Goal: Task Accomplishment & Management: Complete application form

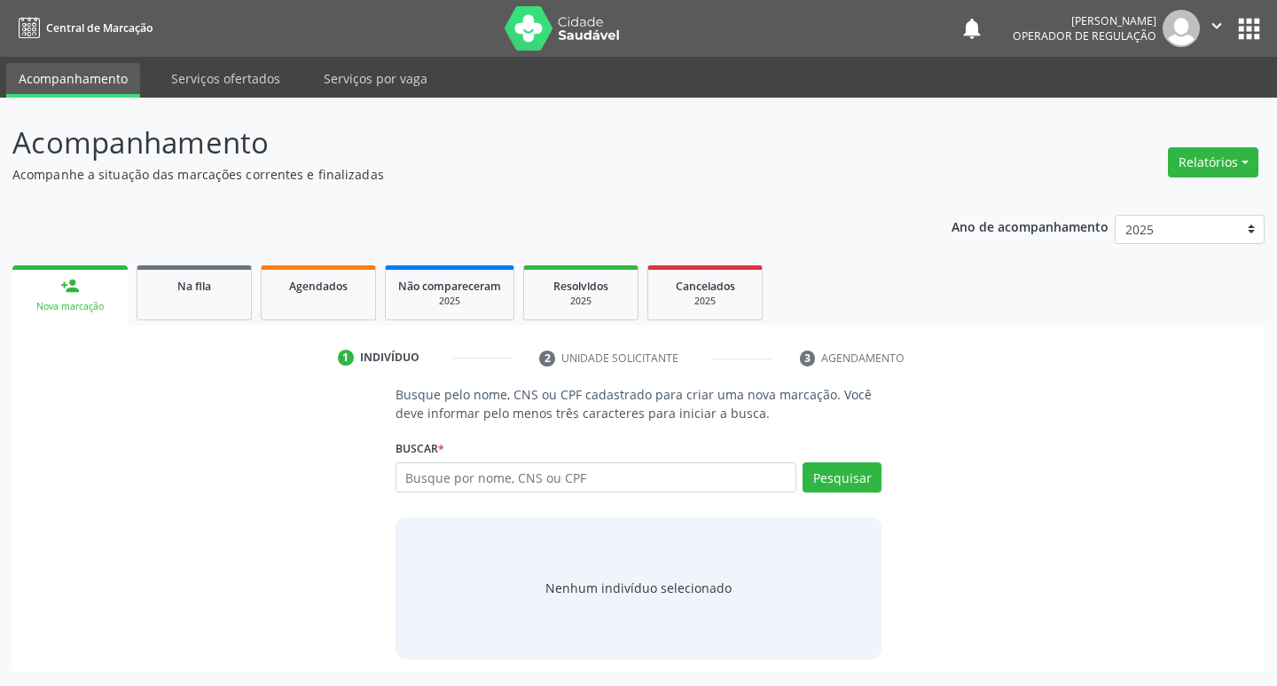
click at [443, 477] on input "text" at bounding box center [597, 477] width 402 height 30
type input "702 3091 0660 9315"
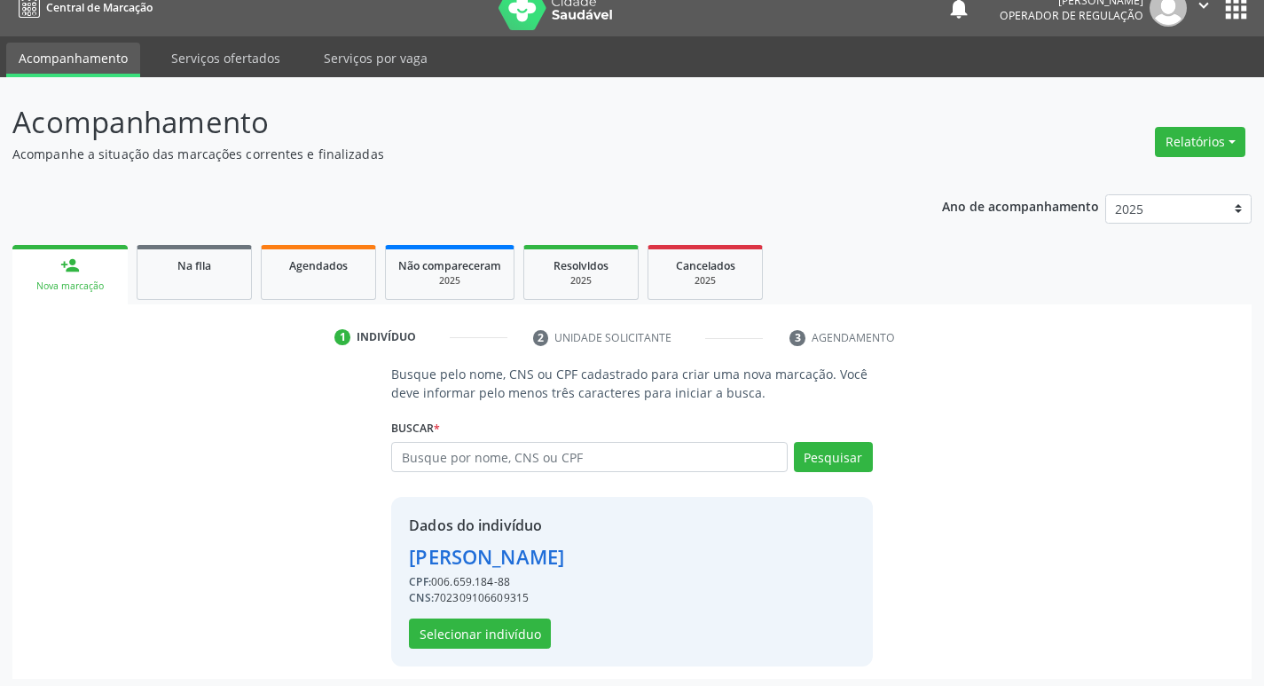
scroll to position [26, 0]
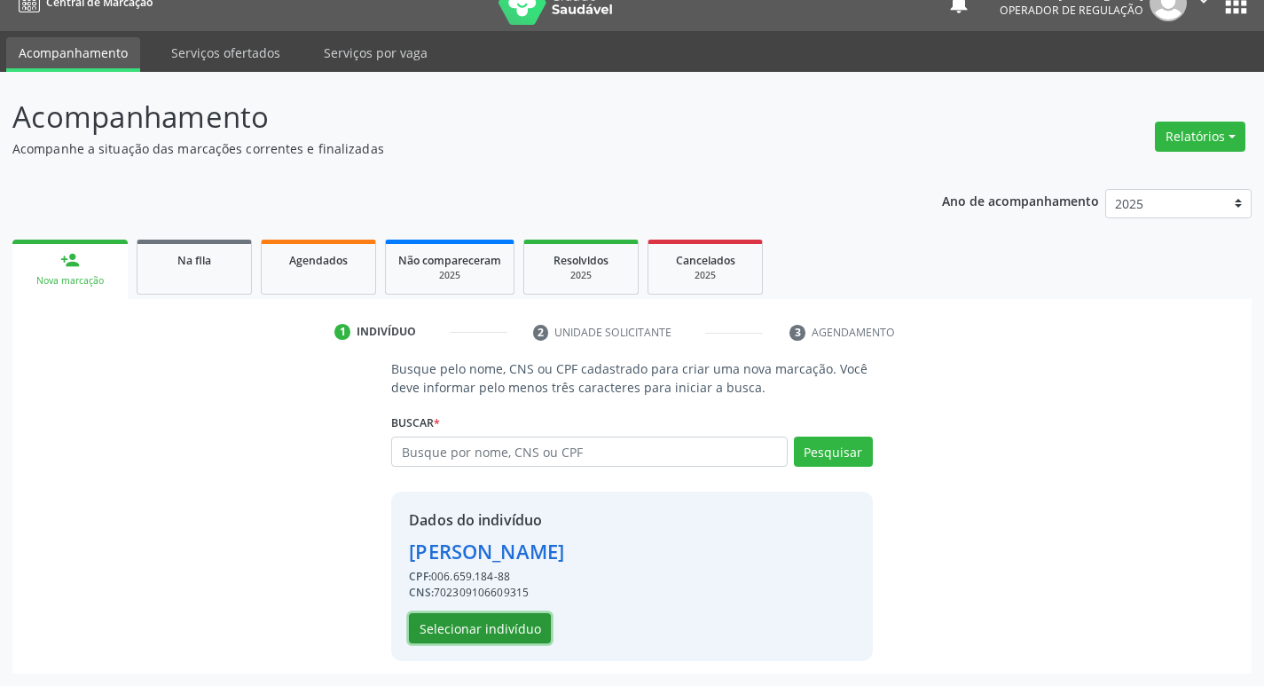
click at [533, 631] on button "Selecionar indivíduo" at bounding box center [480, 628] width 142 height 30
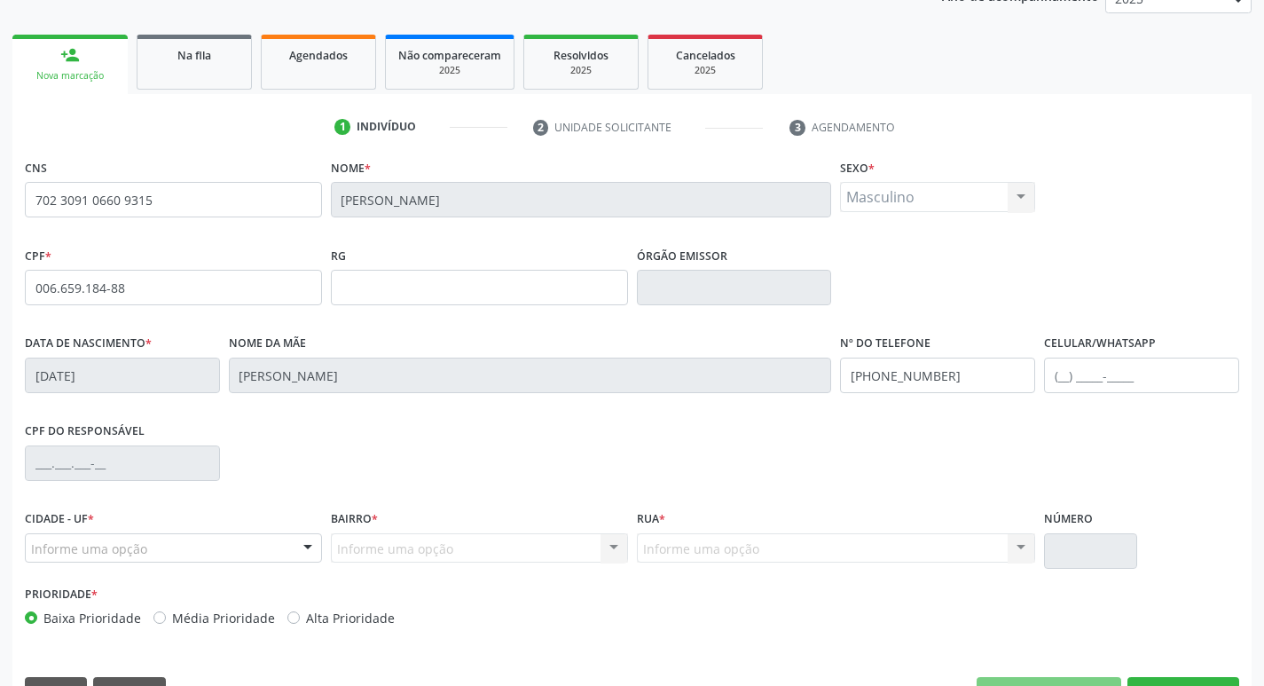
scroll to position [276, 0]
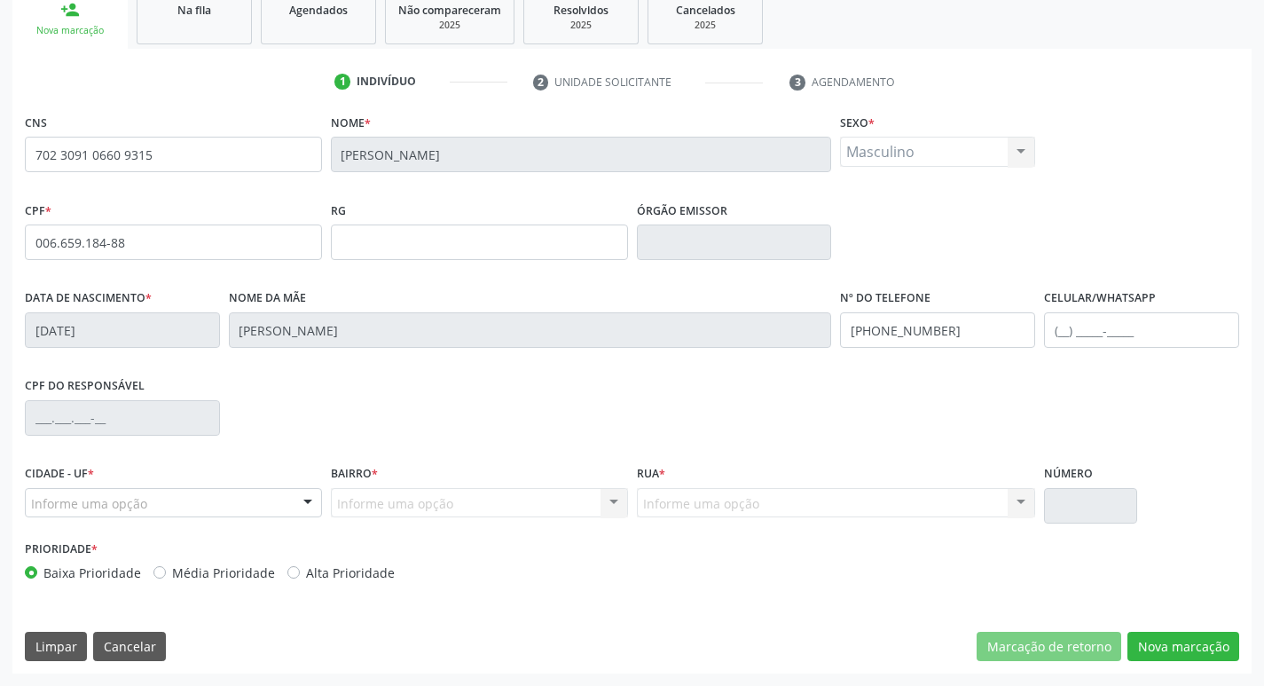
click at [299, 504] on div at bounding box center [307, 504] width 27 height 30
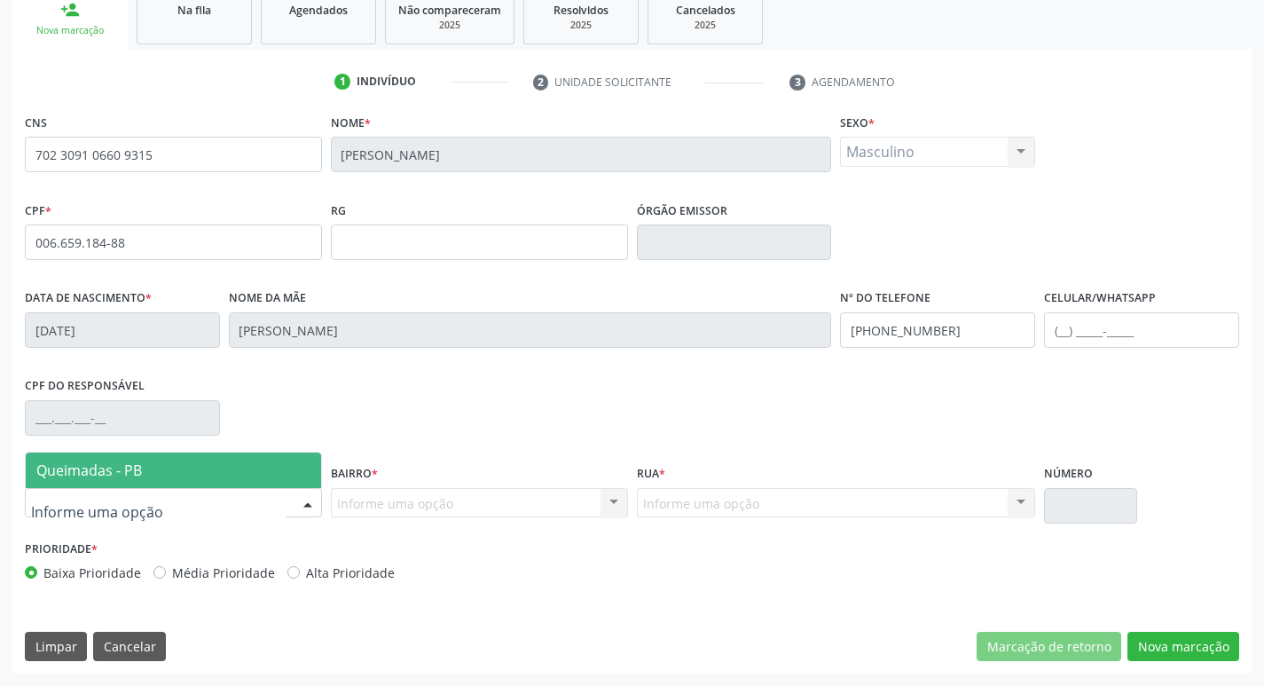
click at [218, 481] on span "Queimadas - PB" at bounding box center [173, 469] width 295 height 35
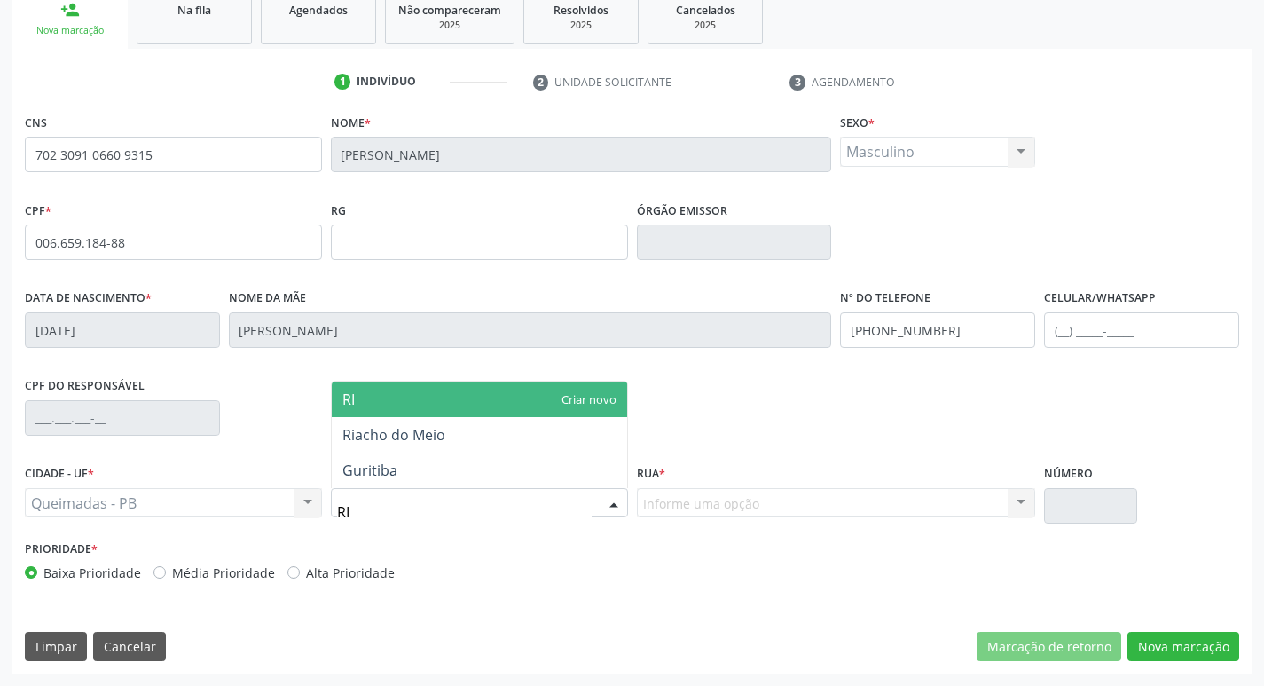
type input "RIA"
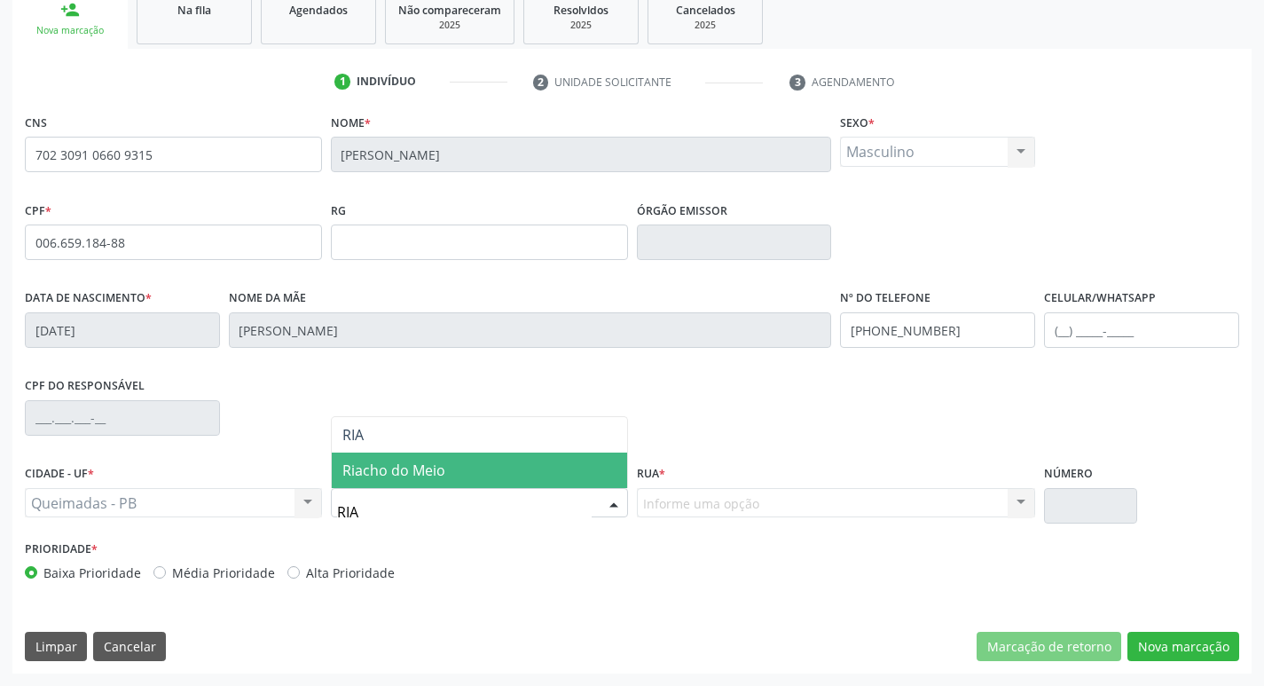
click at [387, 471] on span "Riacho do Meio" at bounding box center [393, 470] width 103 height 20
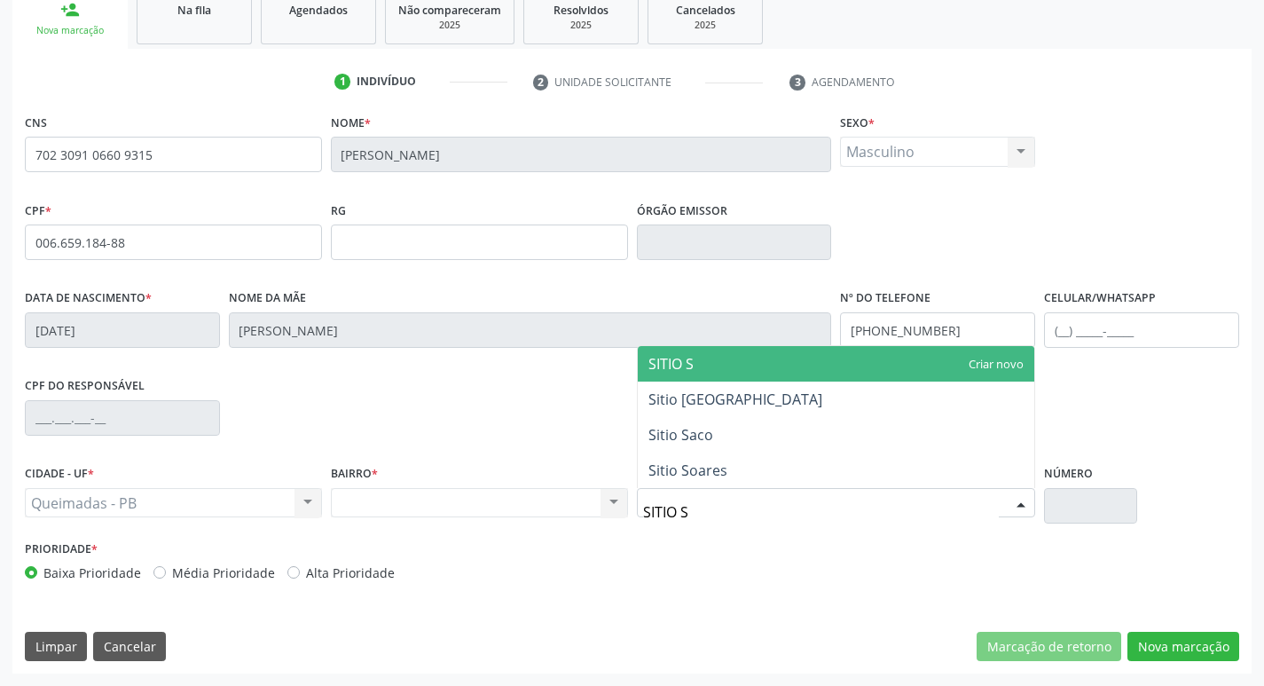
scroll to position [0, 0]
type input "SITIO SU"
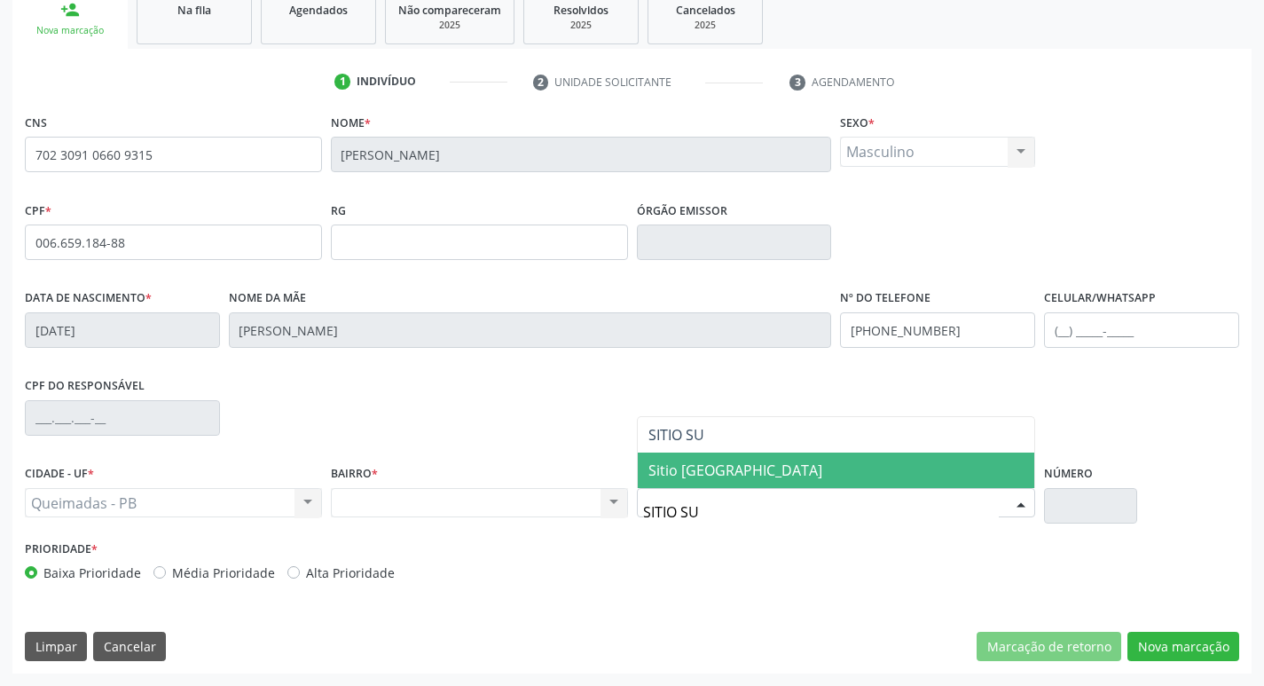
click at [740, 456] on span "Sitio Sulapa" at bounding box center [836, 469] width 397 height 35
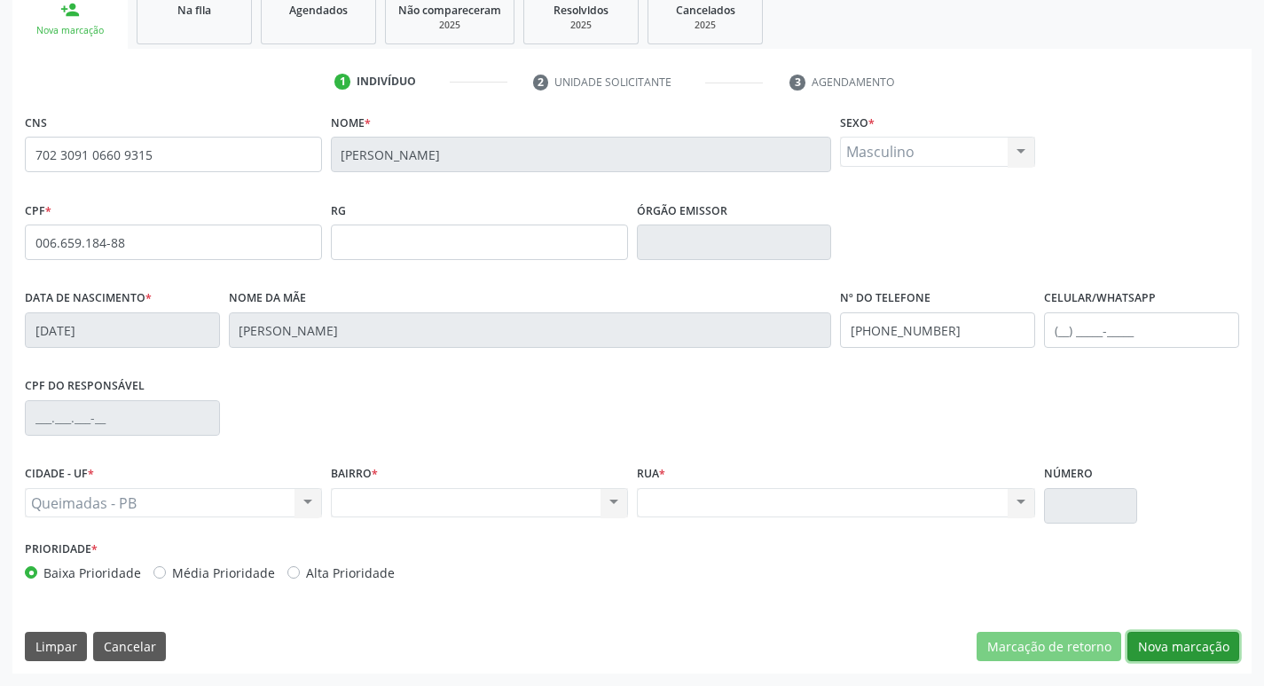
click at [1201, 649] on button "Nova marcação" at bounding box center [1183, 646] width 112 height 30
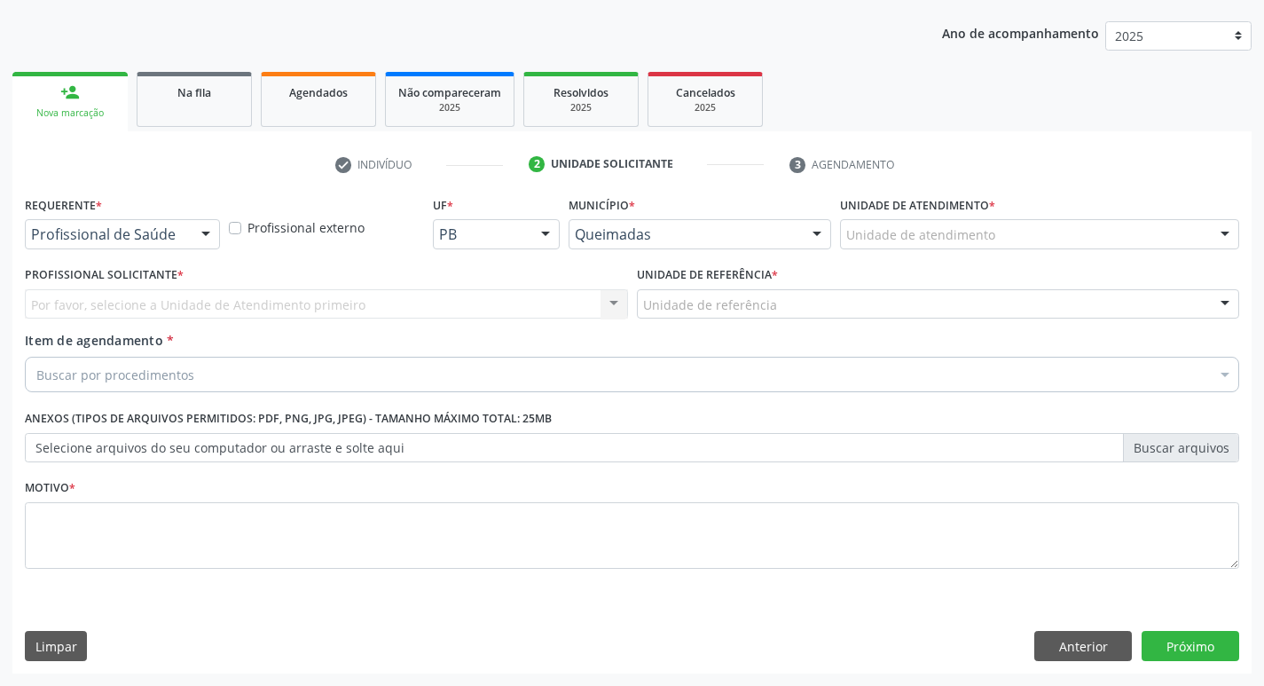
scroll to position [193, 0]
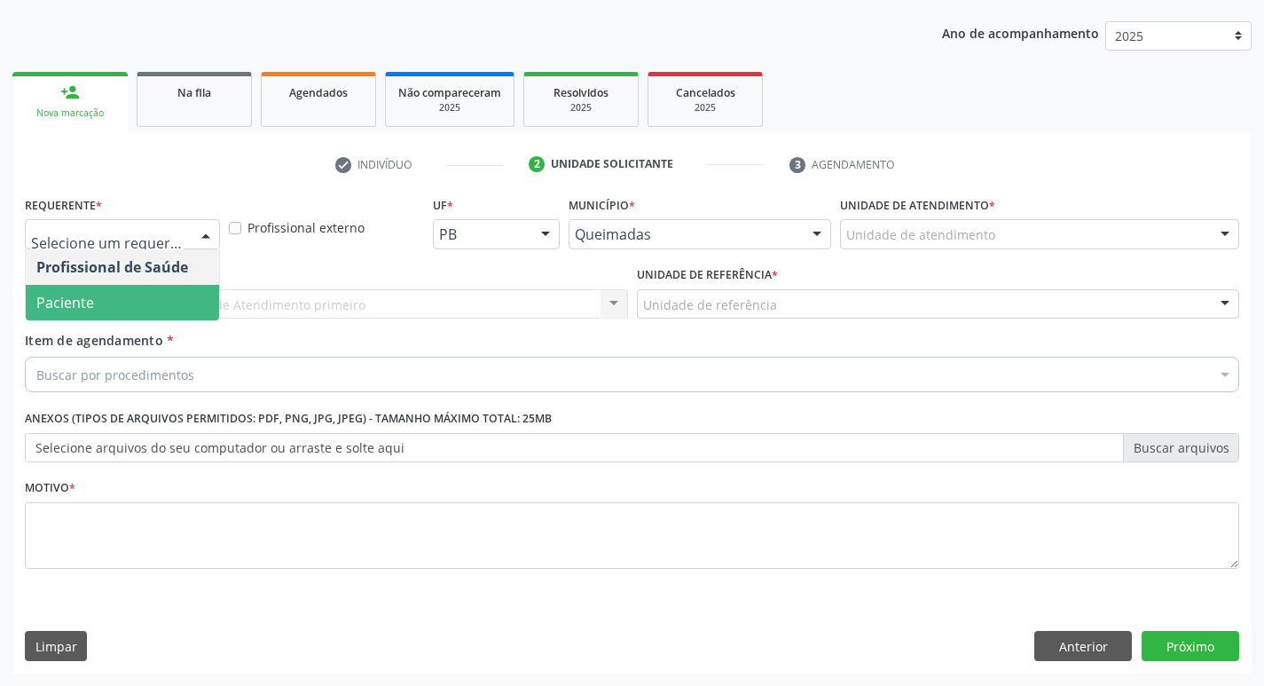
click at [144, 291] on span "Paciente" at bounding box center [122, 302] width 193 height 35
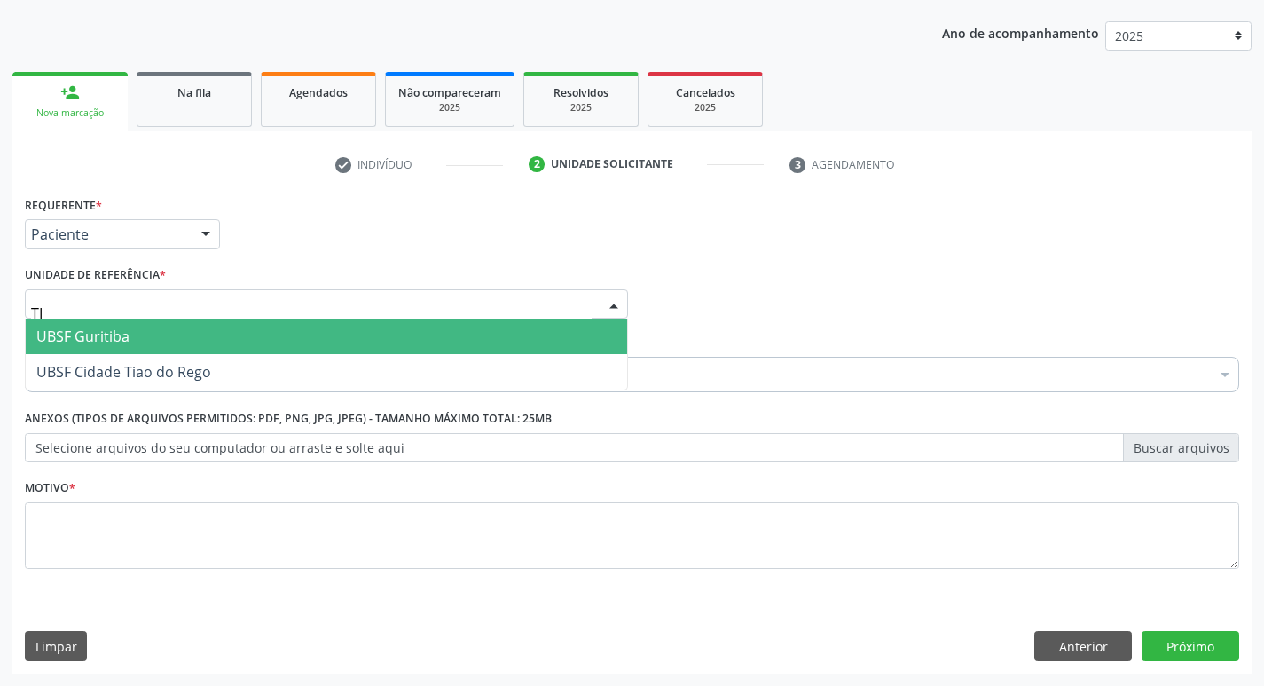
type input "T"
type input "RIAC"
click at [137, 336] on span "UBSF Riacho do Meio" at bounding box center [106, 336] width 141 height 20
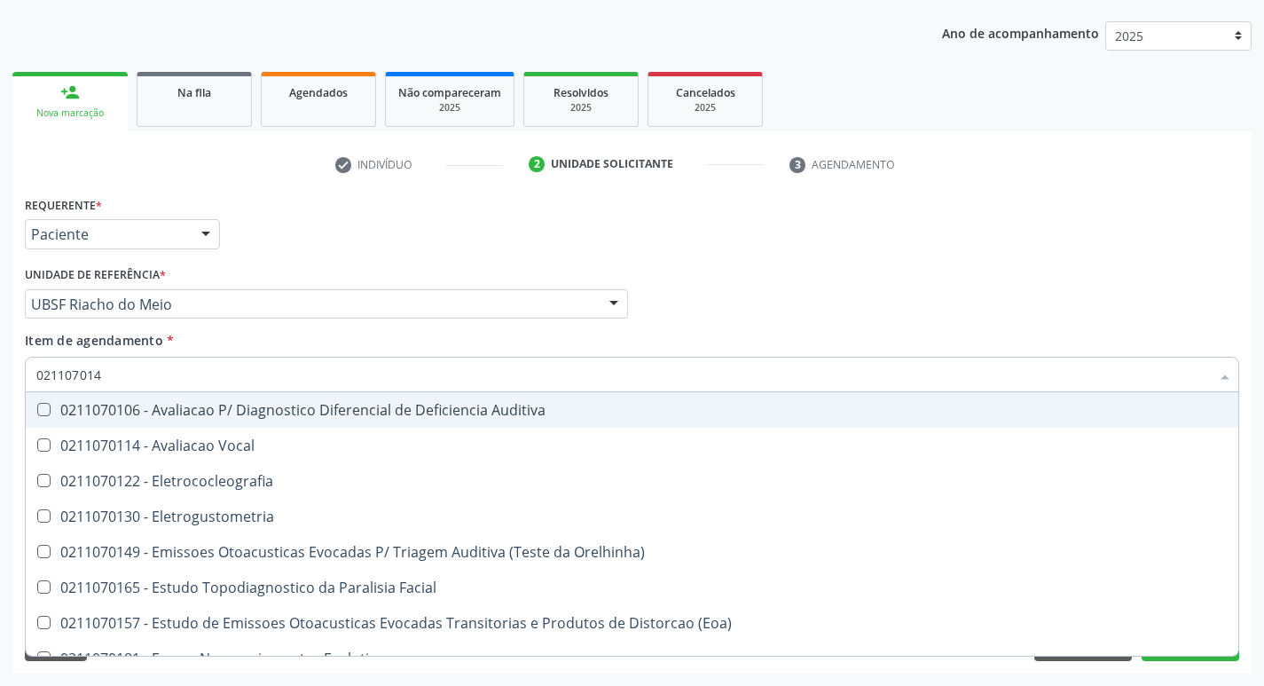
type input "0211070149"
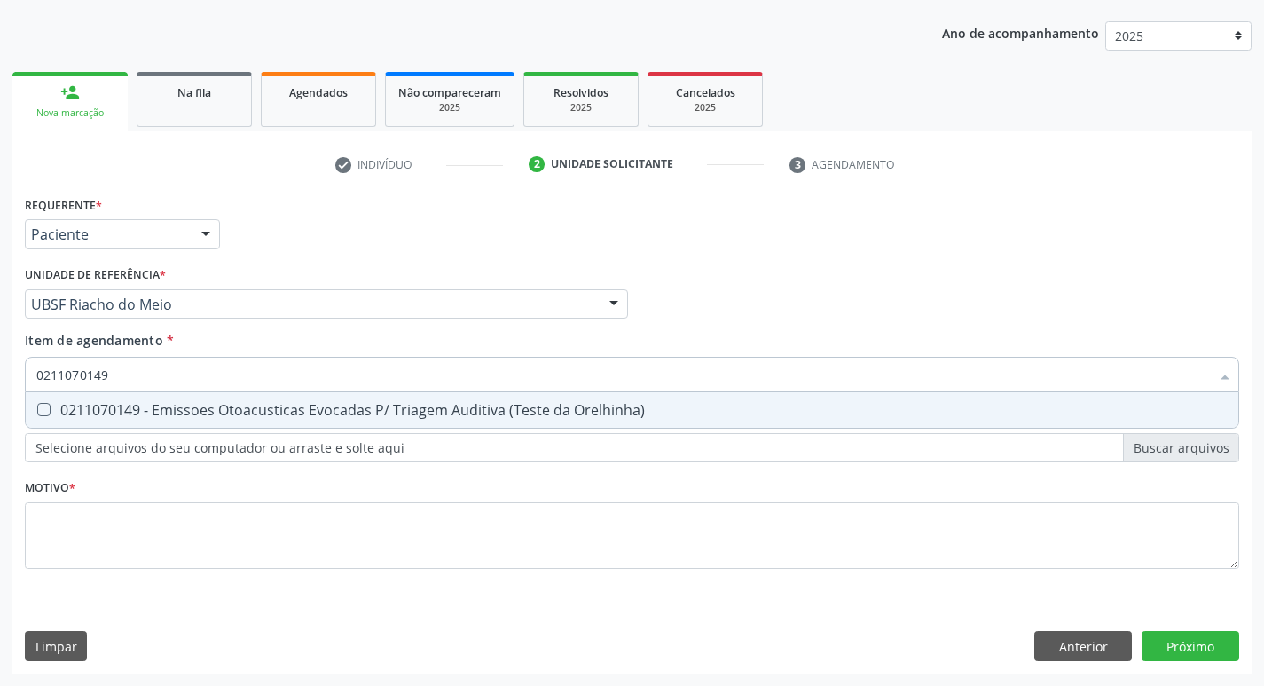
click at [334, 398] on span "0211070149 - Emissoes Otoacusticas Evocadas P/ Triagem Auditiva (Teste da Orelh…" at bounding box center [632, 409] width 1212 height 35
checkbox Orelhinha\) "true"
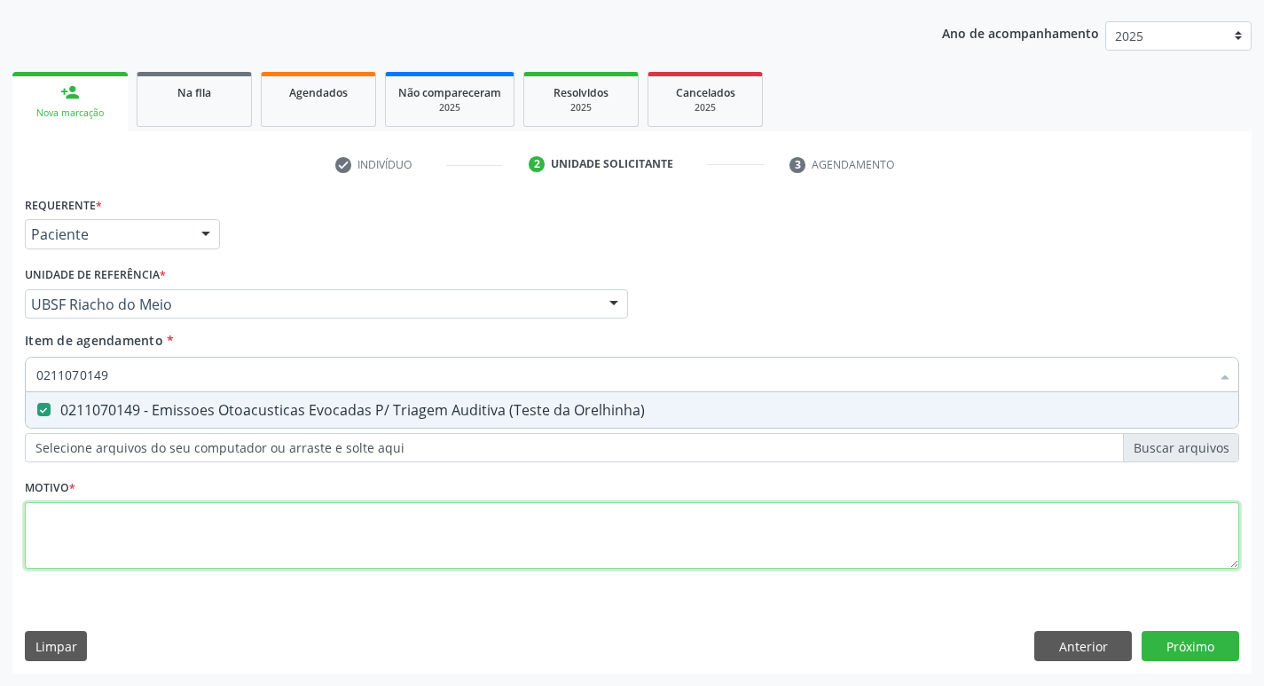
click at [270, 516] on div "Requerente * Paciente Profissional de Saúde Paciente Nenhum resultado encontrad…" at bounding box center [632, 393] width 1214 height 402
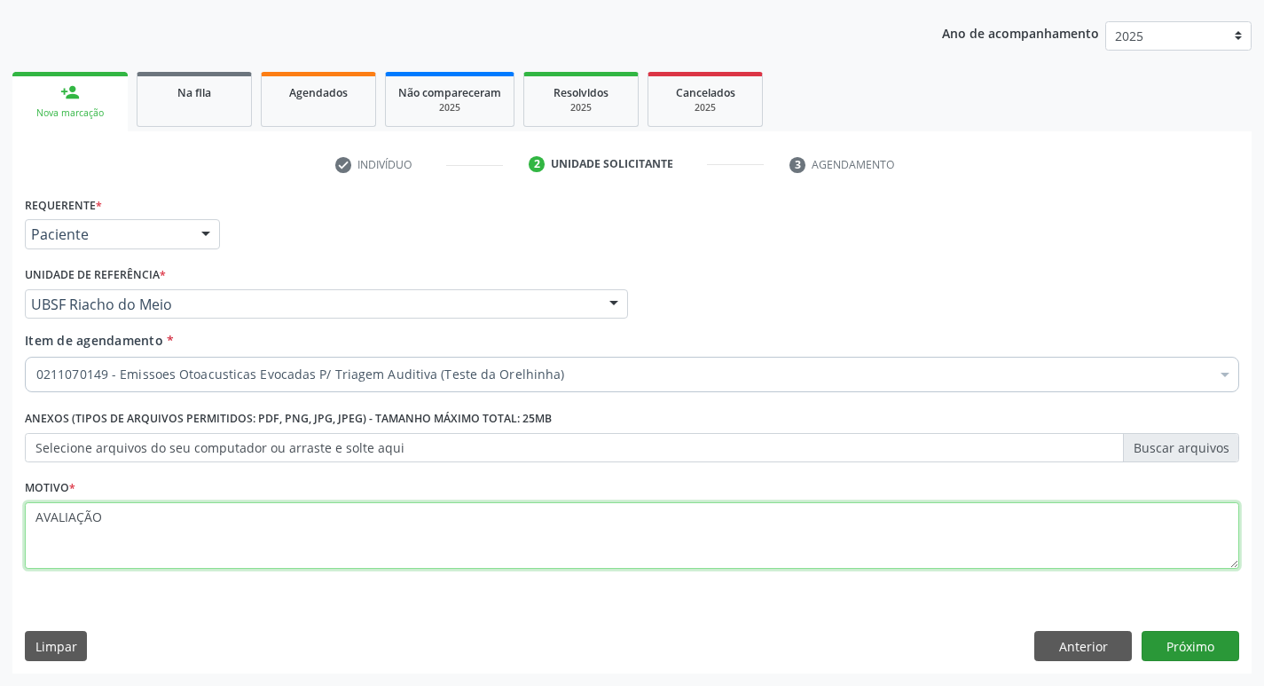
type textarea "AVALIAÇÃO"
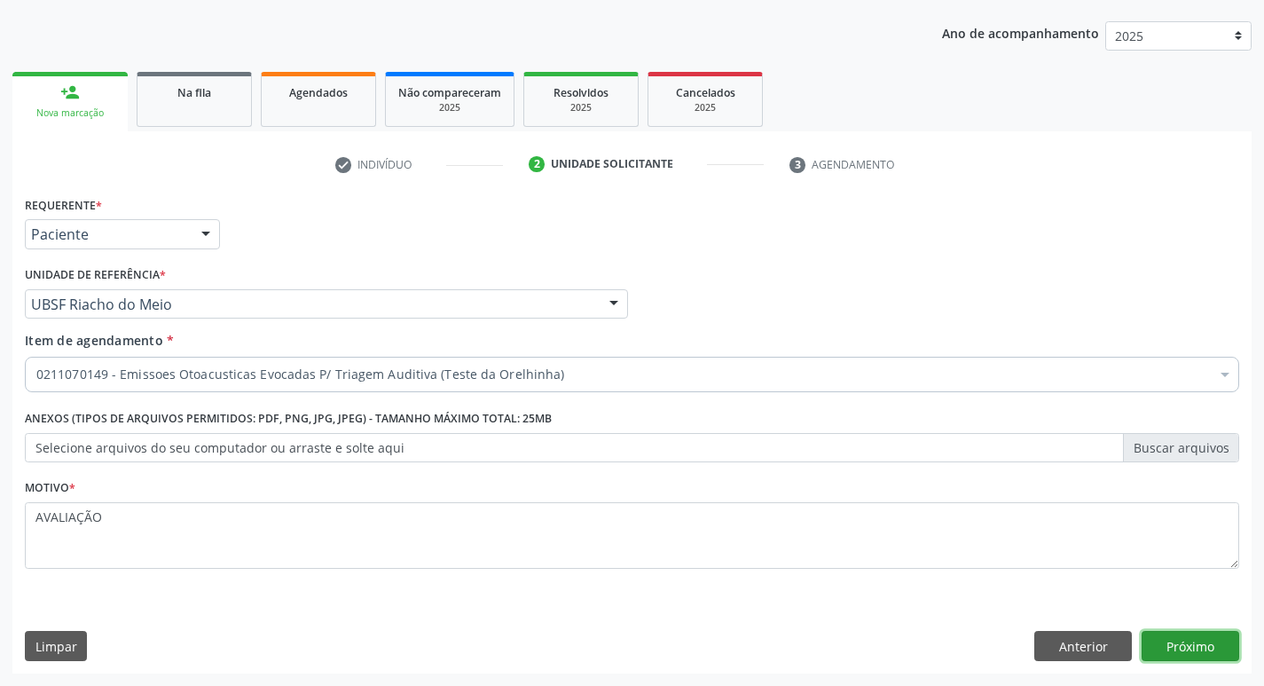
click at [1176, 648] on button "Próximo" at bounding box center [1190, 646] width 98 height 30
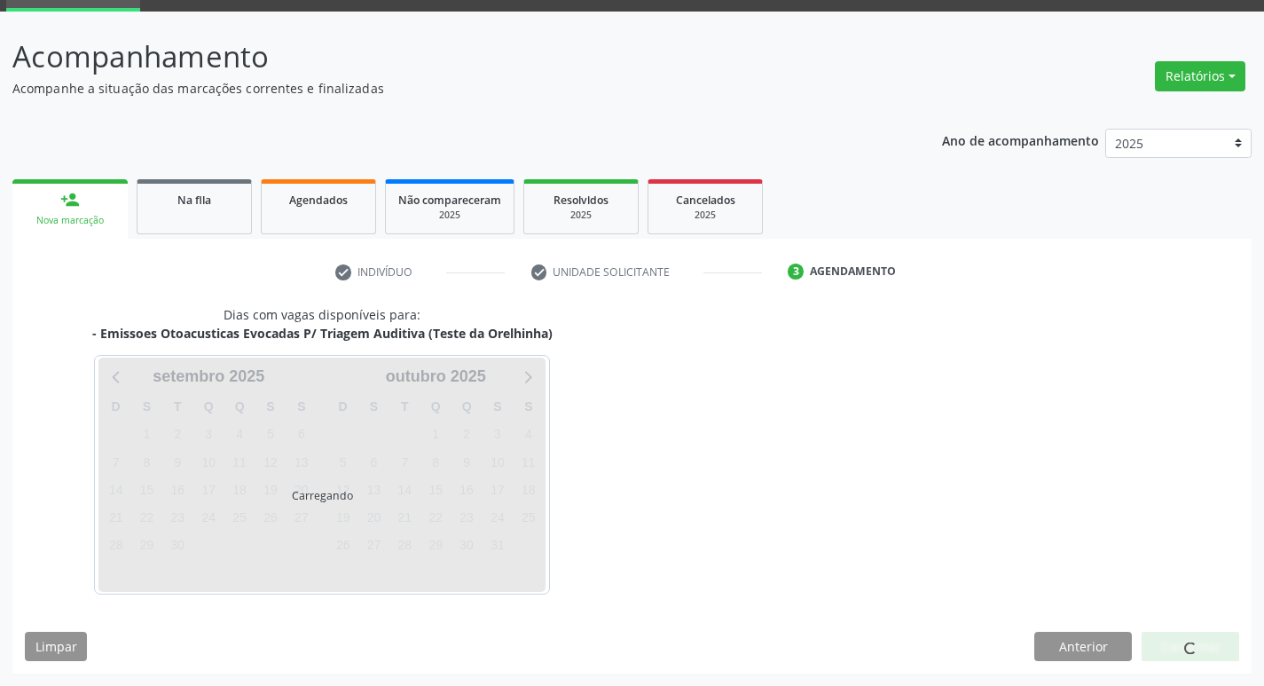
scroll to position [86, 0]
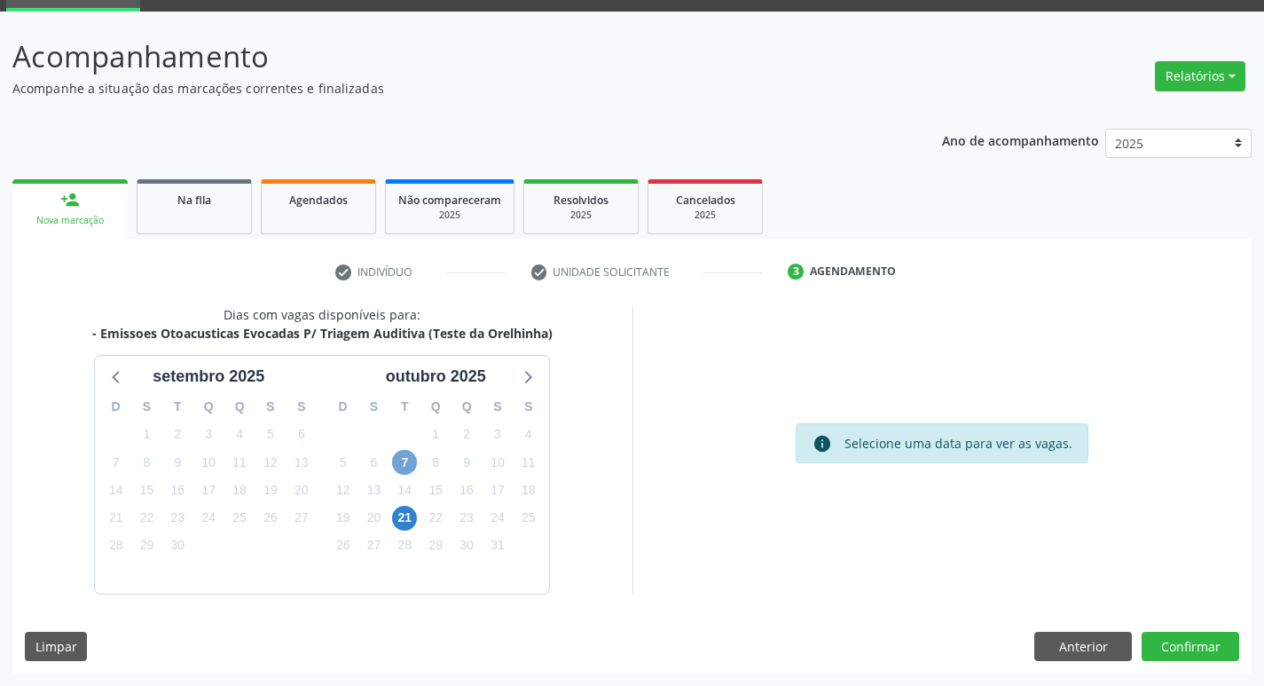
click at [412, 464] on span "7" at bounding box center [404, 462] width 25 height 25
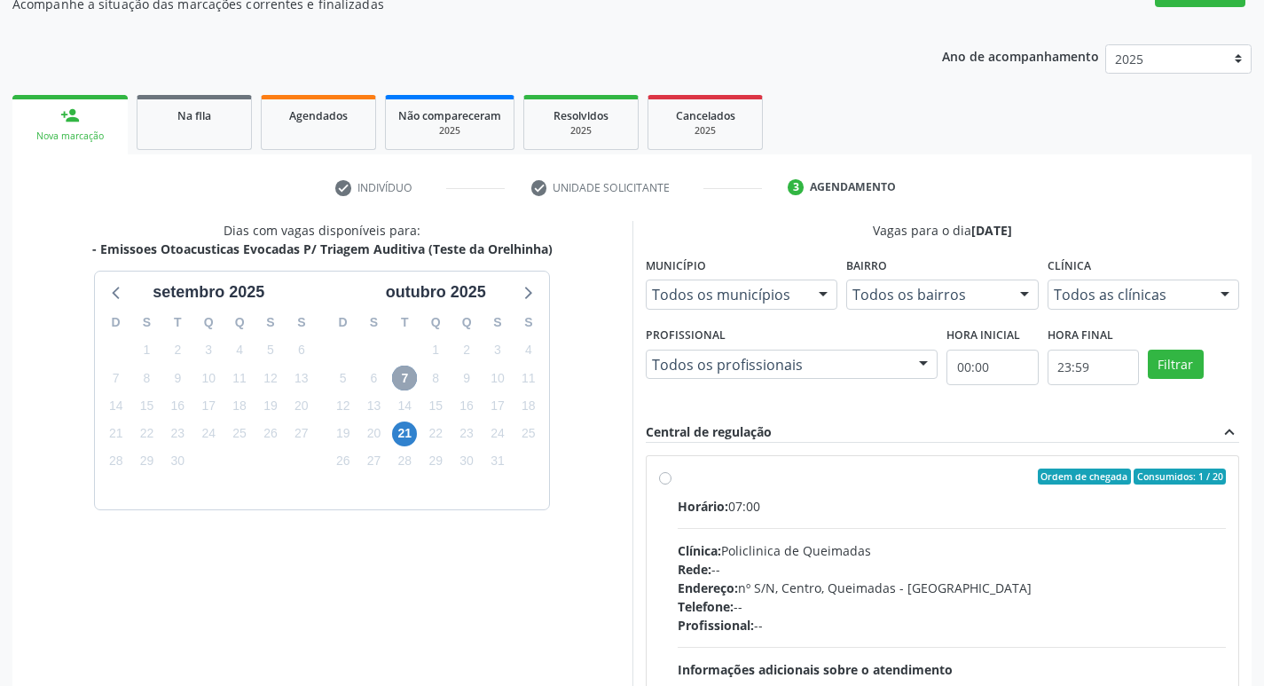
scroll to position [342, 0]
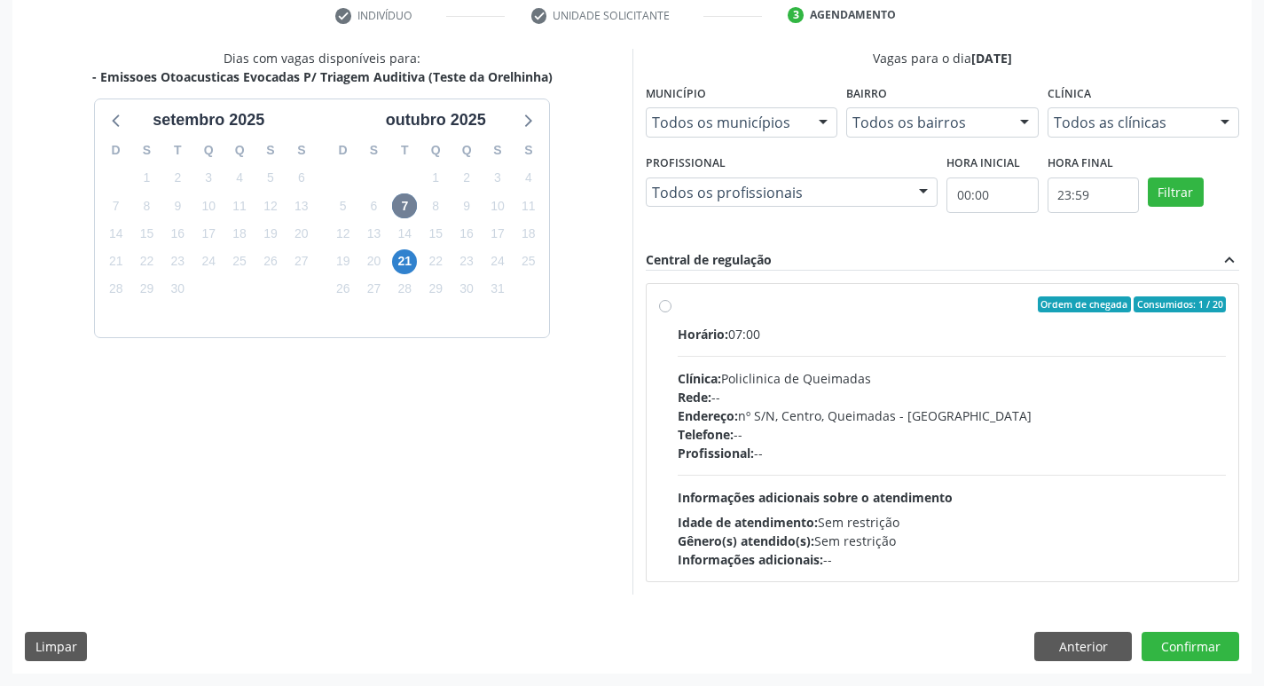
click at [946, 312] on label "Ordem de chegada Consumidos: 1 / 20 Horário: 07:00 Clínica: Policlinica de Quei…" at bounding box center [952, 432] width 549 height 272
click at [671, 312] on input "Ordem de chegada Consumidos: 1 / 20 Horário: 07:00 Clínica: Policlinica de Quei…" at bounding box center [665, 304] width 12 height 16
radio input "true"
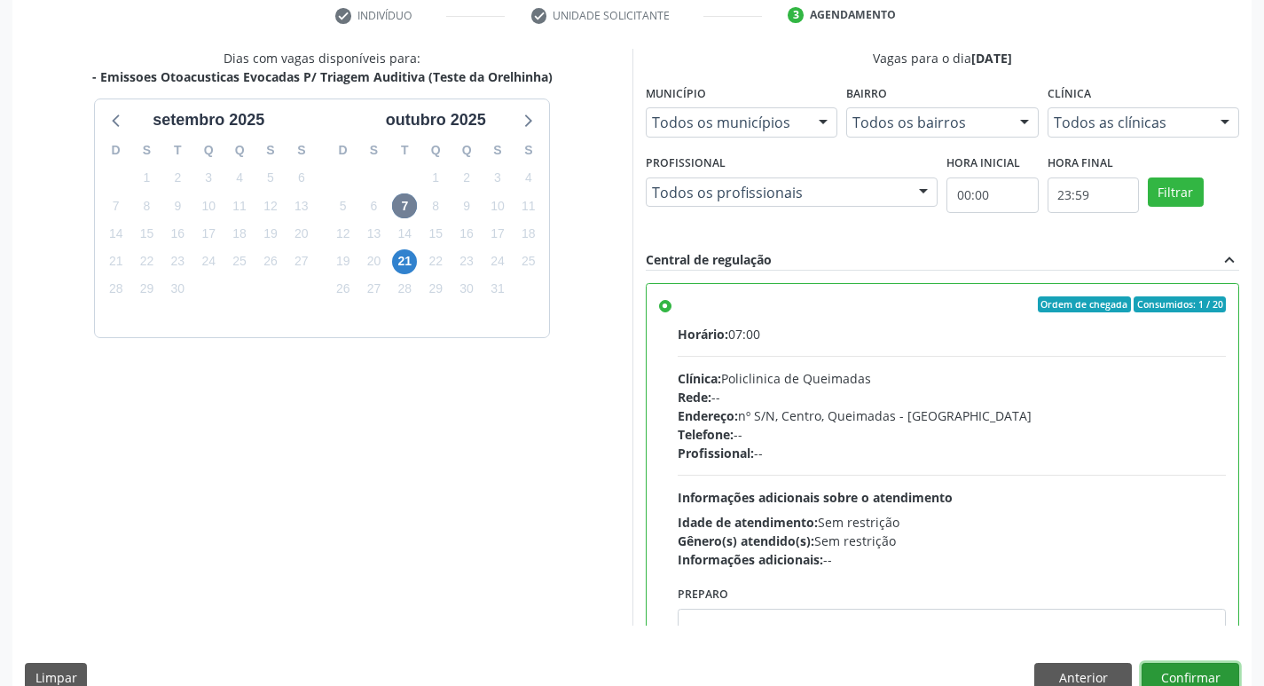
click at [1196, 667] on button "Confirmar" at bounding box center [1190, 678] width 98 height 30
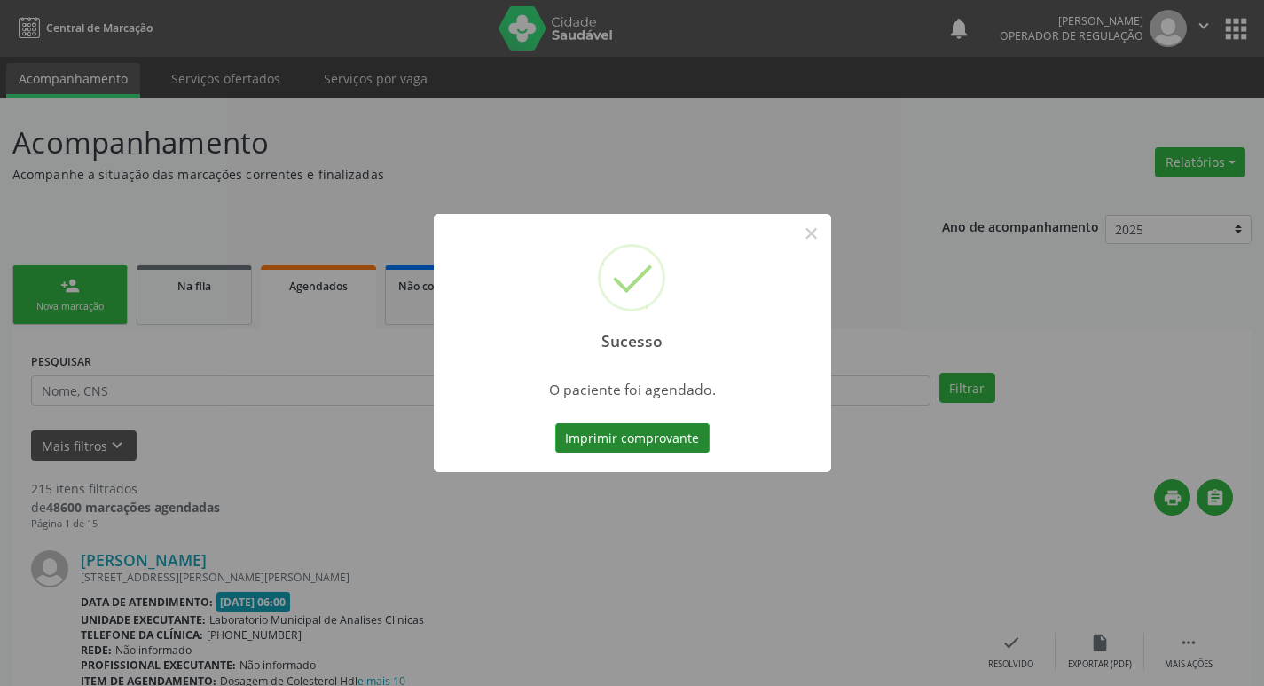
click at [659, 443] on button "Imprimir comprovante" at bounding box center [632, 438] width 154 height 30
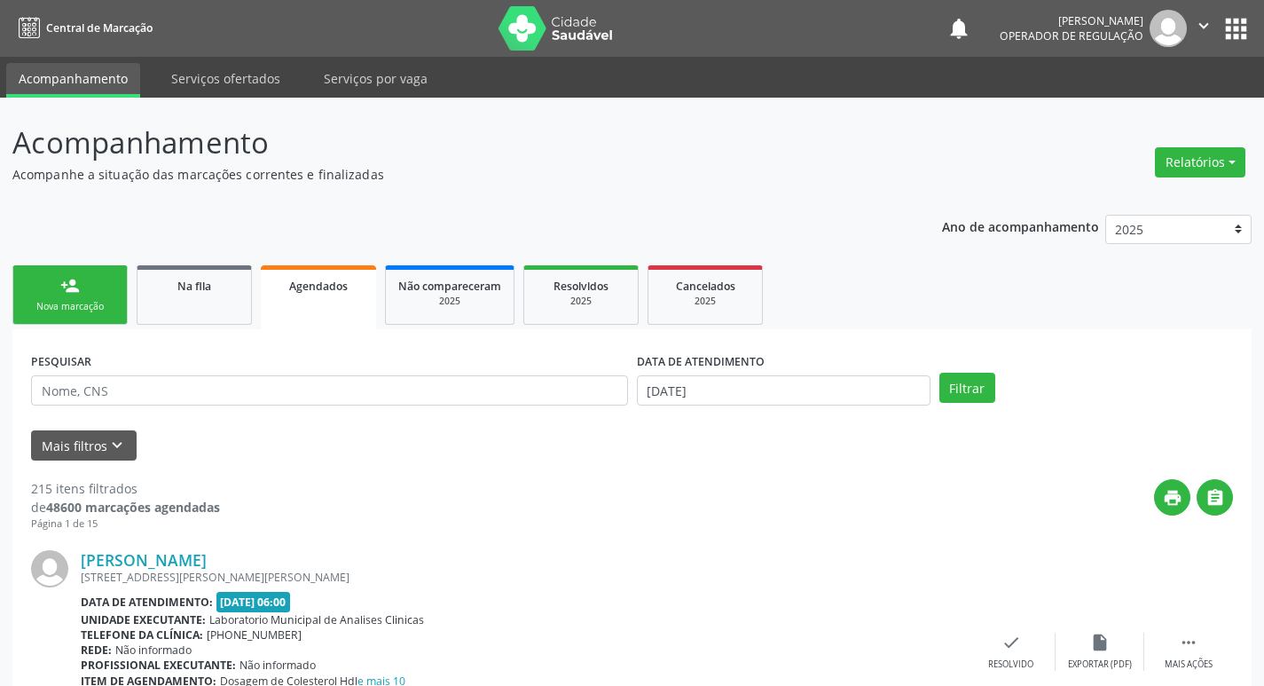
click at [102, 300] on div "Nova marcação" at bounding box center [70, 306] width 89 height 13
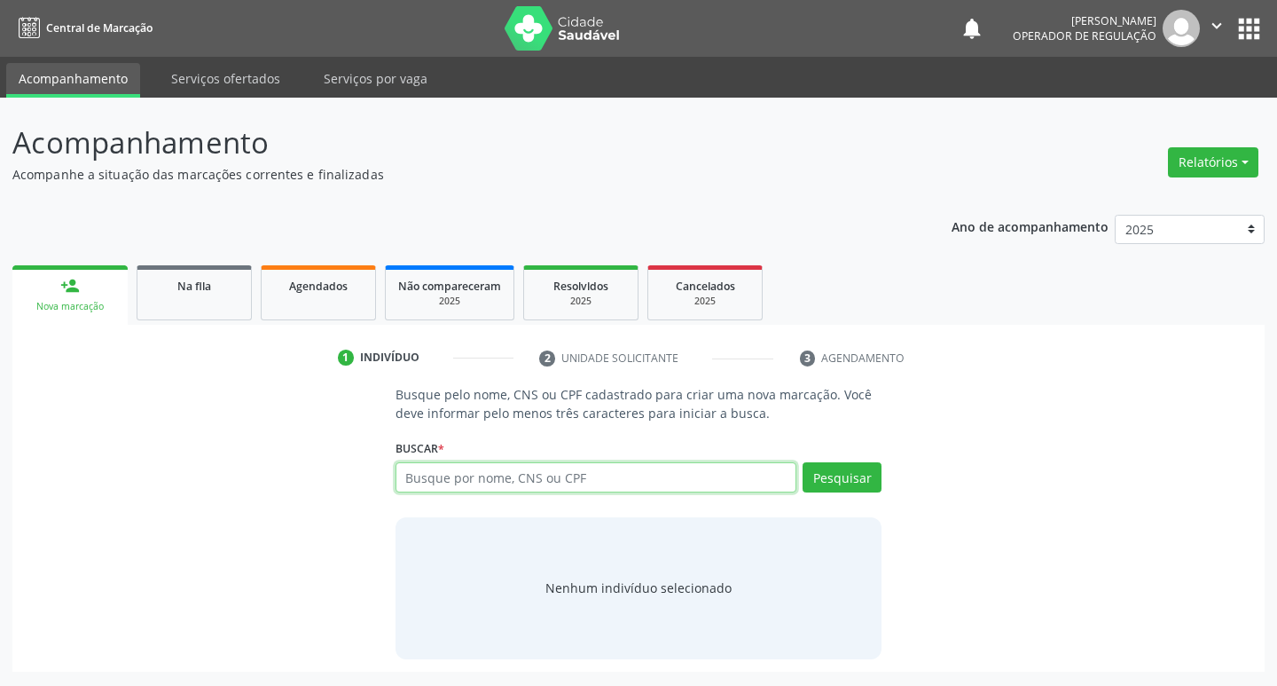
click at [726, 476] on input "text" at bounding box center [597, 477] width 402 height 30
type input "702409008303229"
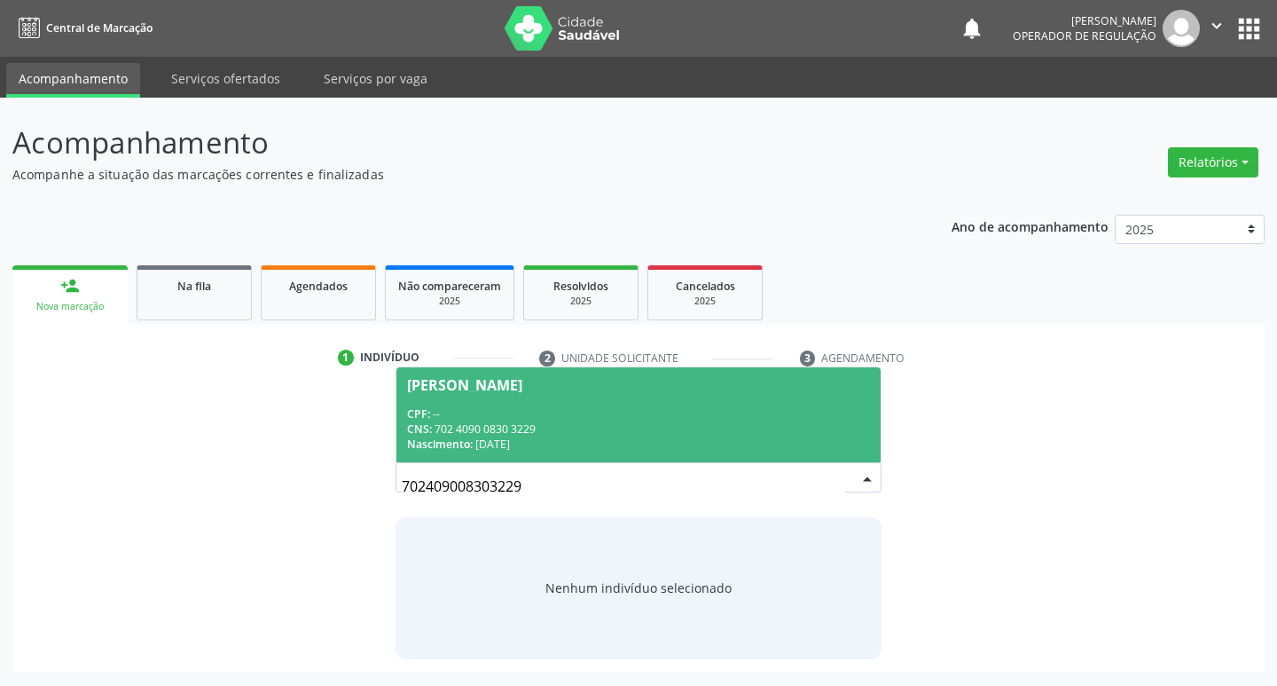
click at [613, 411] on div "CPF: --" at bounding box center [639, 413] width 464 height 15
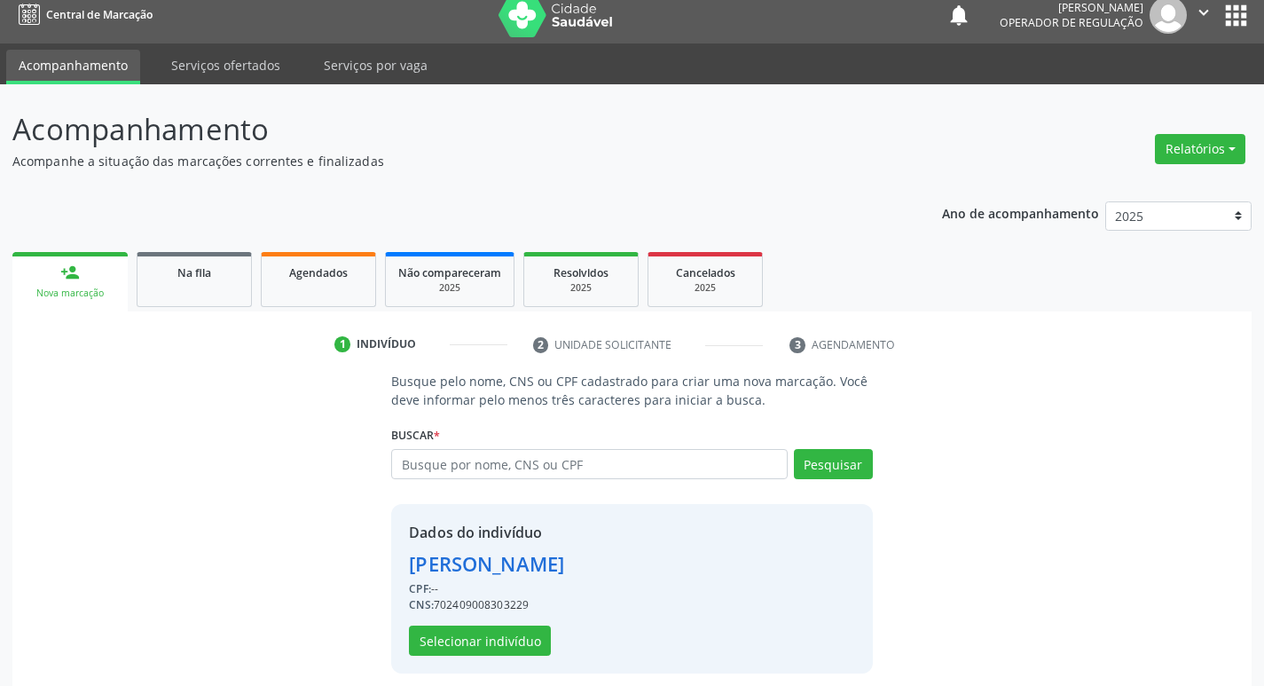
scroll to position [26, 0]
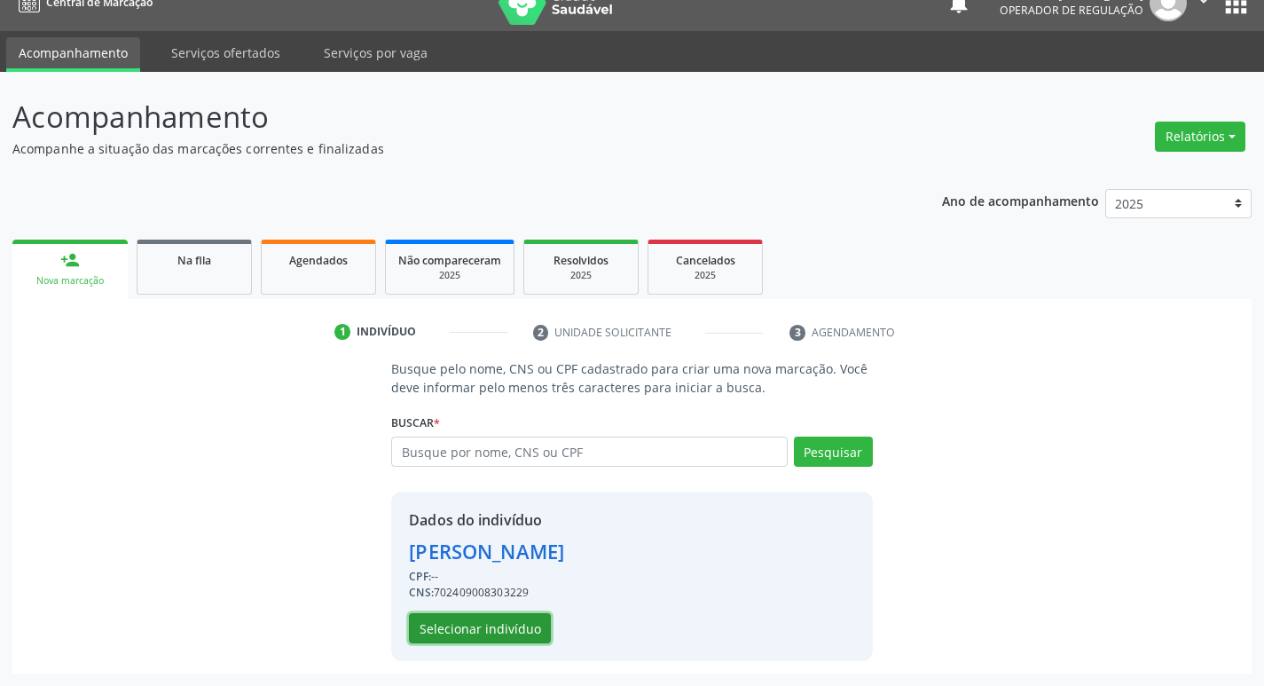
click at [519, 634] on button "Selecionar indivíduo" at bounding box center [480, 628] width 142 height 30
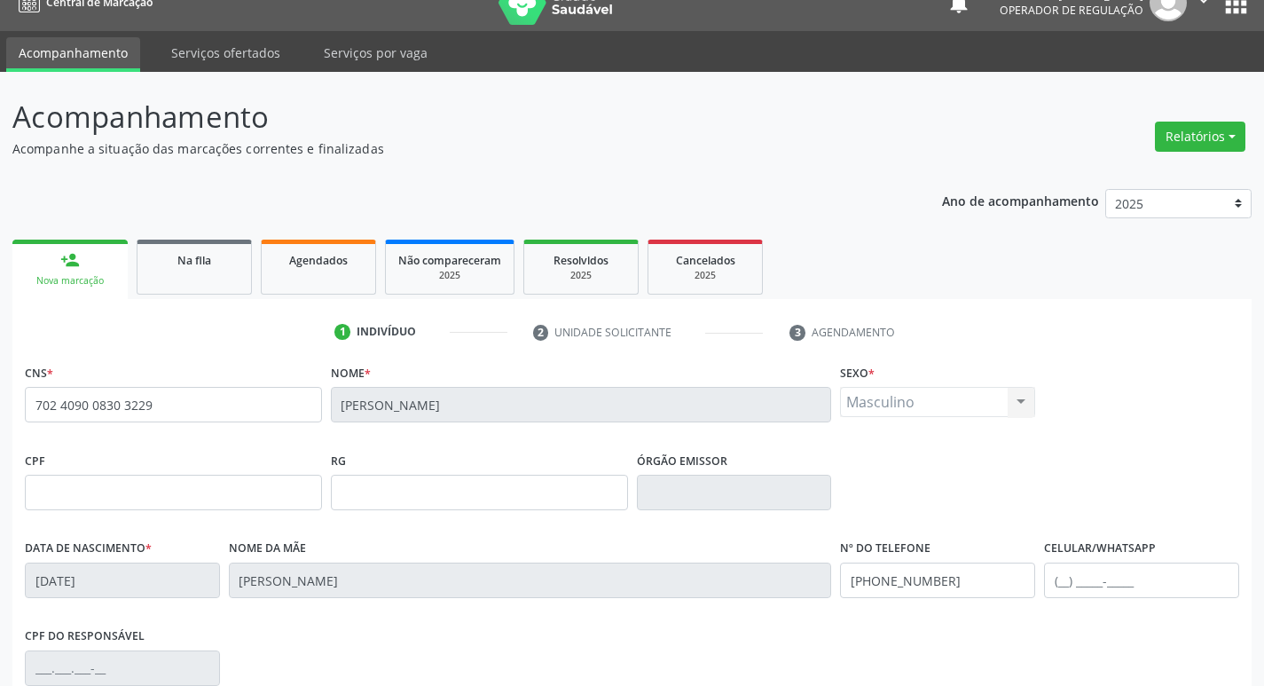
scroll to position [276, 0]
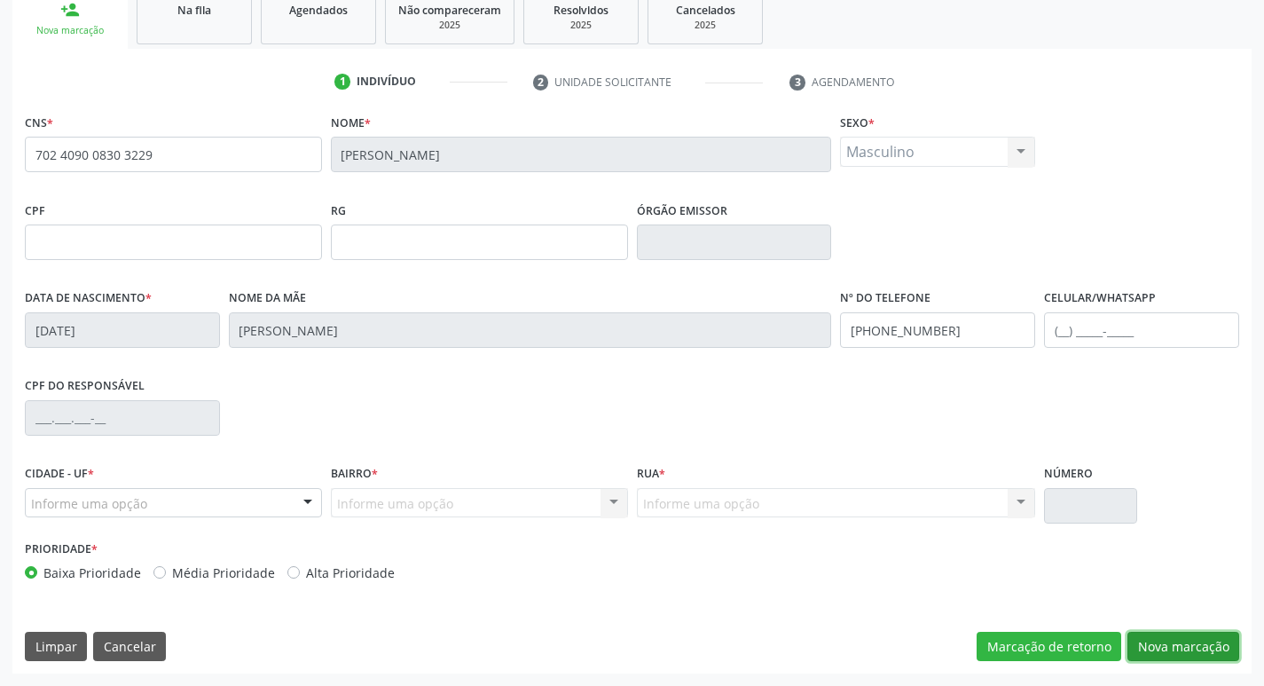
click at [1163, 639] on button "Nova marcação" at bounding box center [1183, 646] width 112 height 30
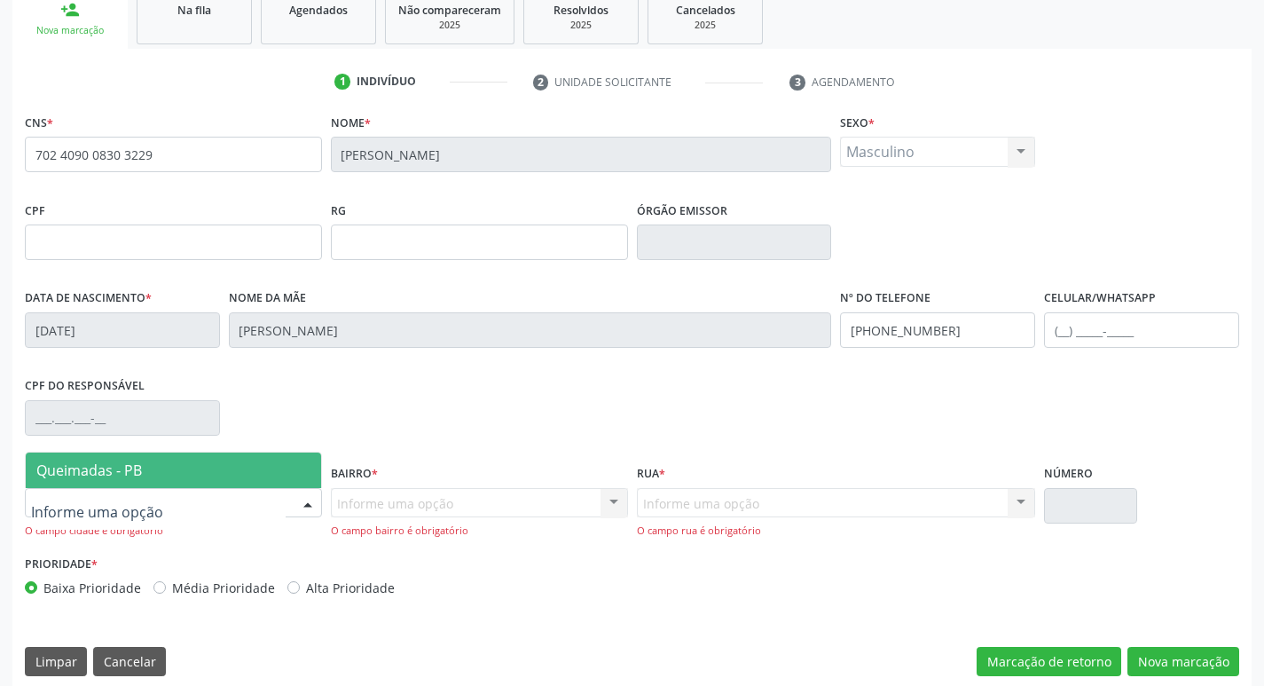
click at [297, 508] on div at bounding box center [307, 504] width 27 height 30
click at [188, 482] on span "Queimadas - PB" at bounding box center [173, 469] width 295 height 35
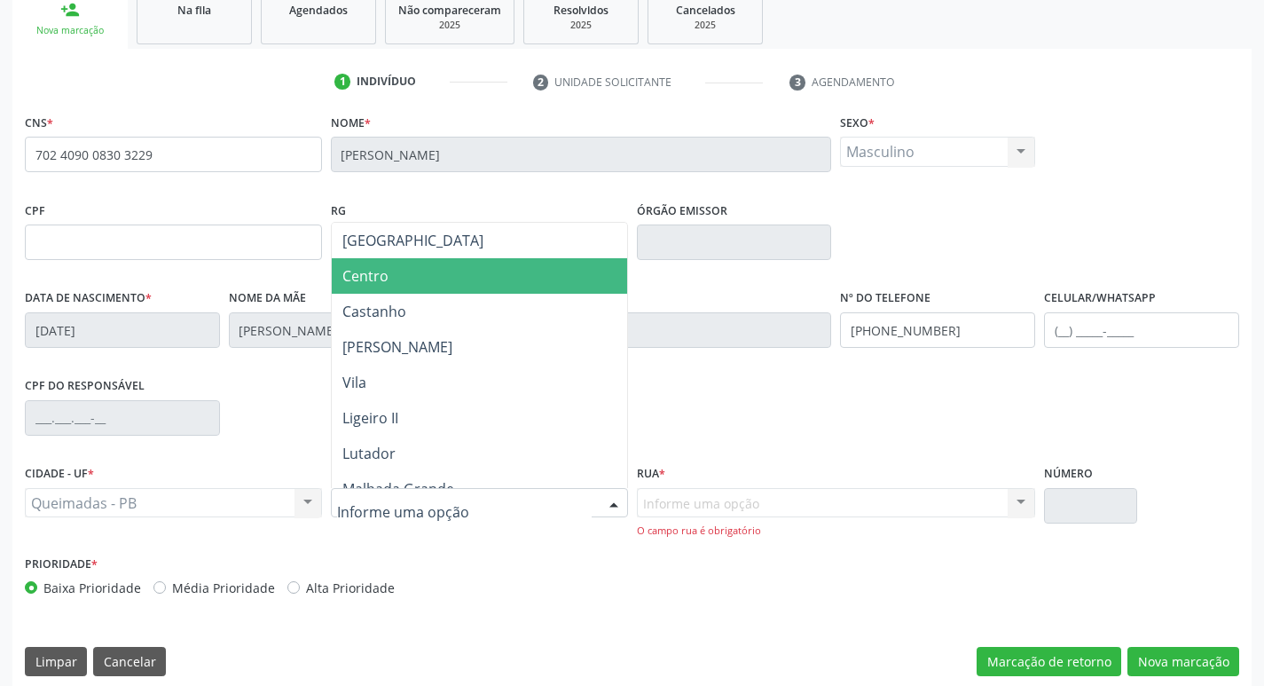
click at [473, 281] on span "Centro" at bounding box center [479, 275] width 295 height 35
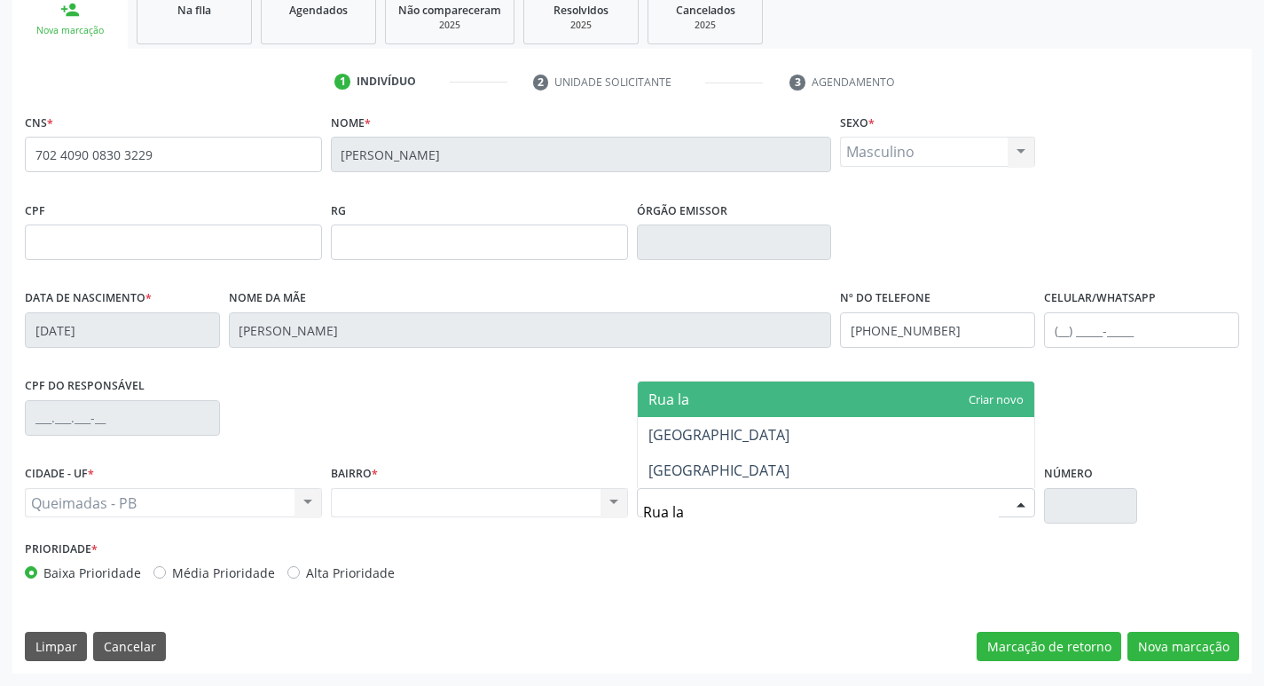
type input "Rua lar"
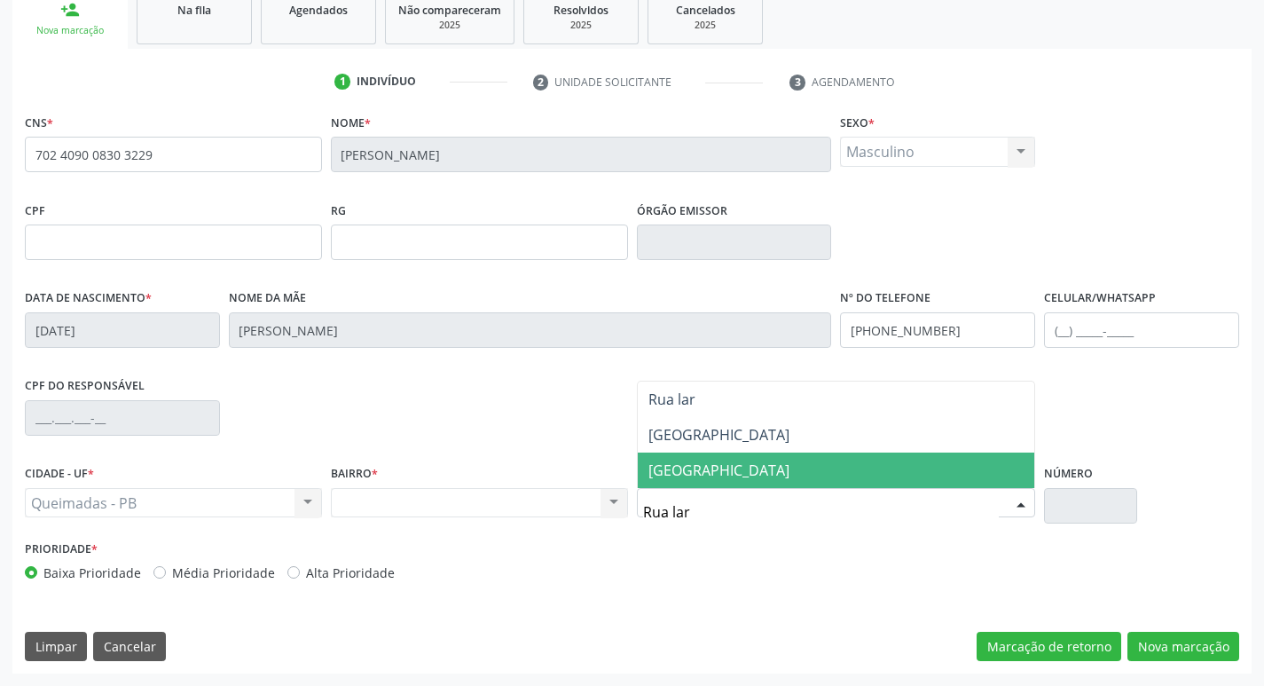
click at [698, 459] on span "Rua Largo da Matriz" at bounding box center [836, 469] width 397 height 35
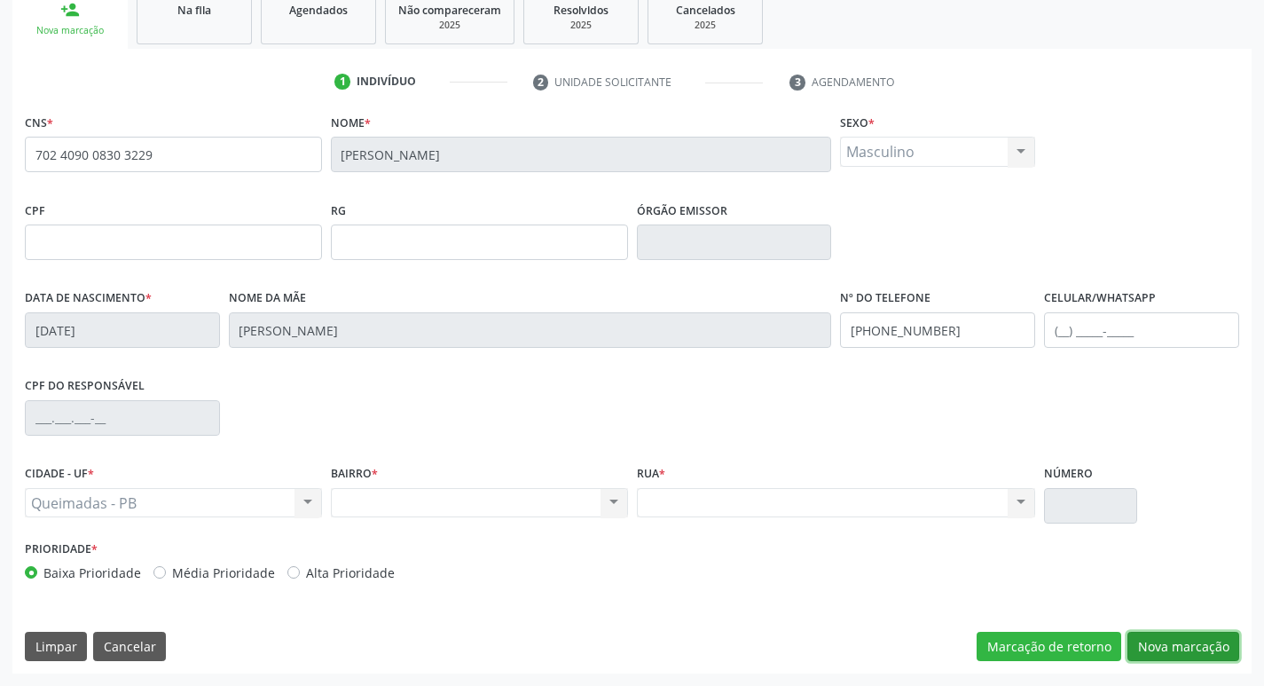
click at [1148, 647] on button "Nova marcação" at bounding box center [1183, 646] width 112 height 30
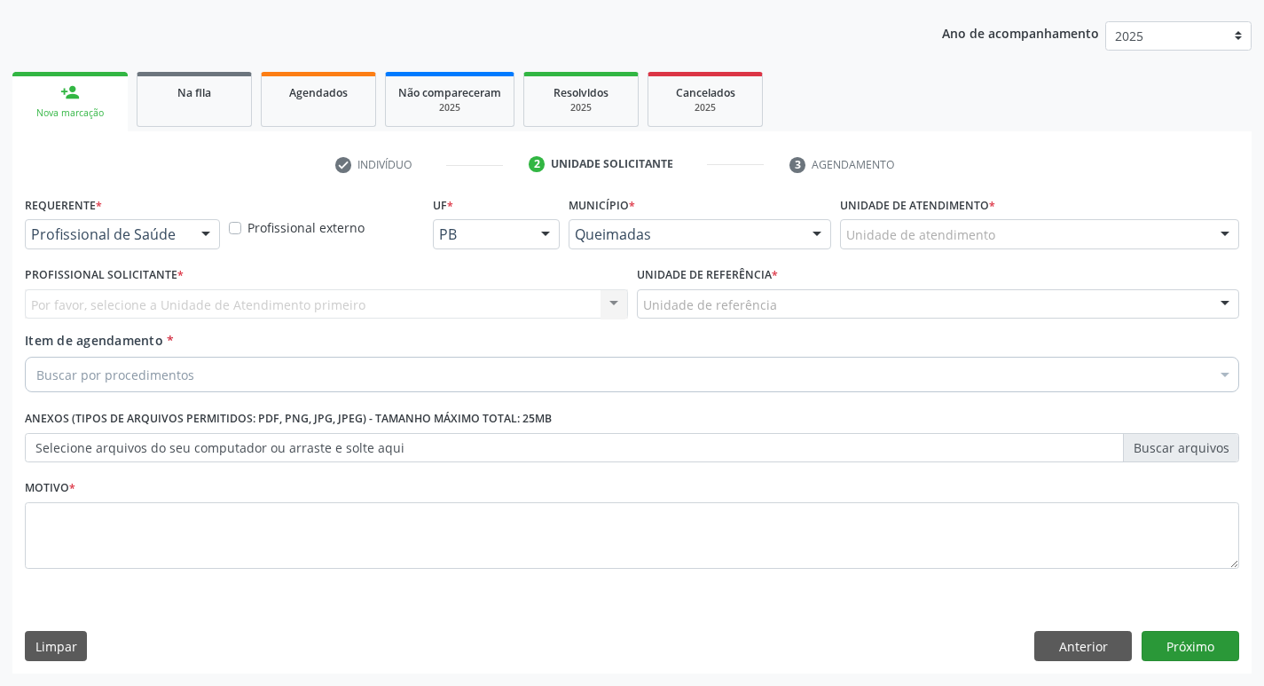
scroll to position [193, 0]
click at [192, 228] on div at bounding box center [205, 235] width 27 height 30
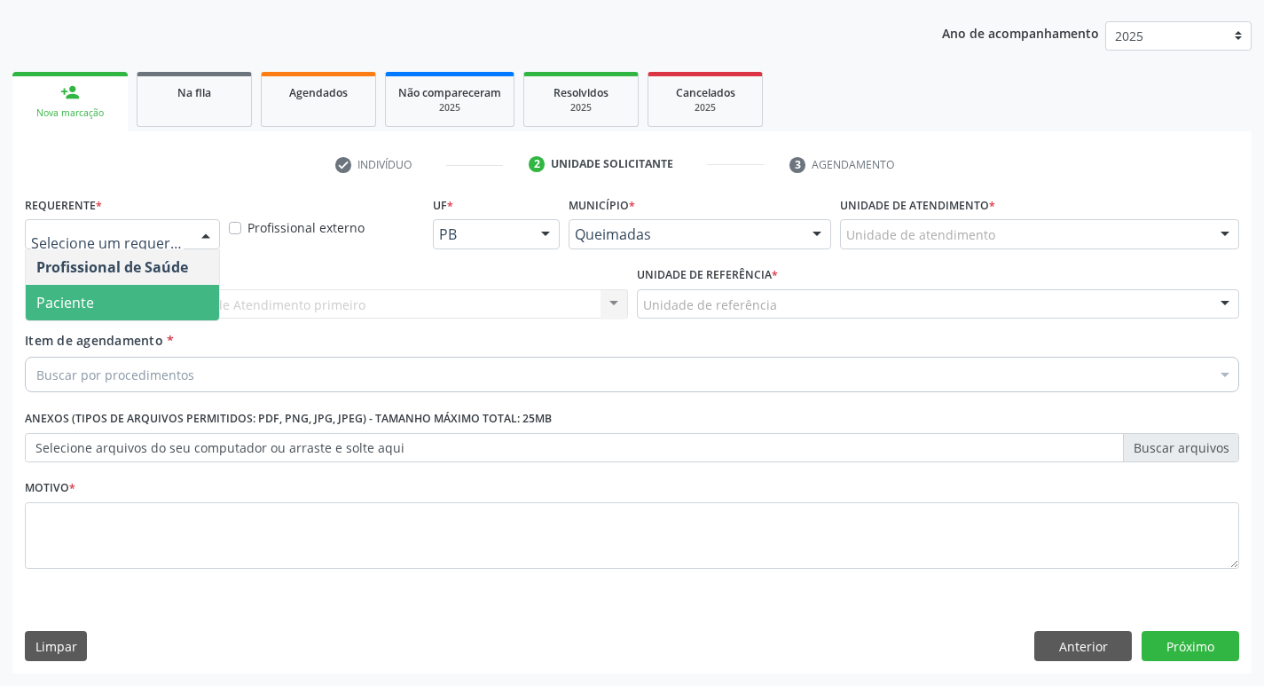
click at [145, 289] on span "Paciente" at bounding box center [122, 302] width 193 height 35
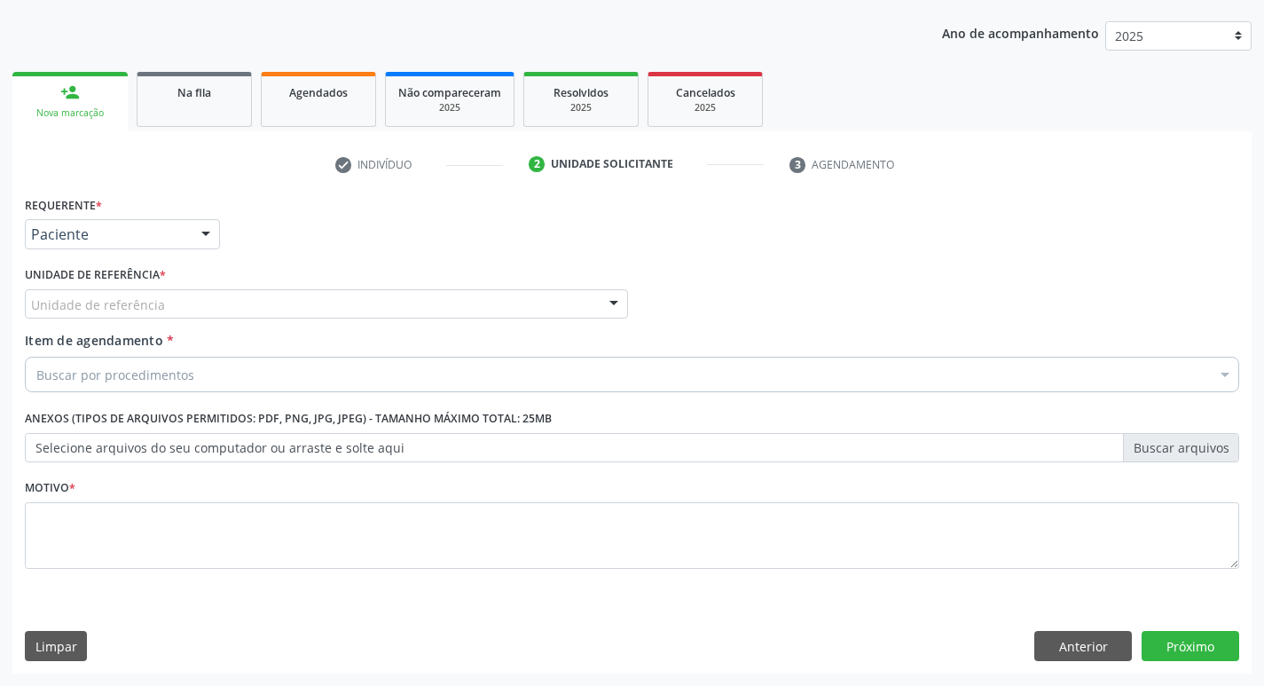
click at [145, 289] on div "Unidade de referência" at bounding box center [326, 304] width 603 height 30
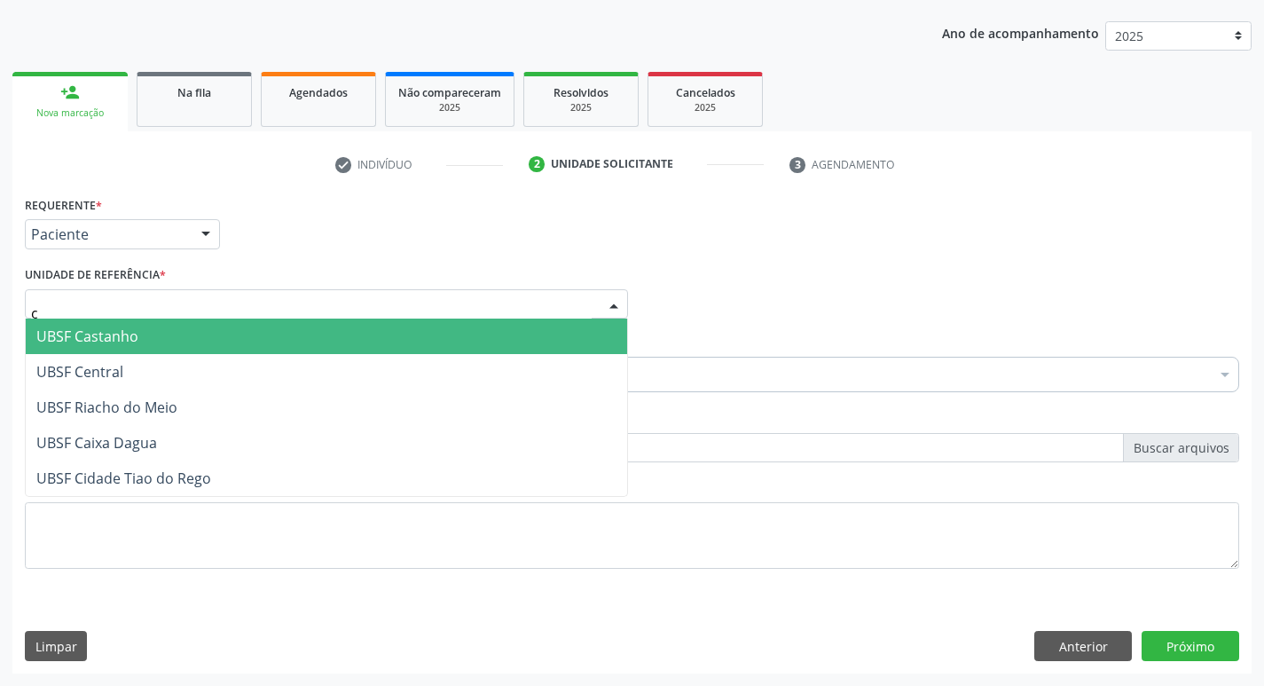
type input "ce"
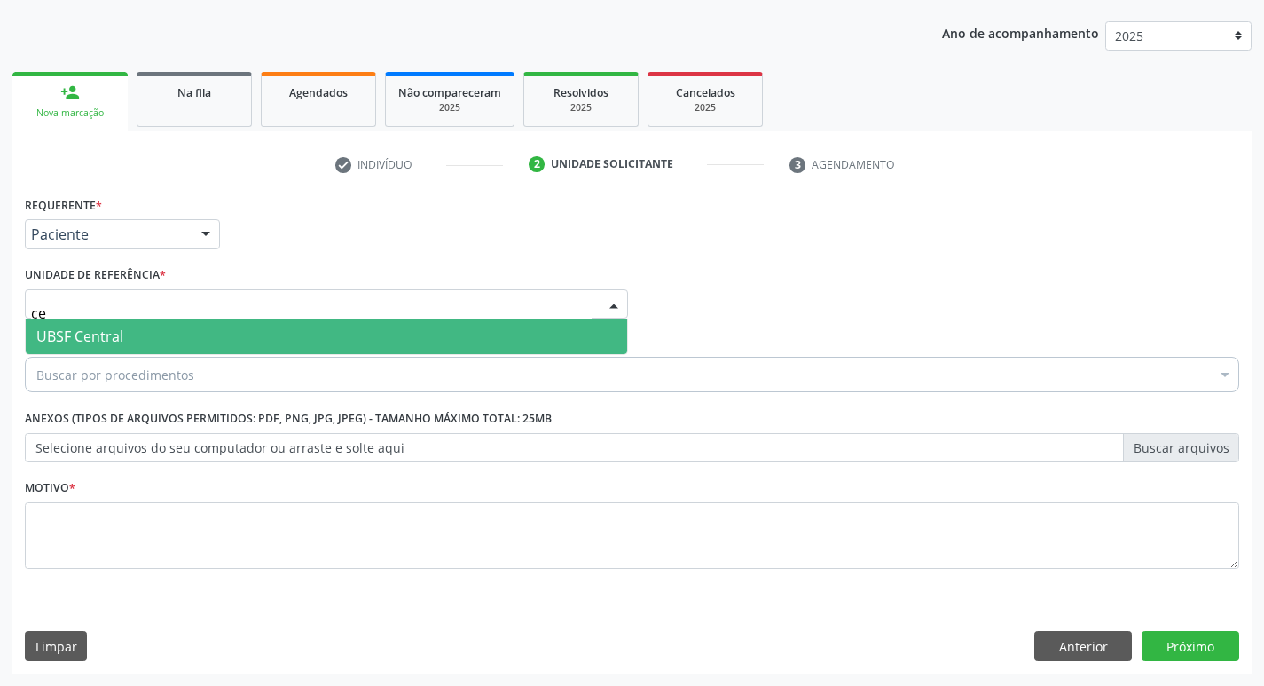
click at [155, 336] on span "UBSF Central" at bounding box center [326, 335] width 601 height 35
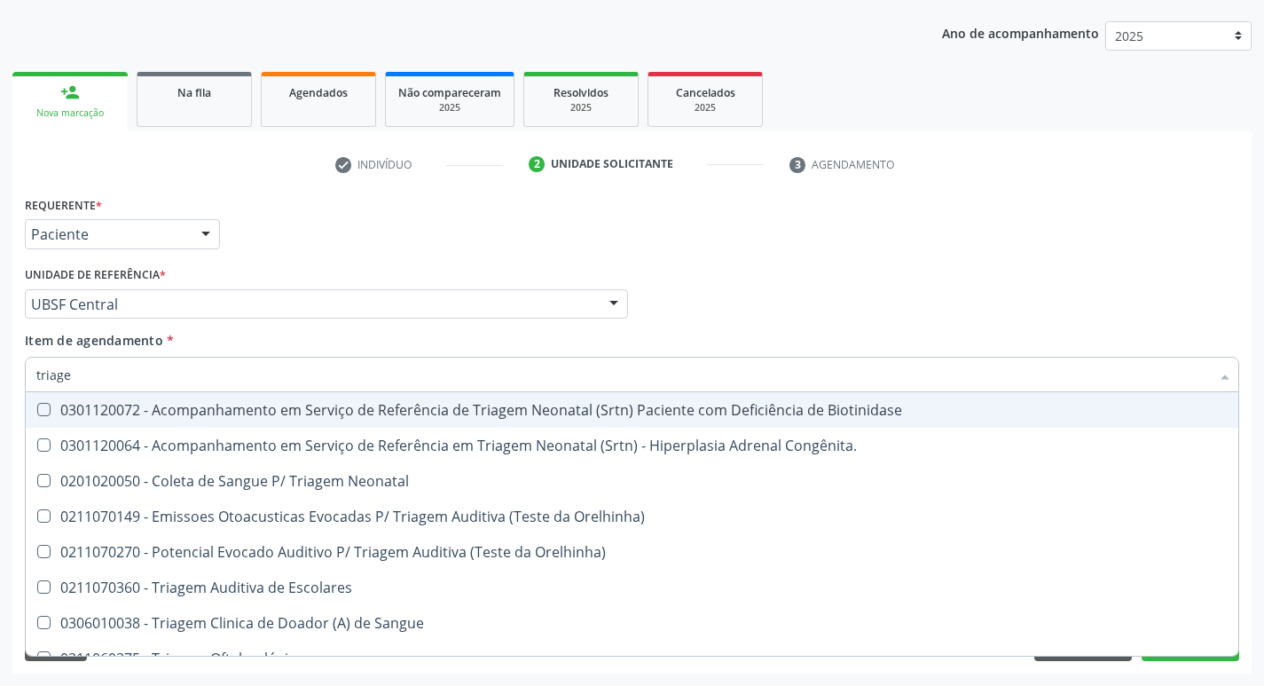
type input "triagem"
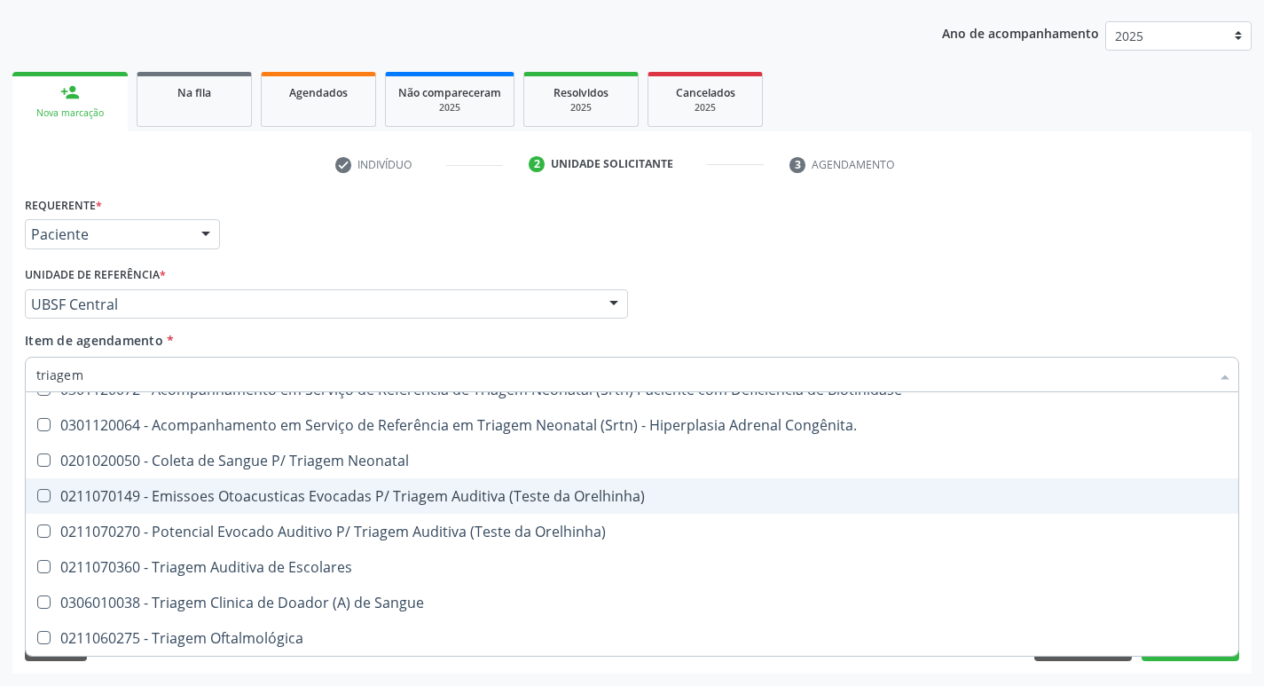
click at [220, 501] on div "0211070149 - Emissoes Otoacusticas Evocadas P/ Triagem Auditiva (Teste da Orelh…" at bounding box center [631, 496] width 1191 height 14
checkbox Orelhinha\) "true"
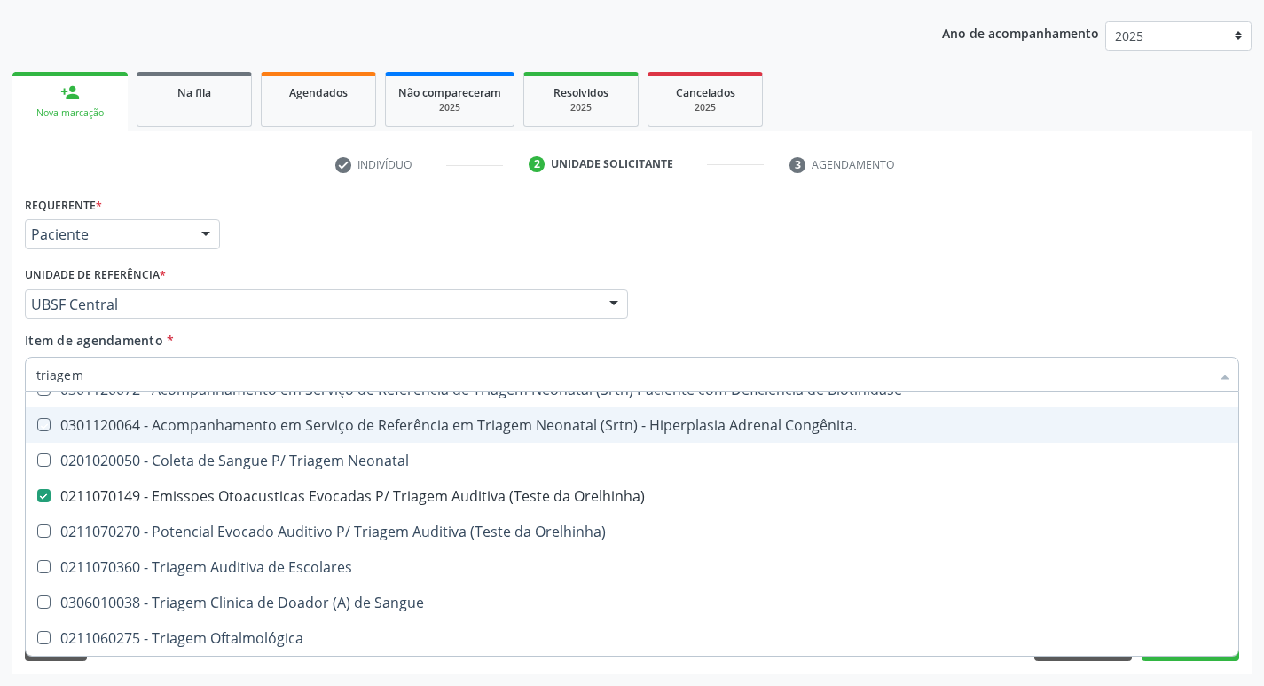
click at [716, 290] on div "Profissional Solicitante Por favor, selecione a Unidade de Atendimento primeiro…" at bounding box center [631, 296] width 1223 height 69
checkbox Congênita\ "true"
checkbox Orelhinha\) "false"
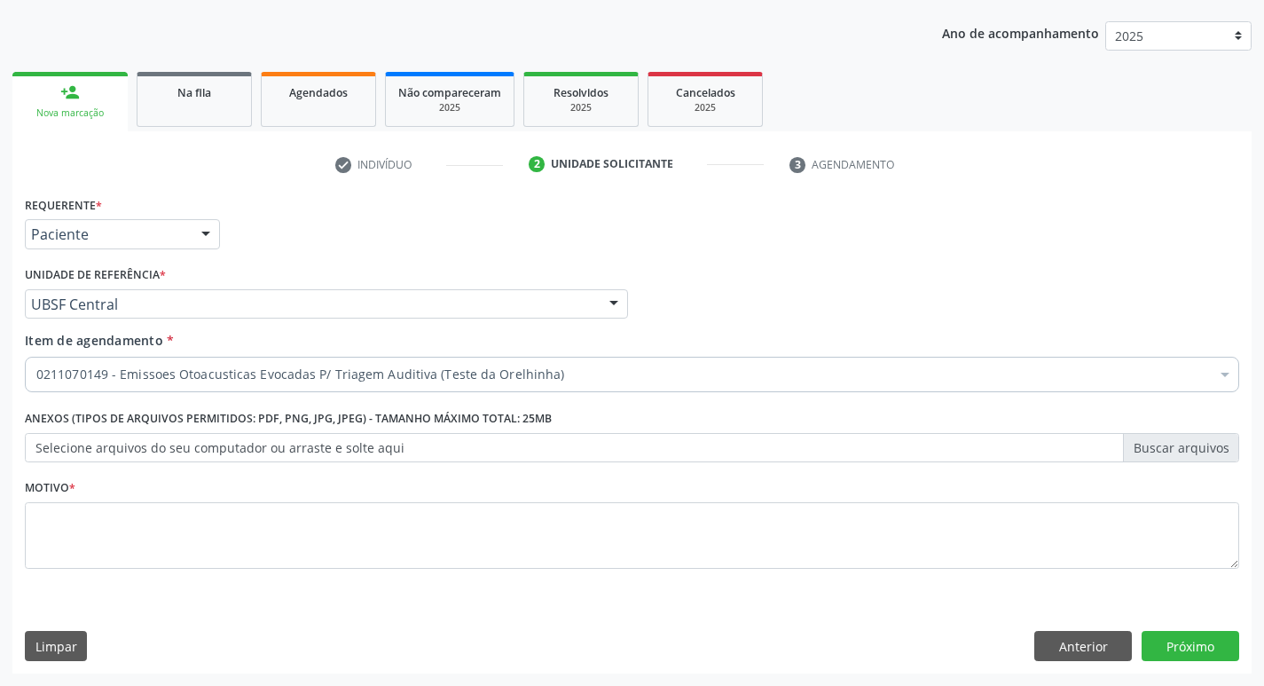
scroll to position [0, 0]
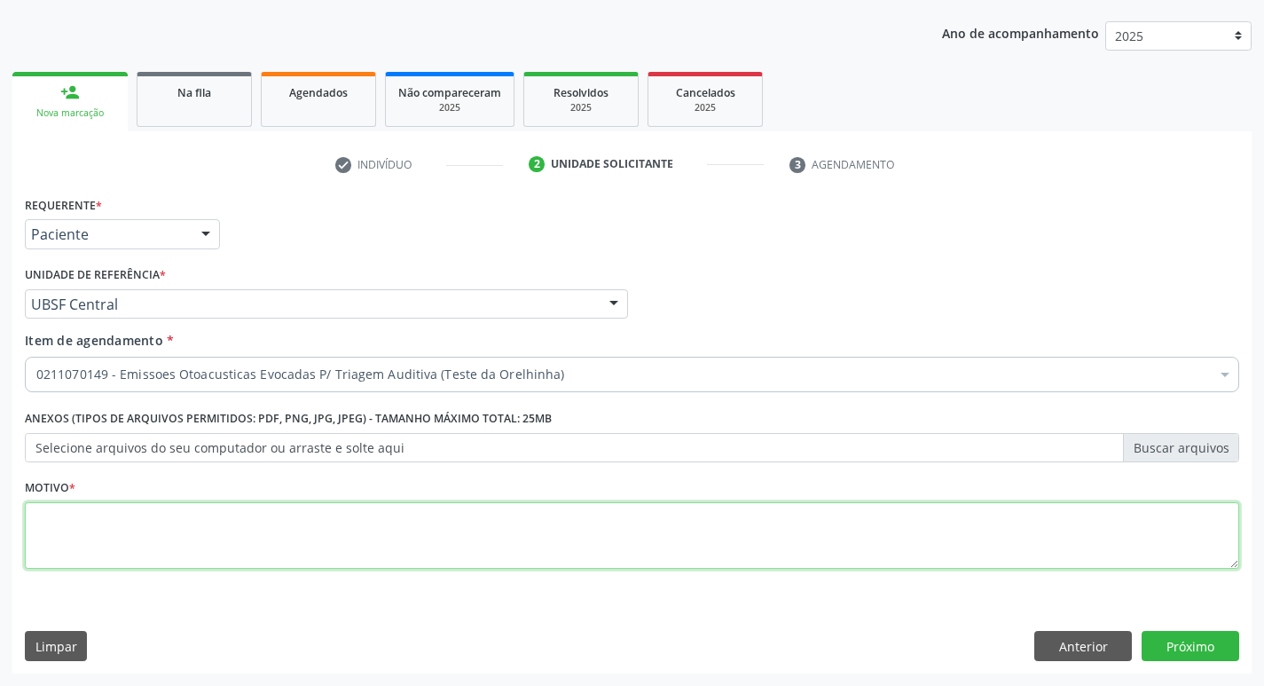
click at [137, 543] on textarea at bounding box center [632, 535] width 1214 height 67
type textarea "avaliação"
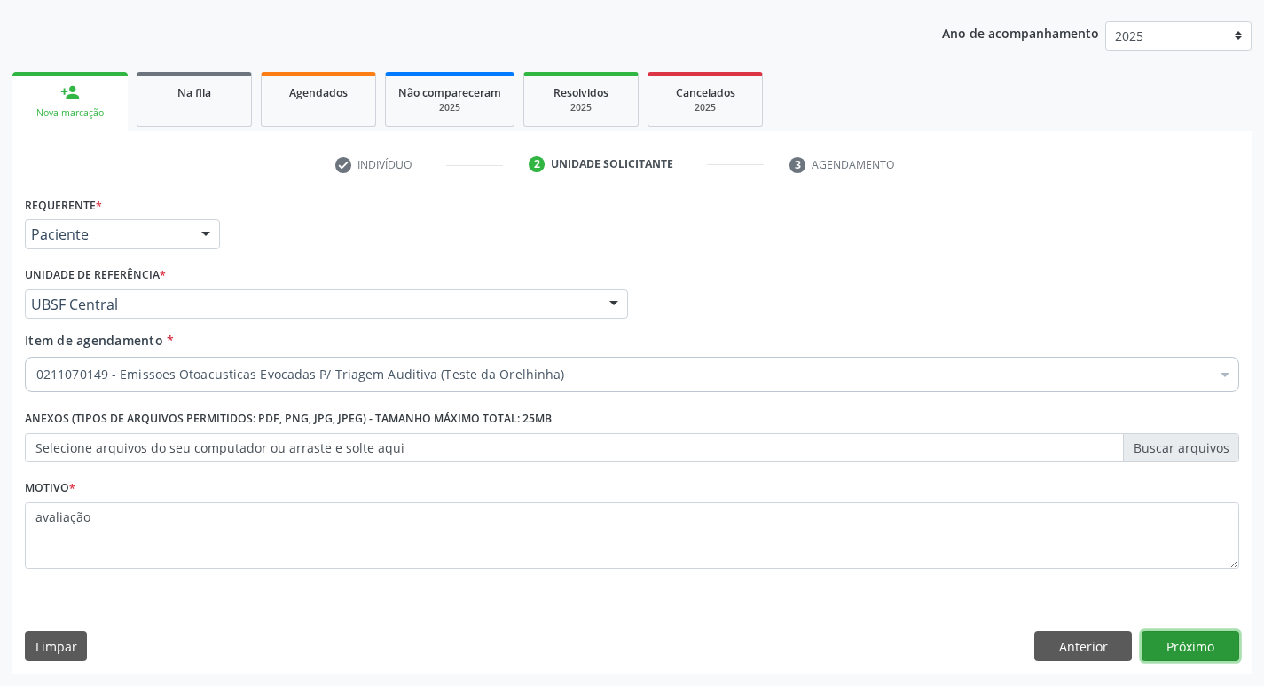
click at [1196, 649] on button "Próximo" at bounding box center [1190, 646] width 98 height 30
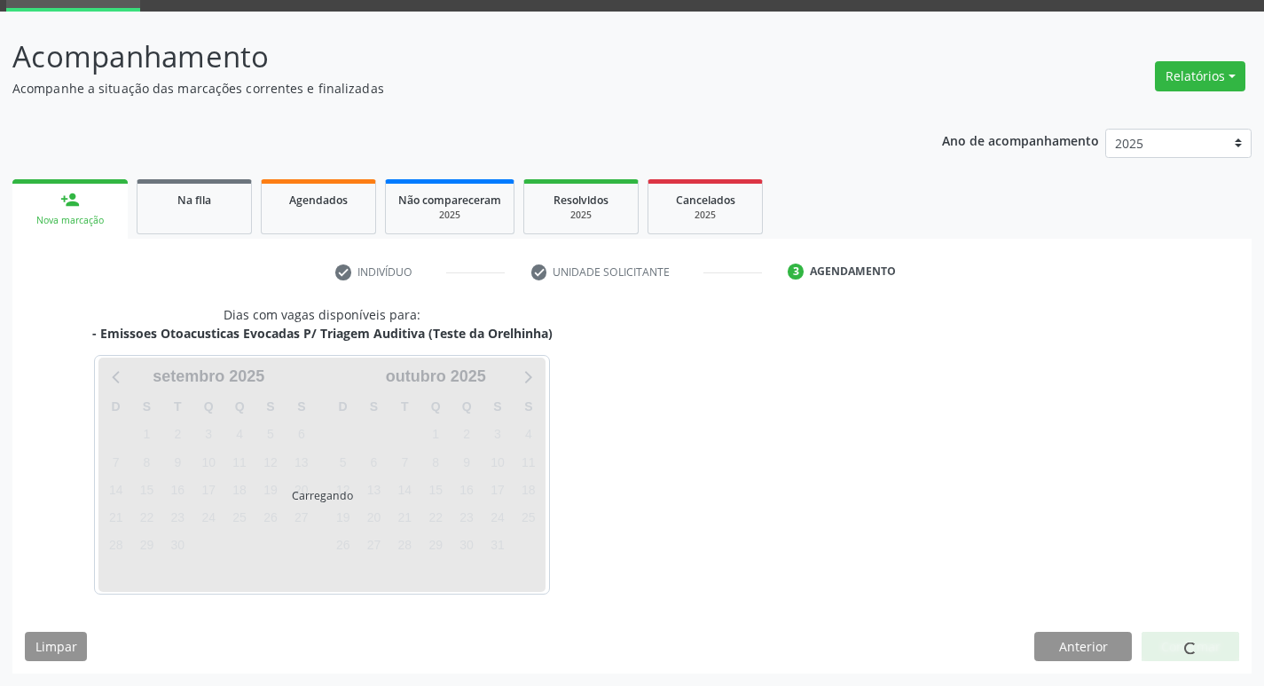
scroll to position [86, 0]
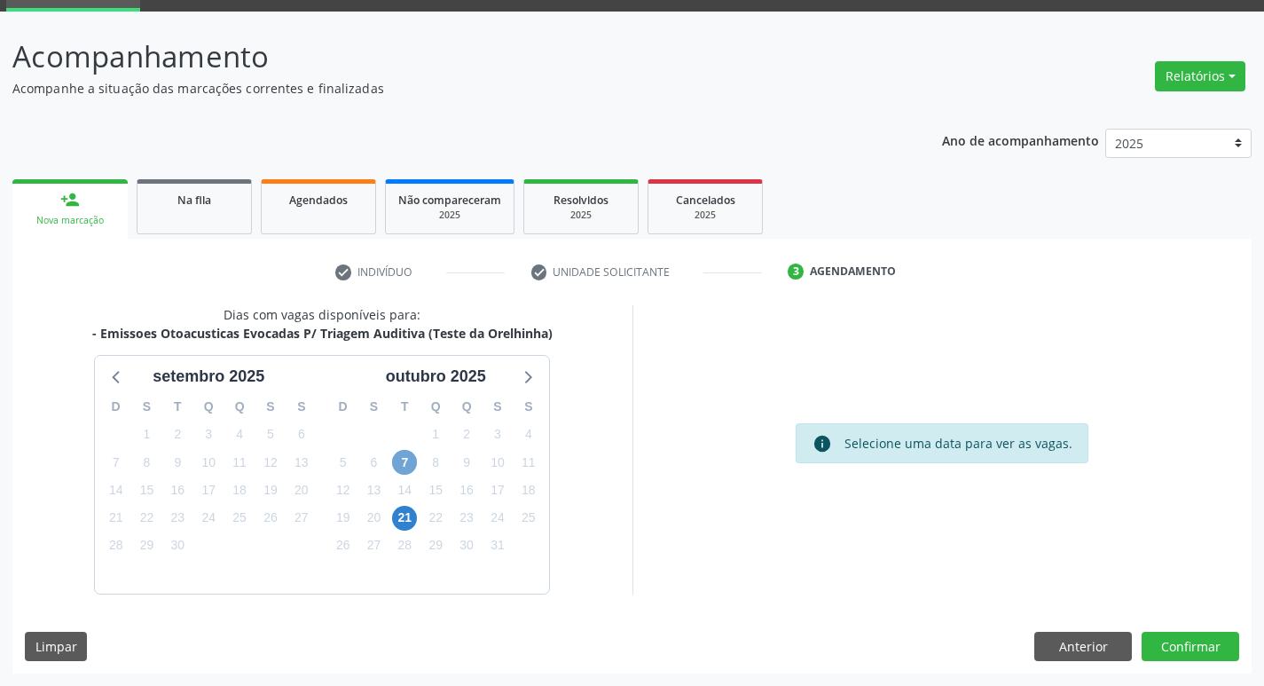
click at [398, 458] on span "7" at bounding box center [404, 462] width 25 height 25
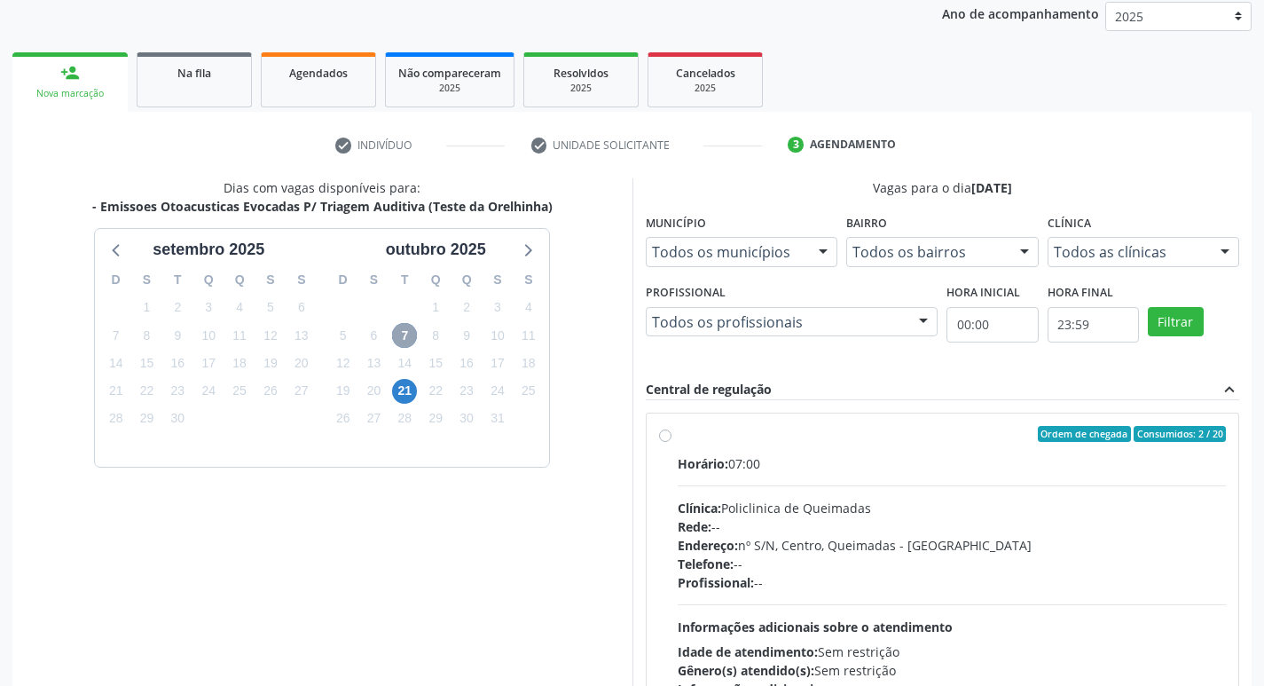
scroll to position [342, 0]
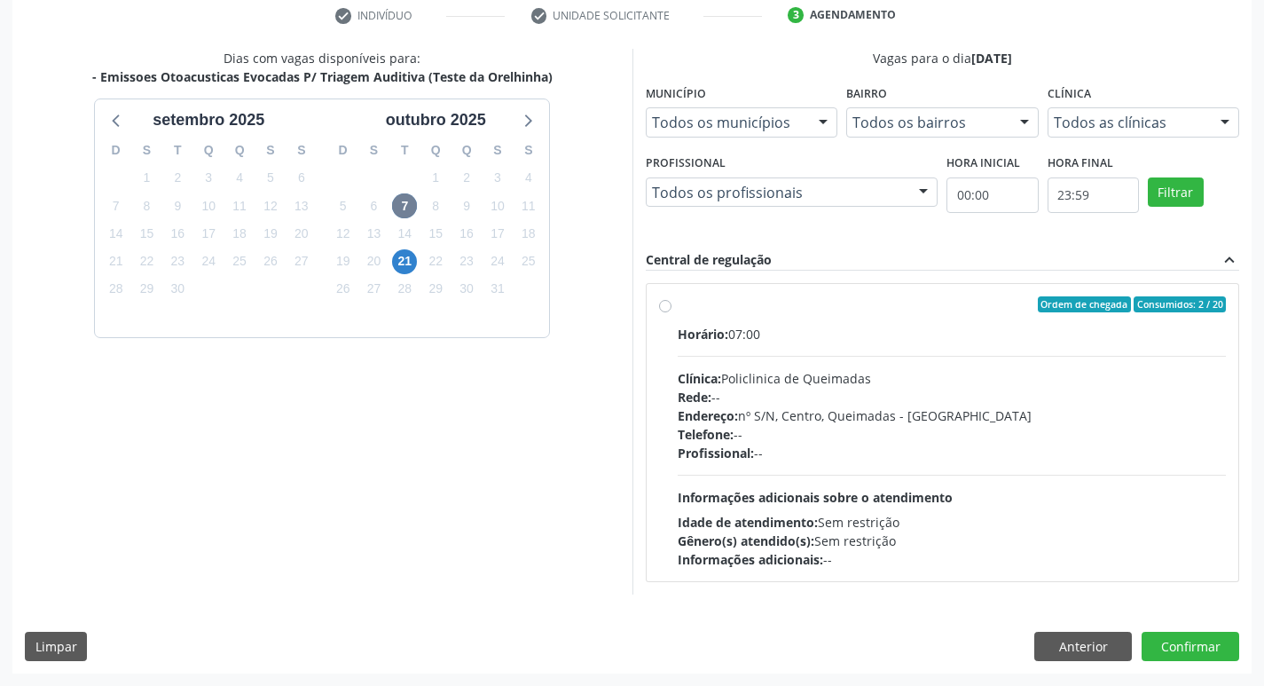
click at [852, 342] on div "Horário: 07:00" at bounding box center [952, 334] width 549 height 19
click at [671, 312] on input "Ordem de chegada Consumidos: 2 / 20 Horário: 07:00 Clínica: Policlinica de Quei…" at bounding box center [665, 304] width 12 height 16
radio input "true"
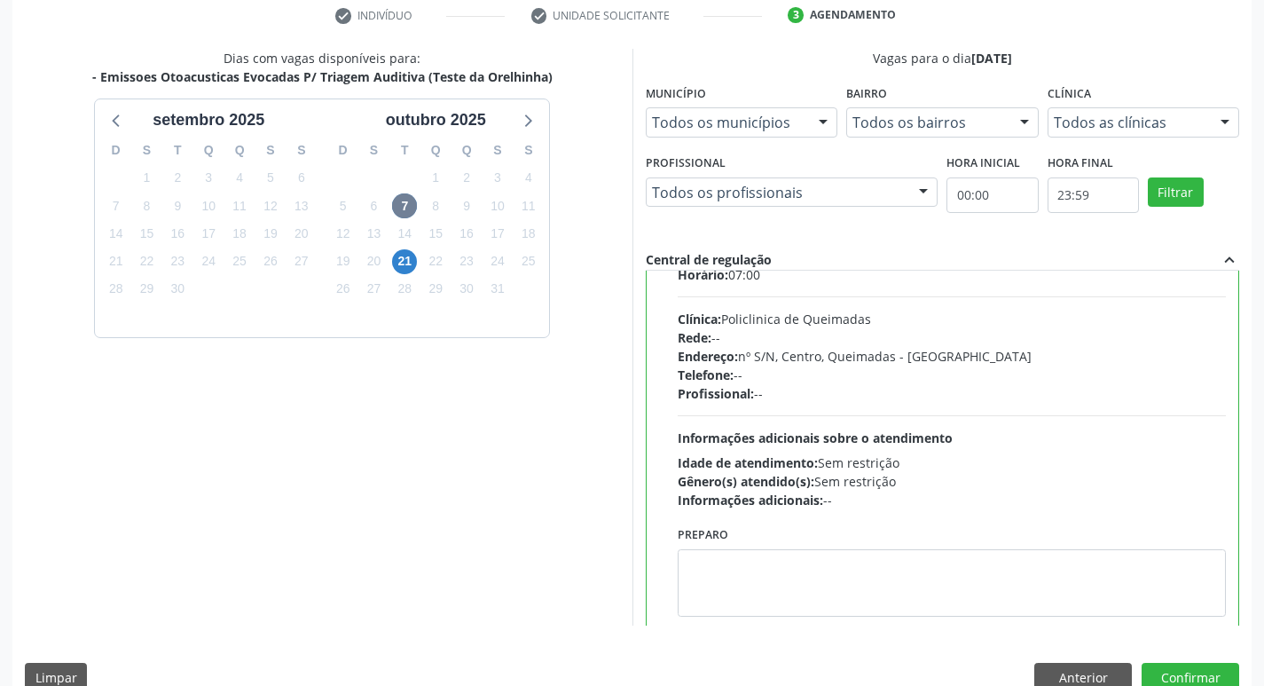
scroll to position [88, 0]
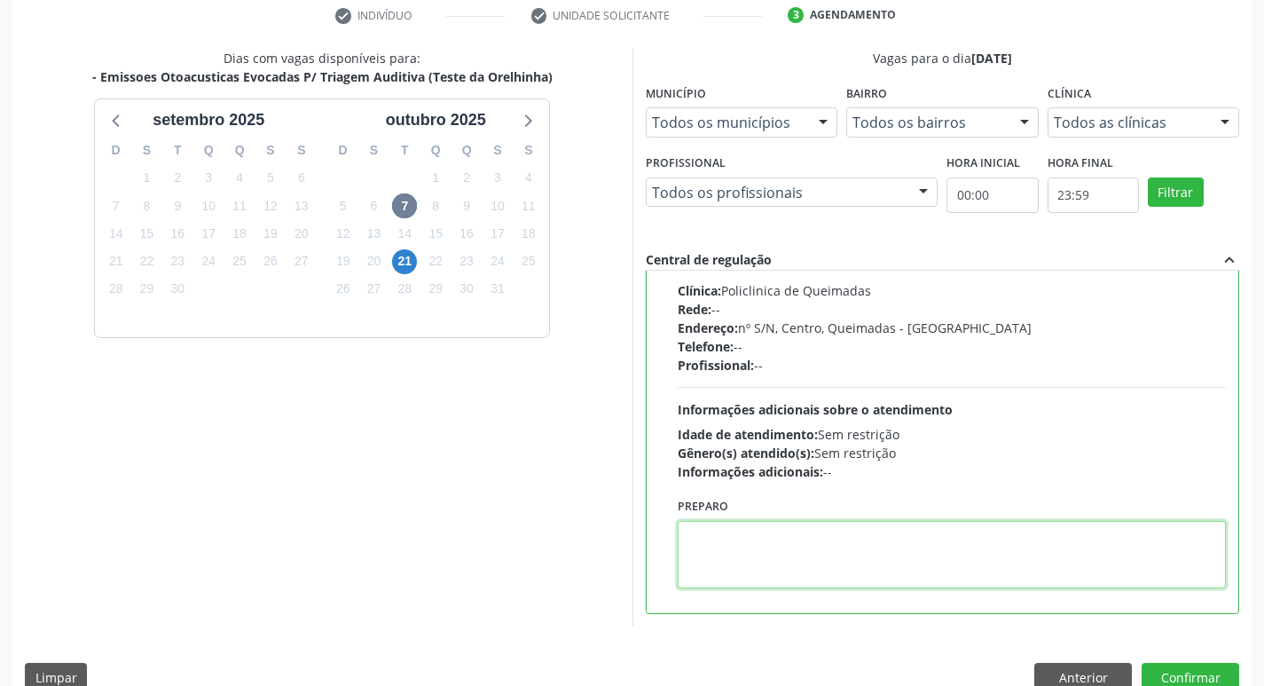
click at [807, 550] on textarea at bounding box center [952, 554] width 549 height 67
type textarea "LEVAR A CADERNETA DE VACINAÇÃO."
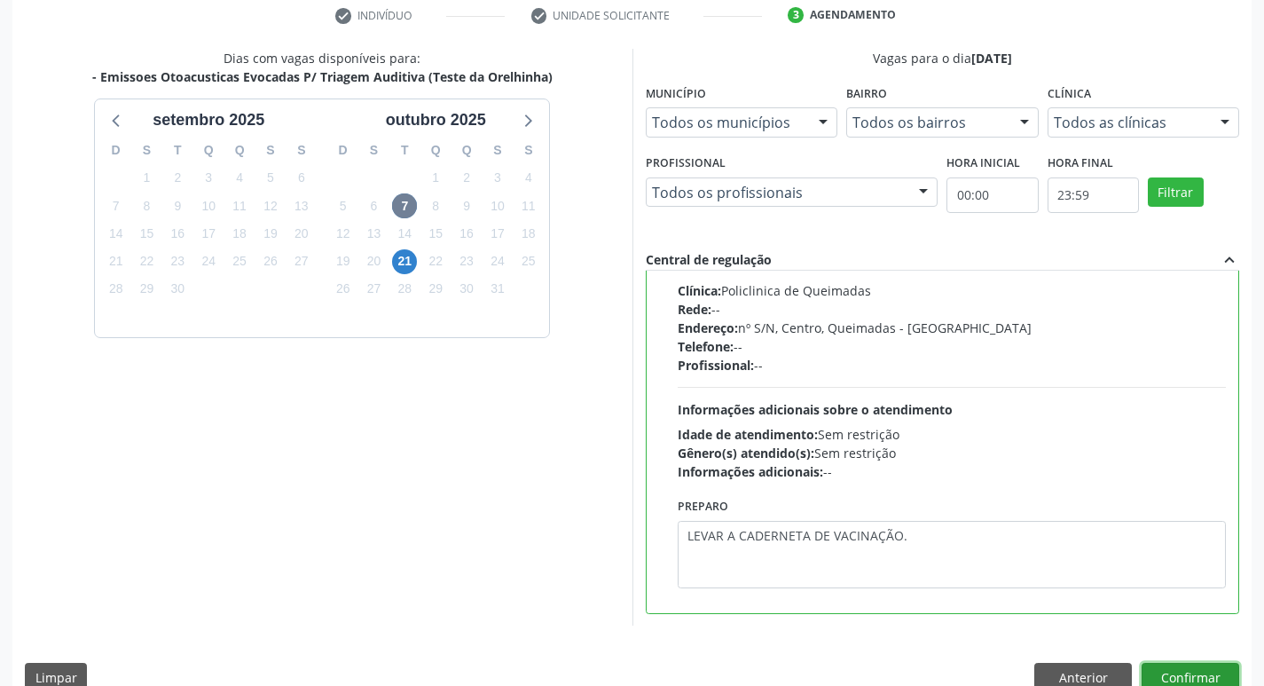
click at [1187, 664] on button "Confirmar" at bounding box center [1190, 678] width 98 height 30
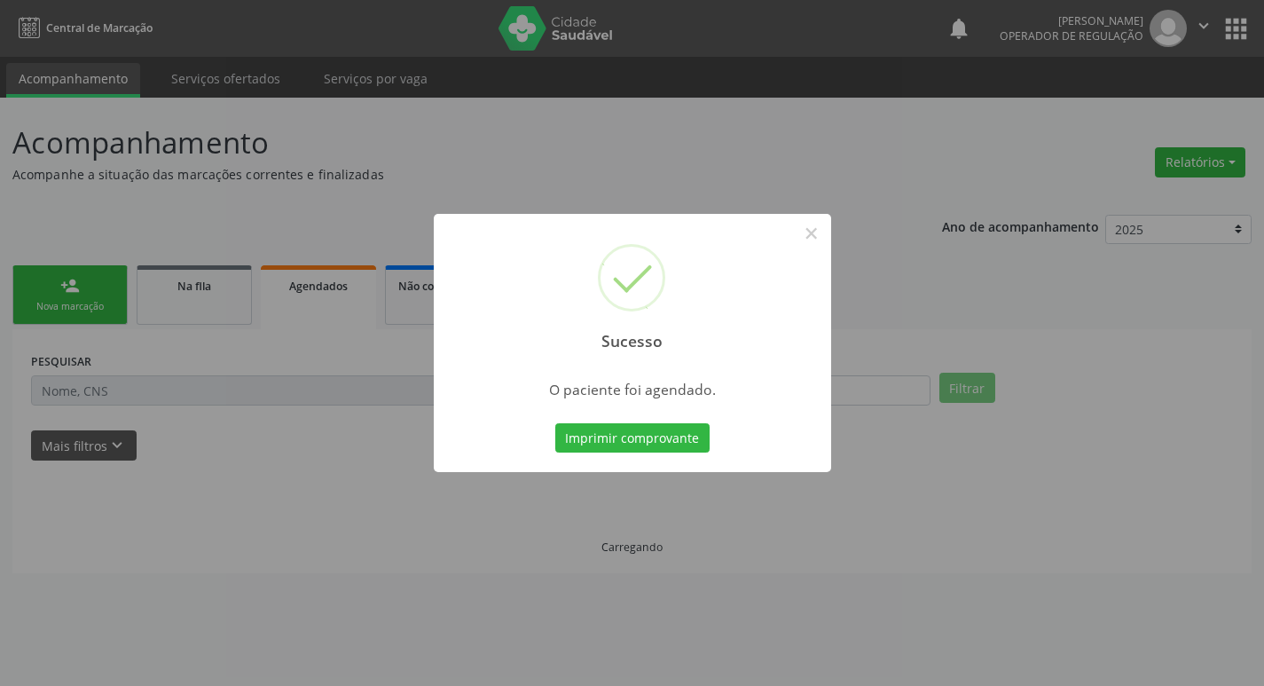
scroll to position [0, 0]
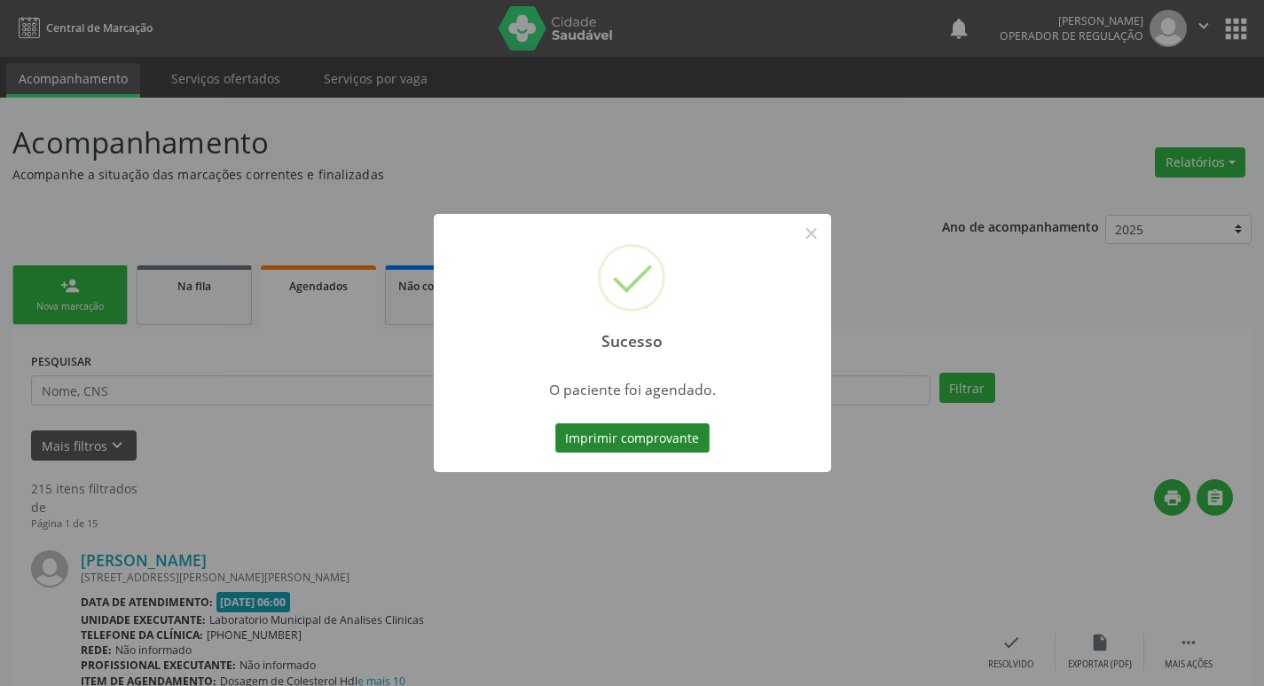
click at [668, 436] on button "Imprimir comprovante" at bounding box center [632, 438] width 154 height 30
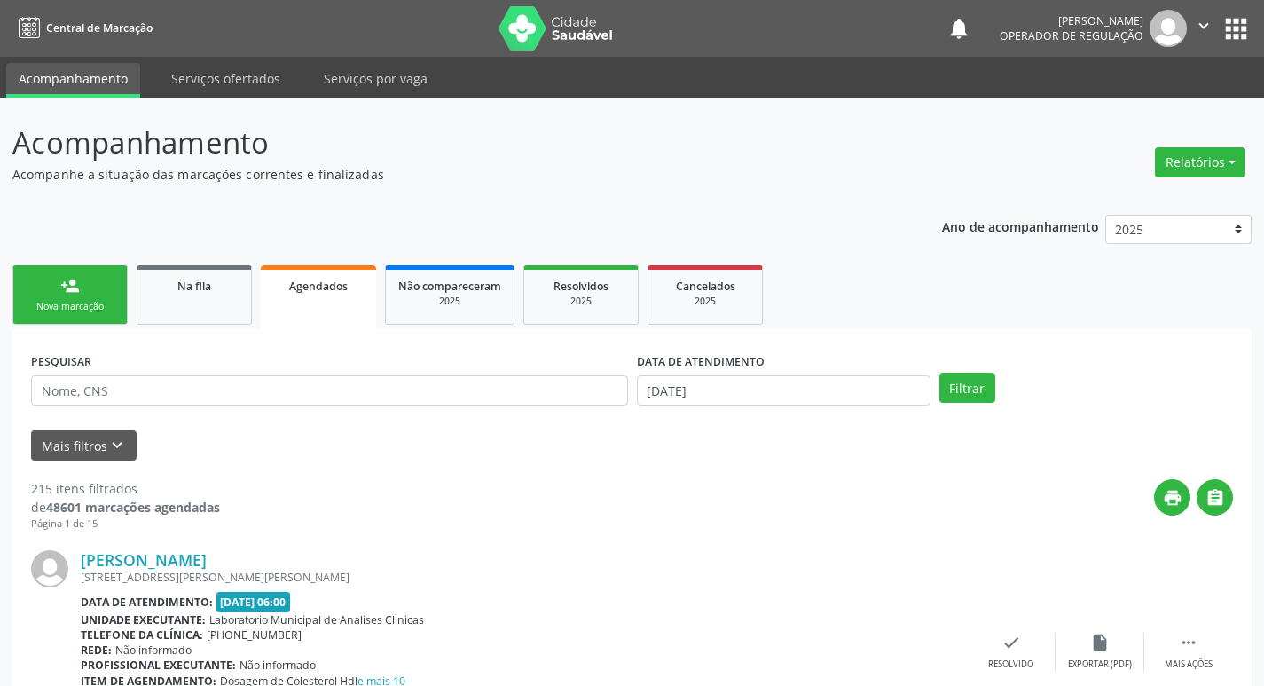
click at [57, 304] on div "Nova marcação" at bounding box center [70, 306] width 89 height 13
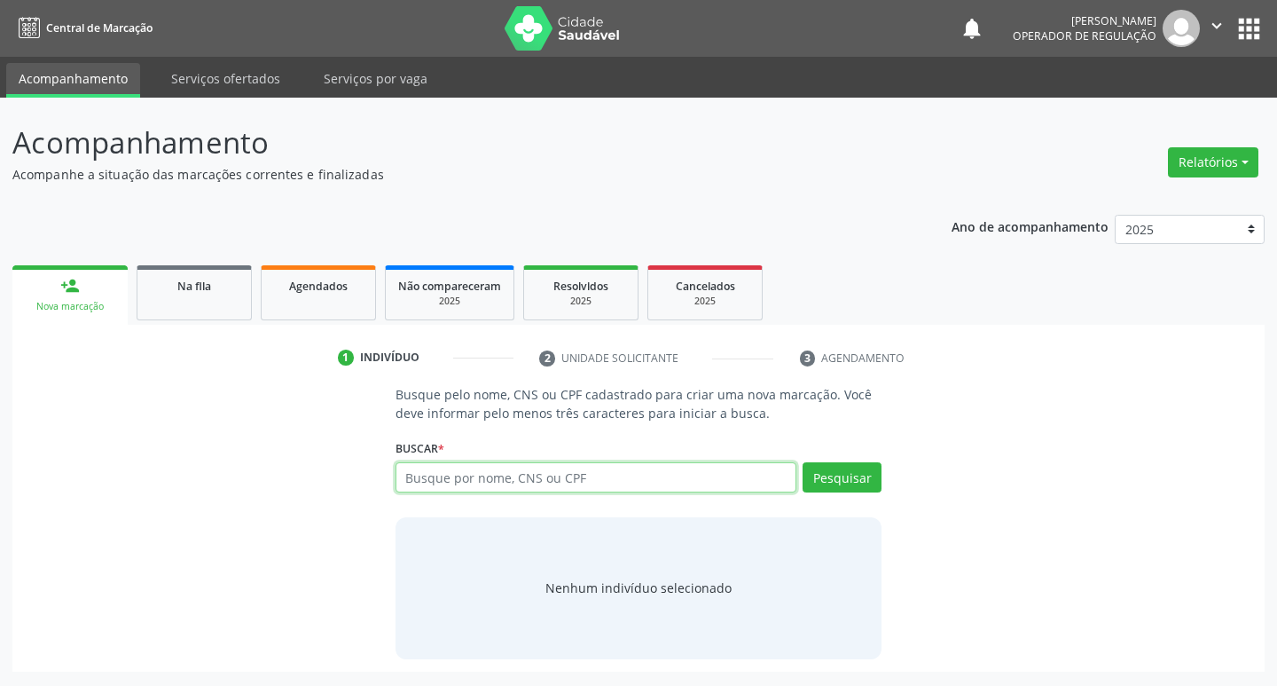
click at [573, 464] on input "text" at bounding box center [597, 477] width 402 height 30
type input "00725394455"
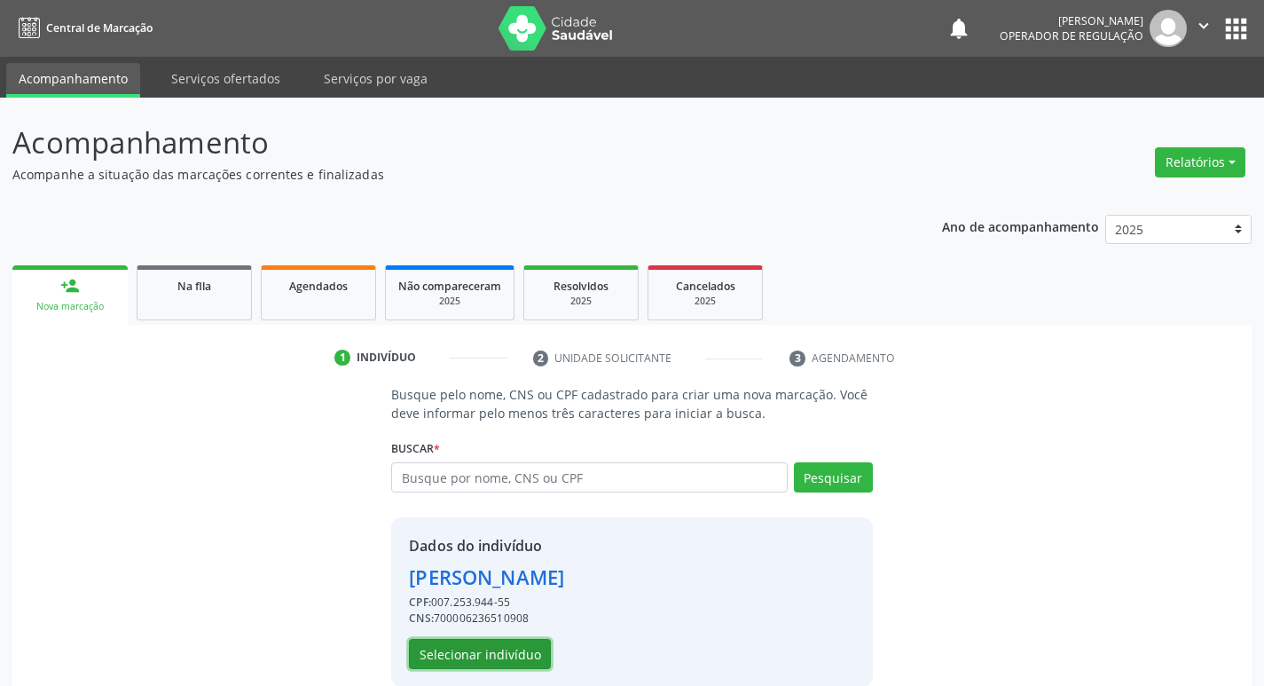
click at [499, 663] on button "Selecionar indivíduo" at bounding box center [480, 654] width 142 height 30
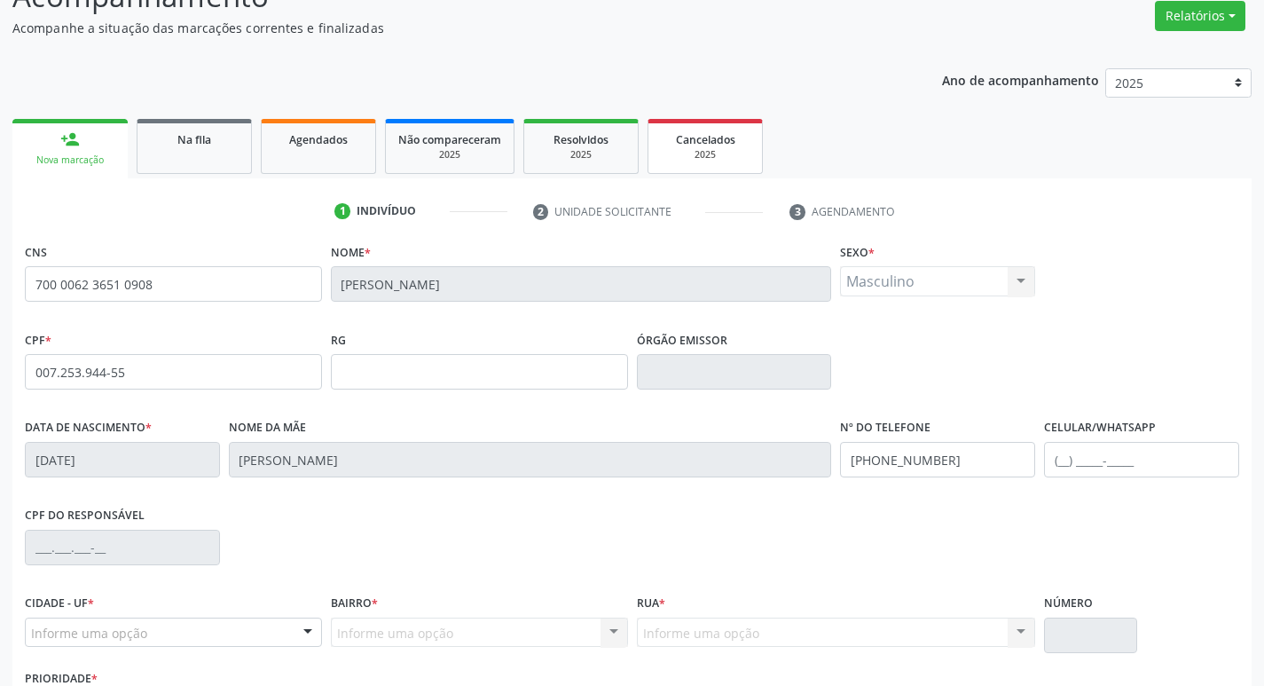
scroll to position [276, 0]
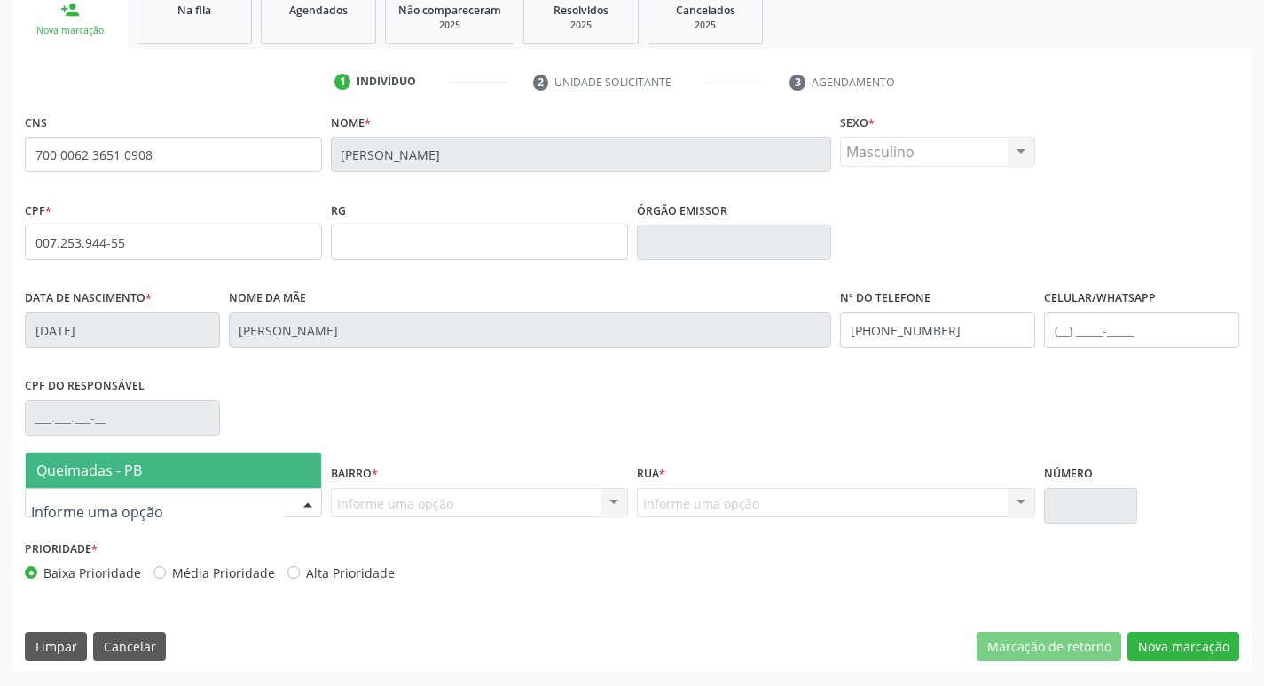
click at [164, 451] on div "Queimadas - PB Nenhum resultado encontrado para: " " Nenhuma opção encontrada" at bounding box center [173, 469] width 297 height 36
click at [271, 471] on span "Queimadas - PB" at bounding box center [173, 469] width 295 height 35
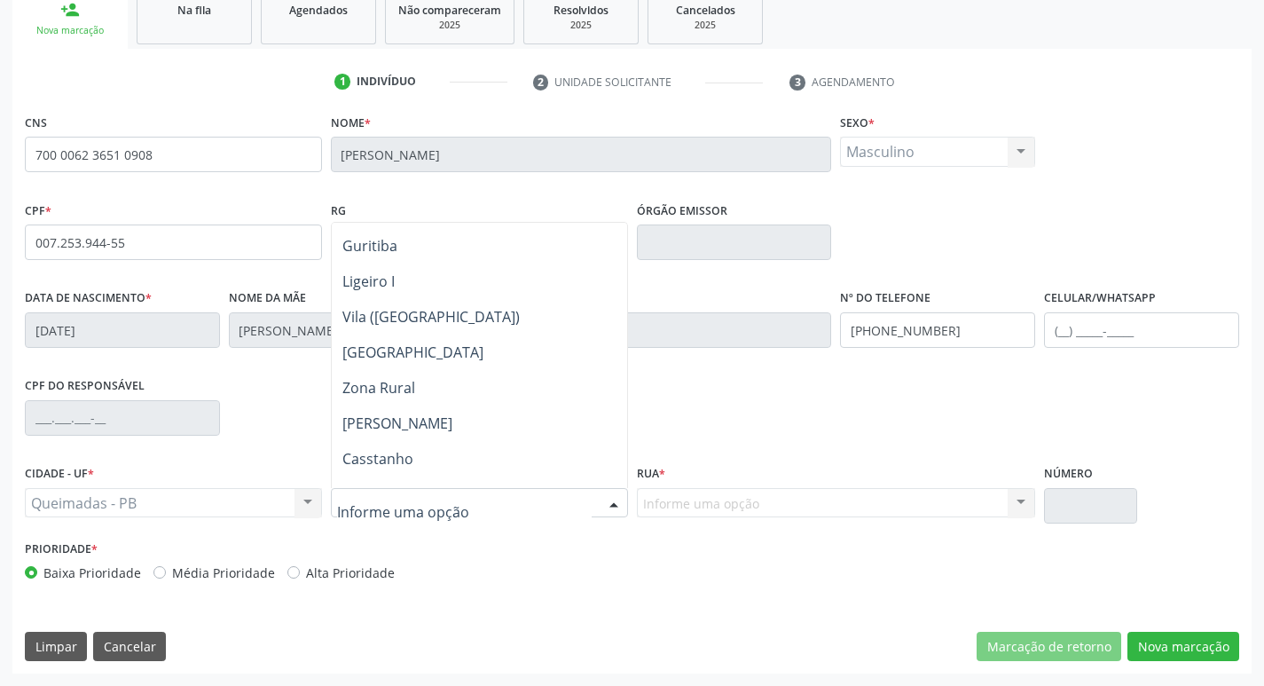
scroll to position [551, 0]
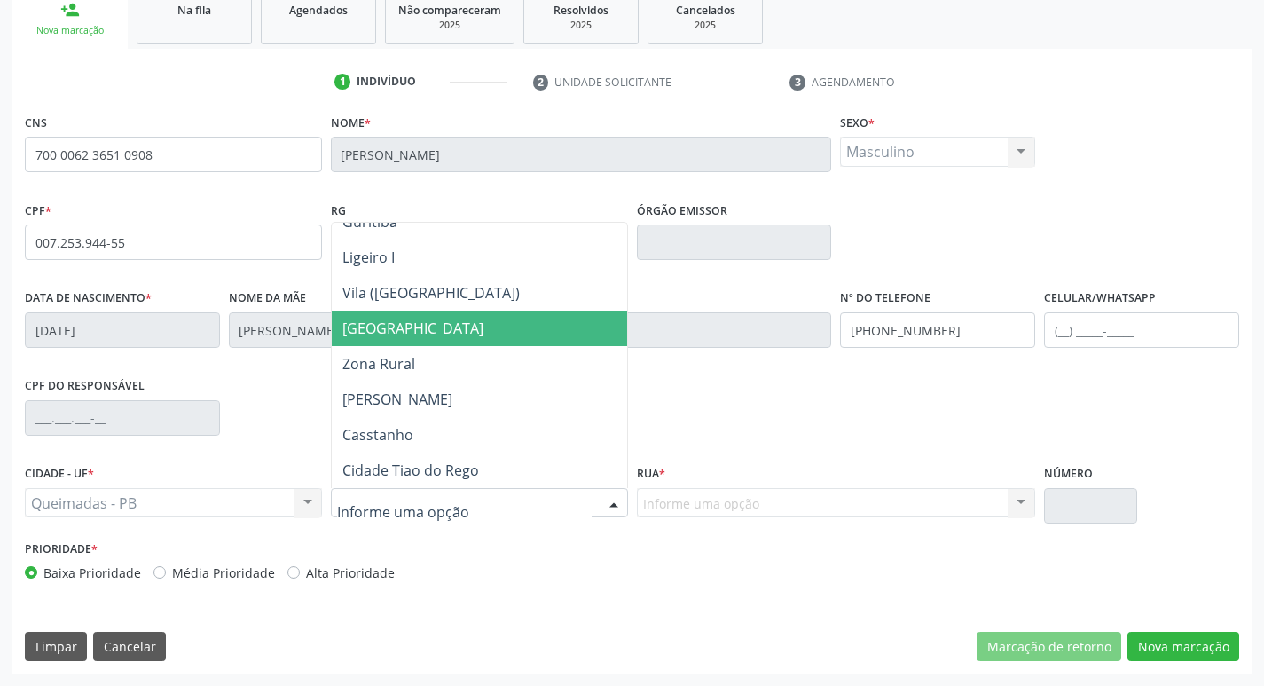
click at [479, 327] on span "[GEOGRAPHIC_DATA]" at bounding box center [479, 327] width 295 height 35
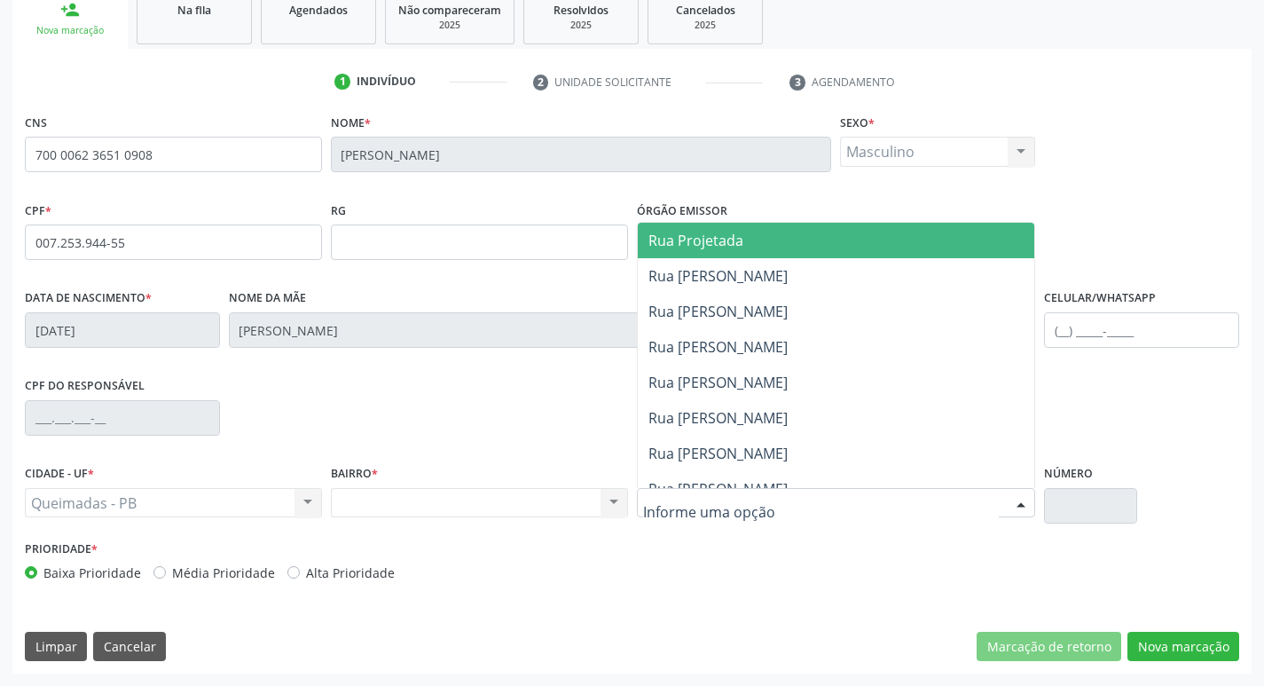
click at [725, 499] on input "text" at bounding box center [821, 511] width 357 height 35
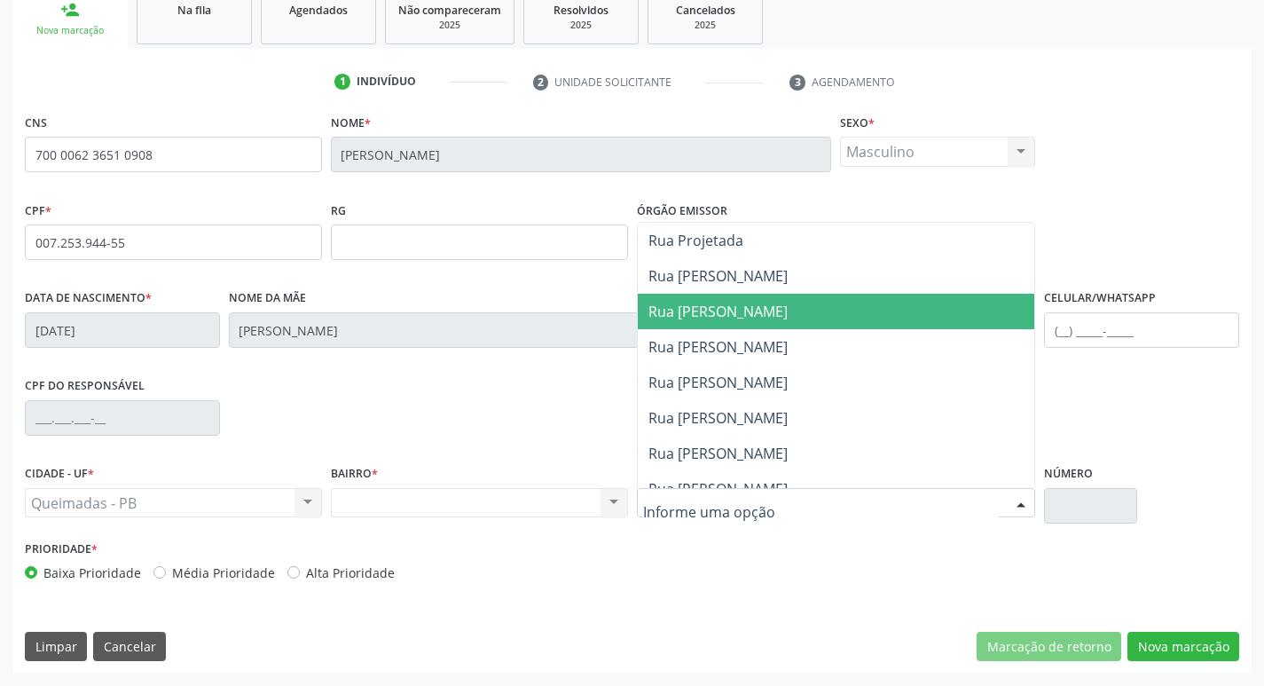
click at [827, 312] on span "Rua Don Luiz Gonzaga" at bounding box center [836, 311] width 397 height 35
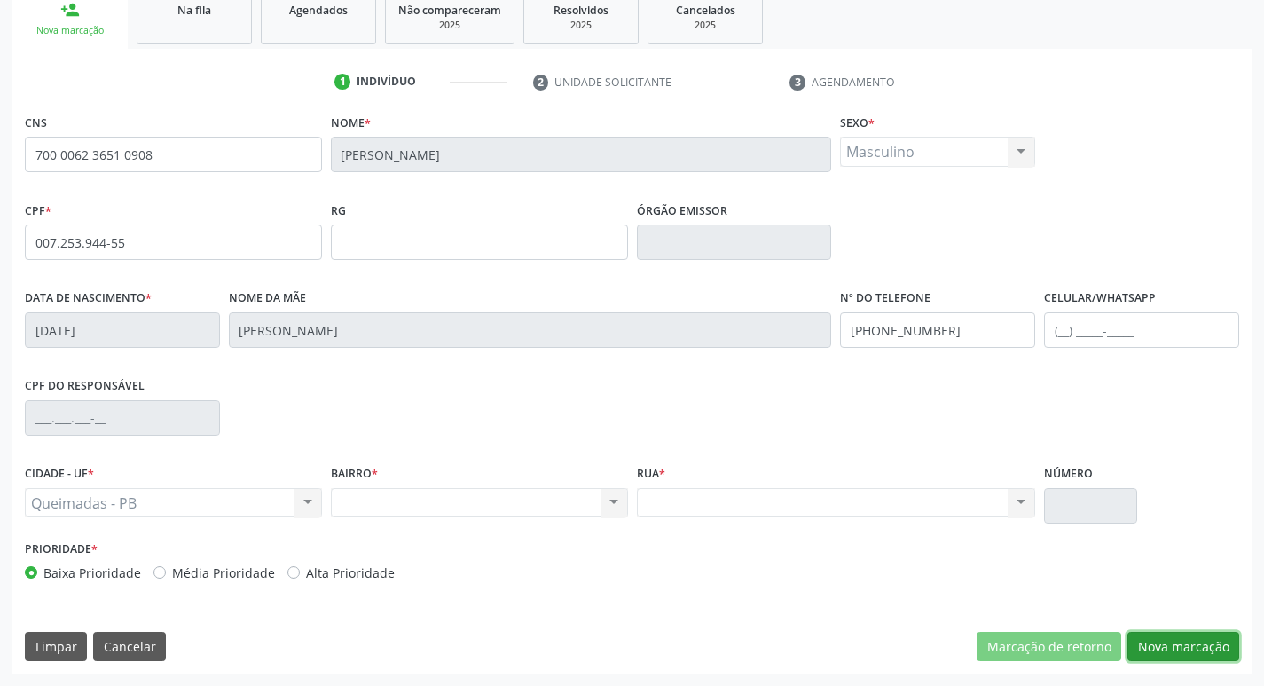
click at [1169, 647] on button "Nova marcação" at bounding box center [1183, 646] width 112 height 30
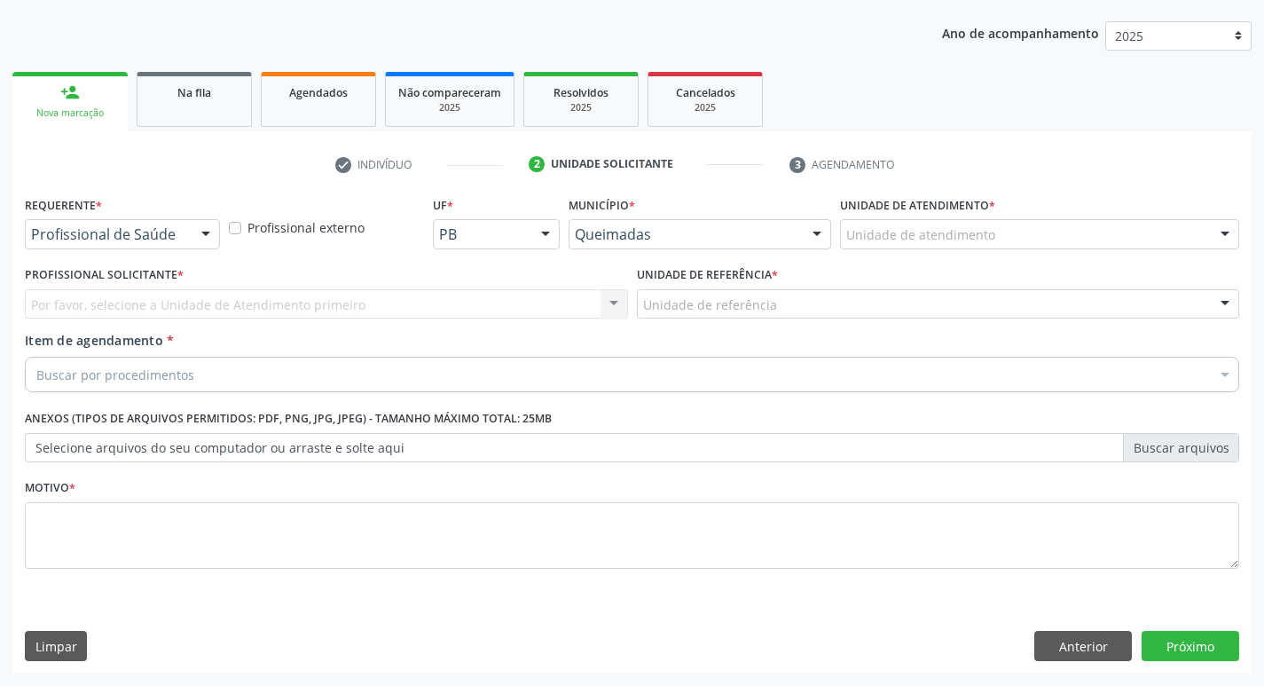
scroll to position [193, 0]
click at [211, 246] on div at bounding box center [205, 235] width 27 height 30
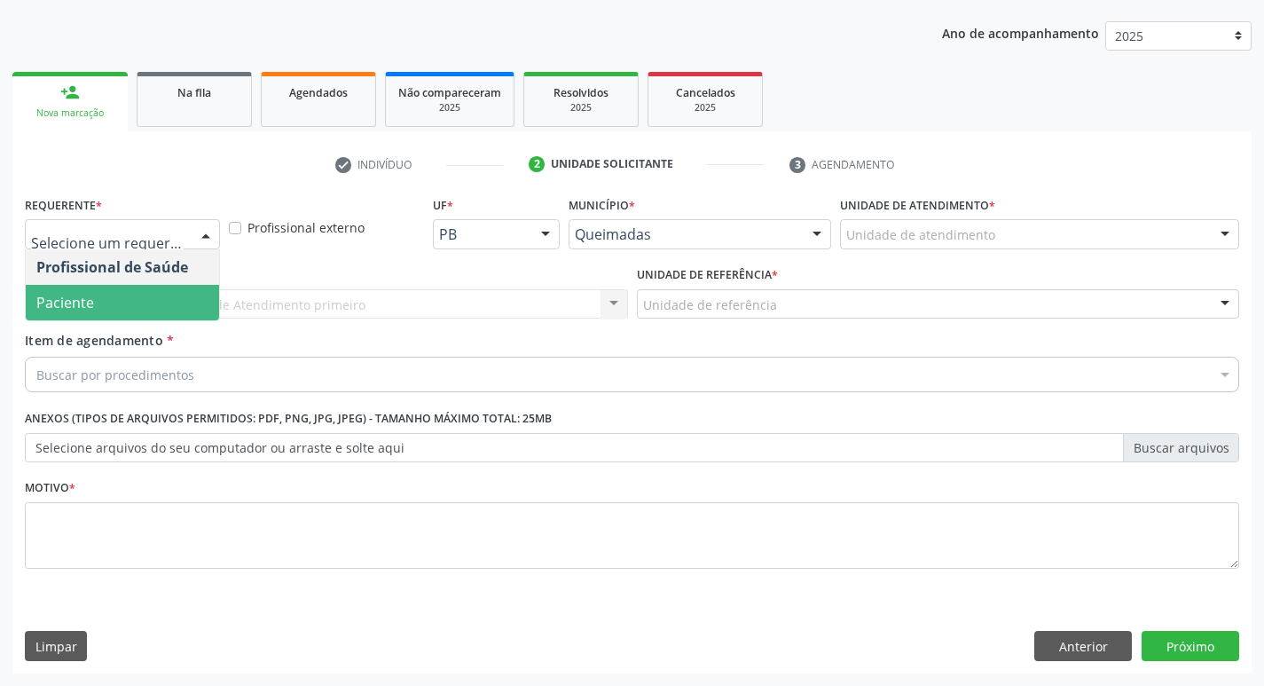
click at [141, 305] on span "Paciente" at bounding box center [122, 302] width 193 height 35
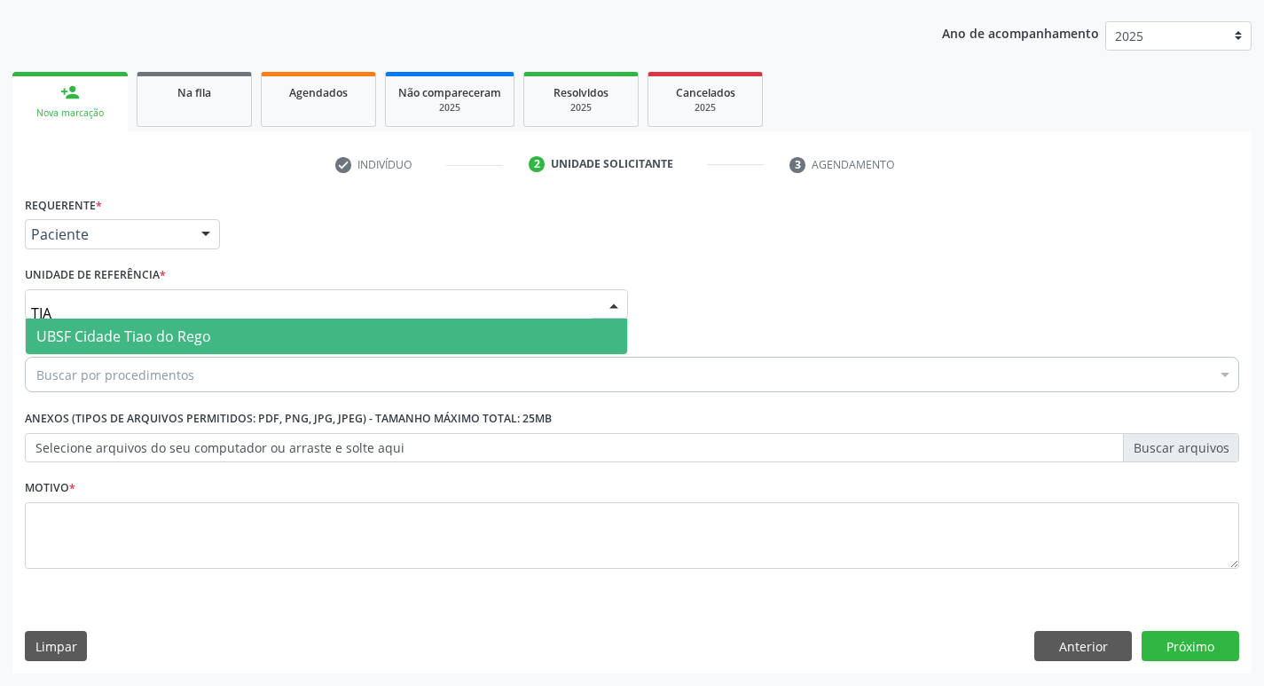
type input "TIAO"
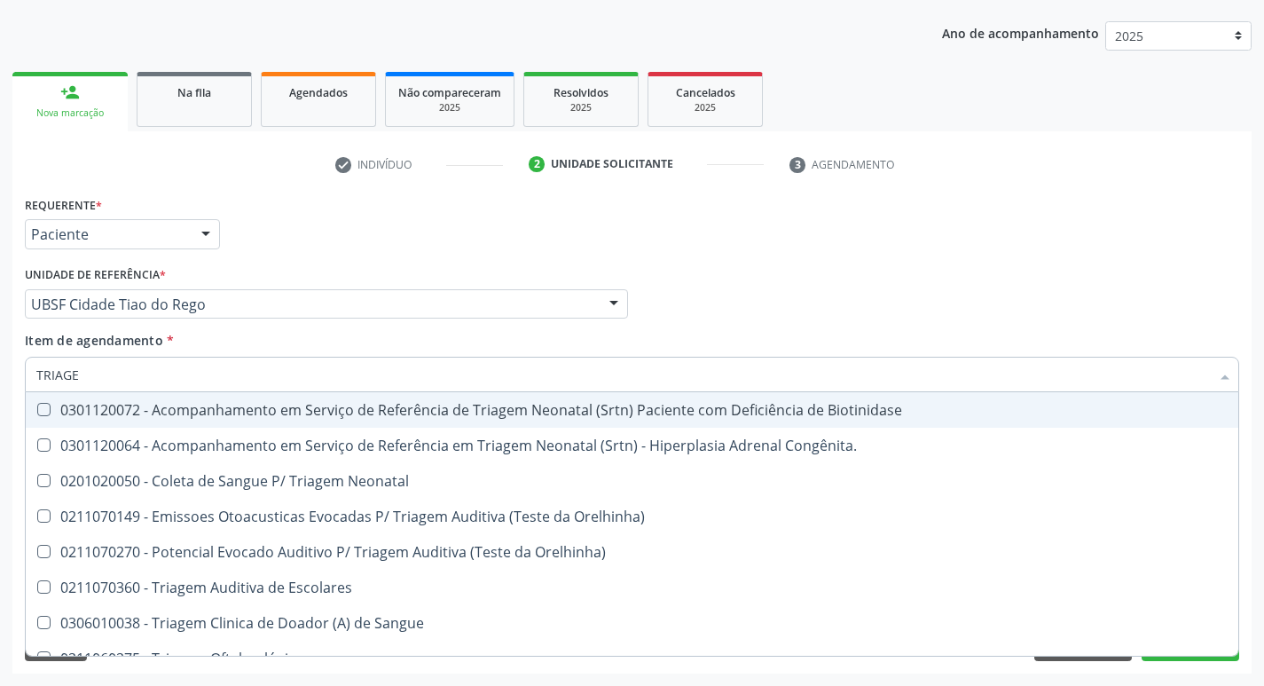
type input "TRIAGEM"
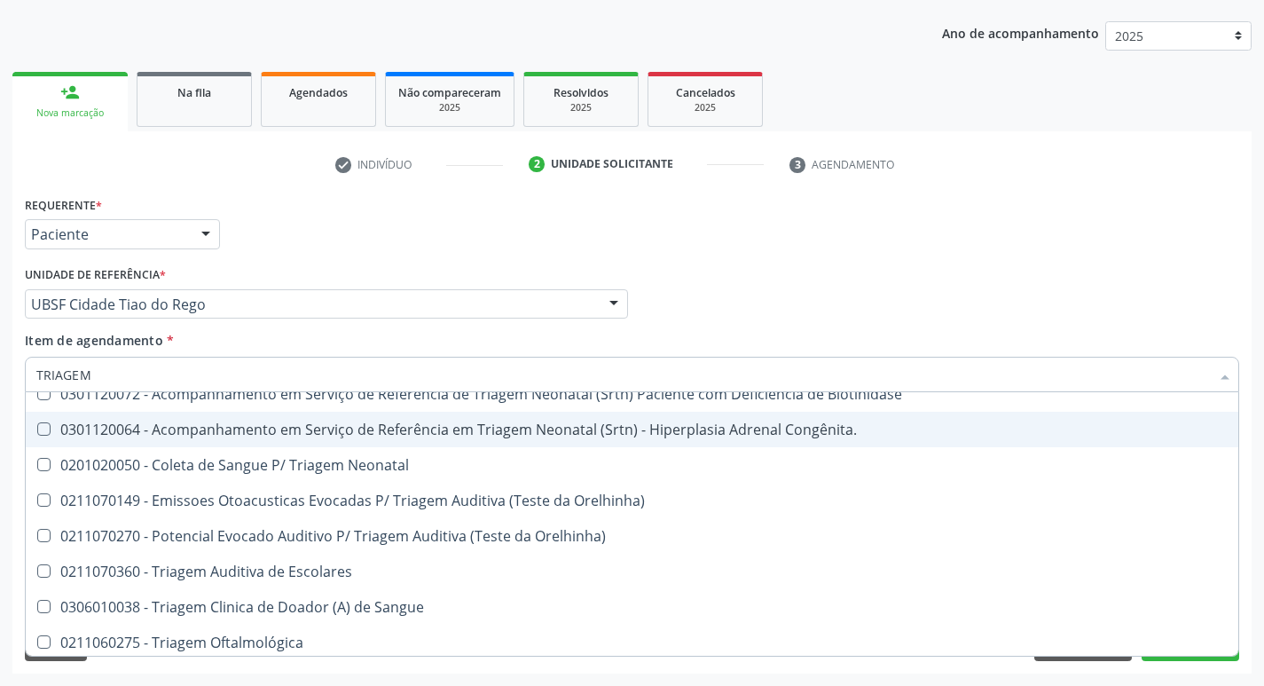
scroll to position [20, 0]
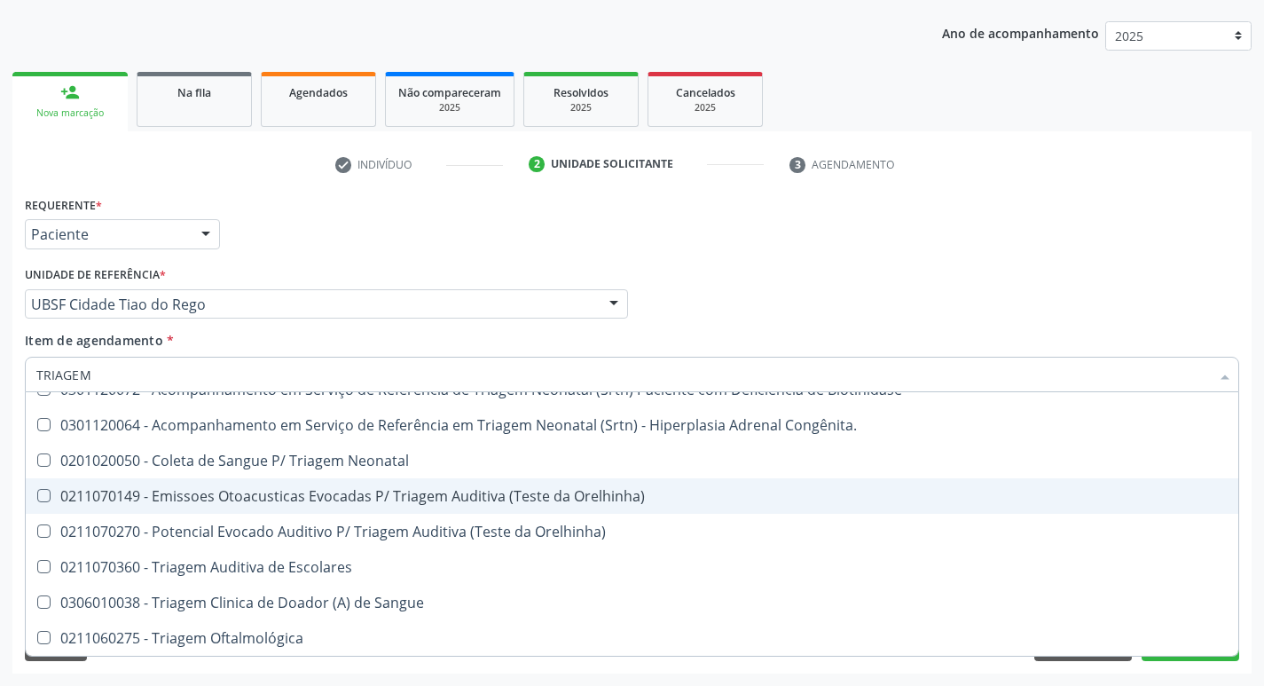
click at [199, 490] on div "0211070149 - Emissoes Otoacusticas Evocadas P/ Triagem Auditiva (Teste da Orelh…" at bounding box center [631, 496] width 1191 height 14
checkbox Orelhinha\) "true"
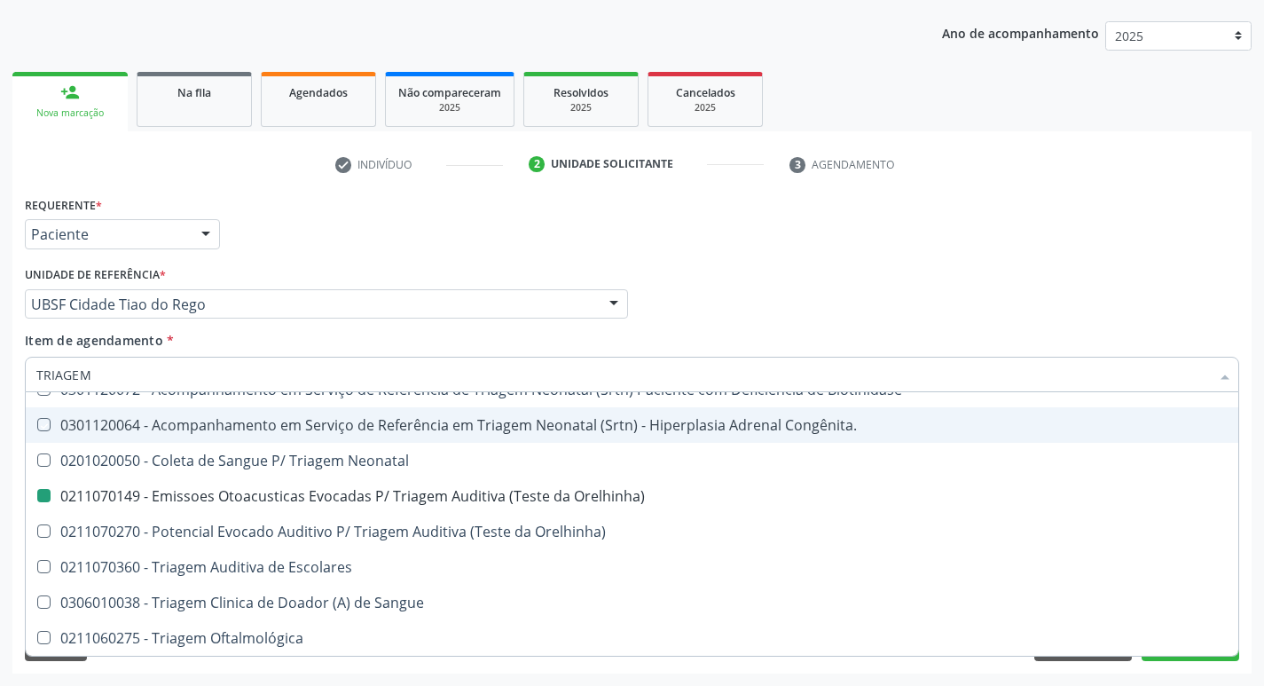
click at [835, 228] on div "Requerente * Paciente Profissional de Saúde Paciente Nenhum resultado encontrad…" at bounding box center [631, 226] width 1223 height 69
checkbox Congênita\ "true"
checkbox Orelhinha\) "false"
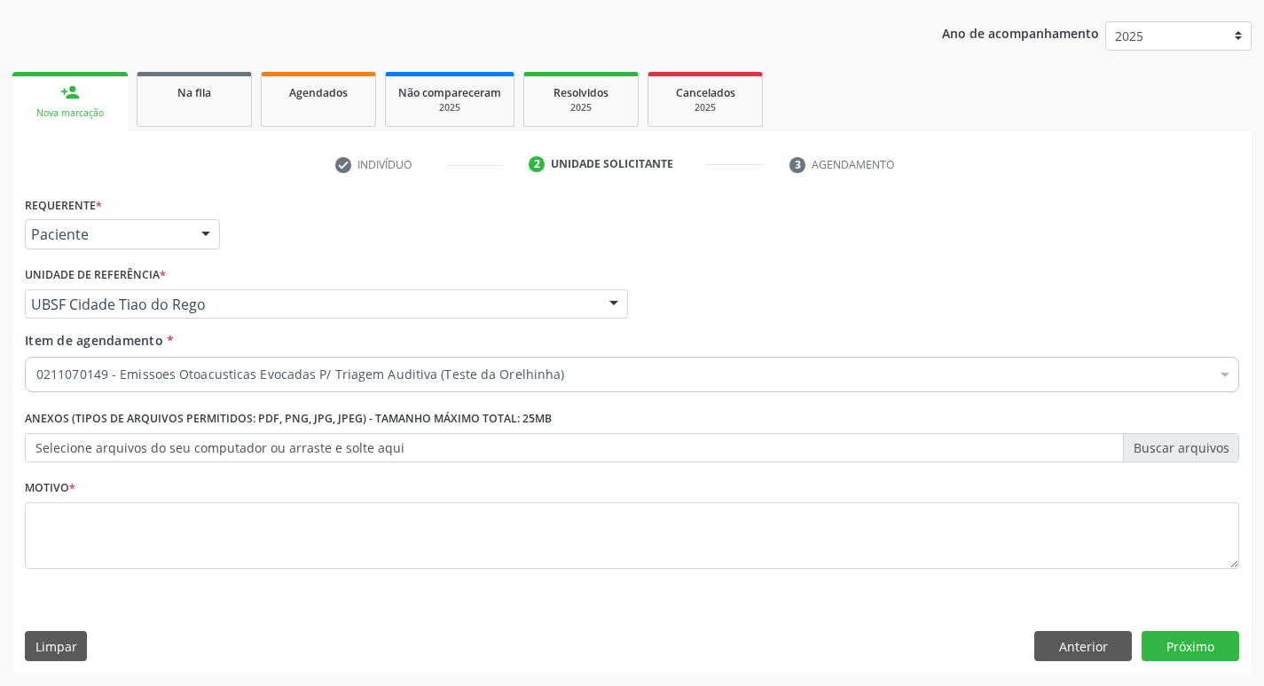
scroll to position [0, 0]
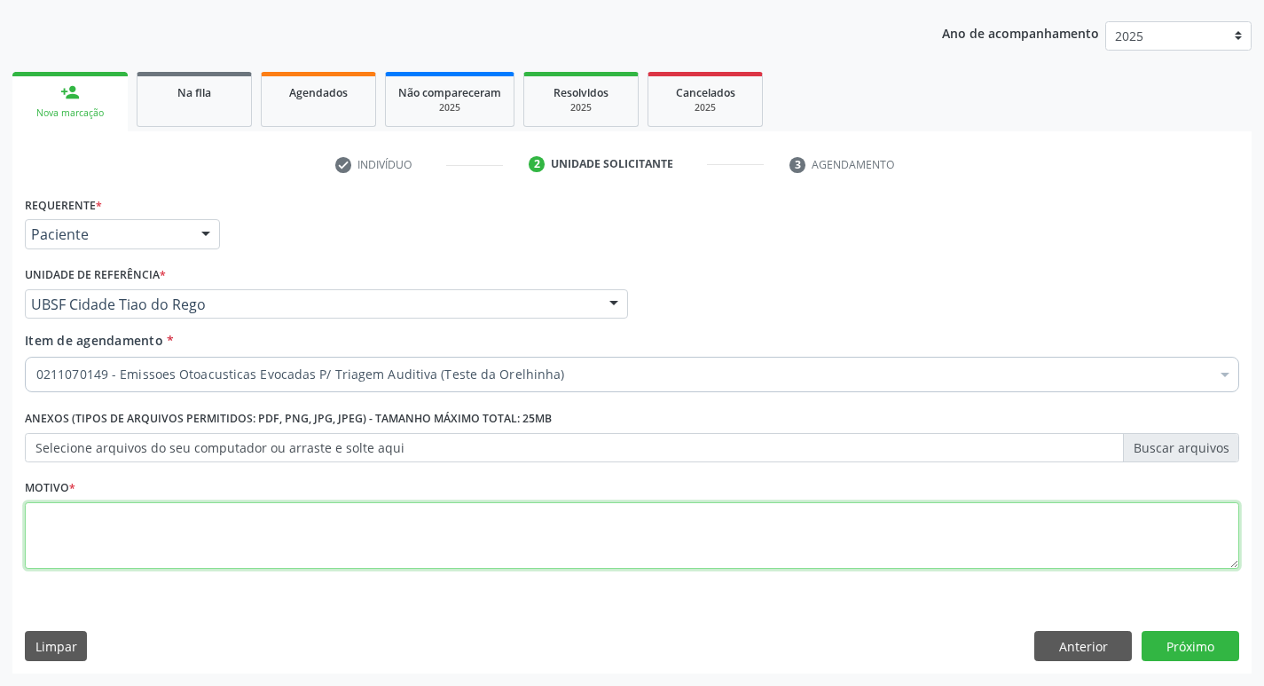
click at [80, 524] on textarea at bounding box center [632, 535] width 1214 height 67
click at [288, 546] on textarea "LEVAR A CADERNETA DE VACINAÇÃO." at bounding box center [632, 535] width 1214 height 67
type textarea "LEVAR A CADERNETA DE VACINAÇÃO."
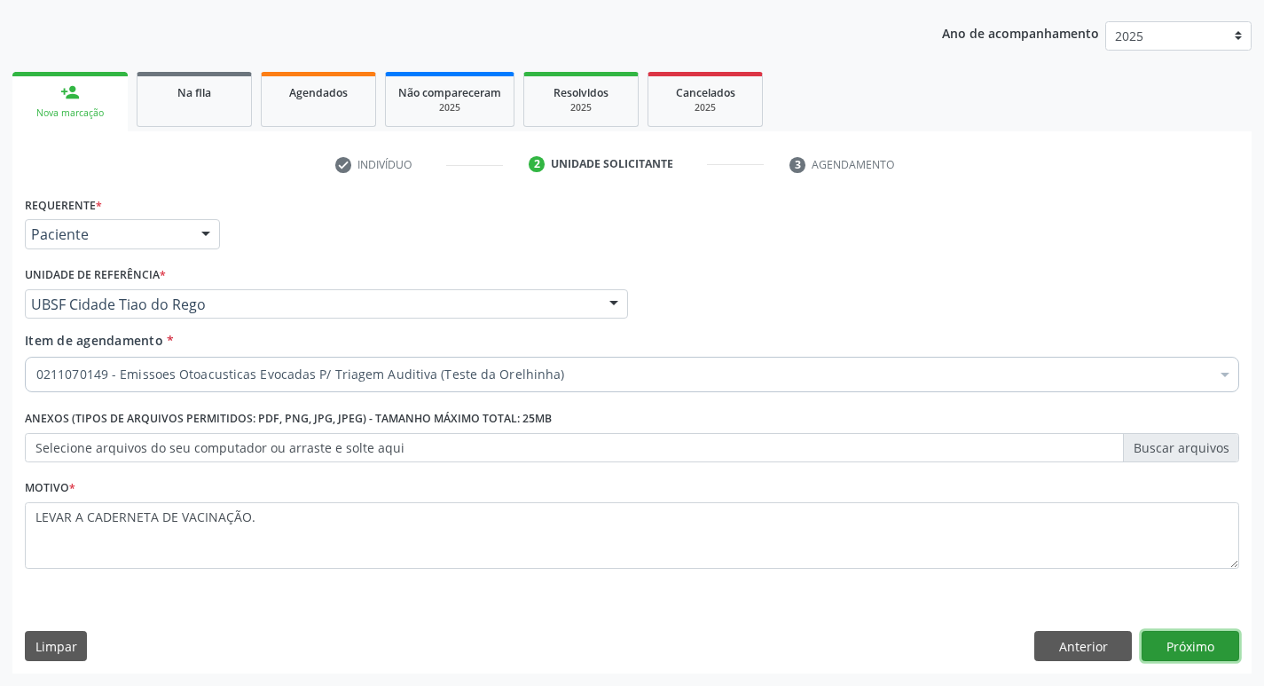
click at [1193, 657] on button "Próximo" at bounding box center [1190, 646] width 98 height 30
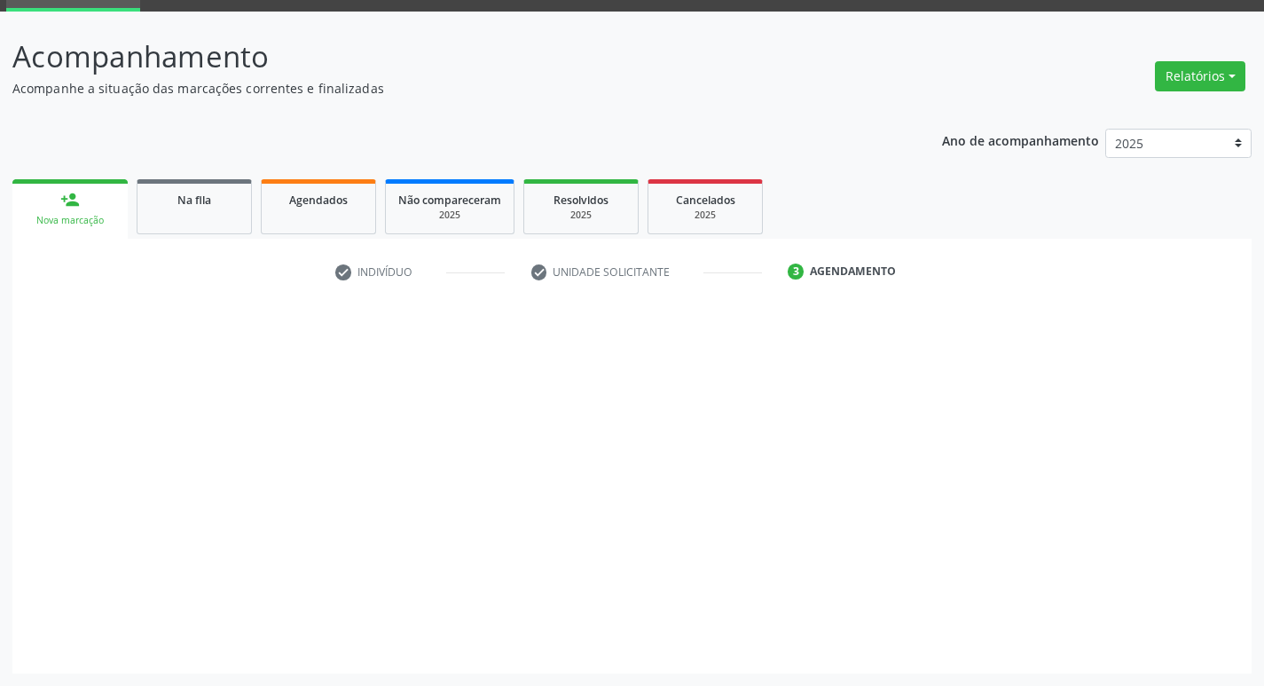
scroll to position [86, 0]
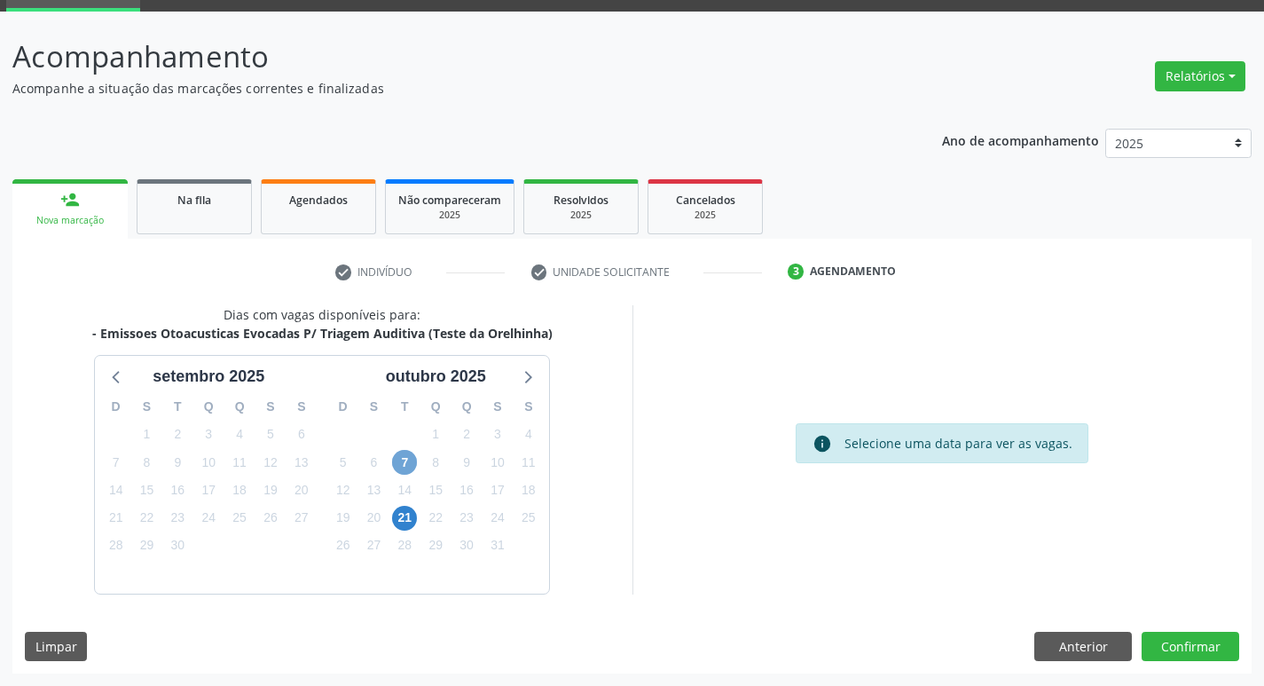
click at [400, 466] on span "7" at bounding box center [404, 462] width 25 height 25
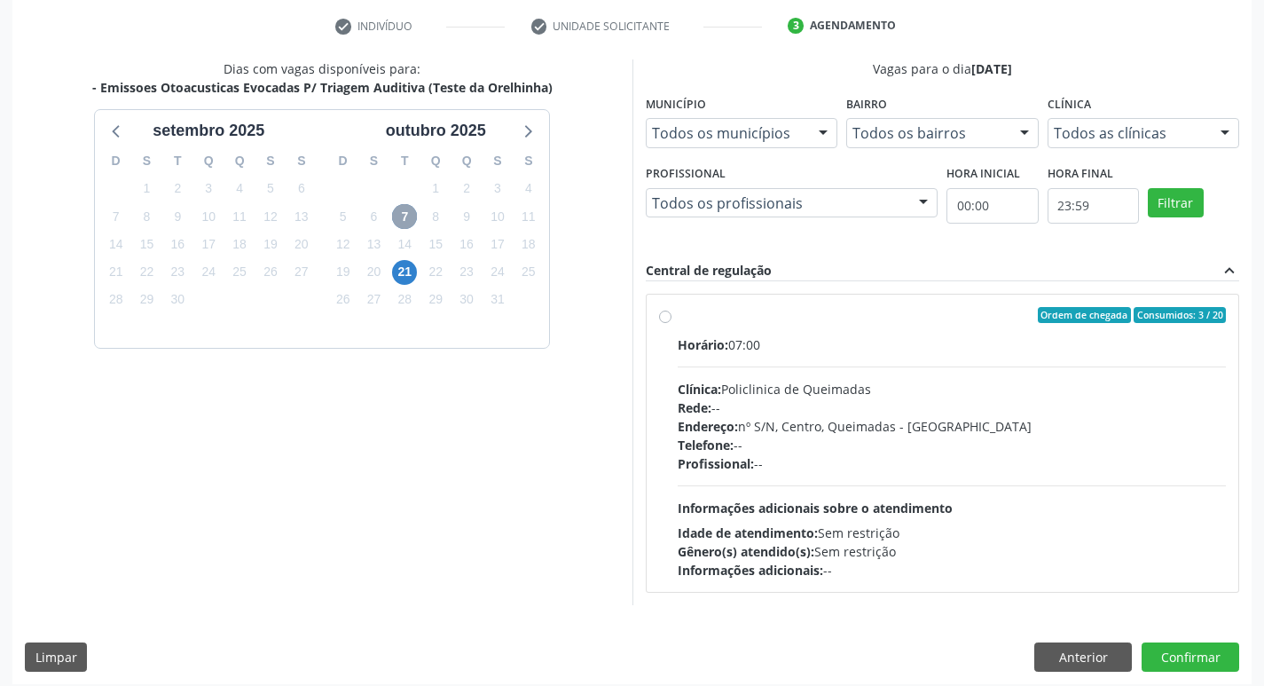
scroll to position [342, 0]
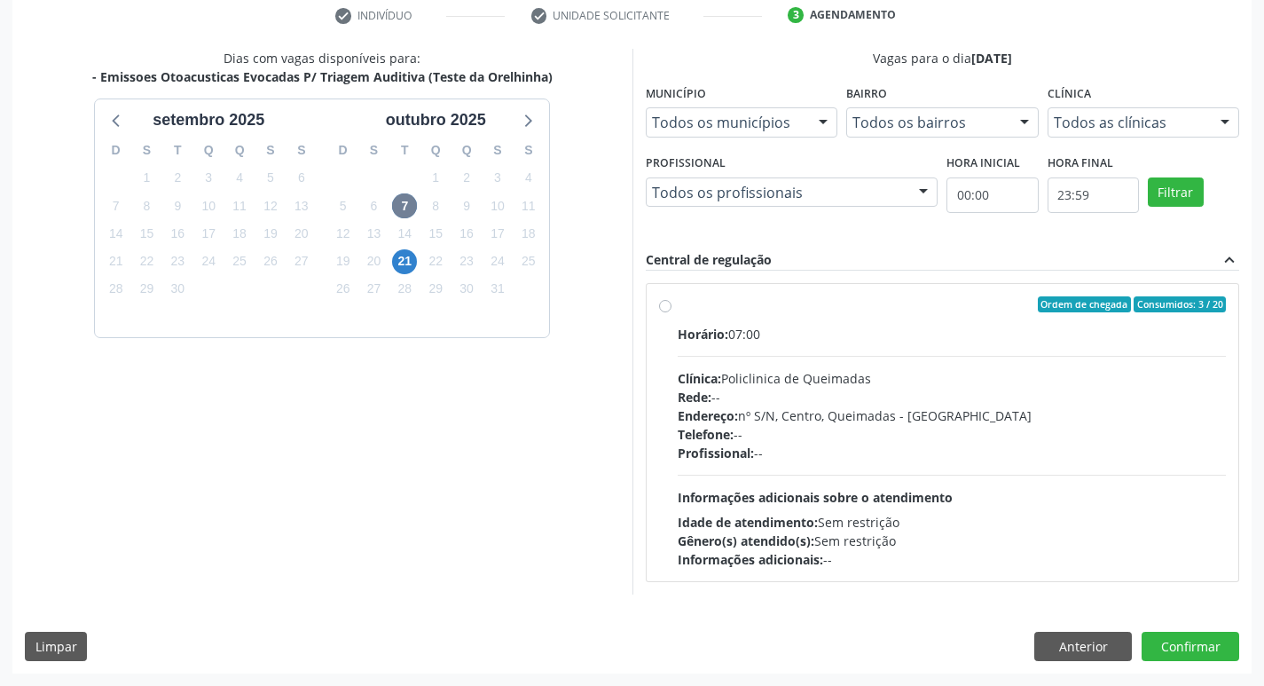
click at [859, 337] on div "Horário: 07:00" at bounding box center [952, 334] width 549 height 19
click at [671, 312] on input "Ordem de chegada Consumidos: 3 / 20 Horário: 07:00 Clínica: Policlinica de Quei…" at bounding box center [665, 304] width 12 height 16
radio input "true"
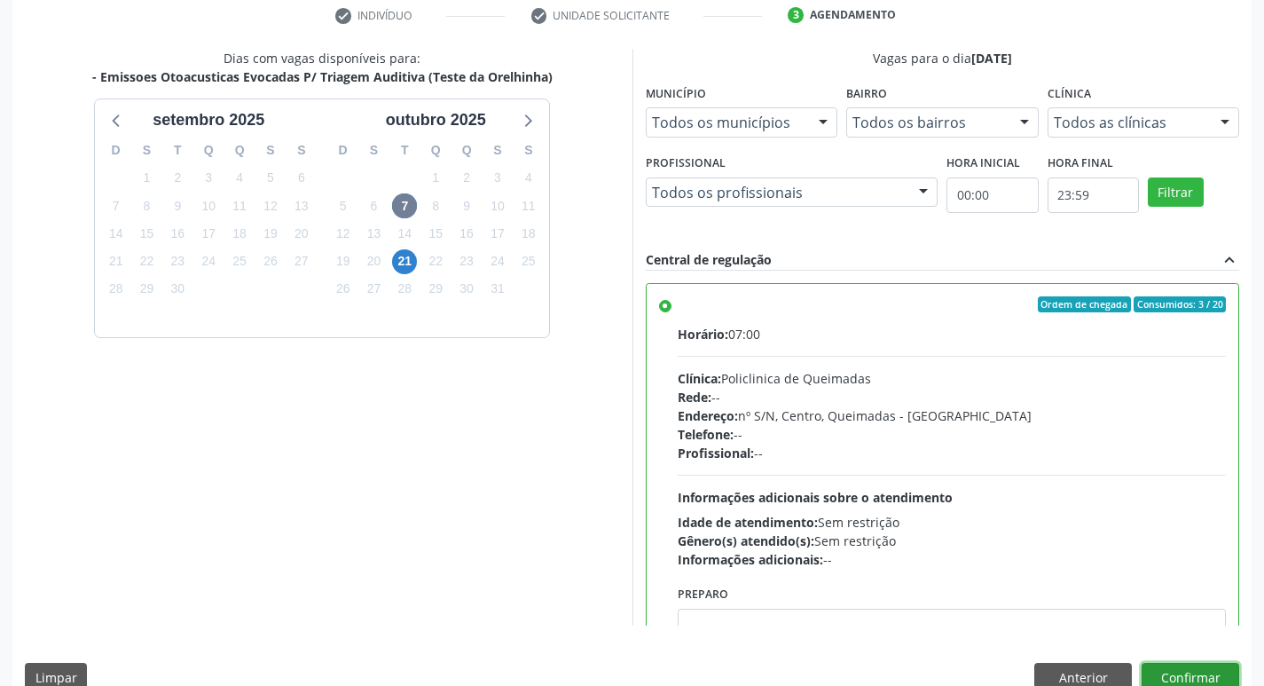
click at [1177, 669] on button "Confirmar" at bounding box center [1190, 678] width 98 height 30
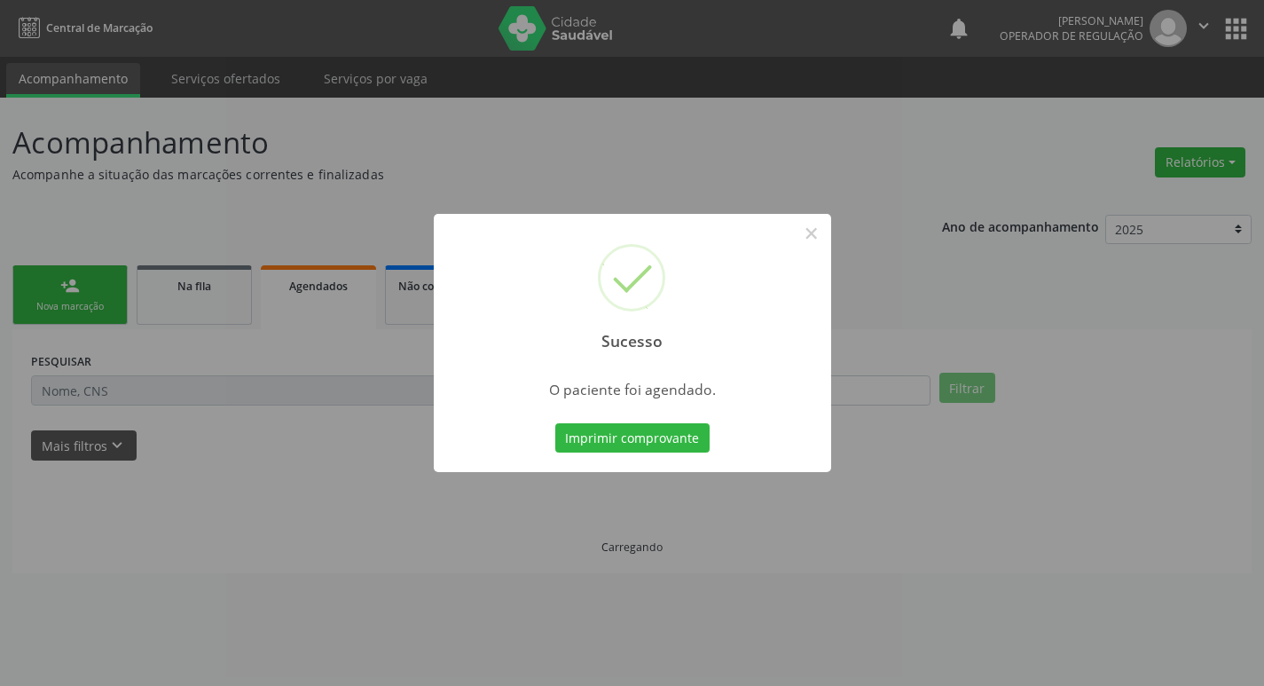
scroll to position [0, 0]
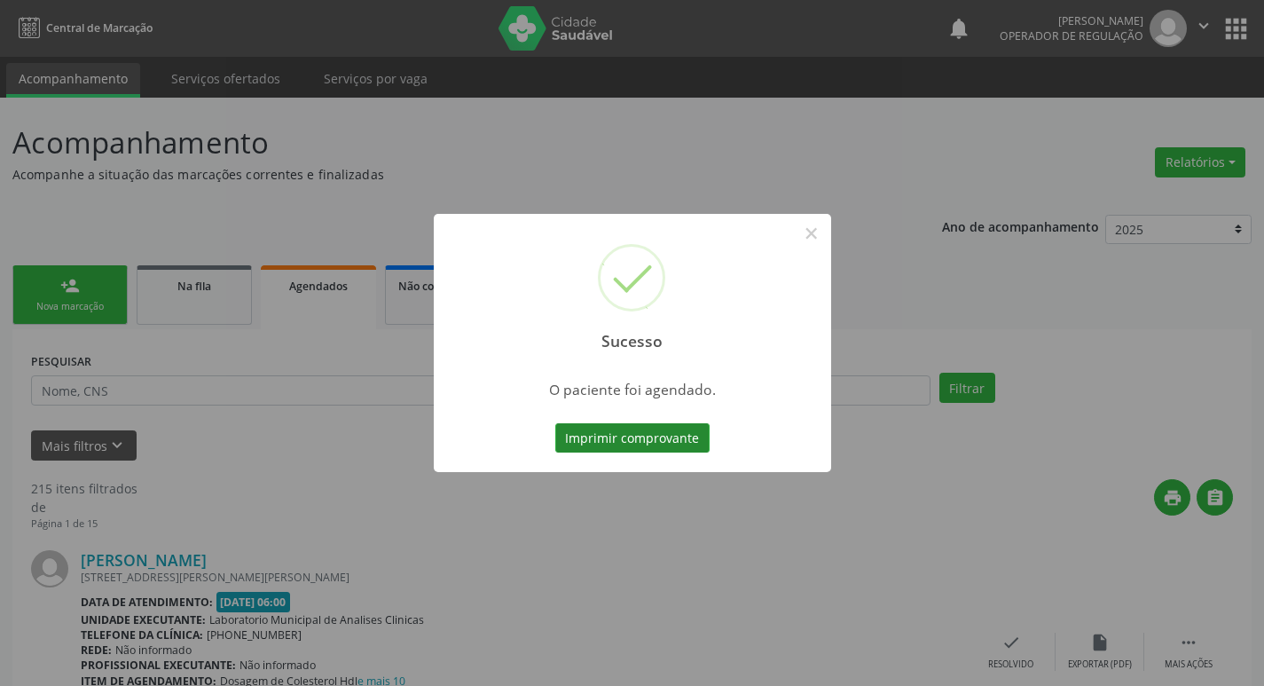
click at [620, 432] on button "Imprimir comprovante" at bounding box center [632, 438] width 154 height 30
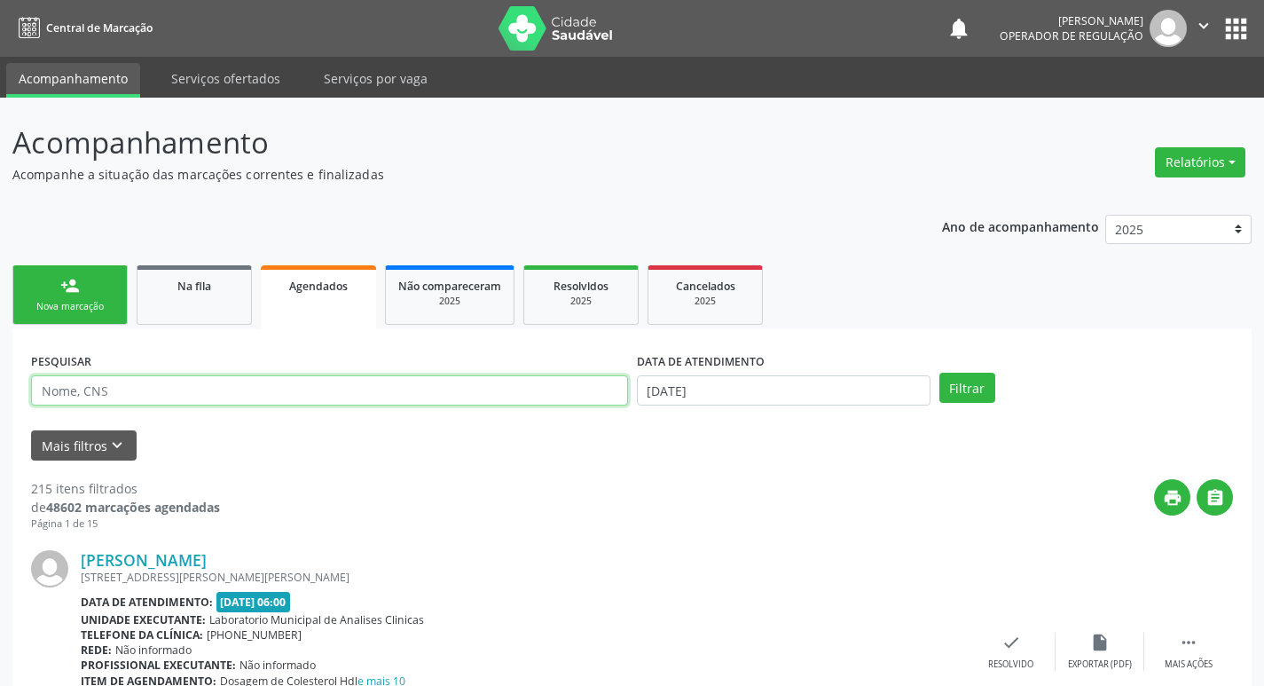
click at [370, 387] on input "text" at bounding box center [329, 390] width 597 height 30
paste input "700 0062 3651 0908"
type input "700 0062 3651 0908"
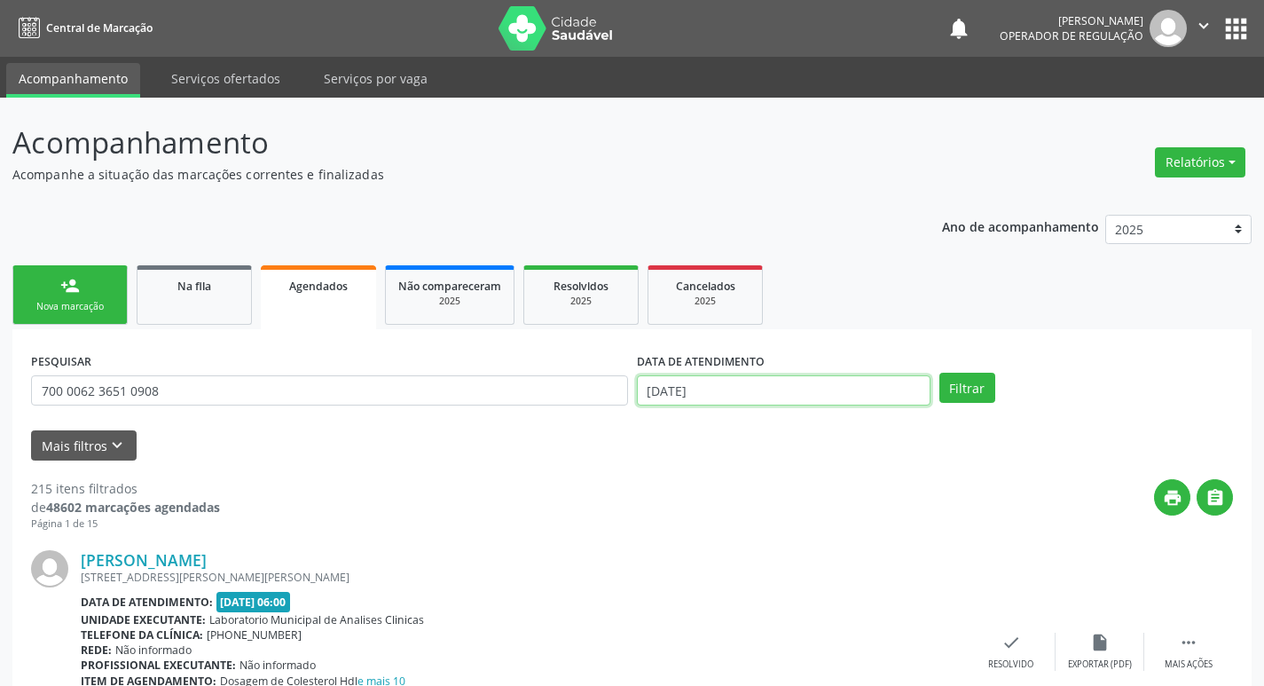
click at [809, 395] on input "2[DATE]" at bounding box center [784, 390] width 294 height 30
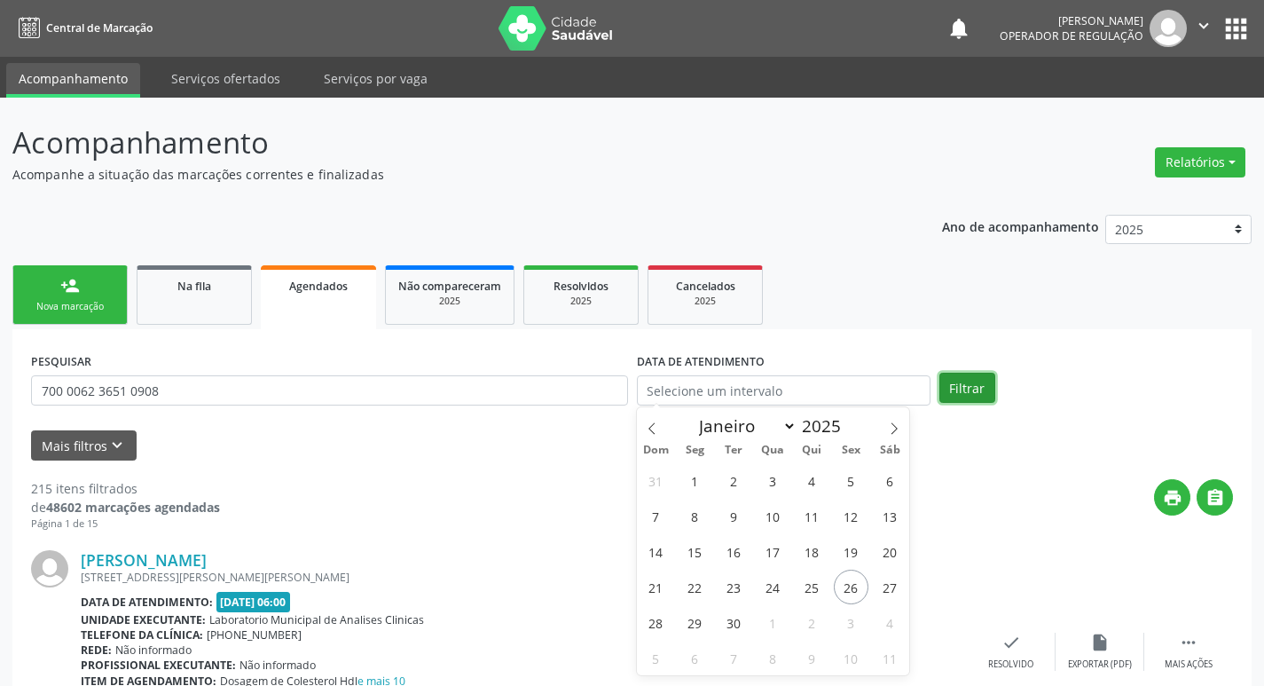
click at [980, 398] on button "Filtrar" at bounding box center [967, 387] width 56 height 30
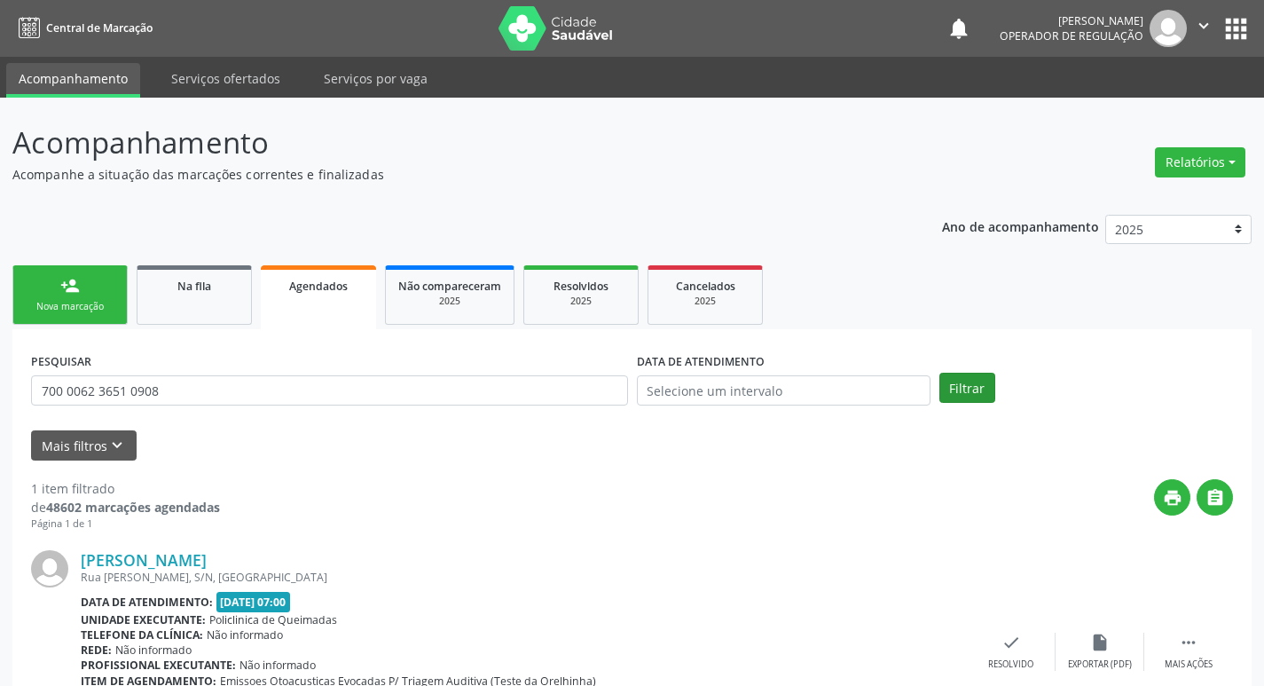
scroll to position [116, 0]
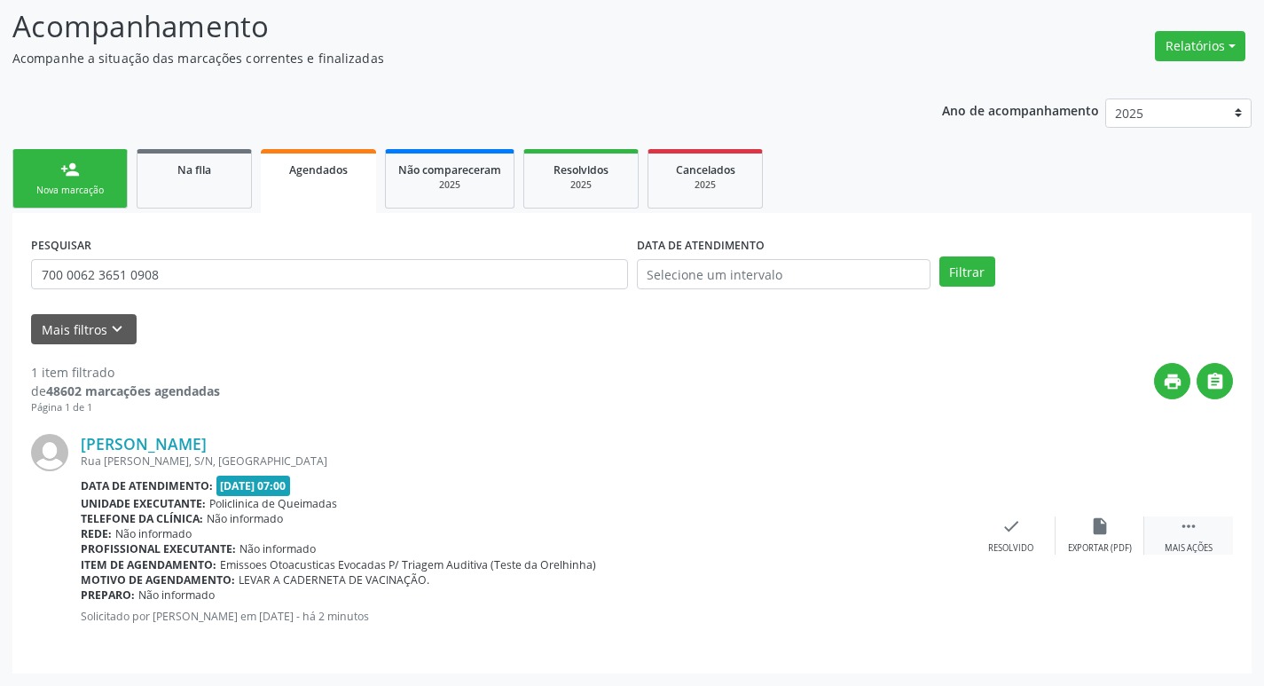
click at [1203, 520] on div " Mais ações" at bounding box center [1188, 535] width 89 height 38
click at [862, 545] on div "print Imprimir" at bounding box center [833, 535] width 89 height 38
click at [824, 542] on div "Imprimir" at bounding box center [833, 548] width 40 height 12
click at [78, 176] on div "person_add" at bounding box center [70, 170] width 20 height 20
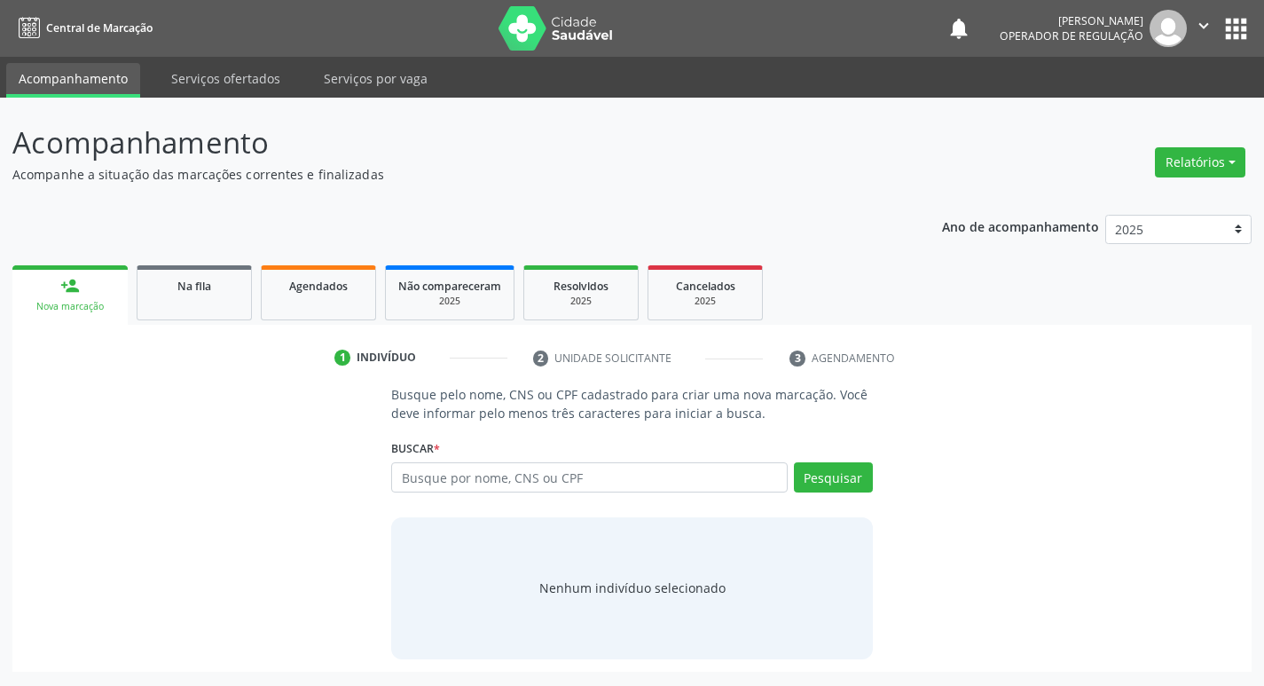
scroll to position [0, 0]
click at [431, 488] on input "text" at bounding box center [597, 477] width 402 height 30
click at [431, 489] on input "text" at bounding box center [597, 477] width 402 height 30
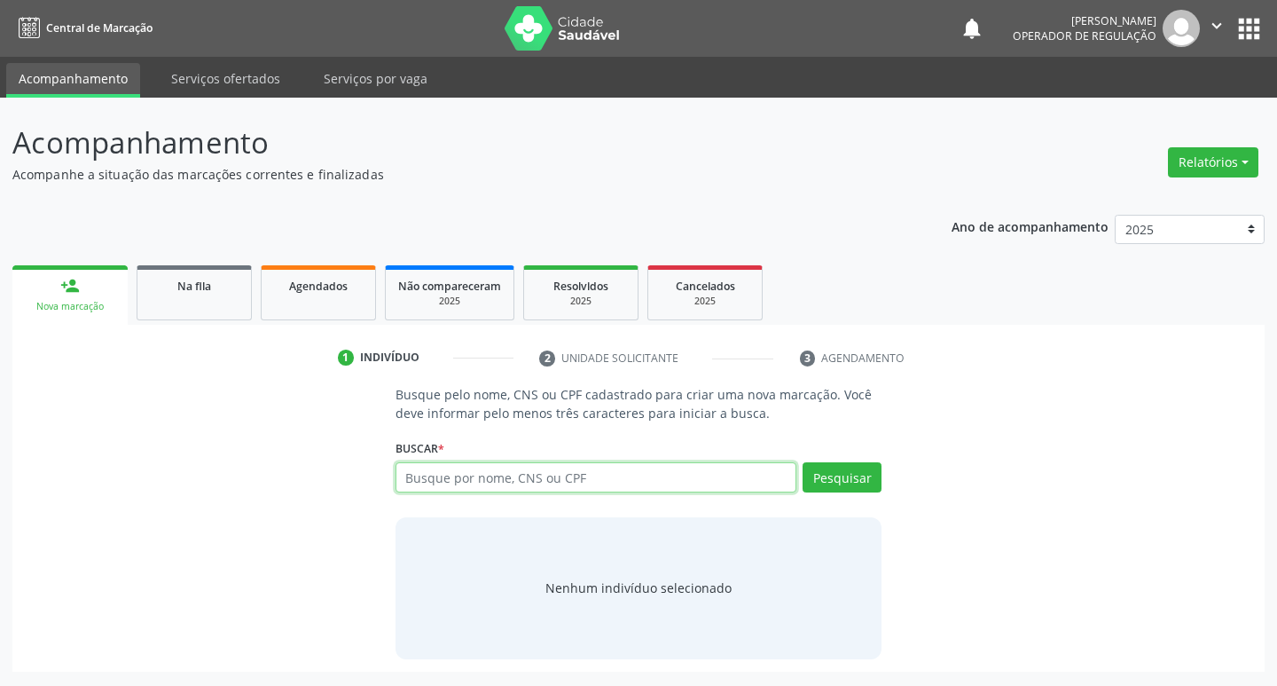
click at [431, 489] on input "text" at bounding box center [597, 477] width 402 height 30
type input "703007871770771"
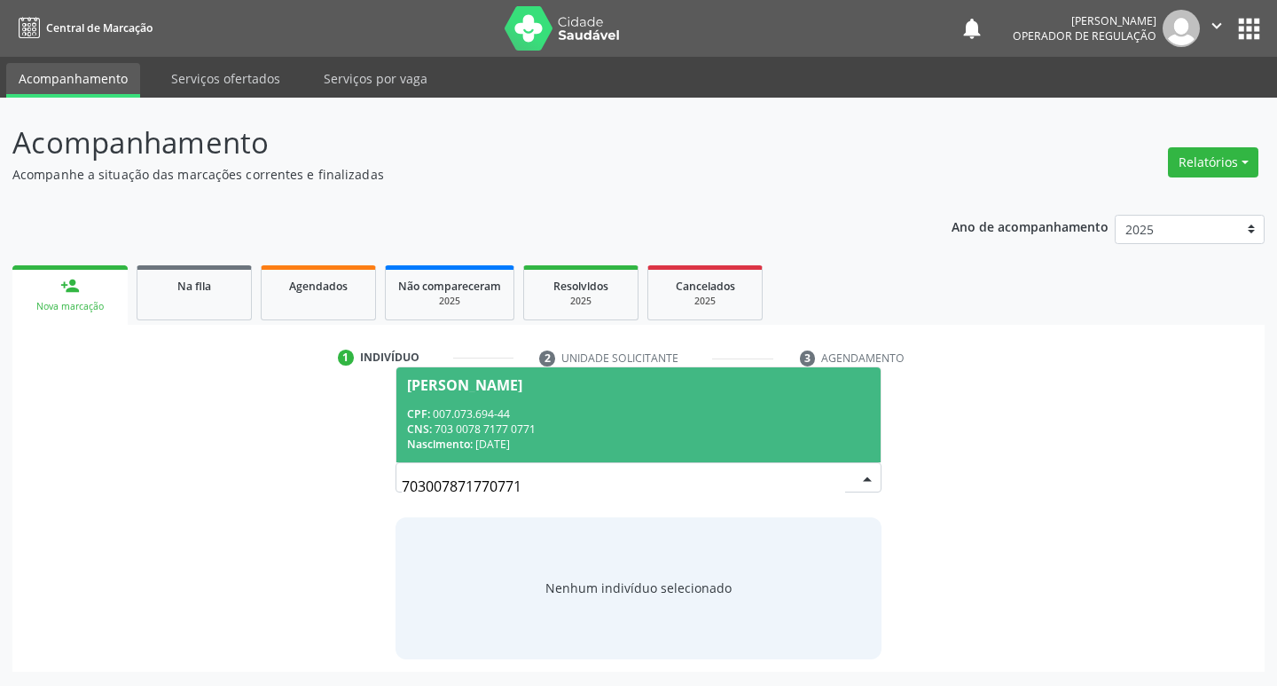
click at [522, 384] on div "Kalebe Marinho Silva" at bounding box center [464, 385] width 115 height 14
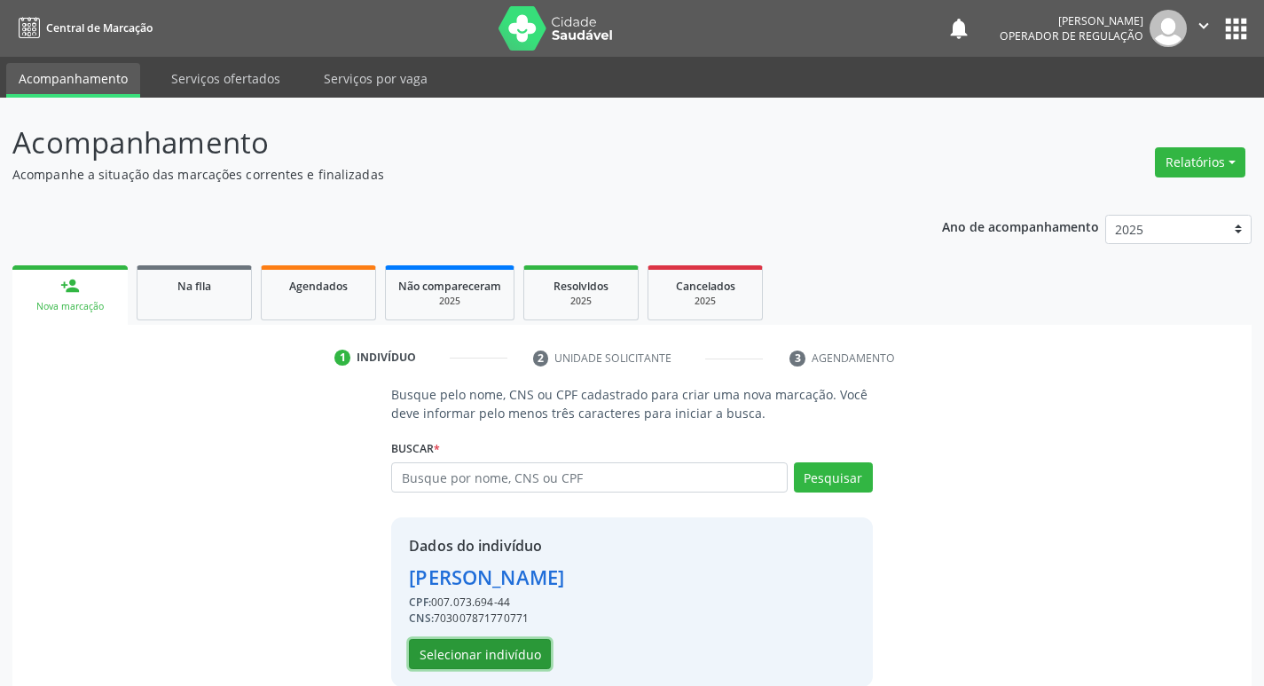
click at [511, 659] on button "Selecionar indivíduo" at bounding box center [480, 654] width 142 height 30
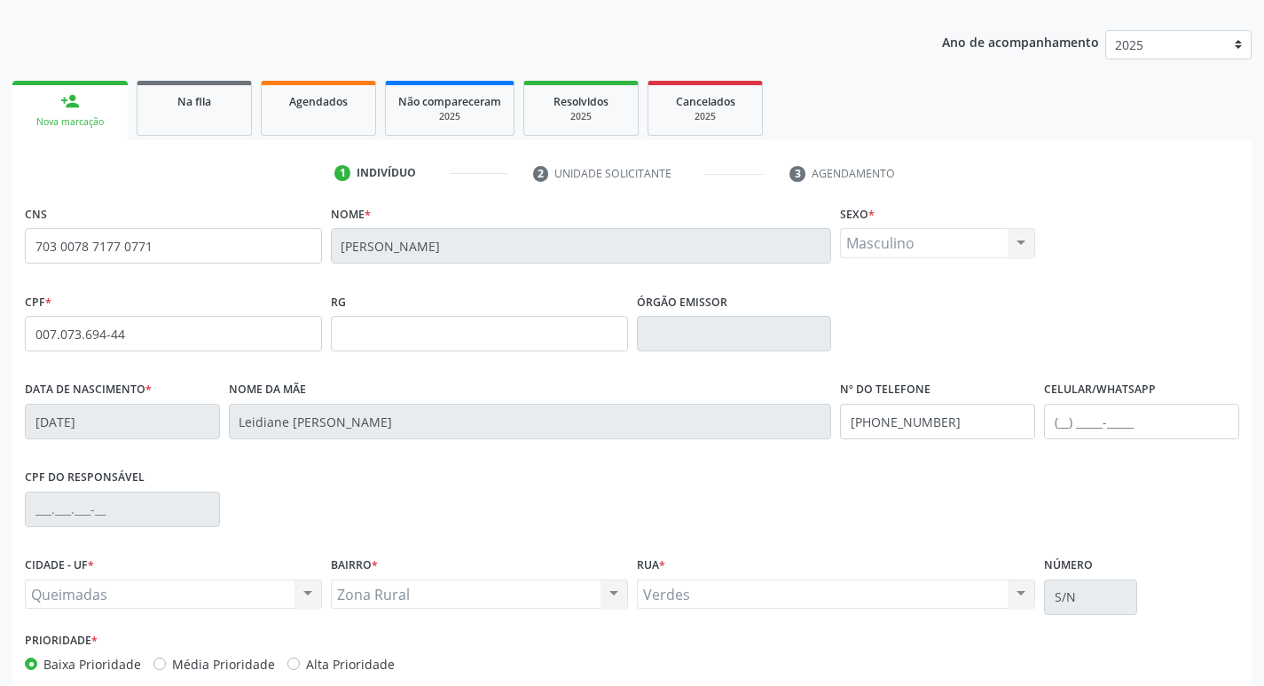
scroll to position [276, 0]
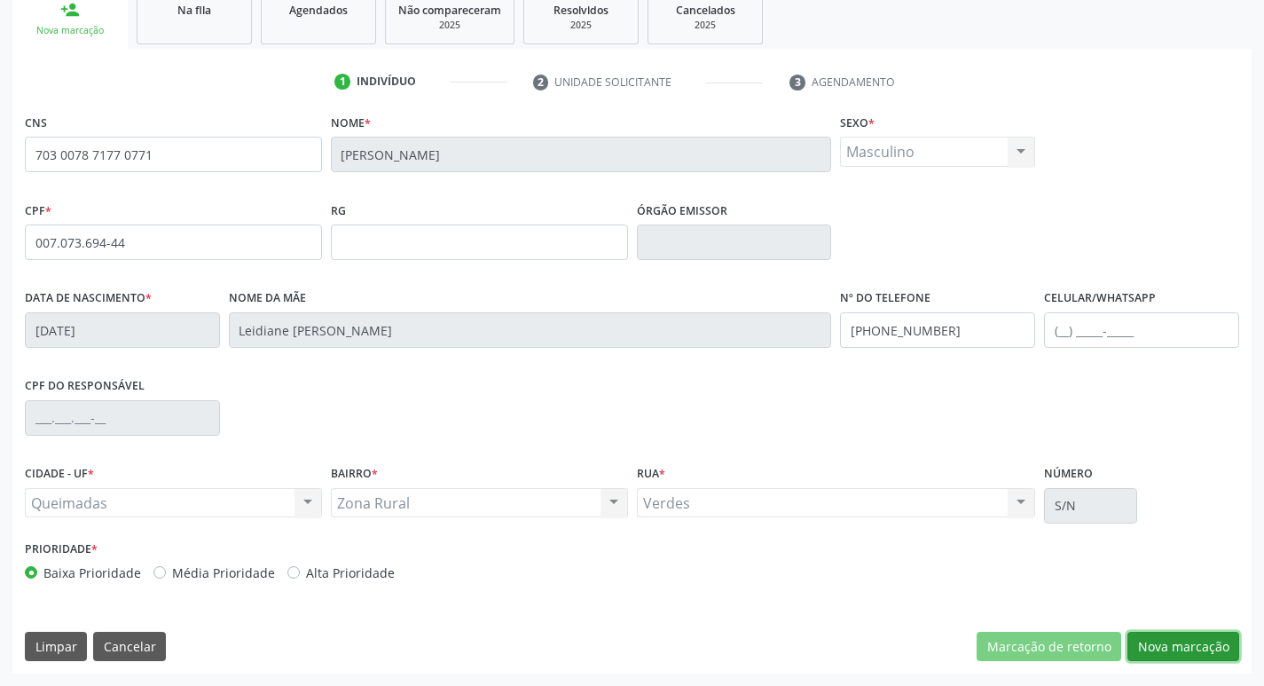
click at [1136, 640] on button "Nova marcação" at bounding box center [1183, 646] width 112 height 30
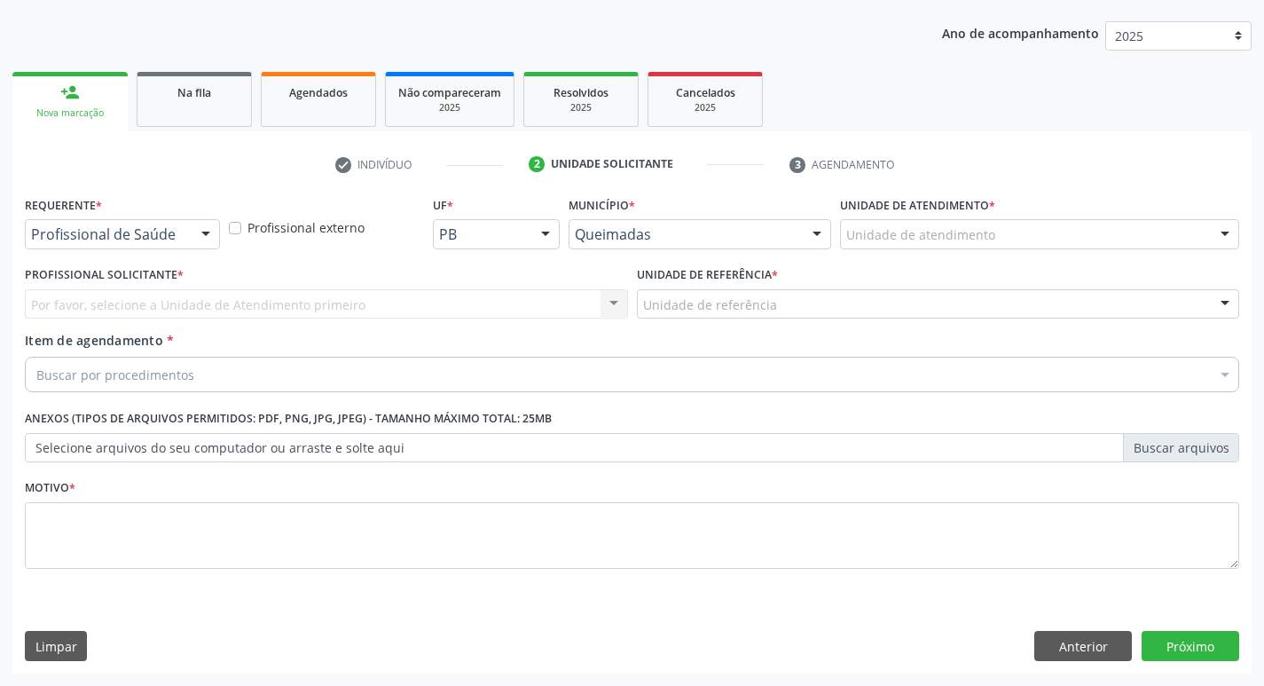
scroll to position [193, 0]
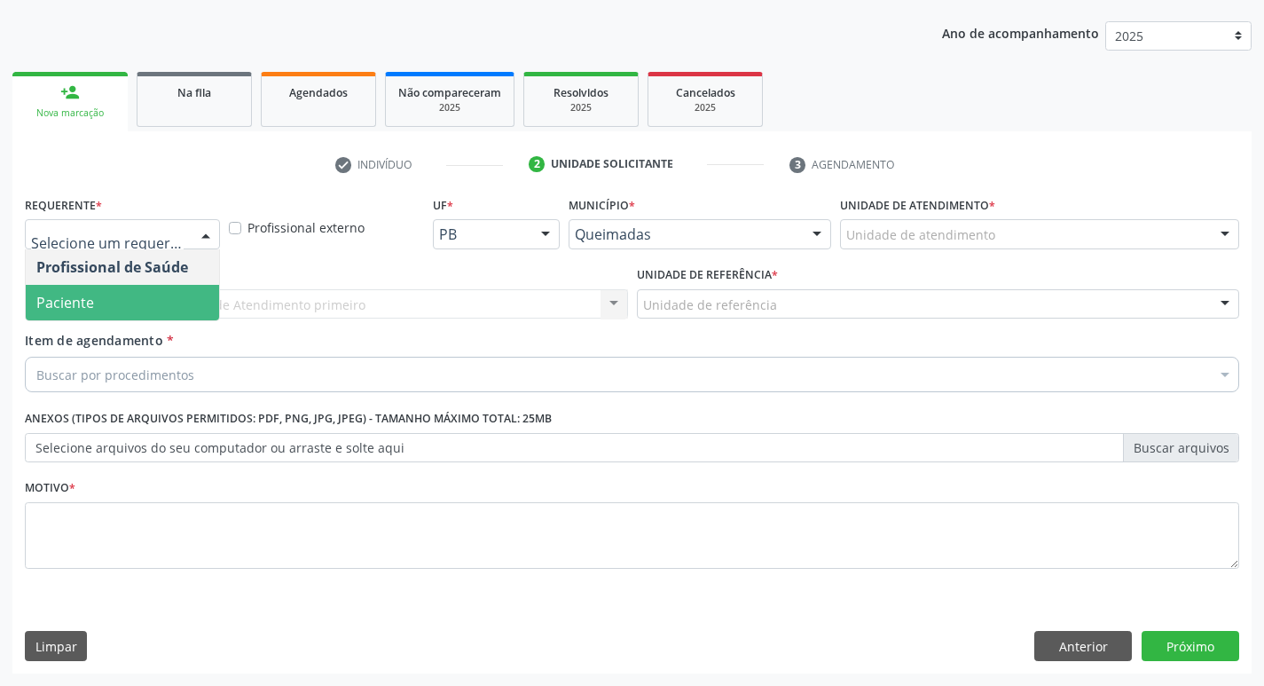
click at [159, 293] on span "Paciente" at bounding box center [122, 302] width 193 height 35
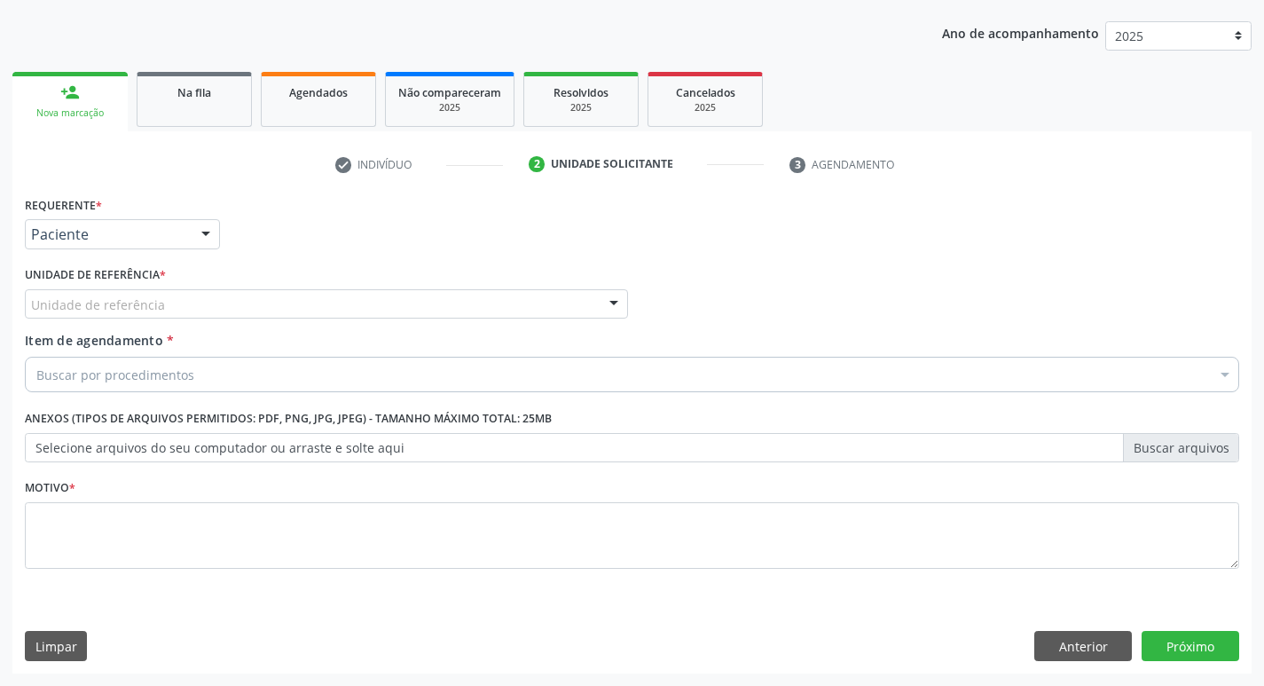
click at [159, 294] on div "Unidade de referência" at bounding box center [326, 304] width 603 height 30
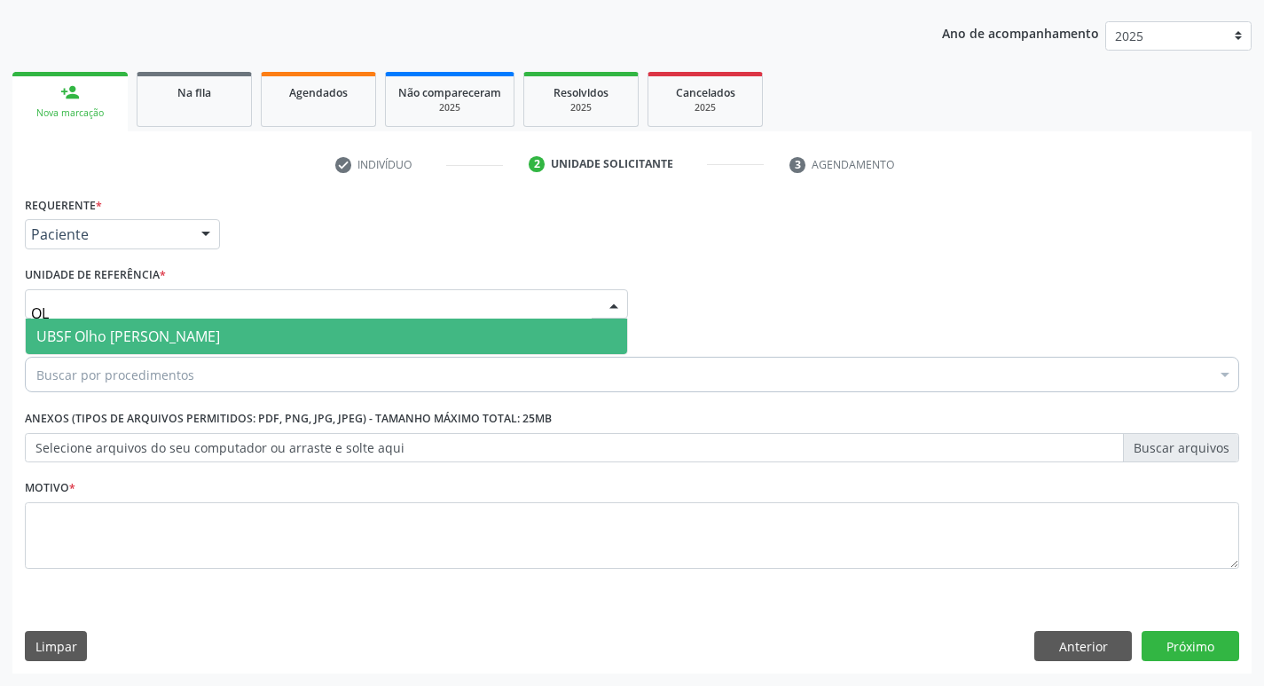
type input "OLH"
click at [168, 330] on span "UBSF Olho [PERSON_NAME]" at bounding box center [128, 336] width 184 height 20
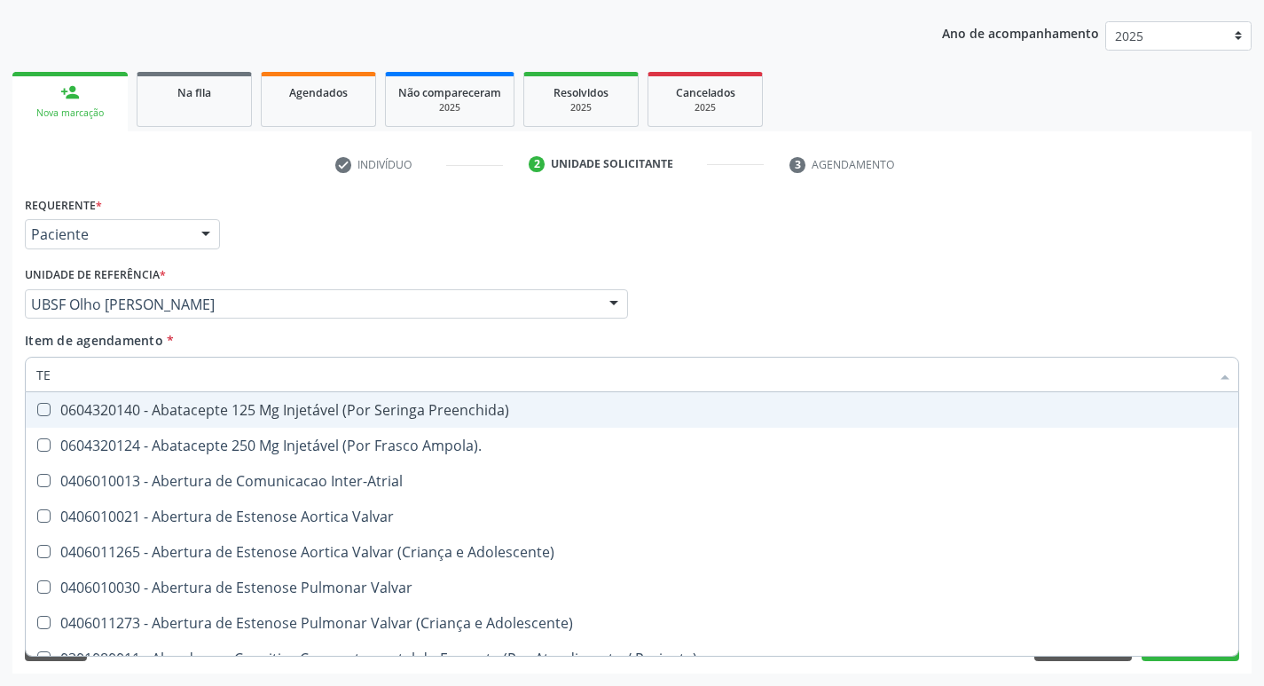
type input "T"
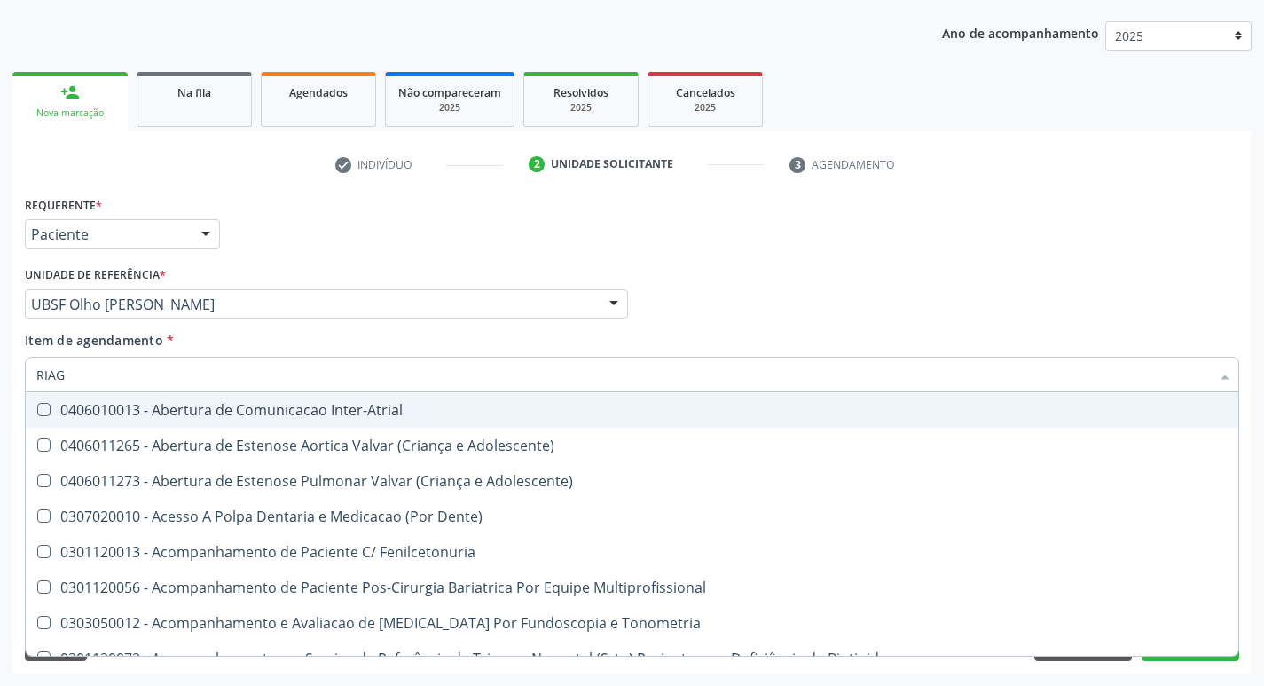
type input "RIAGE"
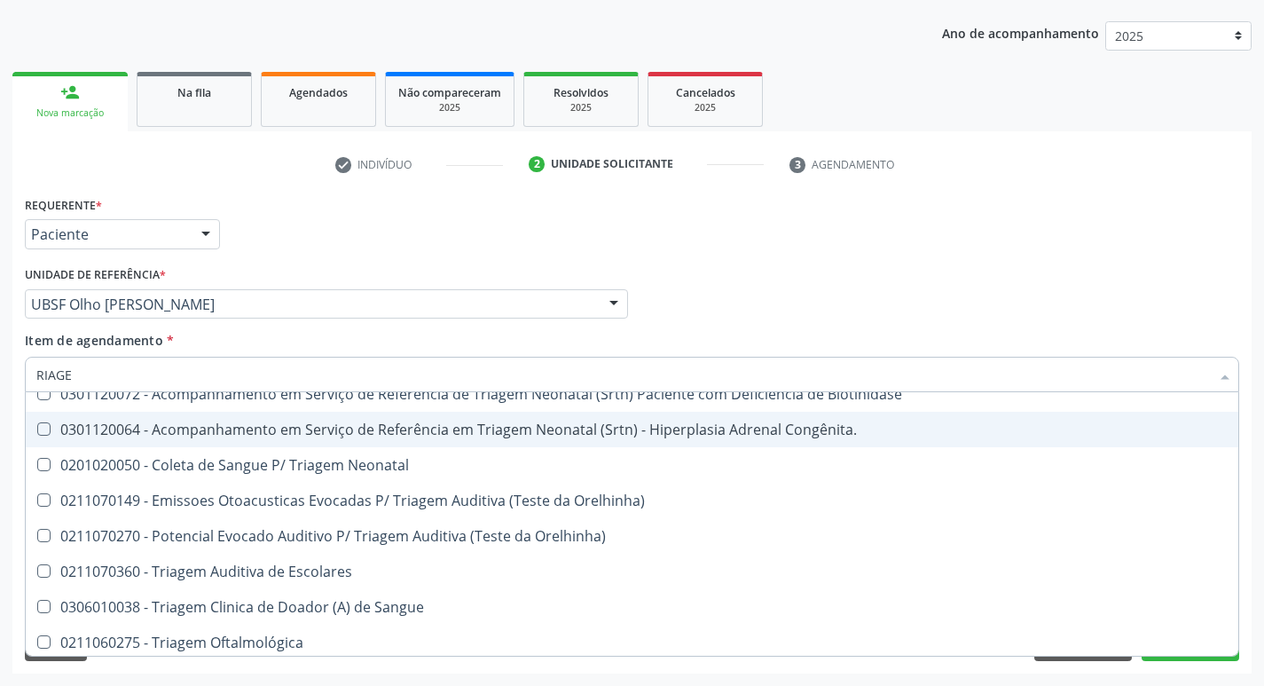
scroll to position [20, 0]
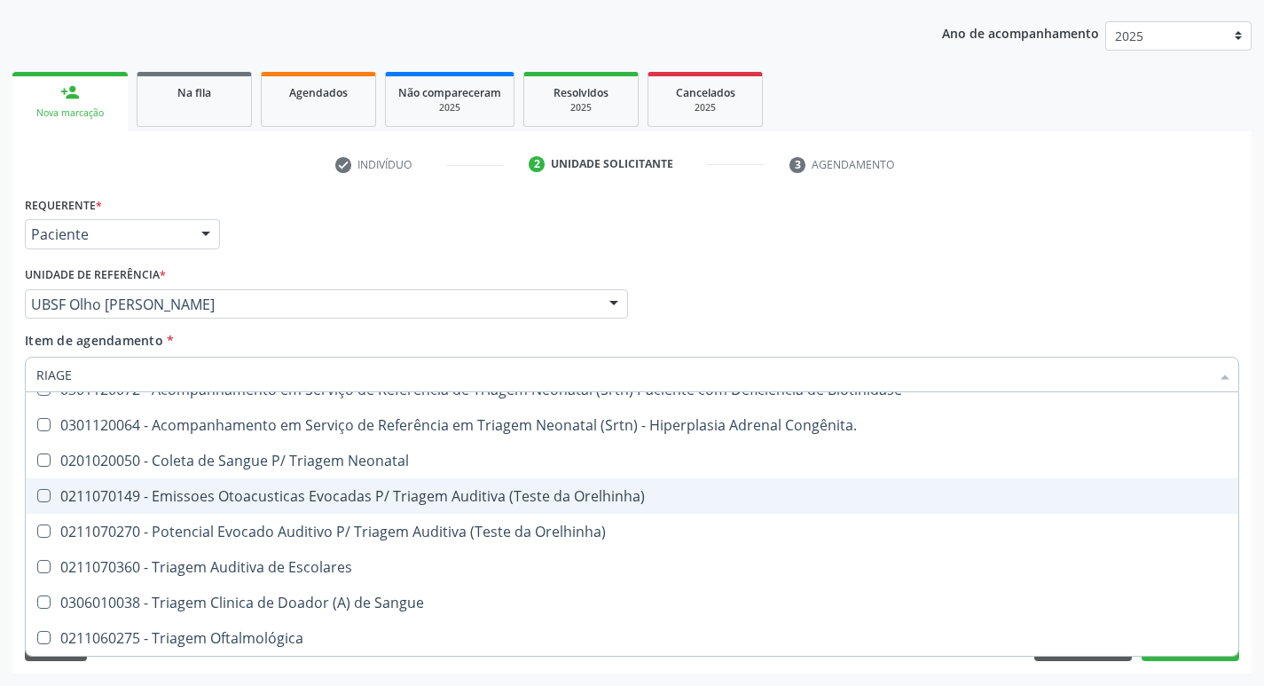
click at [416, 500] on div "0211070149 - Emissoes Otoacusticas Evocadas P/ Triagem Auditiva (Teste da Orelh…" at bounding box center [631, 496] width 1191 height 14
checkbox Orelhinha\) "true"
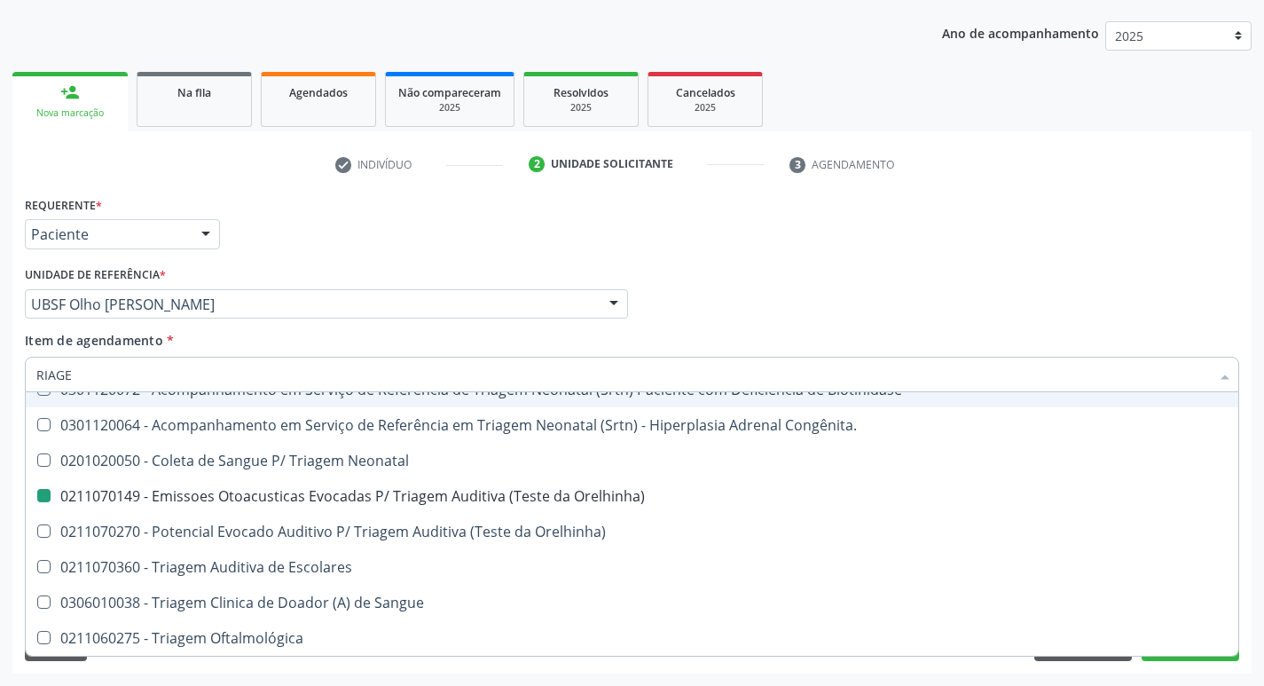
click at [984, 283] on div "Profissional Solicitante Por favor, selecione a Unidade de Atendimento primeiro…" at bounding box center [631, 296] width 1223 height 69
checkbox Congênita\ "true"
checkbox Orelhinha\) "false"
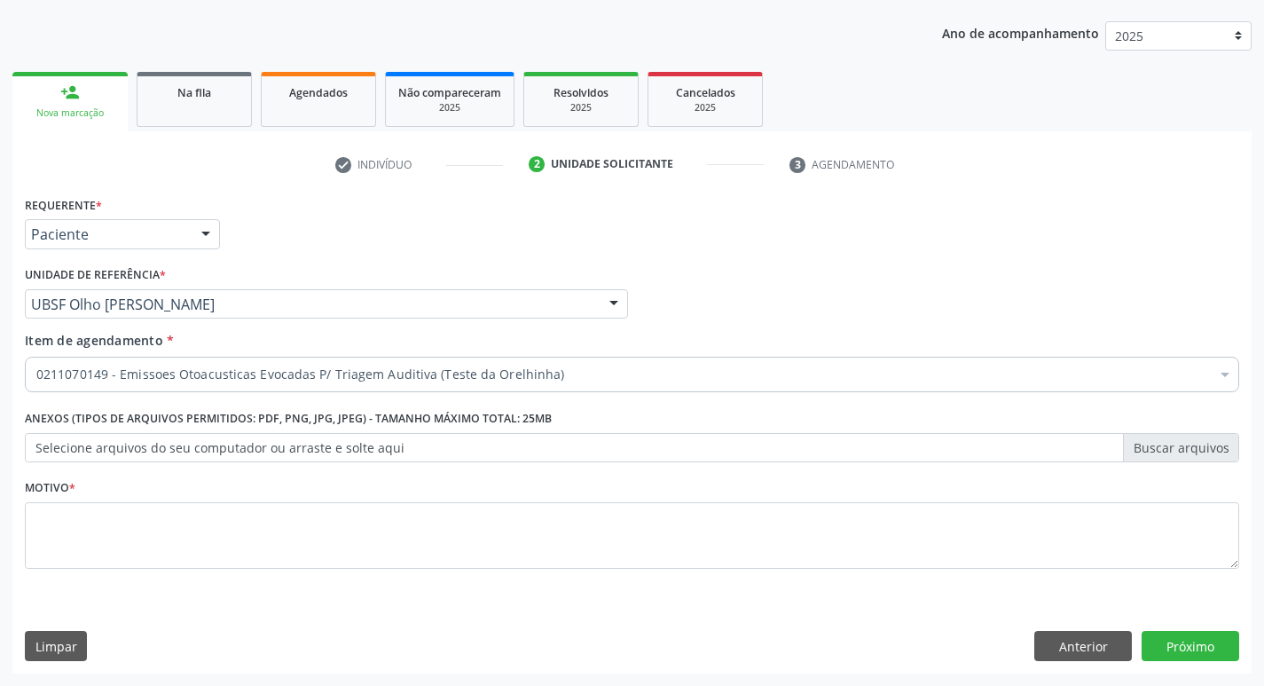
scroll to position [0, 0]
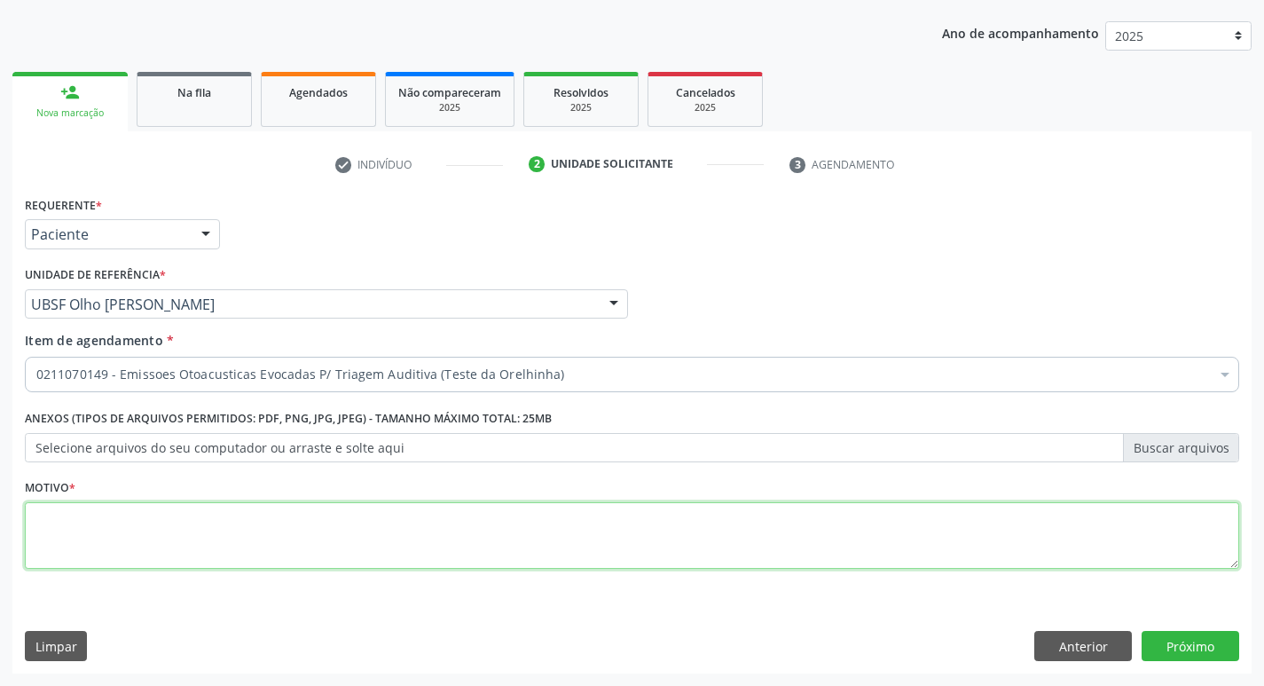
click at [608, 506] on textarea at bounding box center [632, 535] width 1214 height 67
type textarea "TRIAGEM NEONATAL"
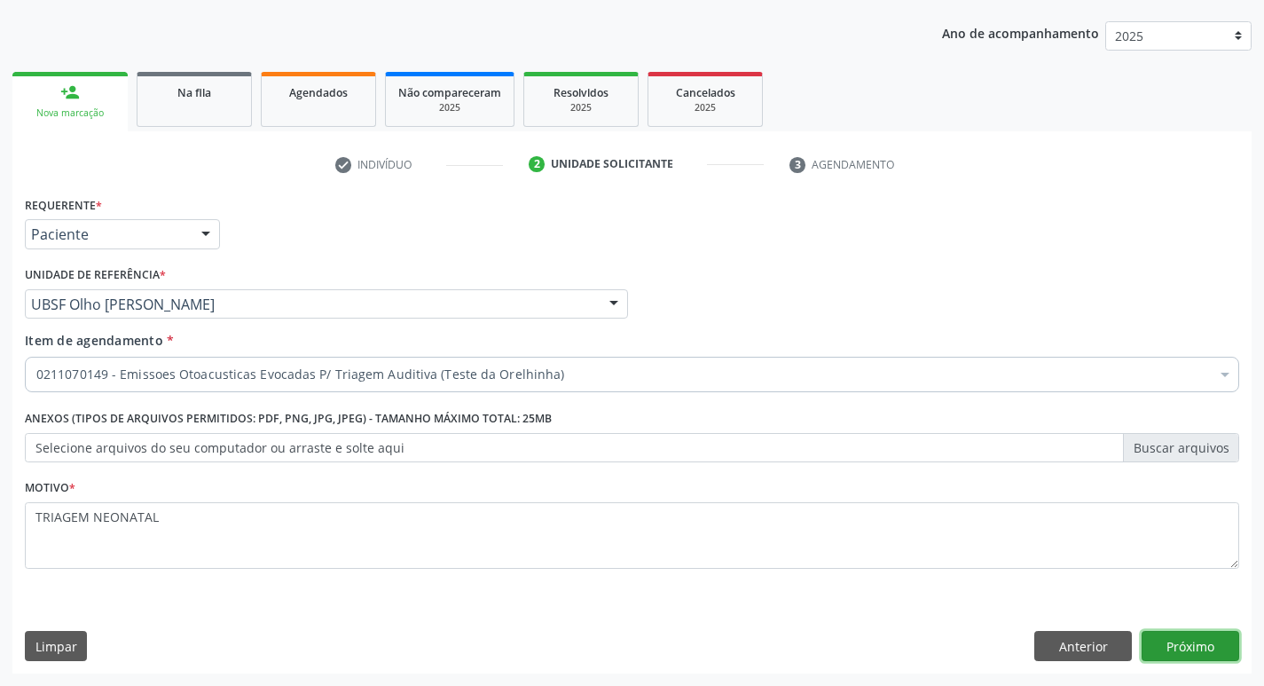
click at [1177, 642] on button "Próximo" at bounding box center [1190, 646] width 98 height 30
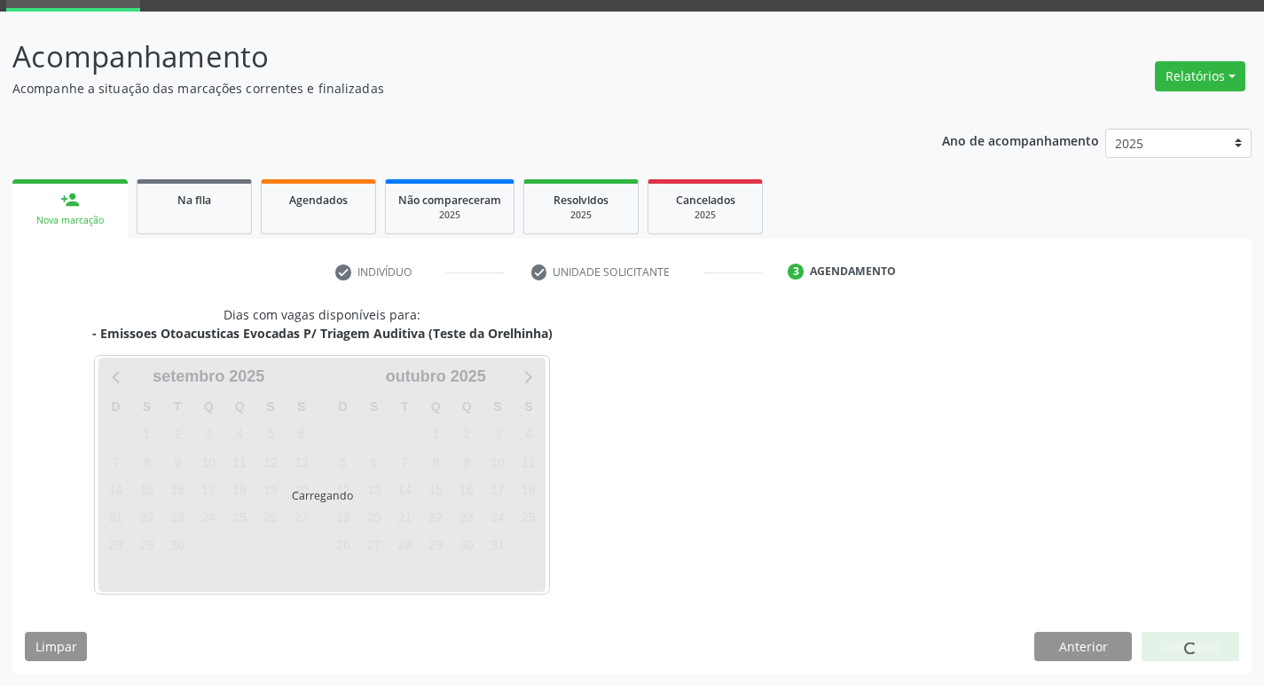
scroll to position [86, 0]
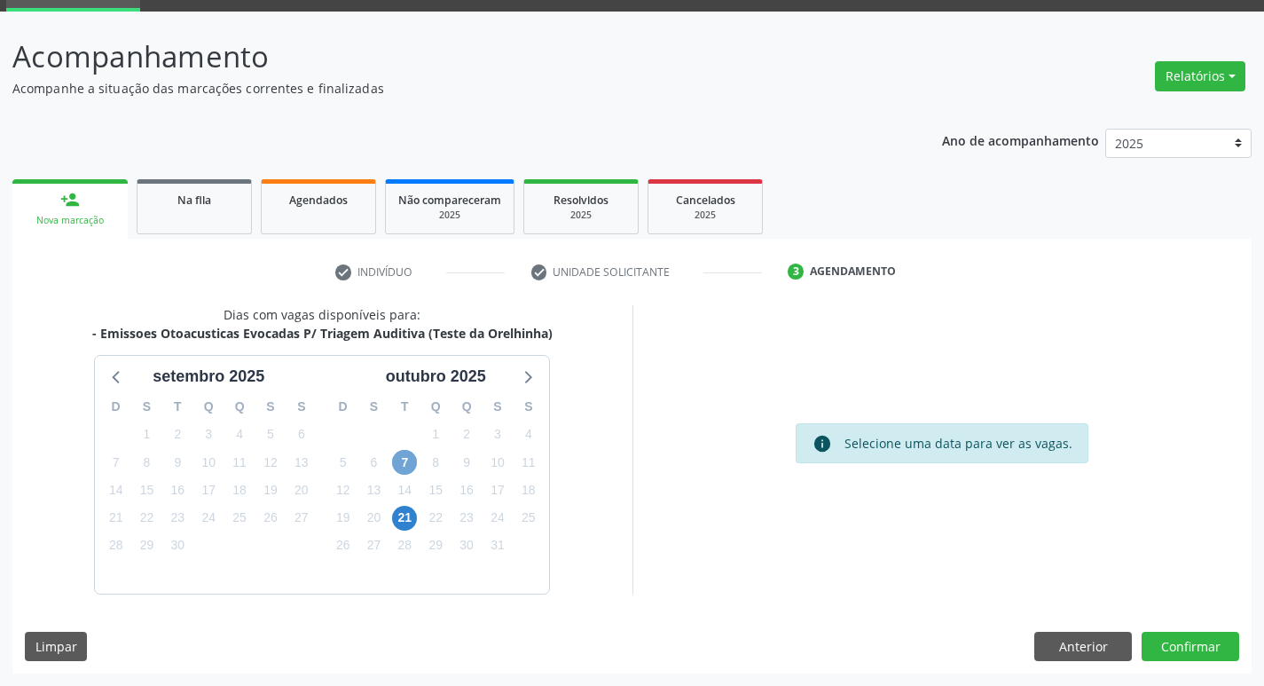
click at [410, 467] on span "7" at bounding box center [404, 462] width 25 height 25
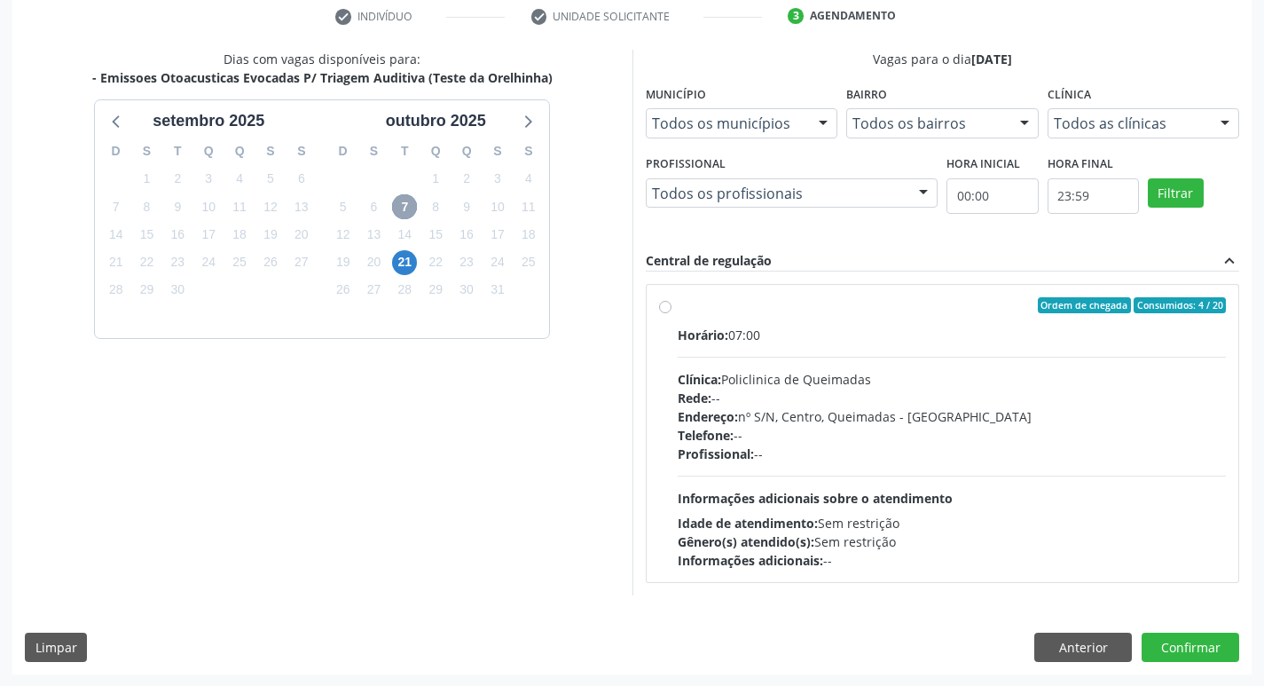
scroll to position [342, 0]
click at [785, 303] on div "Ordem de chegada Consumidos: 4 / 20" at bounding box center [952, 304] width 549 height 16
click at [671, 303] on input "Ordem de chegada Consumidos: 4 / 20 Horário: 07:00 Clínica: Policlinica de Quei…" at bounding box center [665, 304] width 12 height 16
radio input "true"
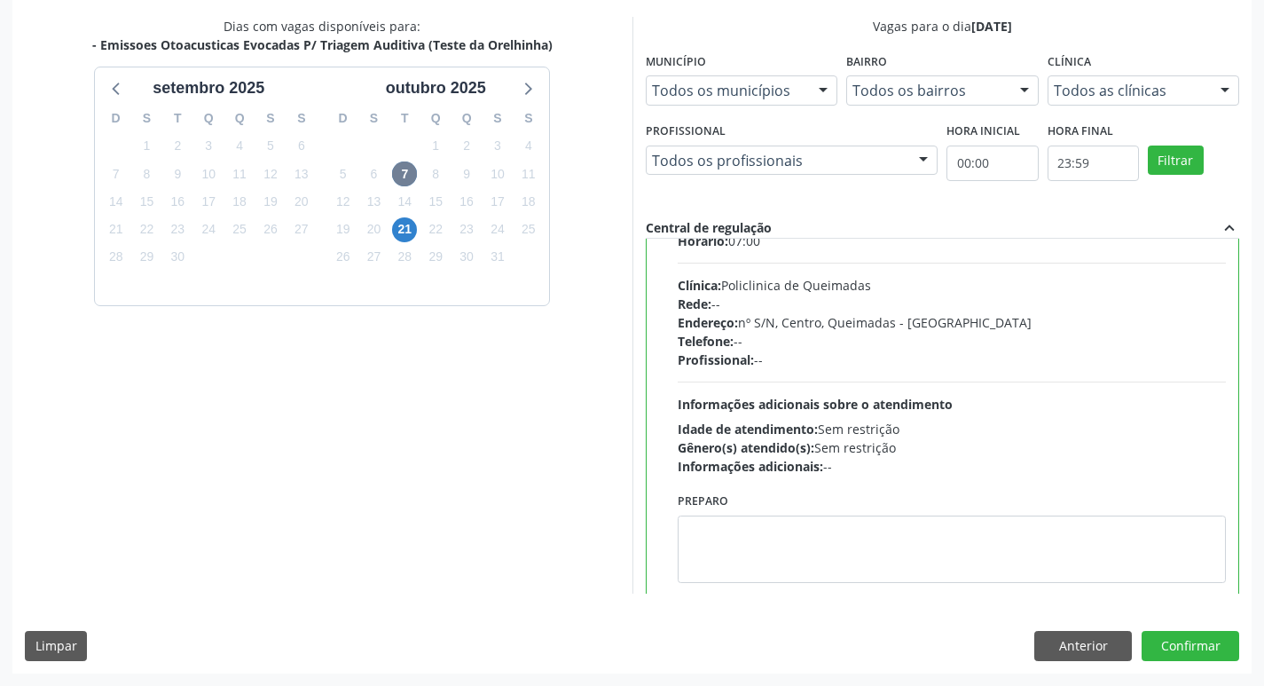
scroll to position [88, 0]
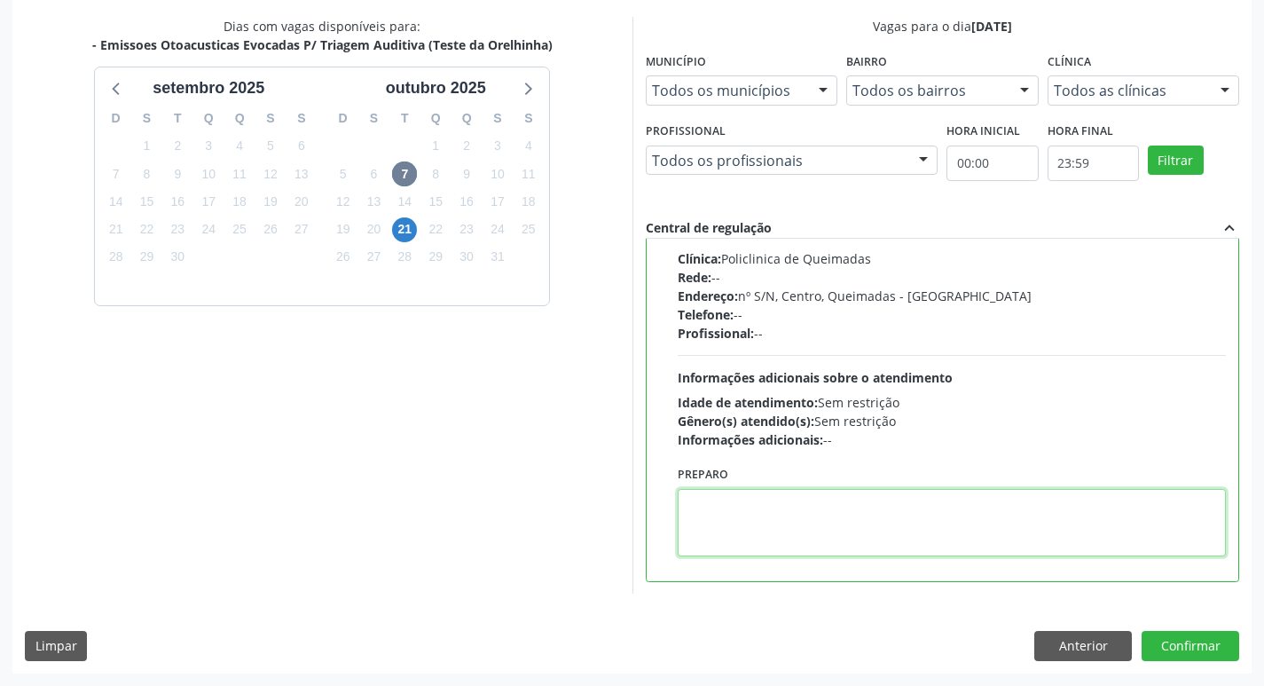
click at [819, 520] on textarea at bounding box center [952, 522] width 549 height 67
type textarea "LEVAR A CADERNETA DE VACINAÇÃO."
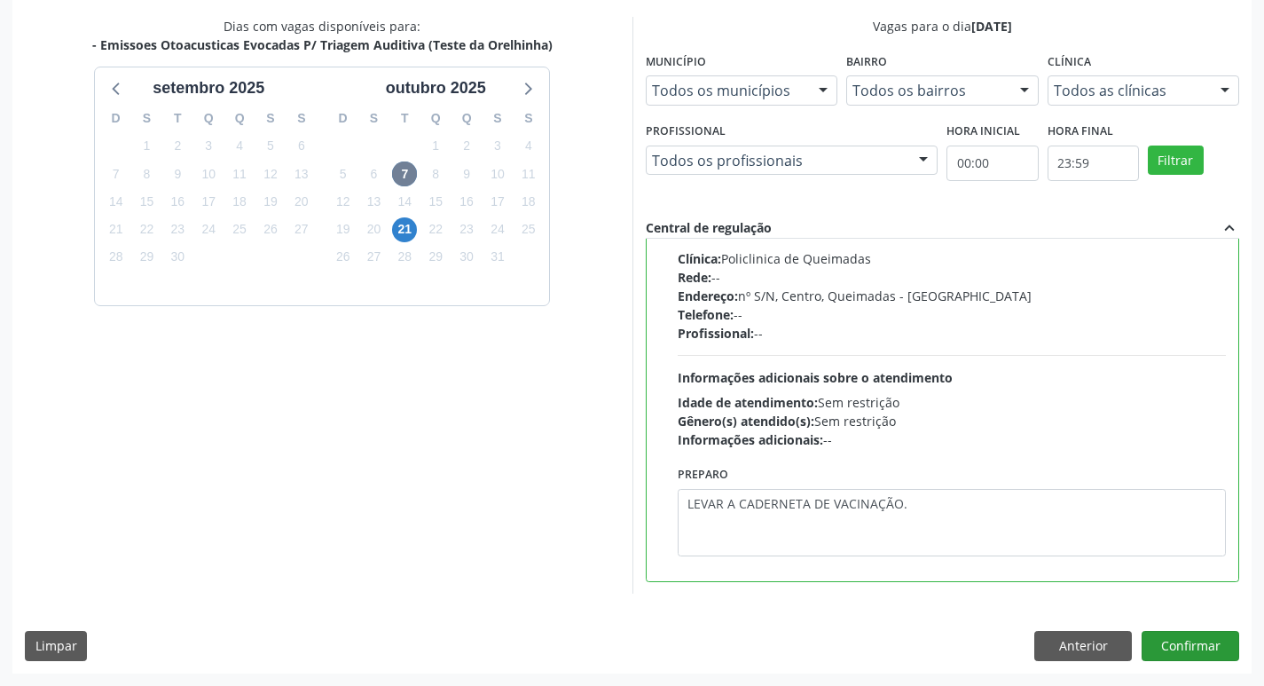
click at [1181, 635] on div "Dias com vagas disponíveis para: - Emissoes Otoacusticas Evocadas P/ Triagem Au…" at bounding box center [631, 344] width 1239 height 655
click at [1181, 639] on button "Confirmar" at bounding box center [1190, 646] width 98 height 30
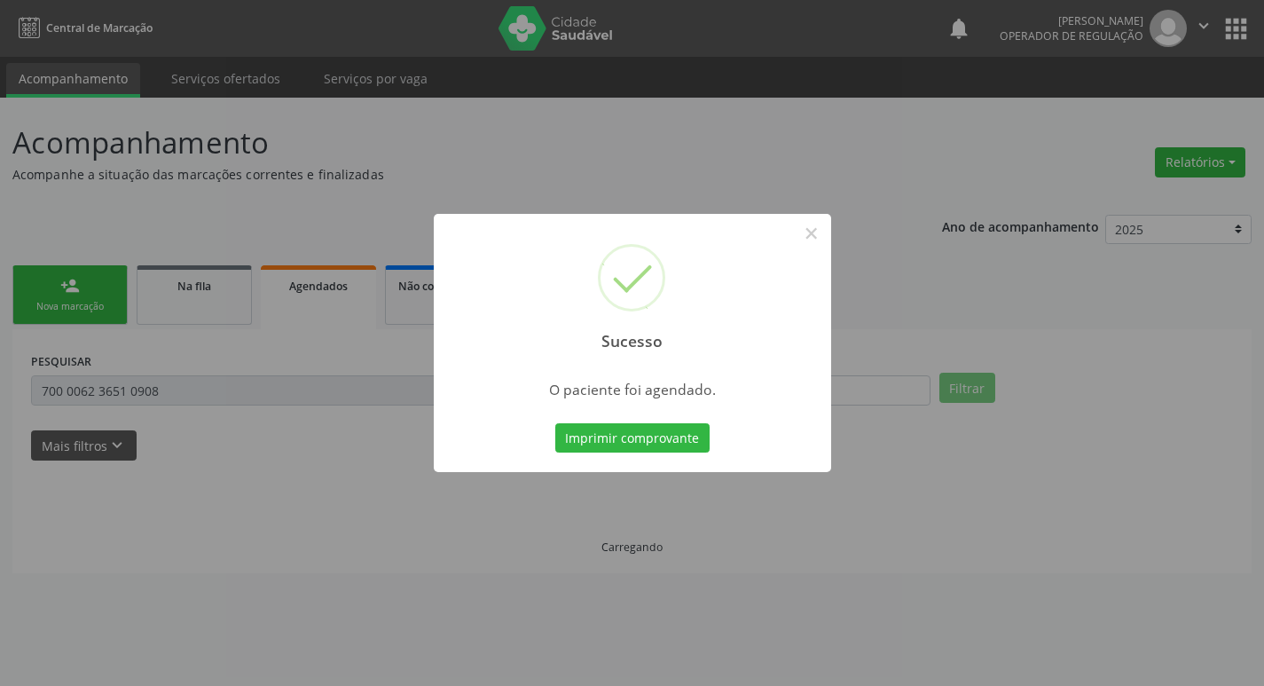
scroll to position [0, 0]
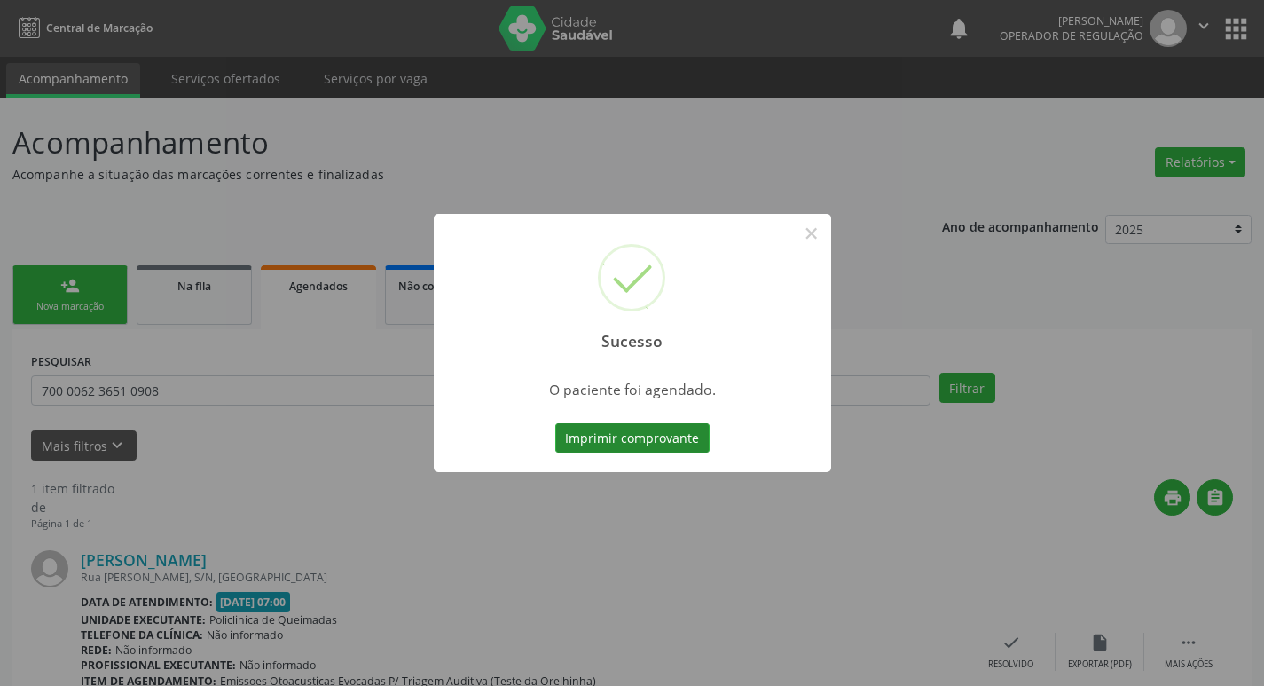
click at [648, 430] on button "Imprimir comprovante" at bounding box center [632, 438] width 154 height 30
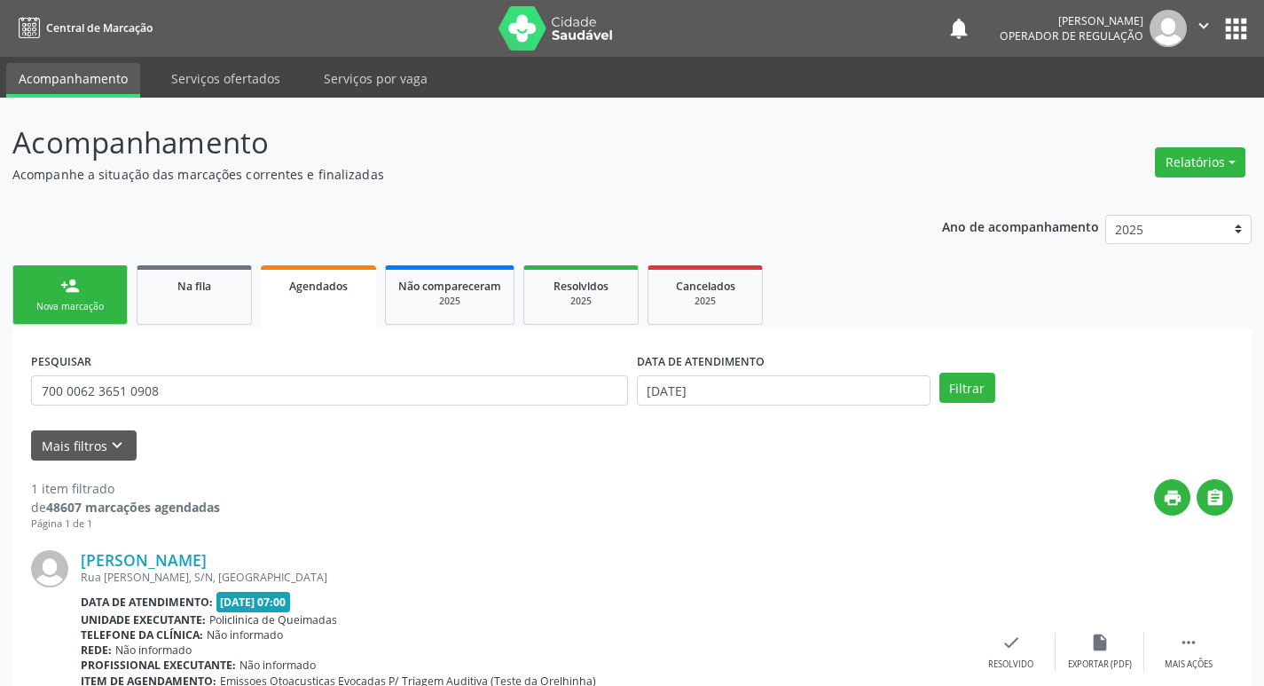
click at [78, 302] on div "Nova marcação" at bounding box center [70, 306] width 89 height 13
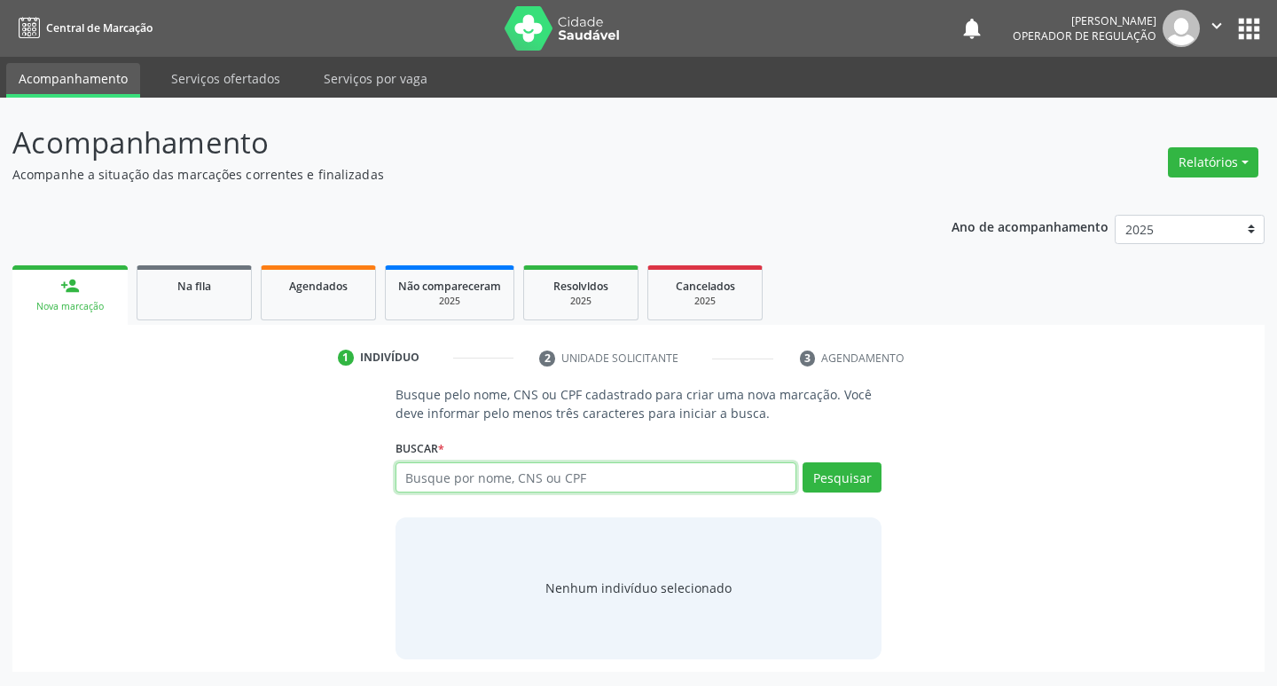
click at [426, 471] on input "text" at bounding box center [597, 477] width 402 height 30
type input "701407678912136"
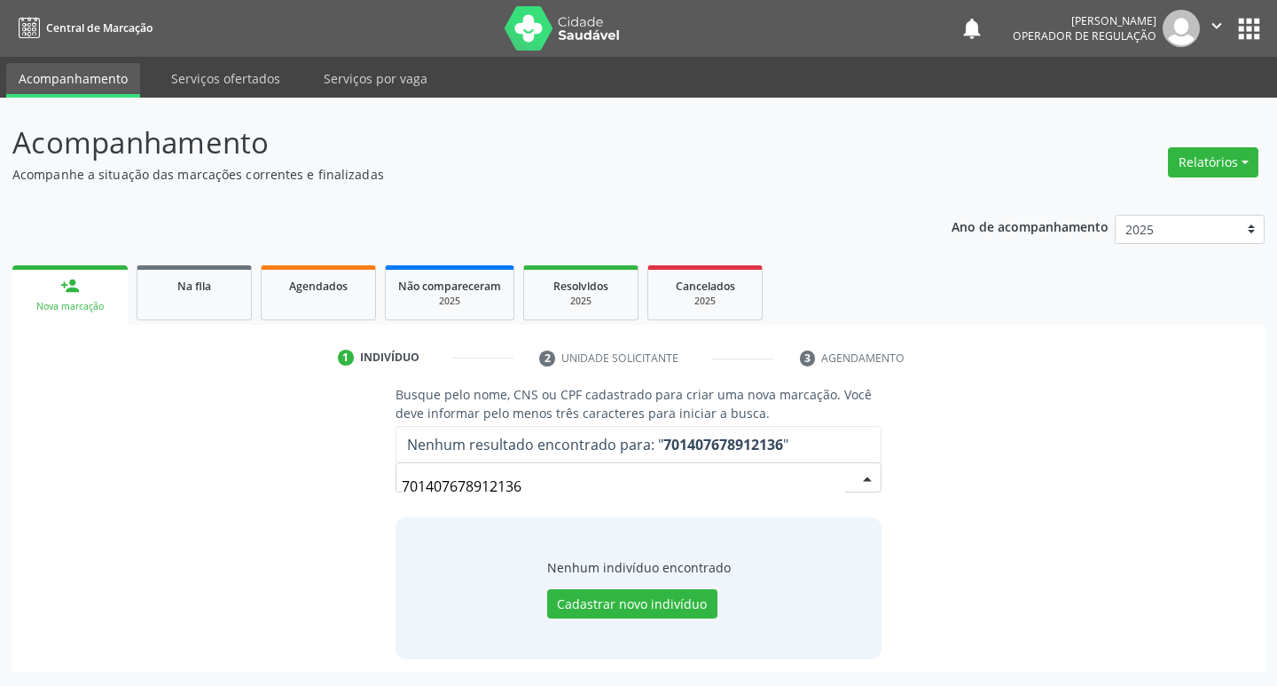
drag, startPoint x: 542, startPoint y: 487, endPoint x: 347, endPoint y: 486, distance: 195.1
click at [347, 486] on div "Busque pelo nome, CNS ou CPF cadastrado para criar uma nova marcação. Você deve…" at bounding box center [638, 521] width 1227 height 273
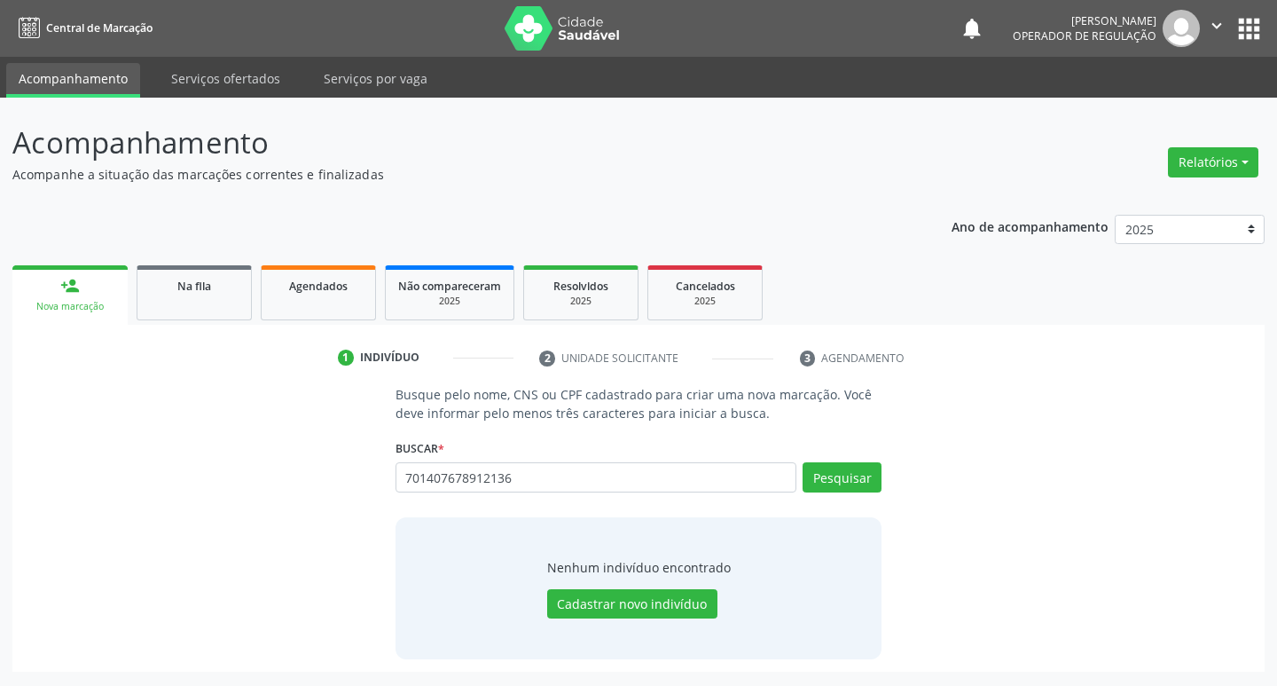
type input "701407678912136"
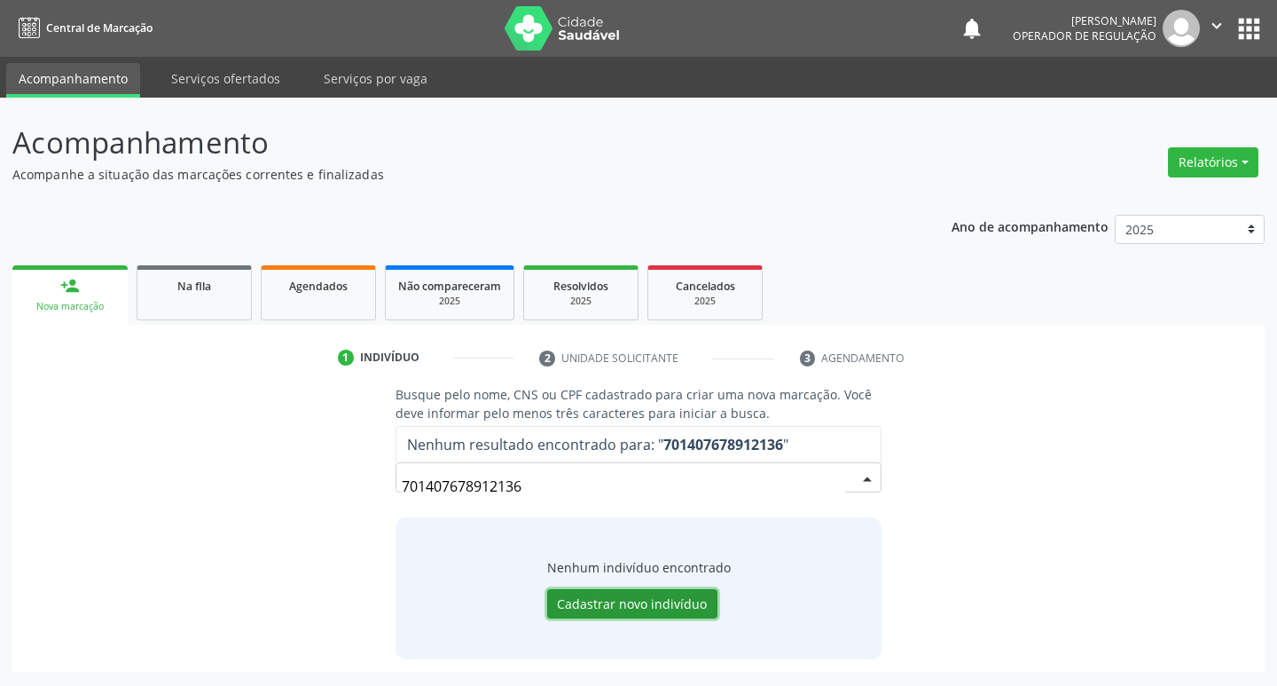
click at [647, 593] on button "Cadastrar novo indivíduo" at bounding box center [632, 604] width 170 height 30
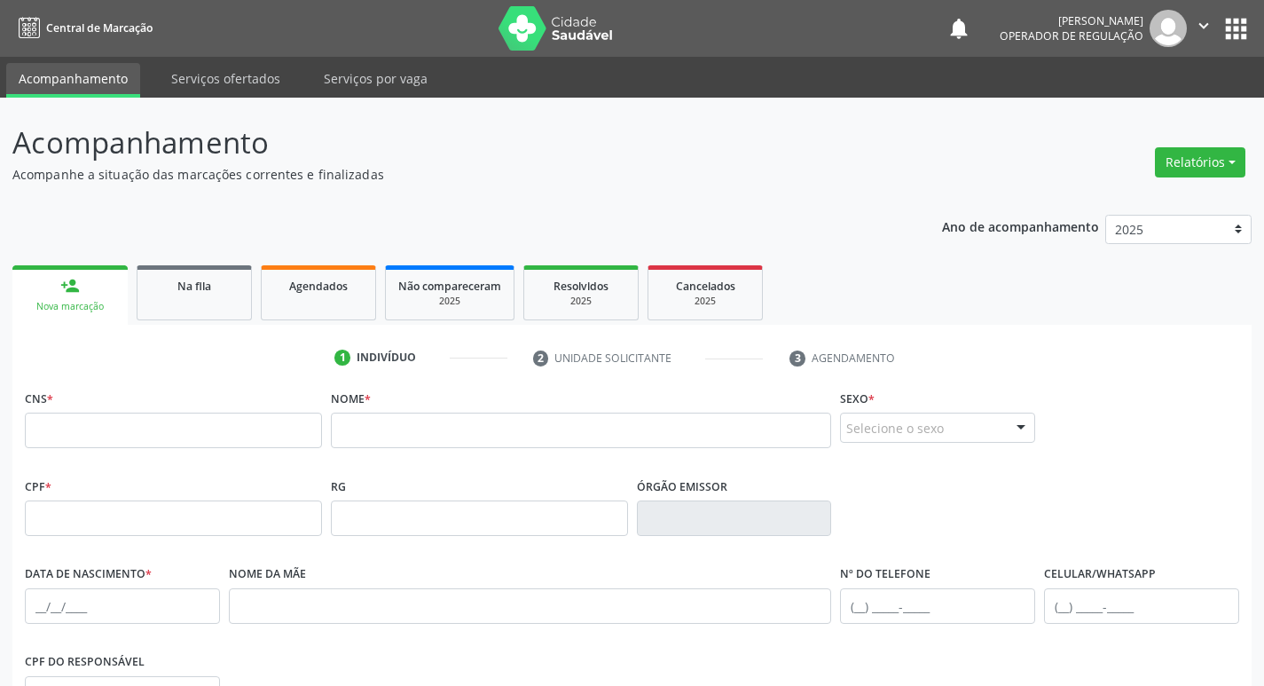
click at [1232, 31] on button "apps" at bounding box center [1235, 28] width 31 height 31
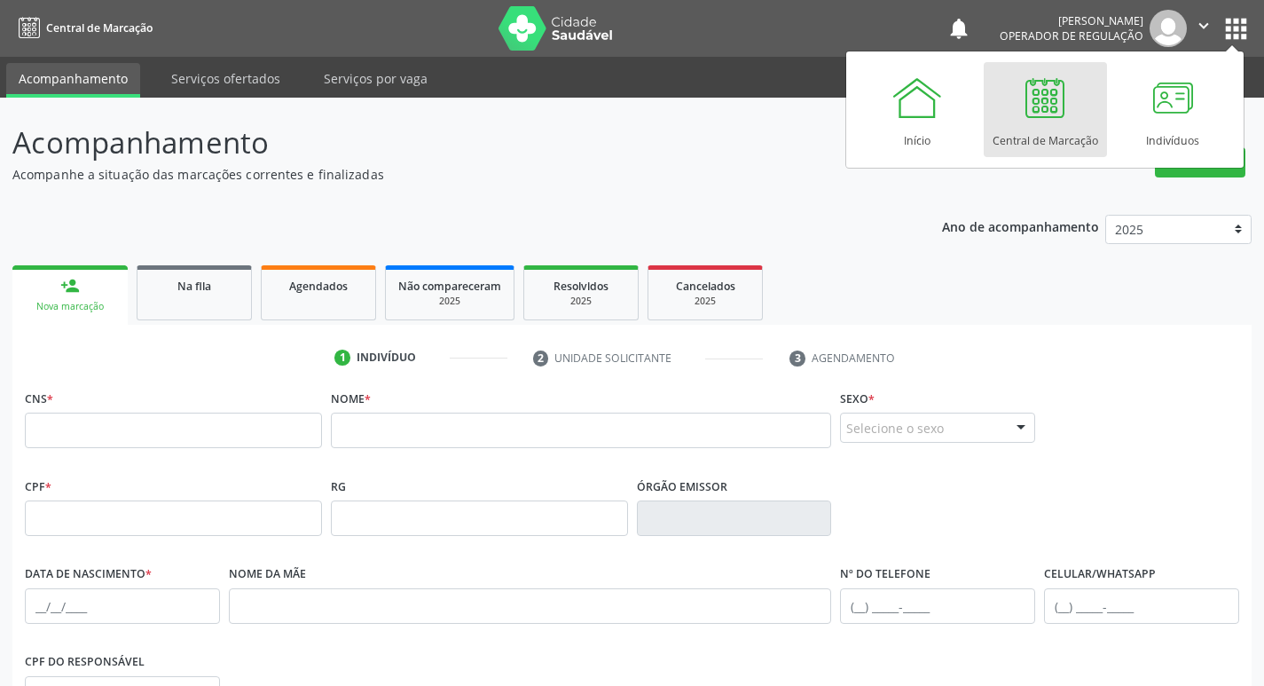
click at [1003, 107] on link "Central de Marcação" at bounding box center [1045, 109] width 123 height 95
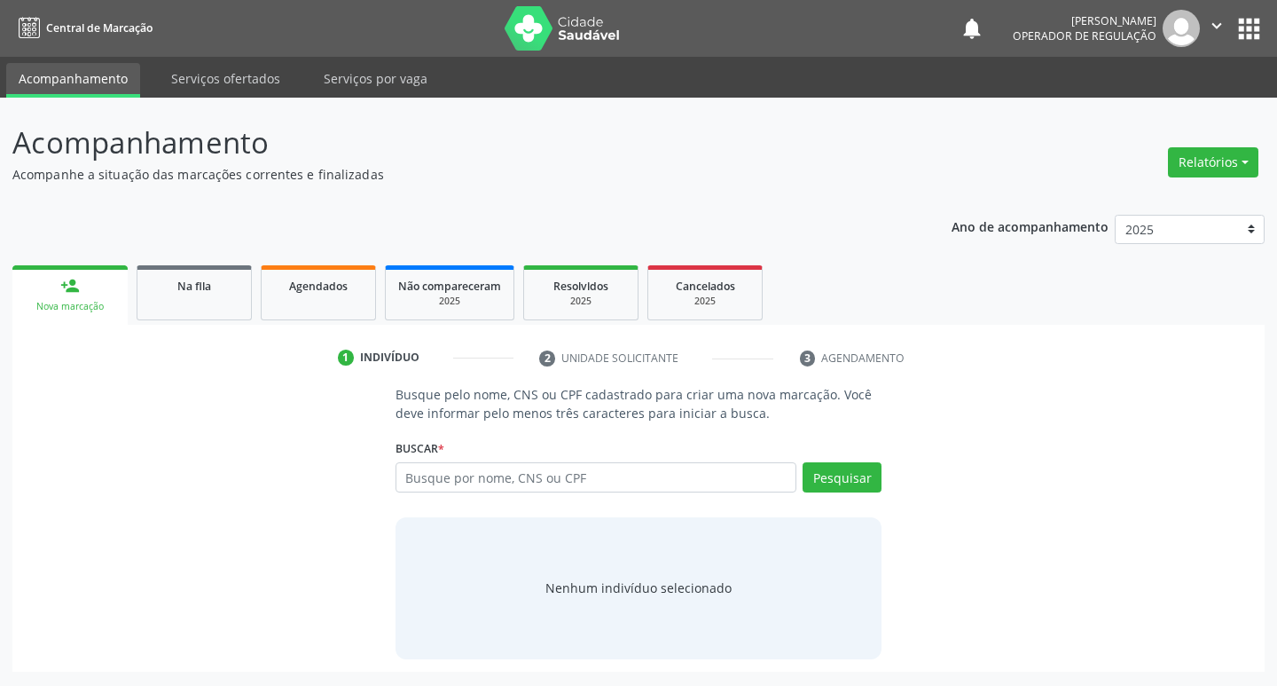
click at [587, 478] on input "text" at bounding box center [597, 477] width 402 height 30
type input "700404983044745"
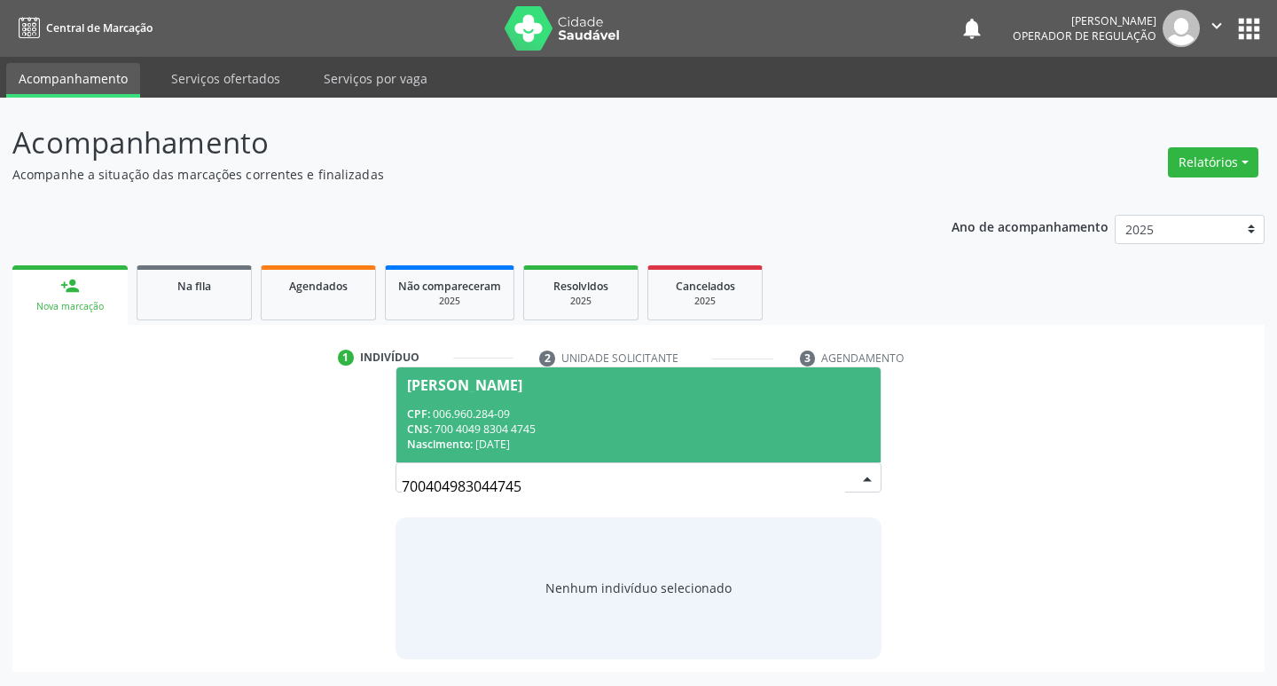
click at [629, 391] on span "[PERSON_NAME] CPF: 006.960.284-09 CNS: 700 4049 8304 4745 Nascimento: 0[DATE]" at bounding box center [638, 414] width 485 height 95
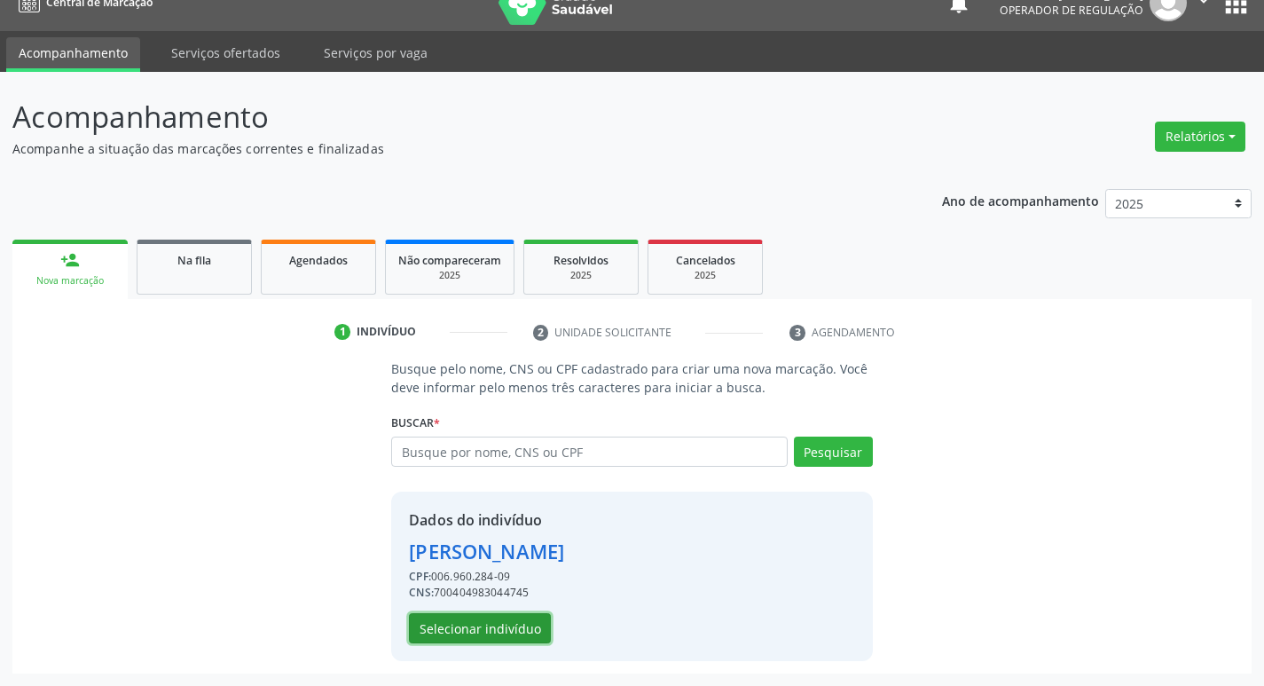
click at [533, 615] on button "Selecionar indivíduo" at bounding box center [480, 628] width 142 height 30
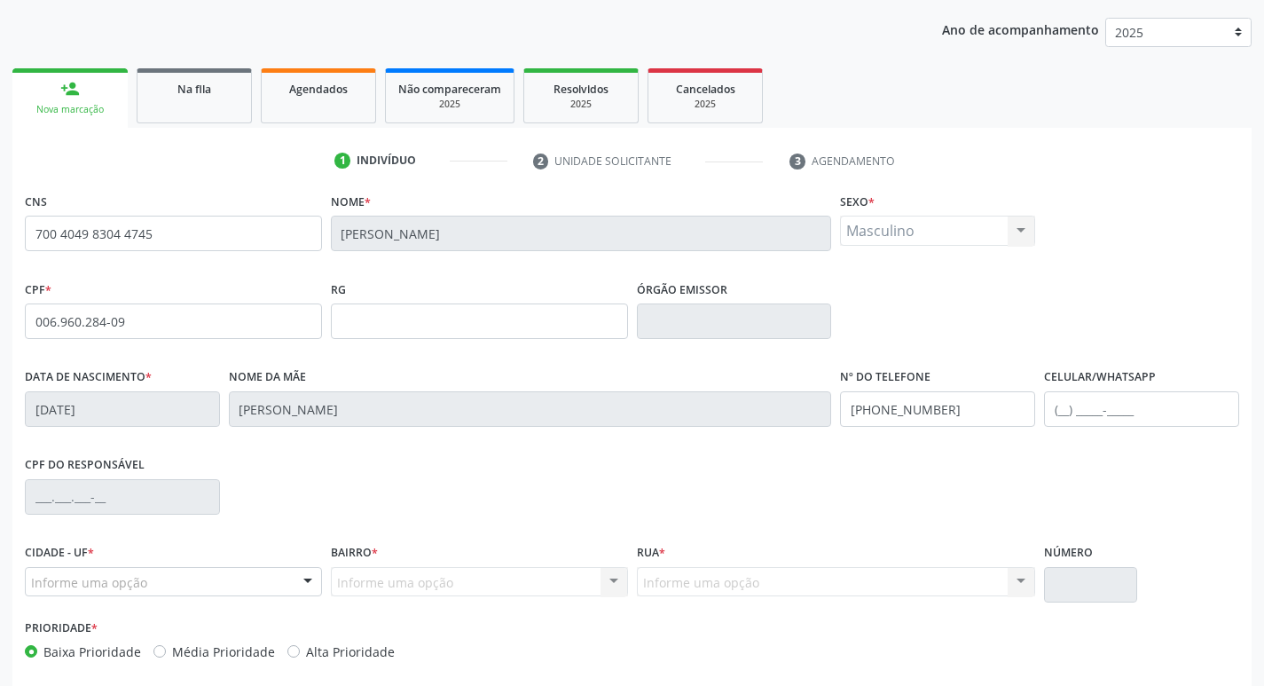
scroll to position [276, 0]
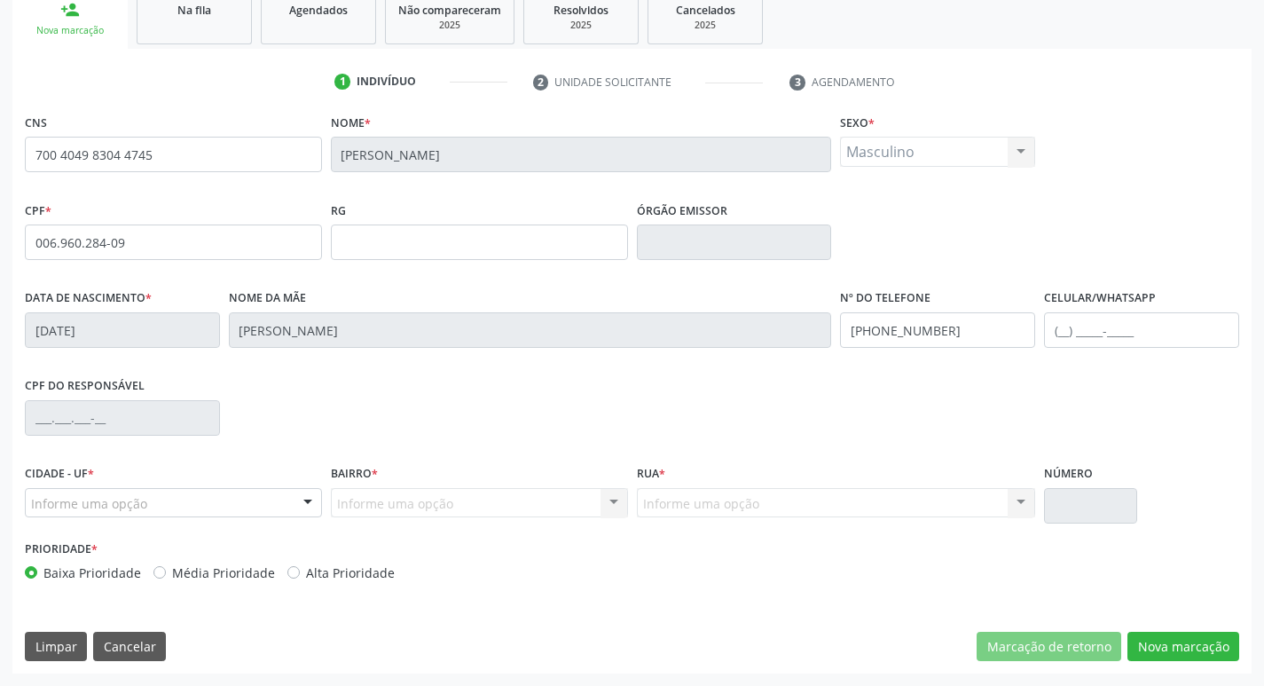
click at [221, 498] on div "Informe uma opção" at bounding box center [173, 503] width 297 height 30
click at [542, 498] on div "Informe uma opção" at bounding box center [479, 503] width 297 height 30
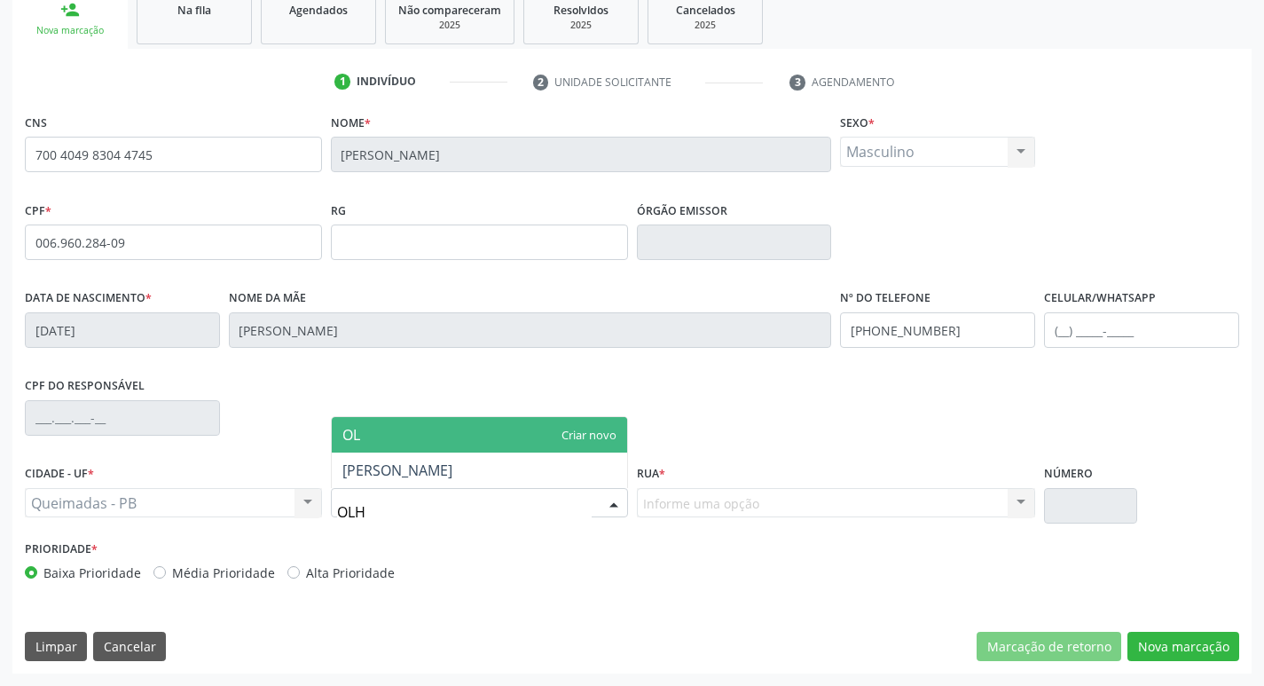
type input "OLHO"
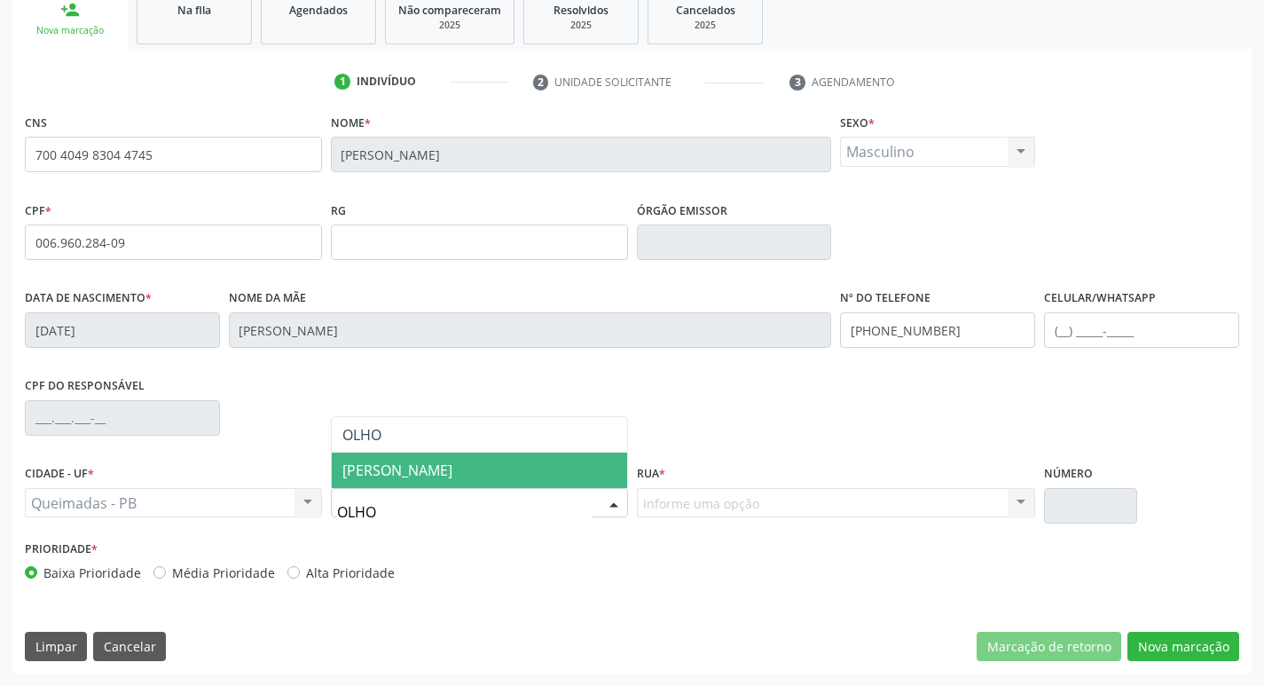
click at [551, 466] on span "[PERSON_NAME]" at bounding box center [479, 469] width 295 height 35
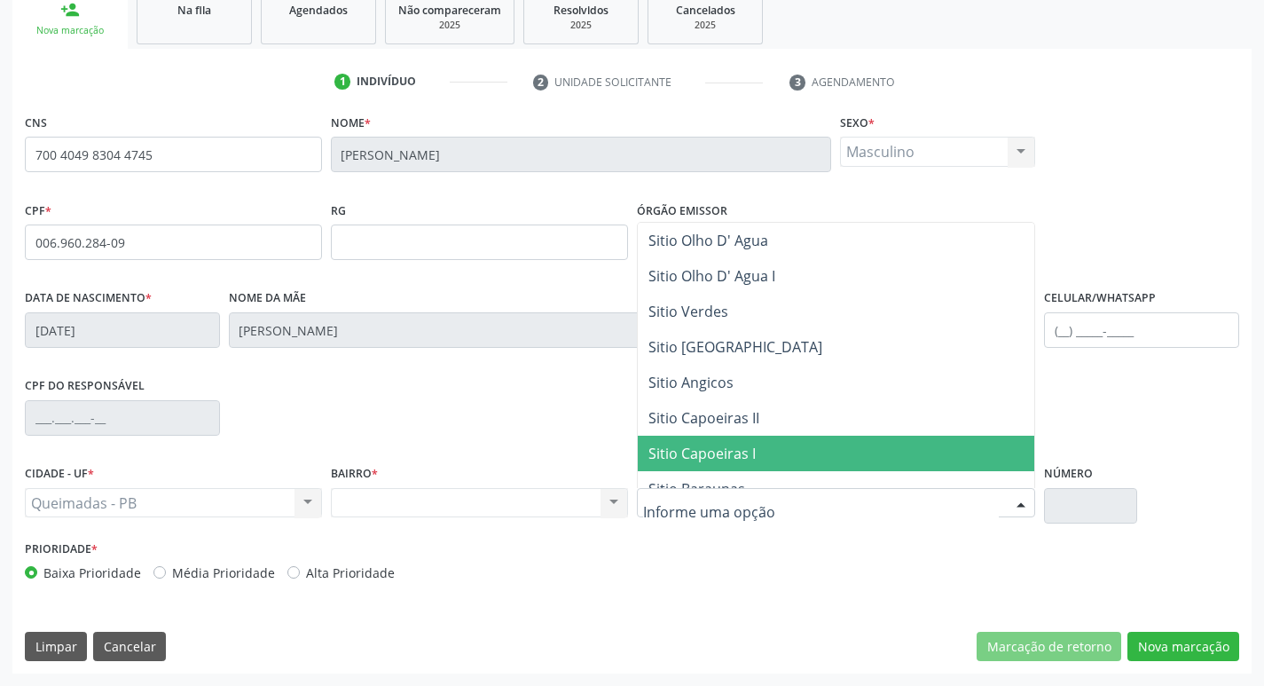
click at [727, 453] on span "Sitio Capoeiras I" at bounding box center [701, 453] width 107 height 20
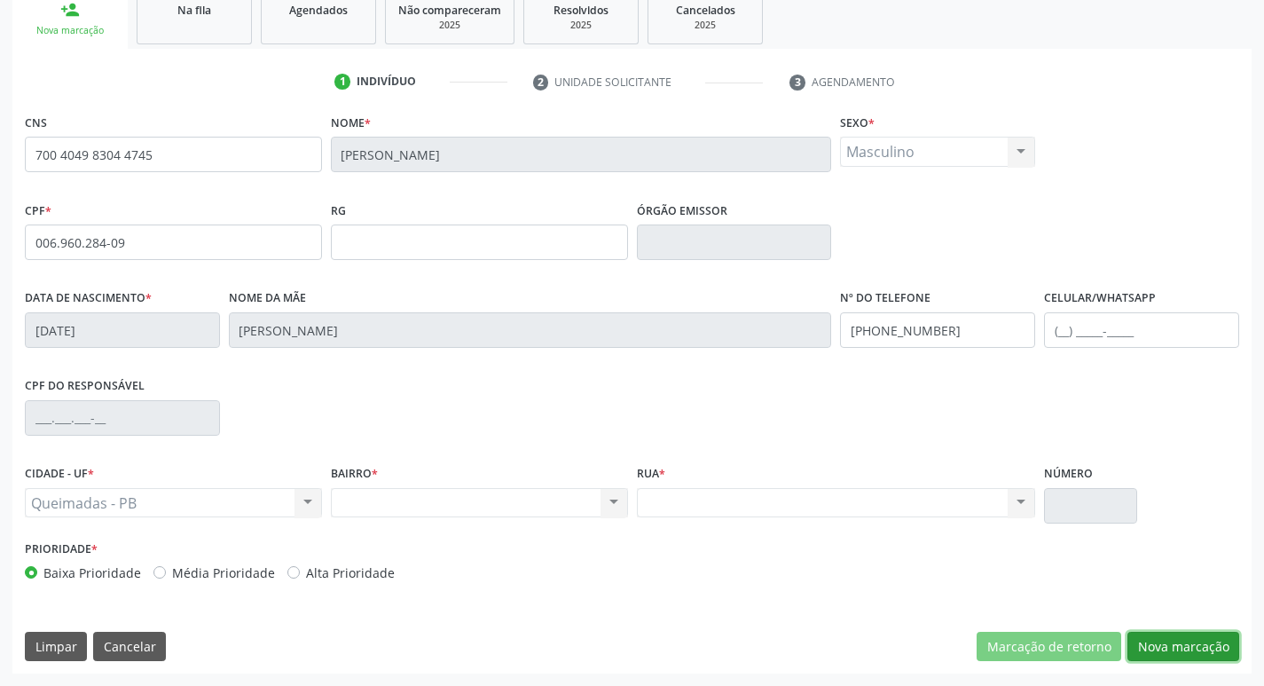
click at [1154, 631] on button "Nova marcação" at bounding box center [1183, 646] width 112 height 30
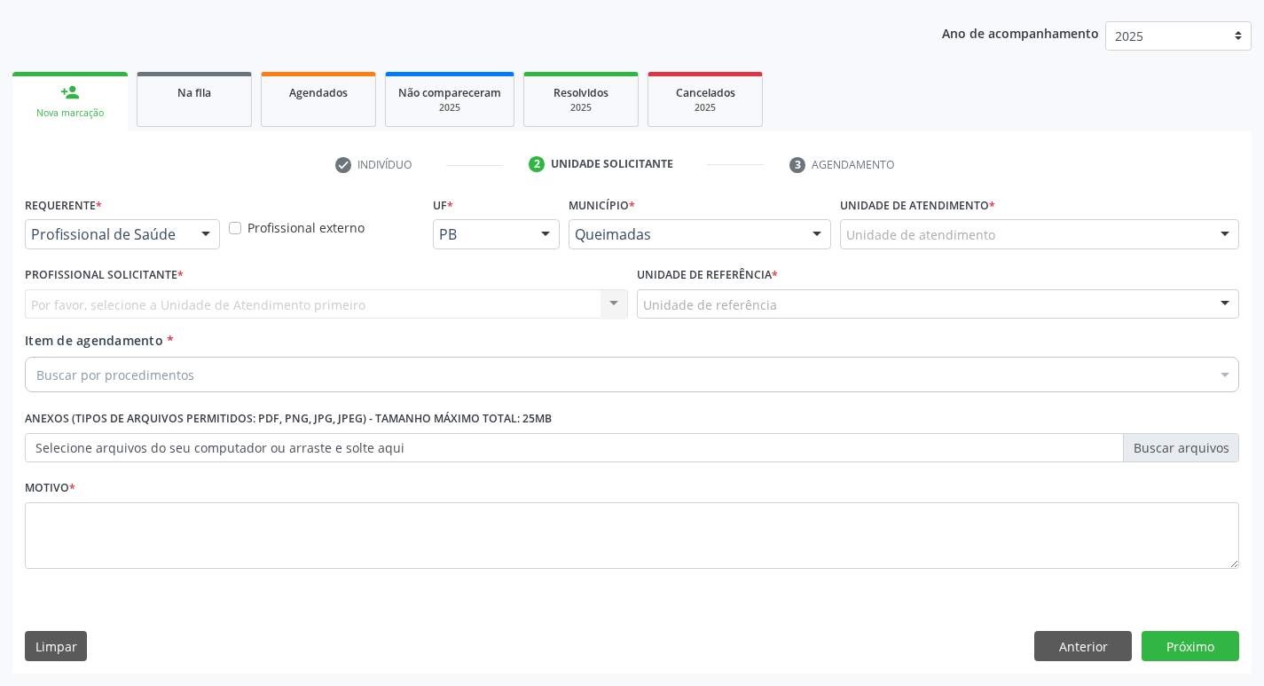
scroll to position [193, 0]
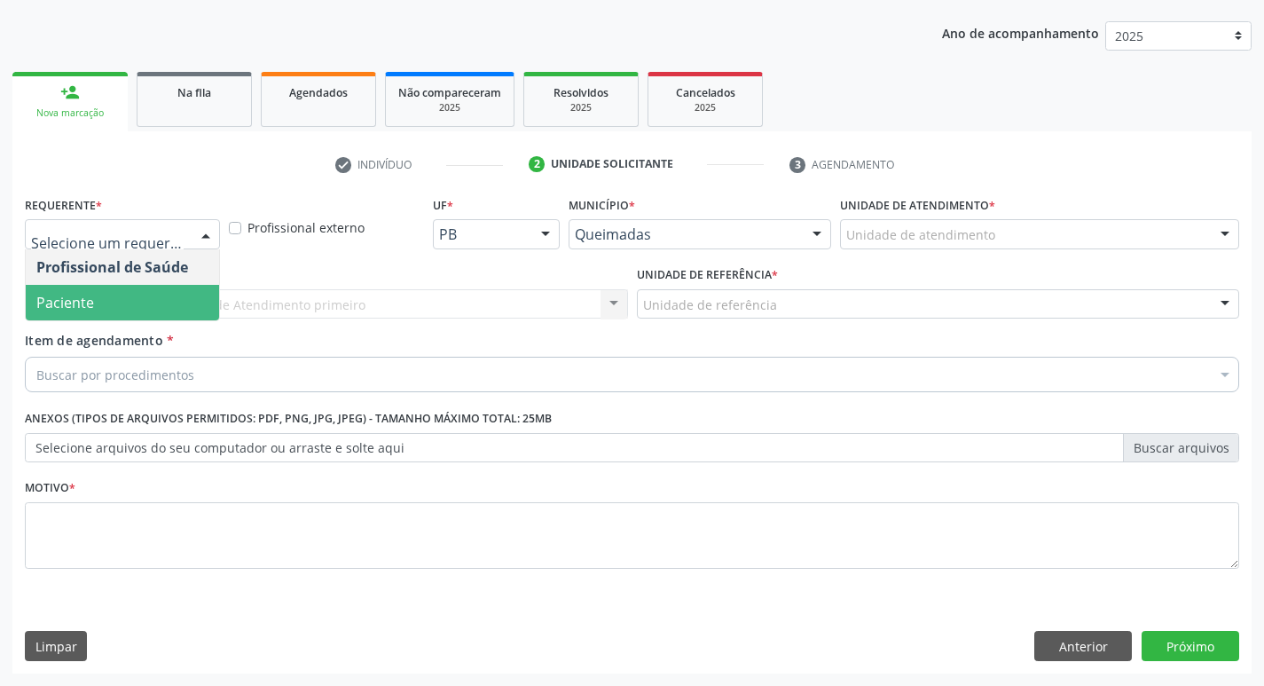
click at [146, 295] on span "Paciente" at bounding box center [122, 302] width 193 height 35
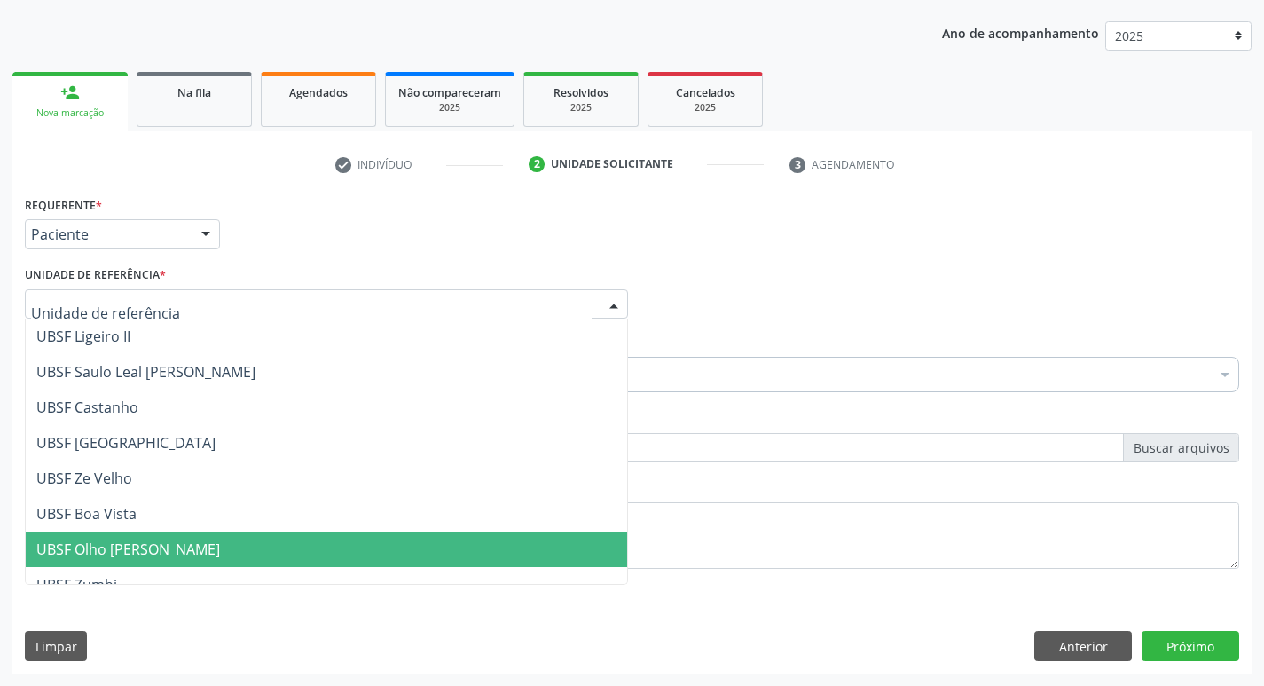
click at [274, 533] on span "UBSF Olho [PERSON_NAME]" at bounding box center [326, 548] width 601 height 35
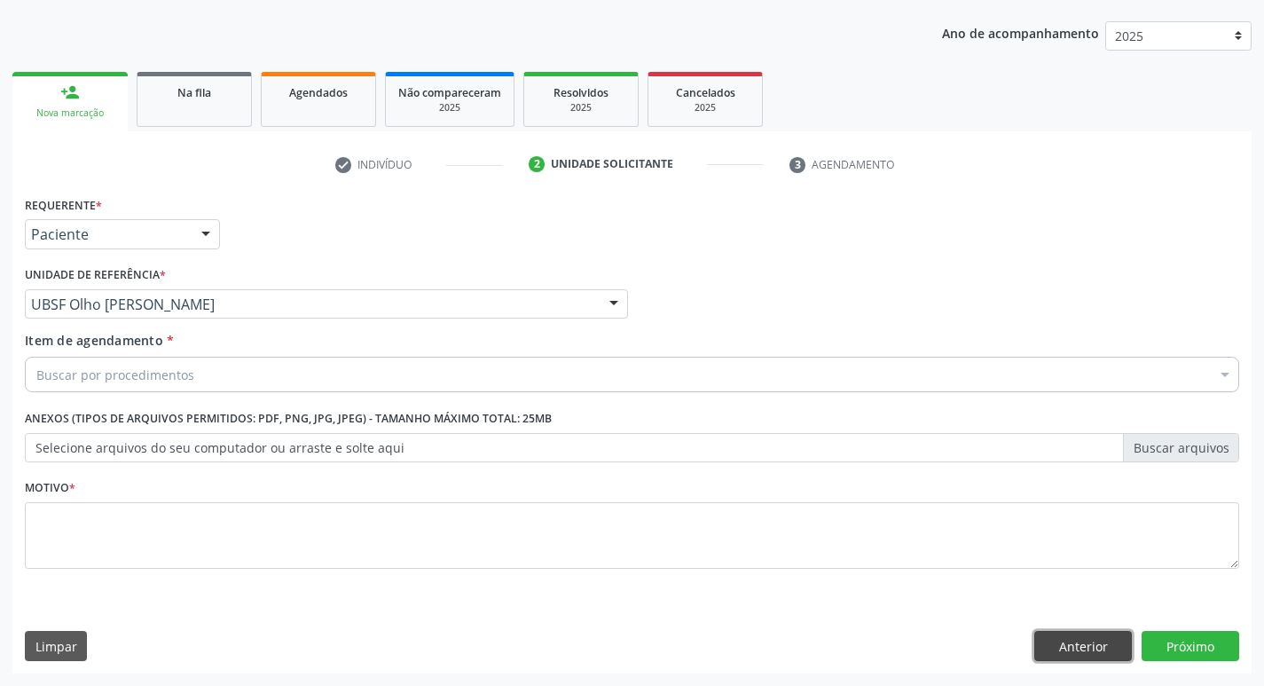
click at [1097, 639] on button "Anterior" at bounding box center [1083, 646] width 98 height 30
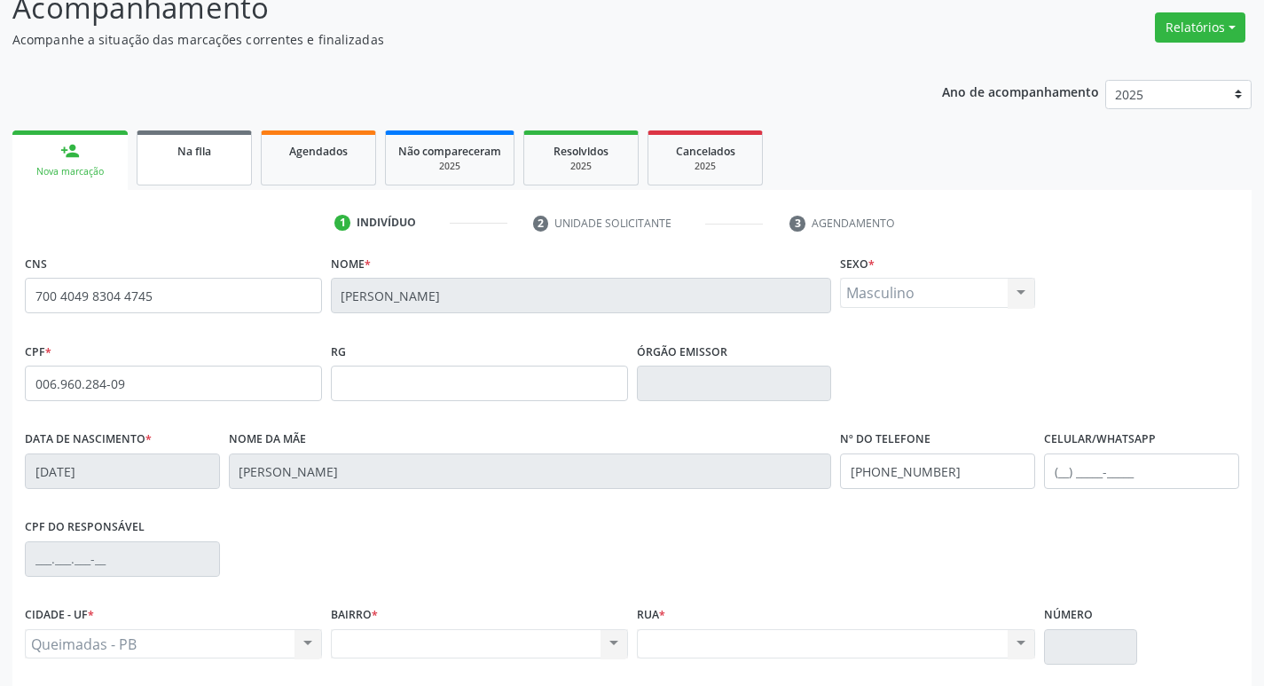
scroll to position [10, 0]
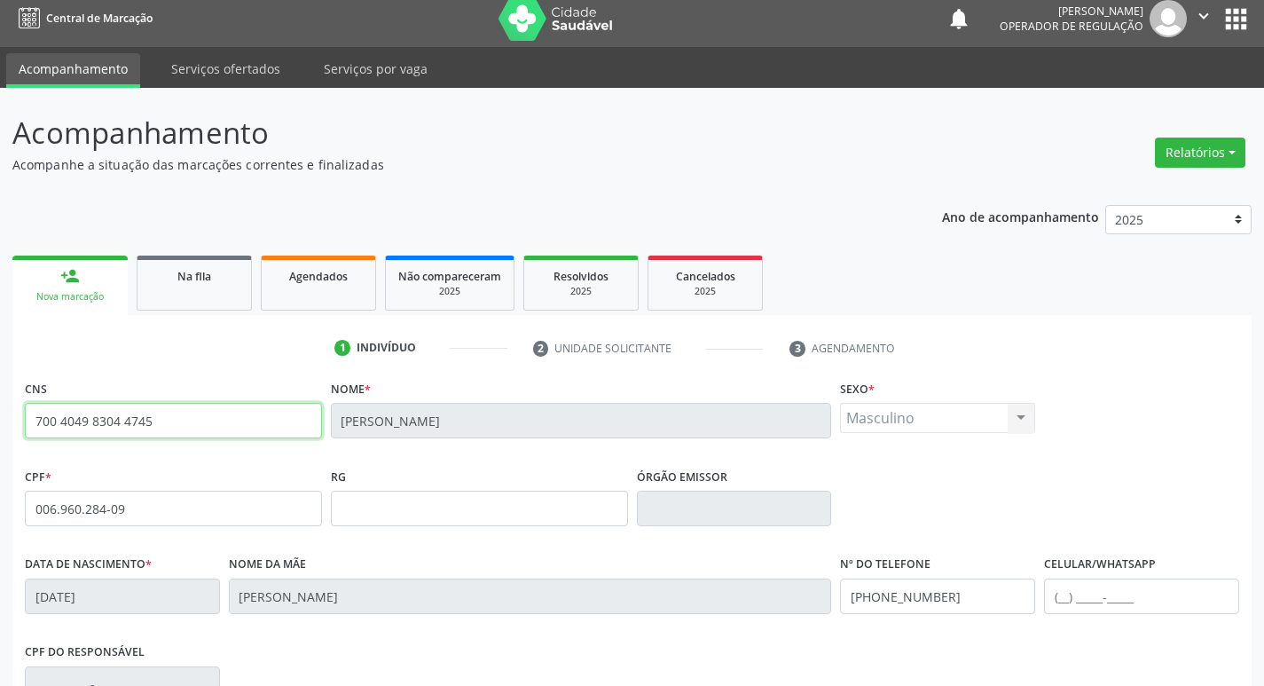
drag, startPoint x: 194, startPoint y: 428, endPoint x: 0, endPoint y: 443, distance: 194.7
click at [0, 443] on div "Acompanhamento Acompanhe a situação das marcações correntes e finalizadas Relat…" at bounding box center [632, 520] width 1264 height 864
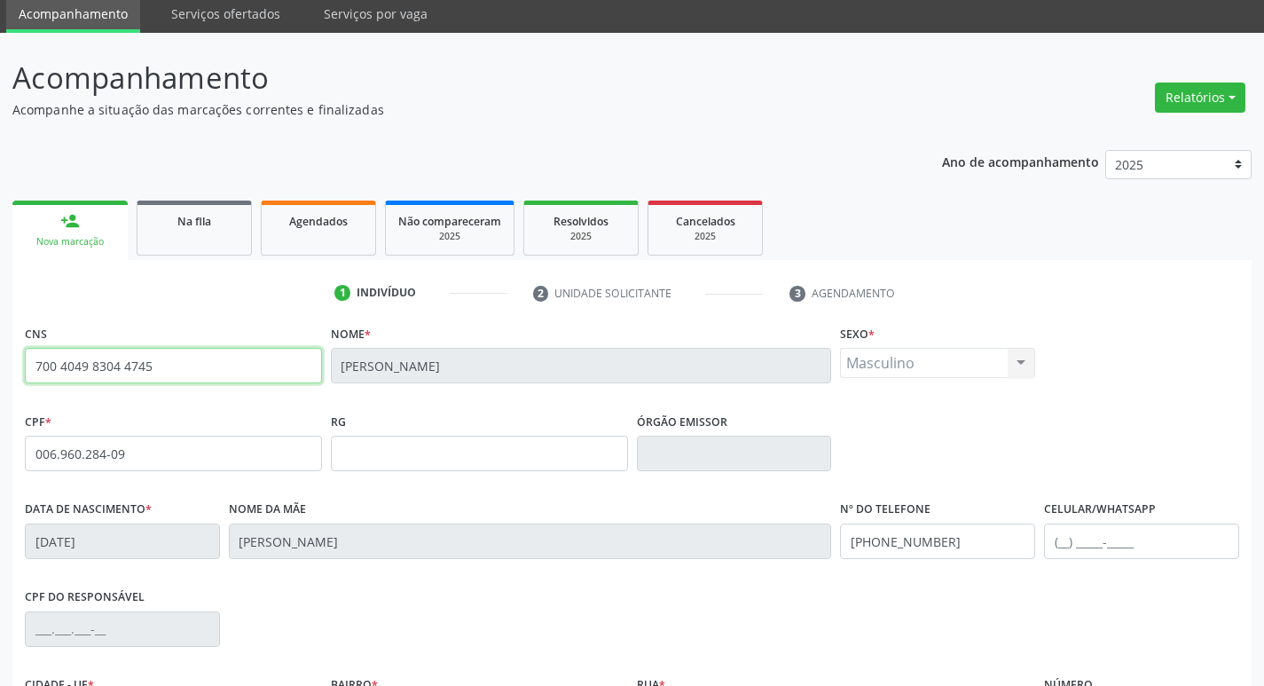
scroll to position [276, 0]
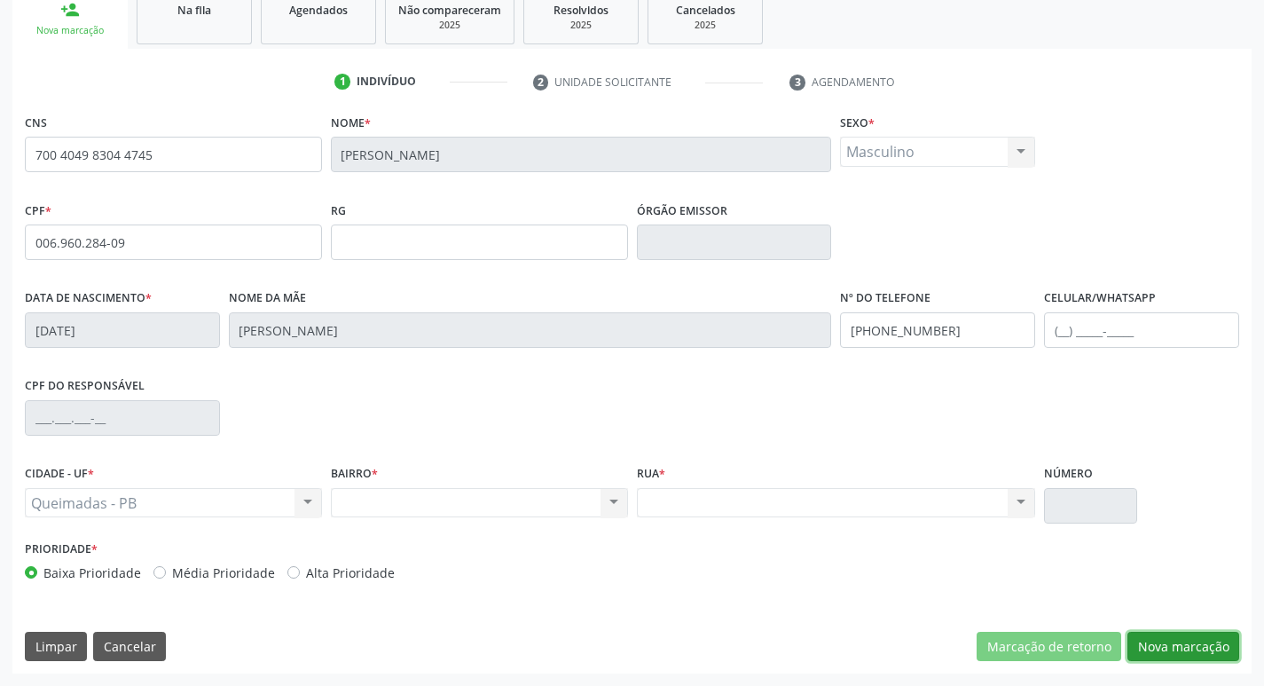
click at [1189, 651] on button "Nova marcação" at bounding box center [1183, 646] width 112 height 30
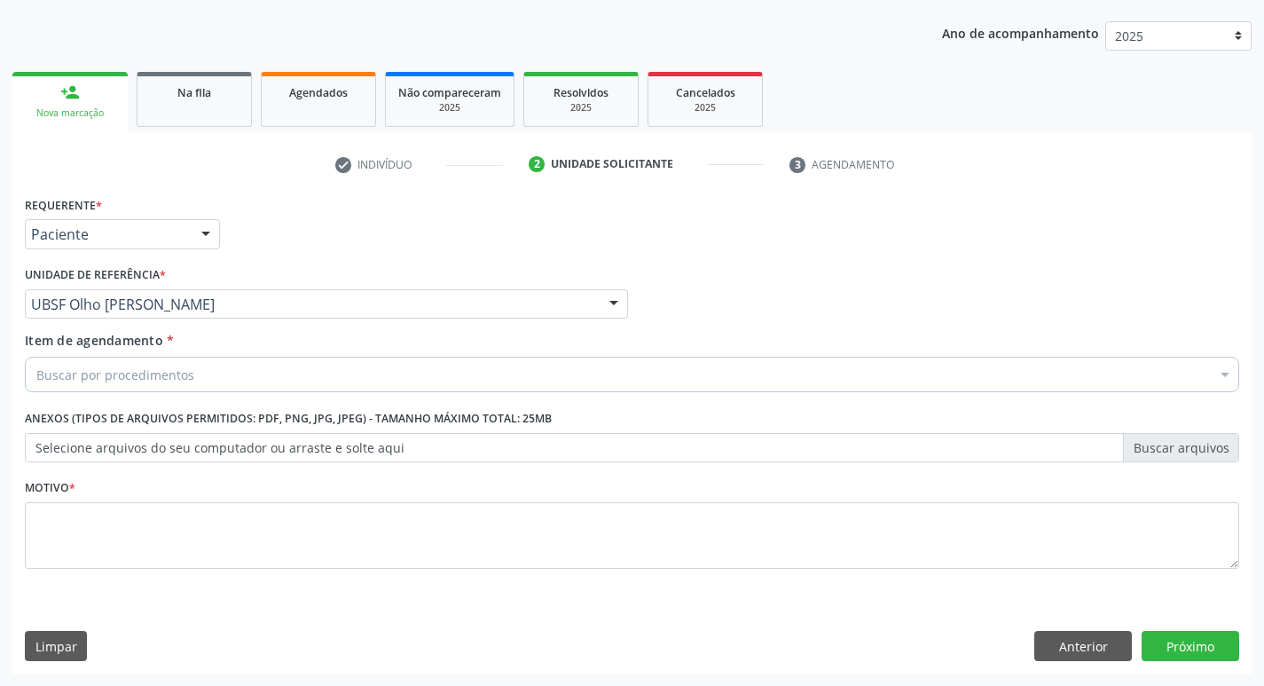
scroll to position [193, 0]
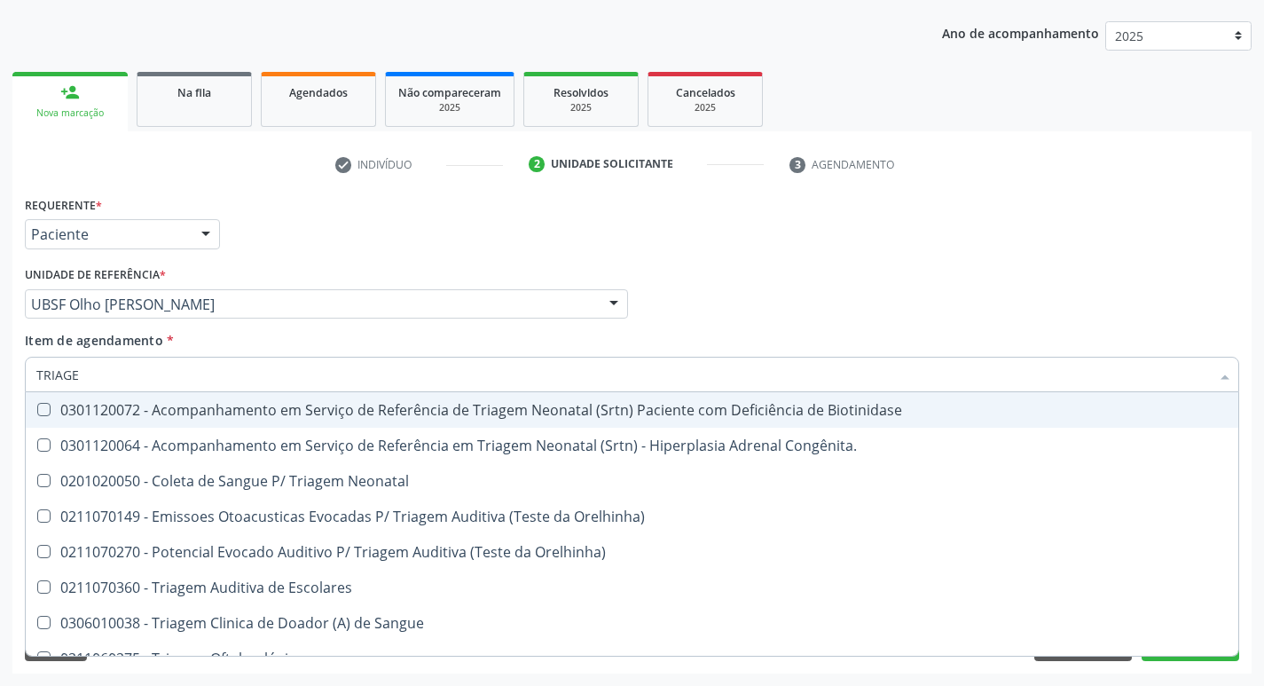
type input "TRIAGEM"
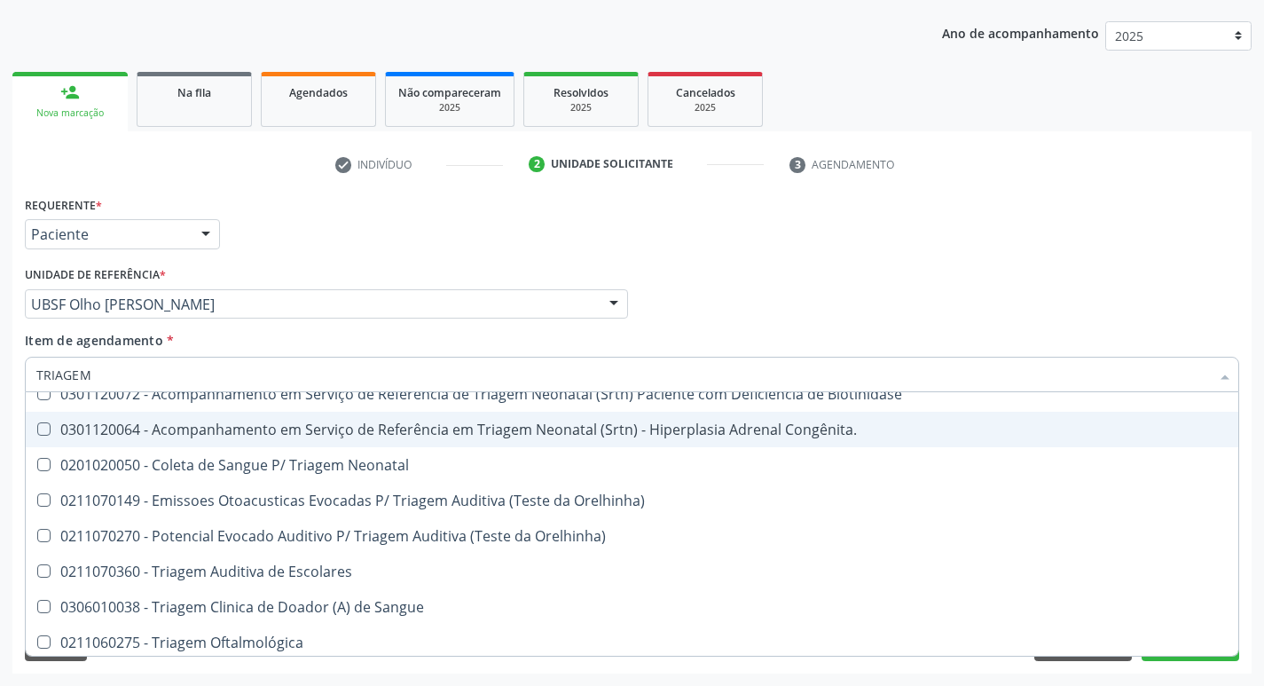
scroll to position [20, 0]
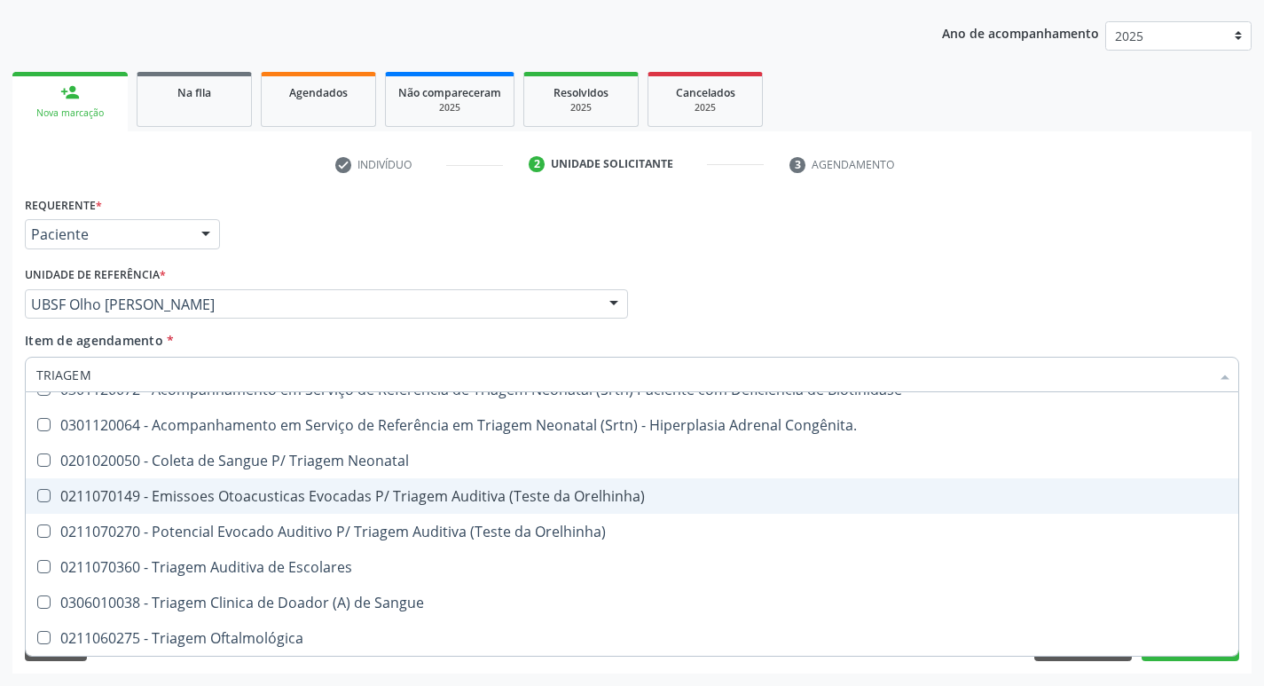
click at [368, 503] on div "0211070149 - Emissoes Otoacusticas Evocadas P/ Triagem Auditiva (Teste da Orelh…" at bounding box center [631, 496] width 1191 height 14
checkbox Orelhinha\) "true"
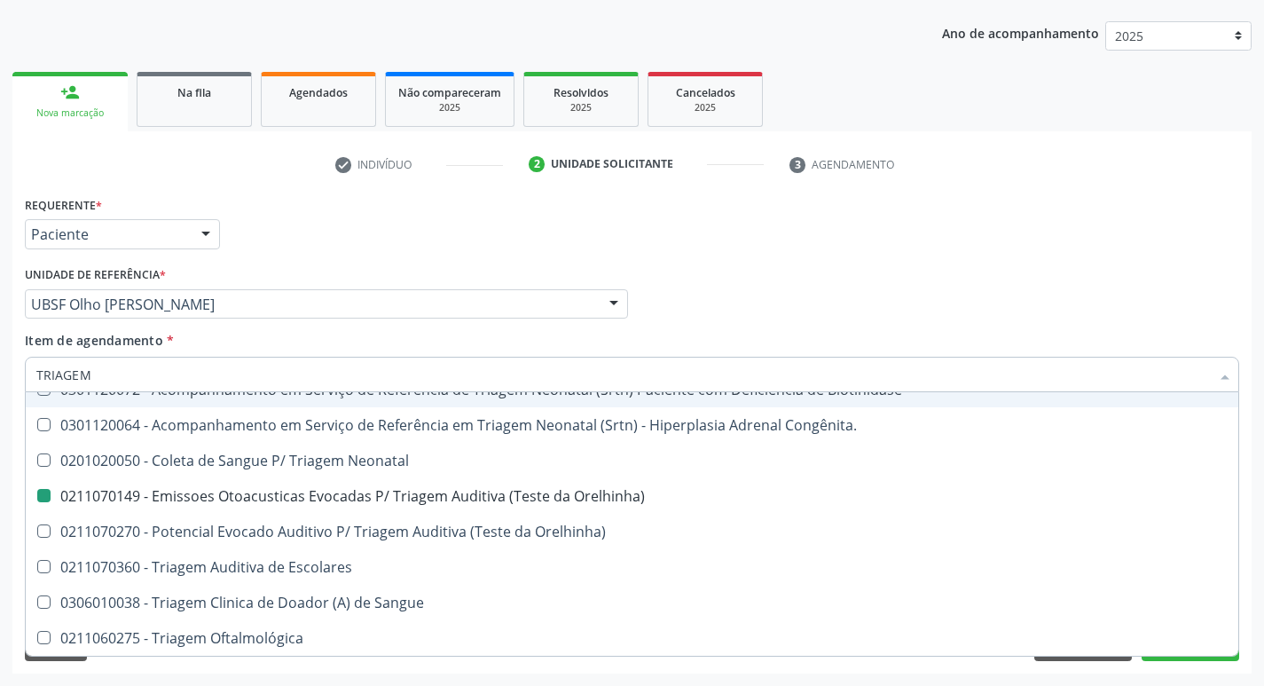
click at [813, 270] on div "Profissional Solicitante Por favor, selecione a Unidade de Atendimento primeiro…" at bounding box center [631, 296] width 1223 height 69
checkbox Congênita\ "true"
checkbox Orelhinha\) "false"
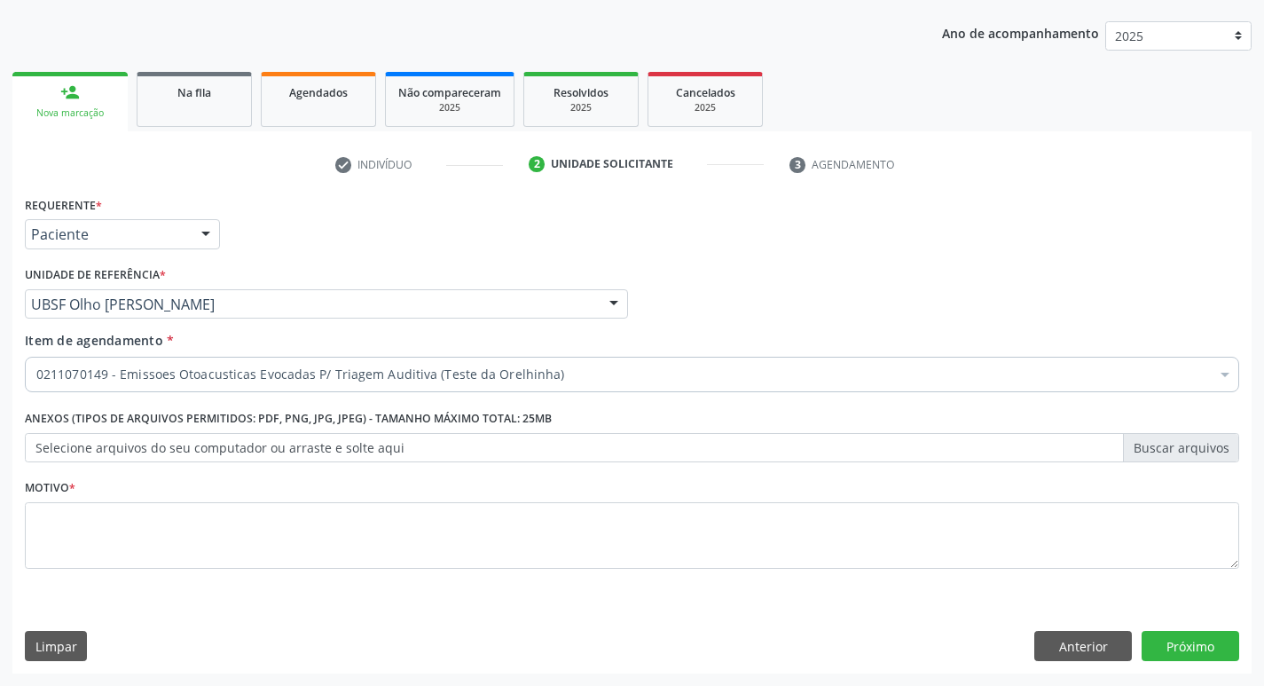
scroll to position [0, 0]
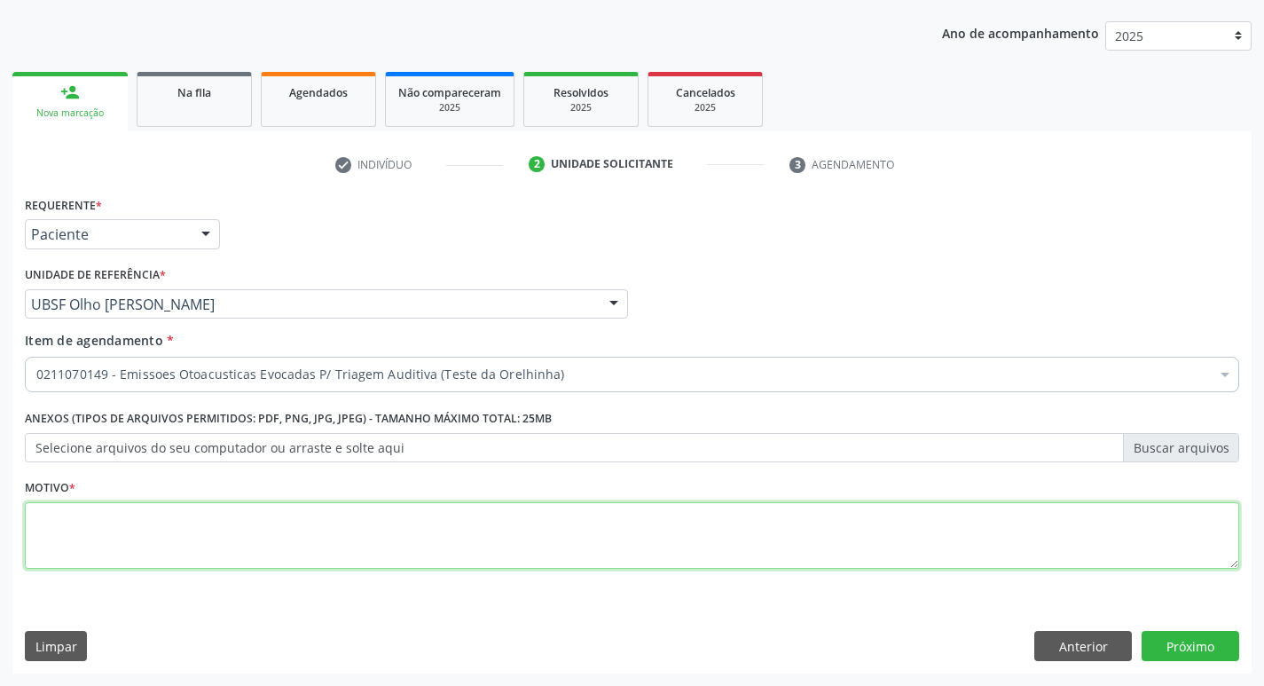
click at [71, 550] on textarea at bounding box center [632, 535] width 1214 height 67
type textarea "E"
type textarea "AVALIAÇÃO"
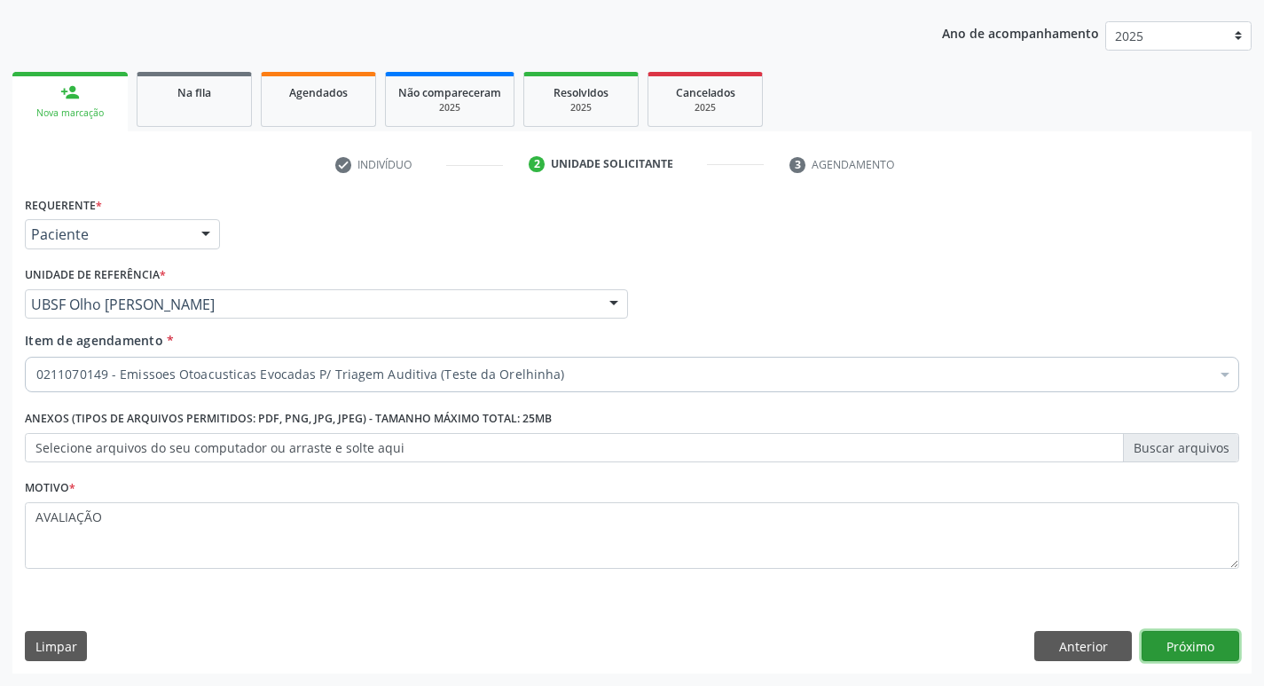
click at [1176, 640] on button "Próximo" at bounding box center [1190, 646] width 98 height 30
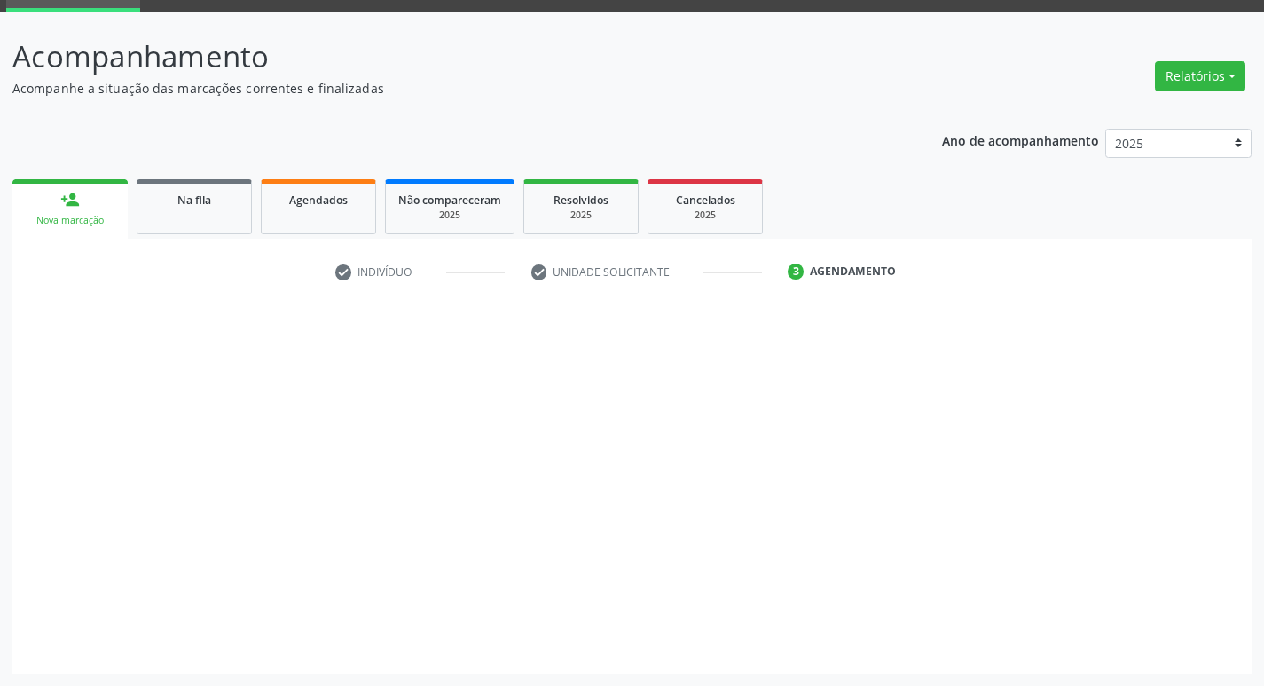
scroll to position [86, 0]
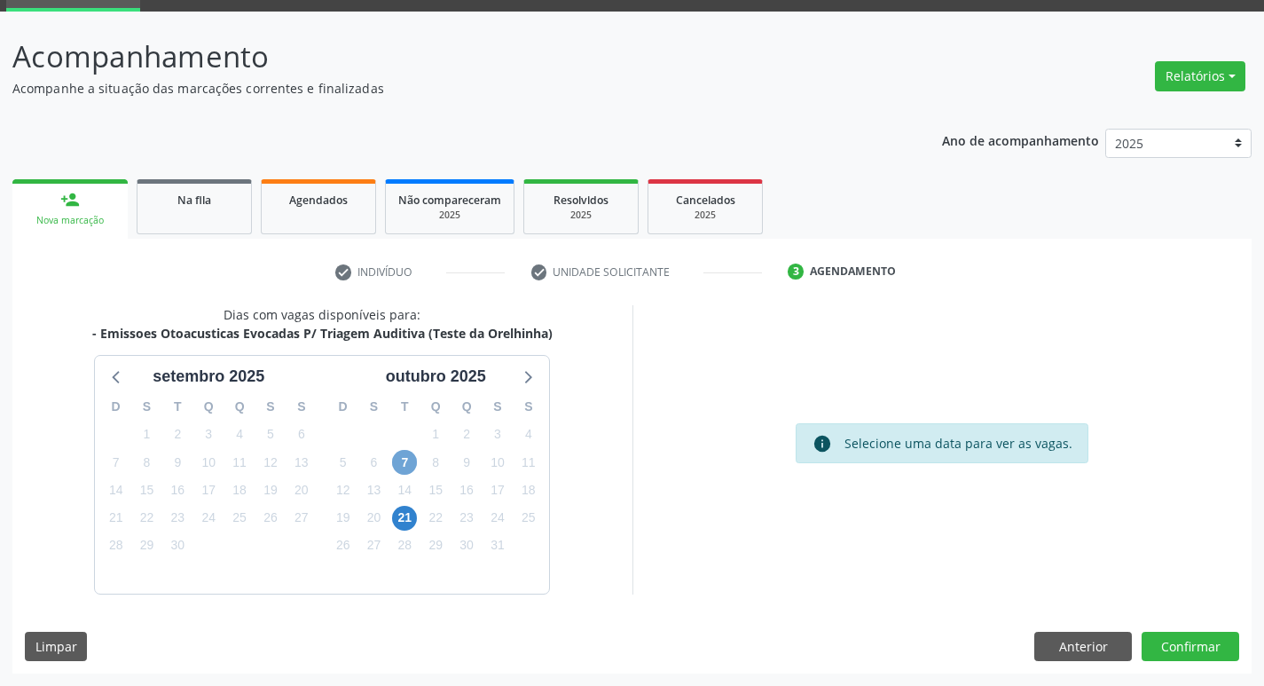
click at [408, 464] on span "7" at bounding box center [404, 462] width 25 height 25
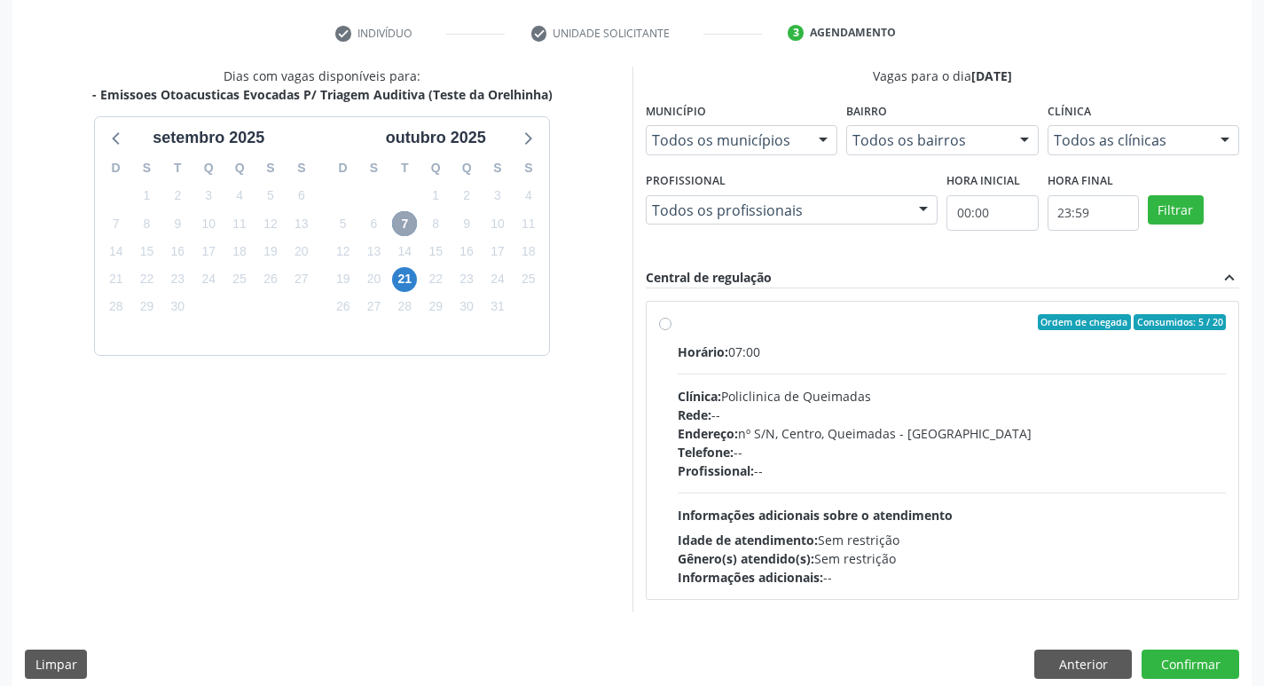
scroll to position [342, 0]
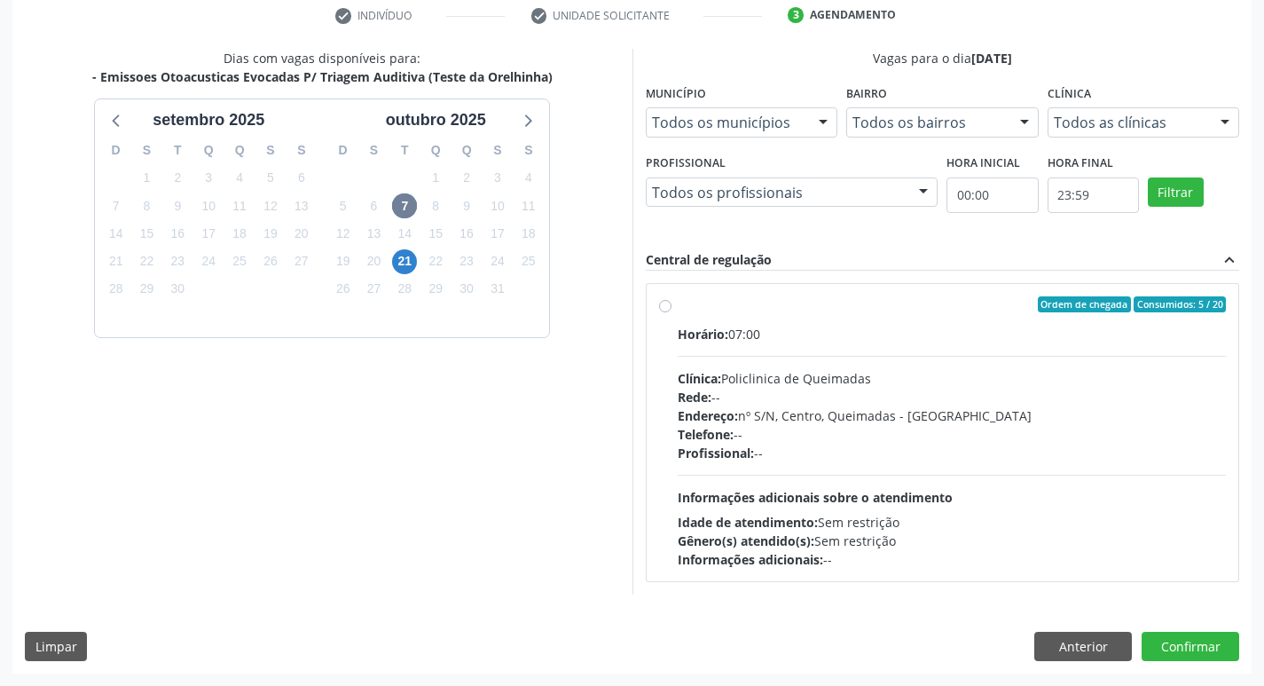
click at [951, 325] on div "Horário: 07:00" at bounding box center [952, 334] width 549 height 19
click at [671, 312] on input "Ordem de chegada Consumidos: 5 / 20 Horário: 07:00 Clínica: Policlinica de Quei…" at bounding box center [665, 304] width 12 height 16
radio input "true"
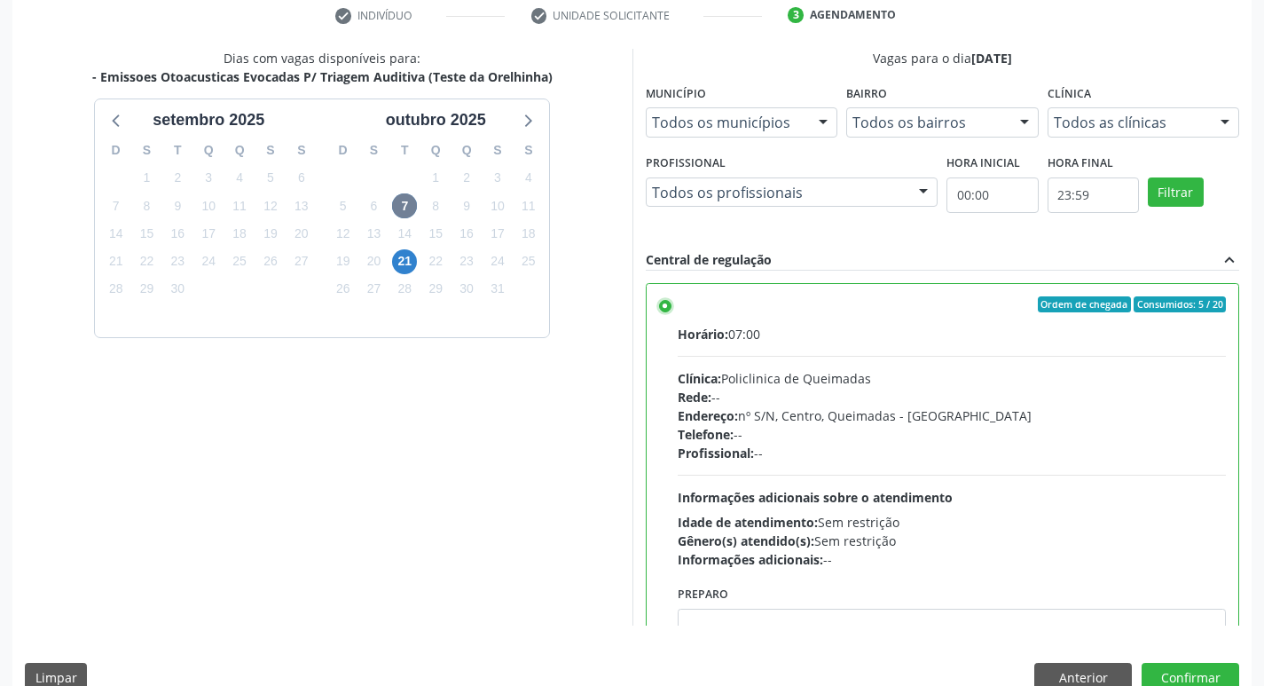
scroll to position [88, 0]
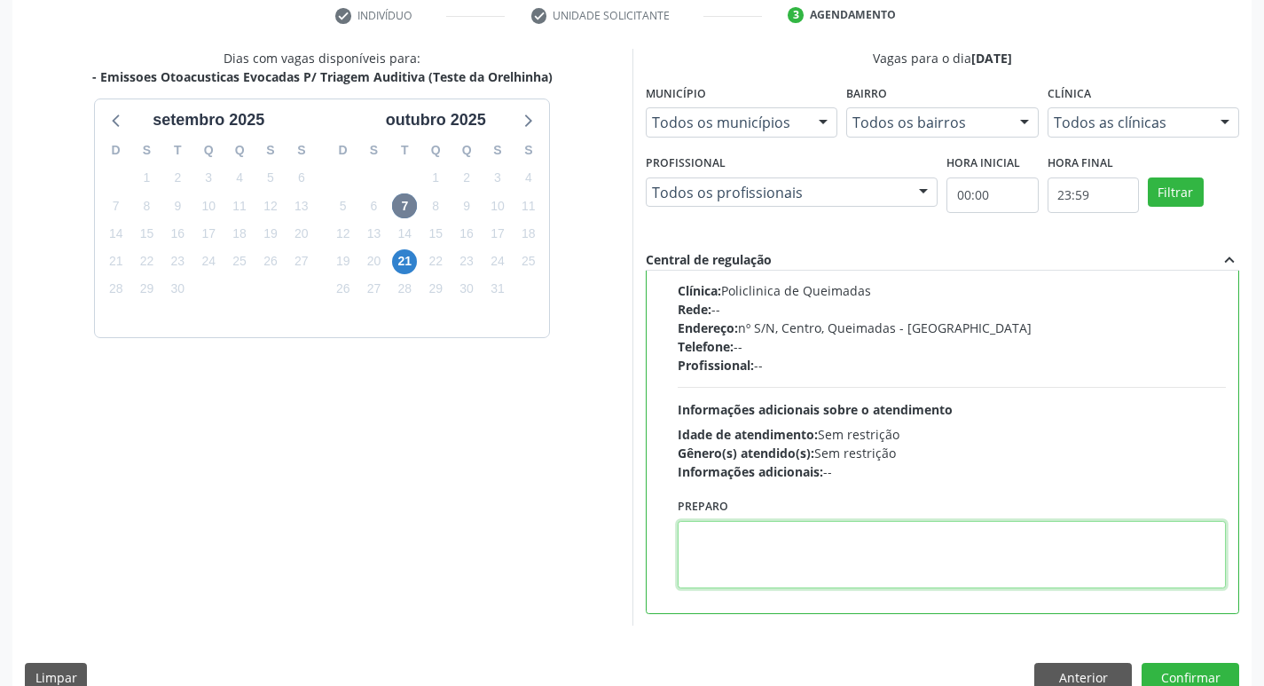
click at [1060, 581] on textarea at bounding box center [952, 554] width 549 height 67
type textarea "LEVAR A CADERNETA DE VACINAÇÃO."
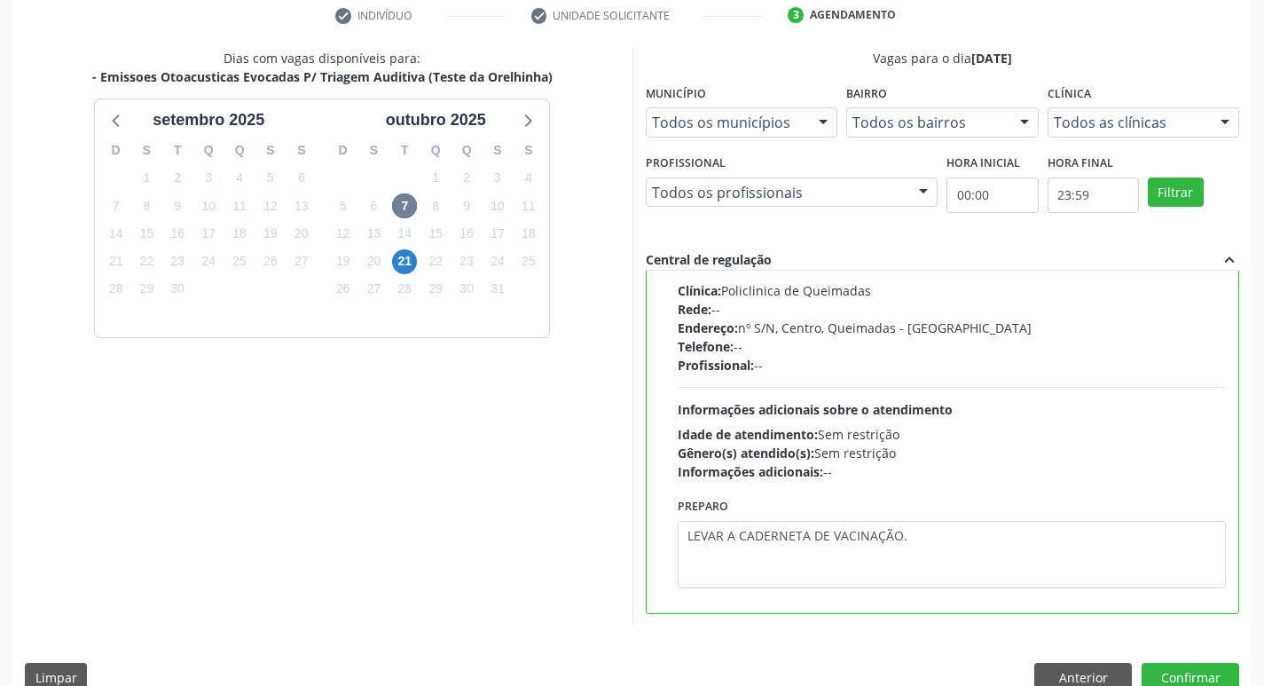
click at [1187, 661] on div "Dias com vagas disponíveis para: - Emissoes Otoacusticas Evocadas P/ Triagem Au…" at bounding box center [631, 376] width 1239 height 655
click at [1186, 663] on button "Confirmar" at bounding box center [1190, 678] width 98 height 30
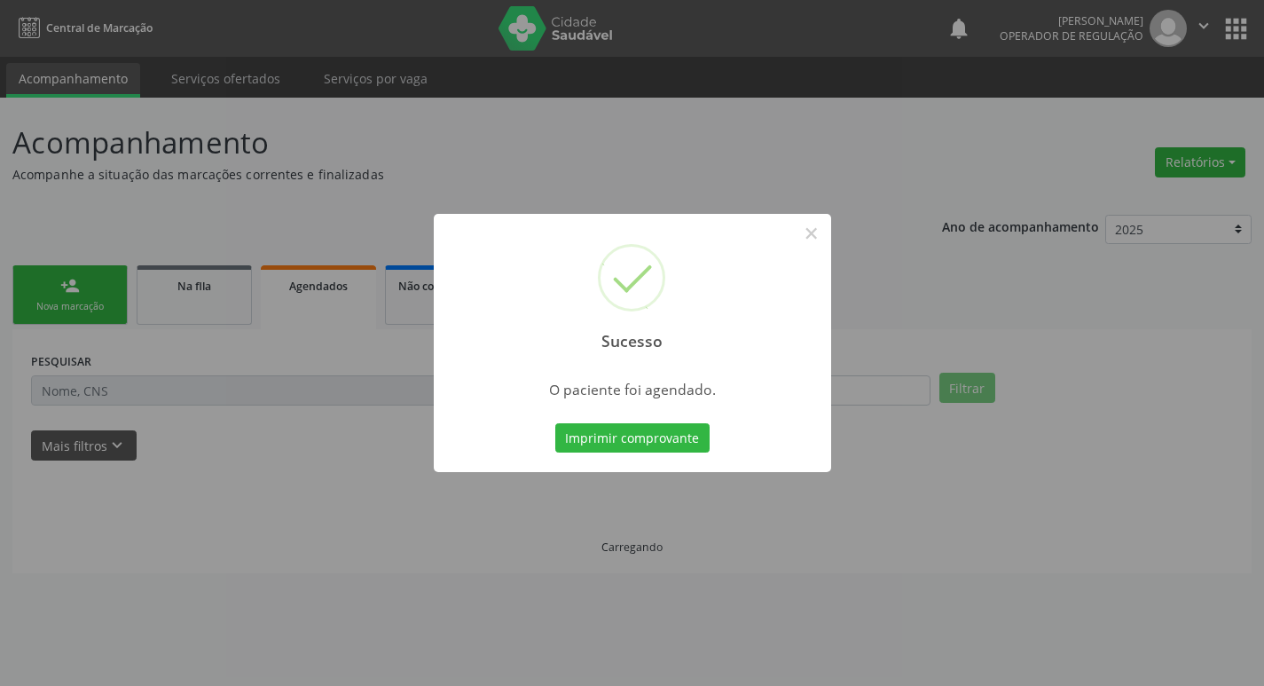
scroll to position [0, 0]
click at [647, 434] on button "Imprimir comprovante" at bounding box center [638, 438] width 154 height 30
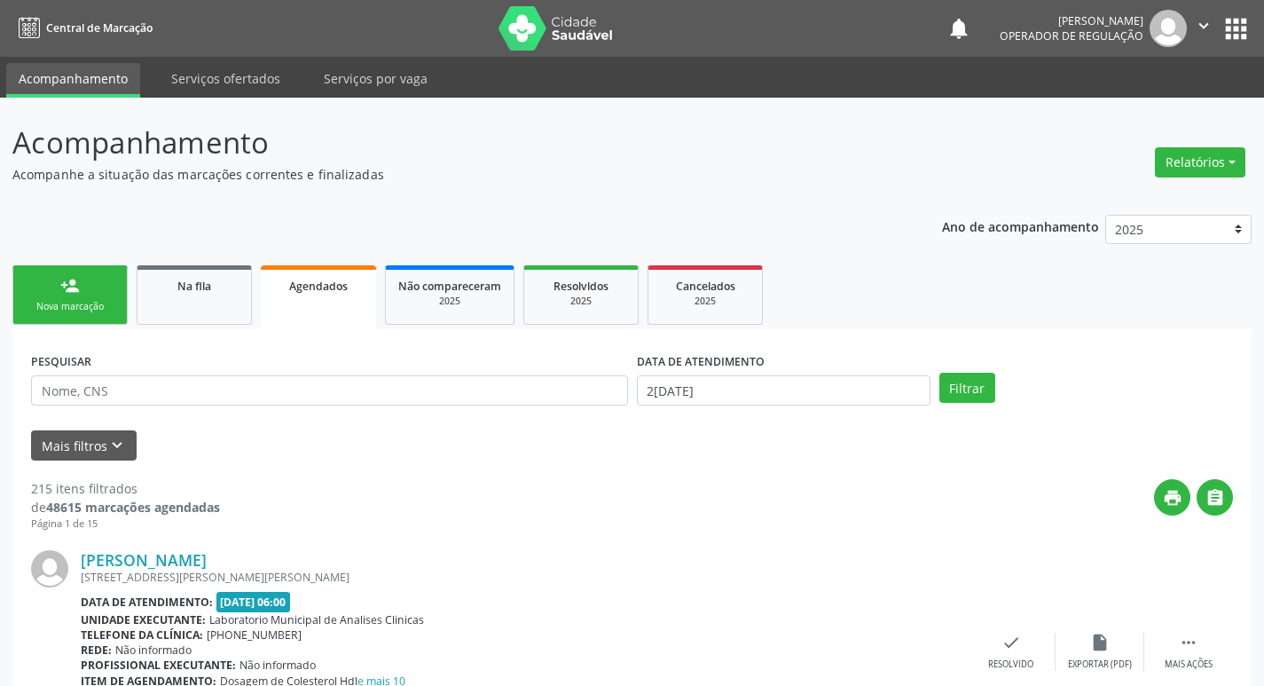
click at [72, 328] on ul "person_add Nova marcação Na fila Agendados Não compareceram 2025 Resolvidos 202…" at bounding box center [631, 295] width 1239 height 68
click at [28, 307] on div "Nova marcação" at bounding box center [70, 306] width 89 height 13
click at [41, 302] on div "Nova marcação" at bounding box center [70, 306] width 89 height 13
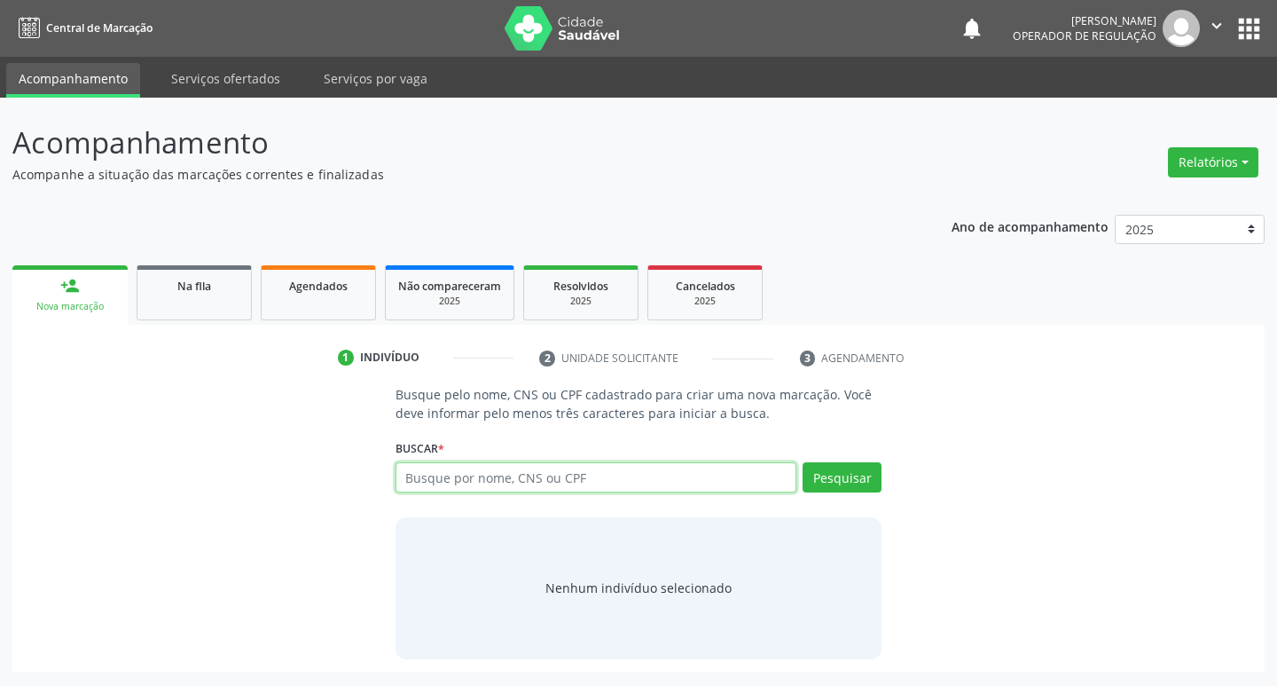
click at [555, 489] on input "text" at bounding box center [597, 477] width 402 height 30
type input "708504370168878"
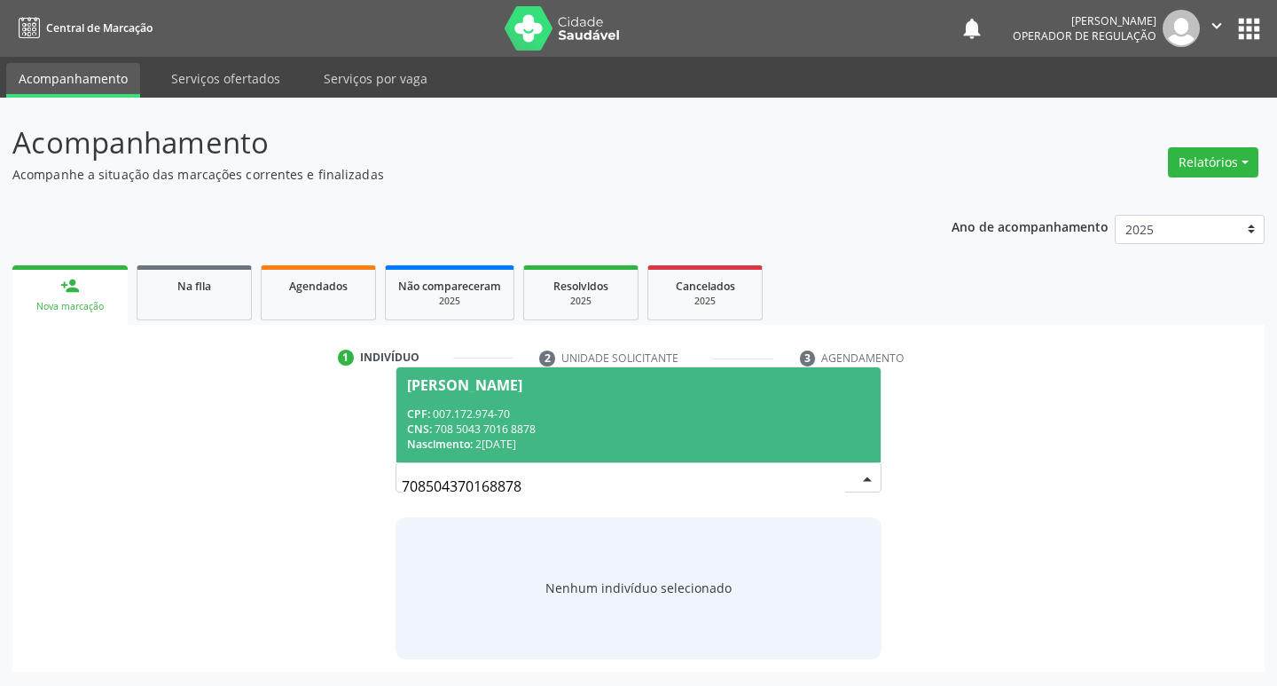
click at [507, 416] on div "CPF: 007.172.974-70" at bounding box center [639, 413] width 464 height 15
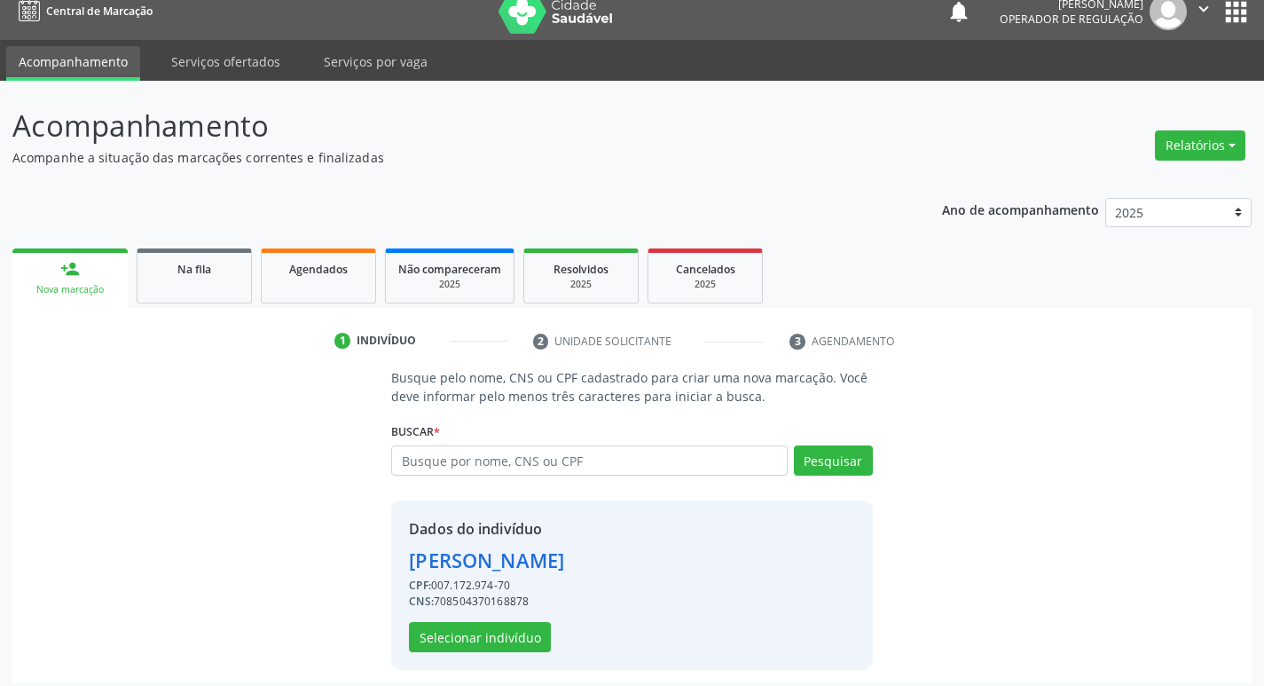
scroll to position [26, 0]
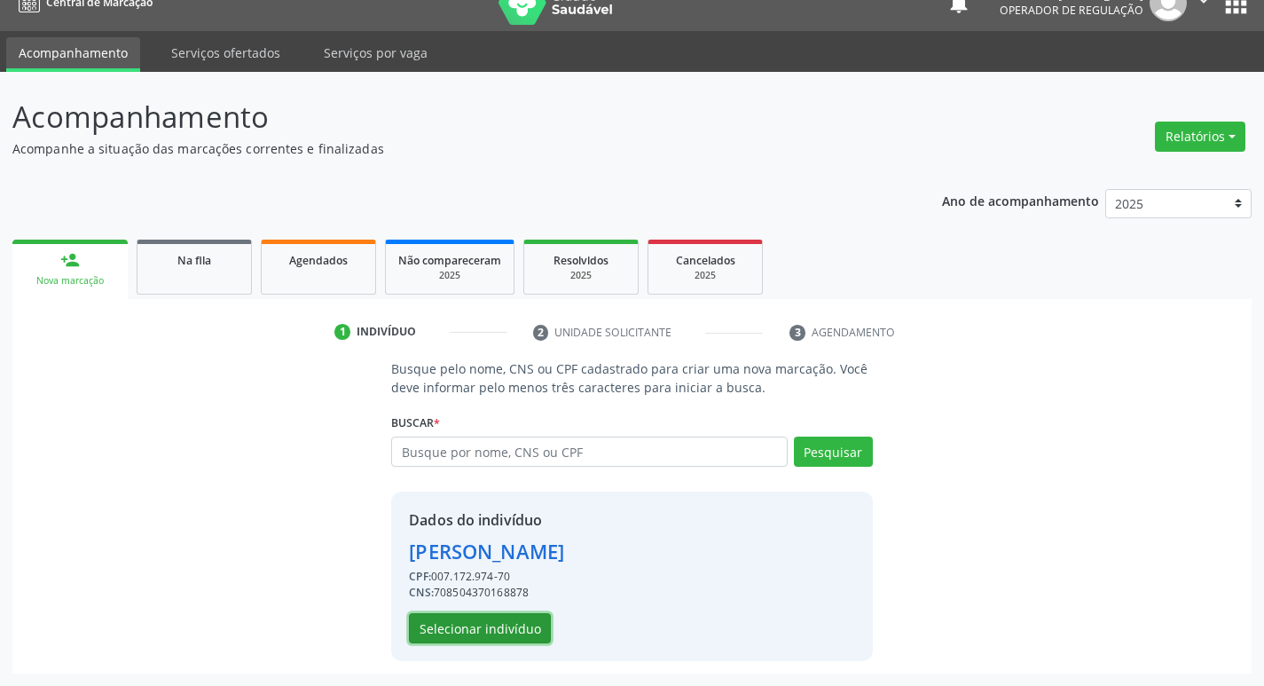
click at [483, 639] on button "Selecionar indivíduo" at bounding box center [480, 628] width 142 height 30
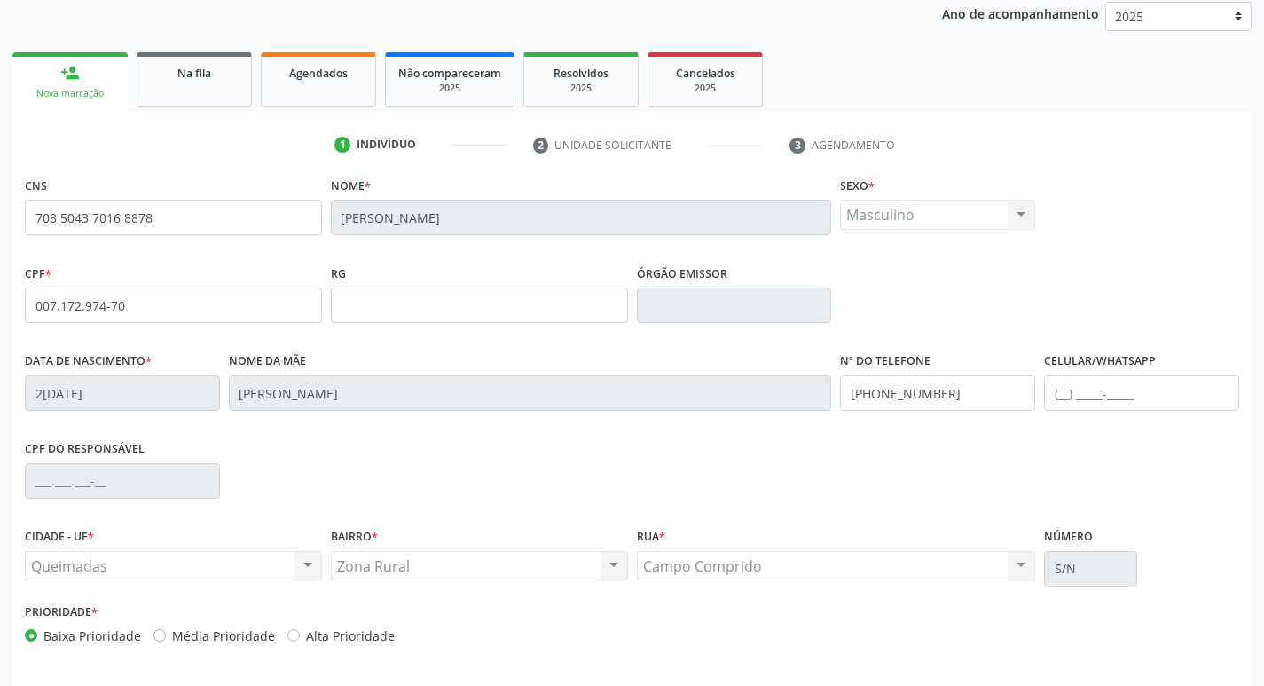
scroll to position [276, 0]
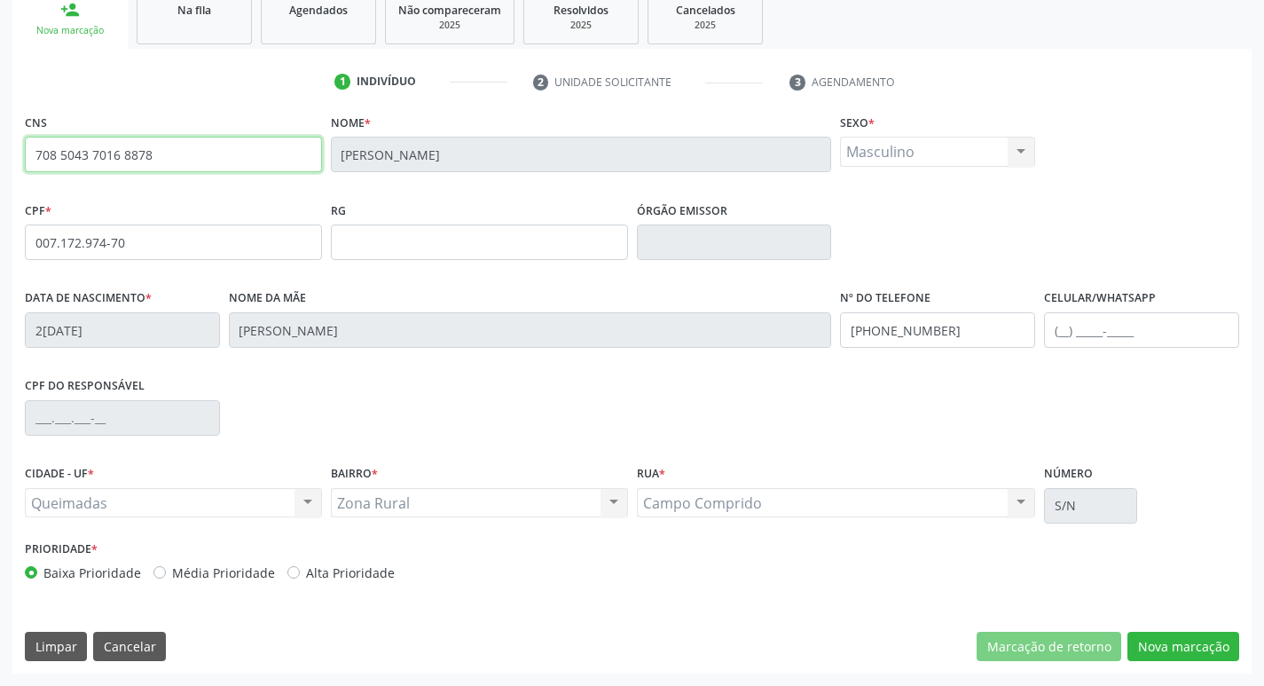
click at [161, 151] on input "708 5043 7016 8878" at bounding box center [173, 154] width 297 height 35
click at [1192, 645] on button "Nova marcação" at bounding box center [1183, 646] width 112 height 30
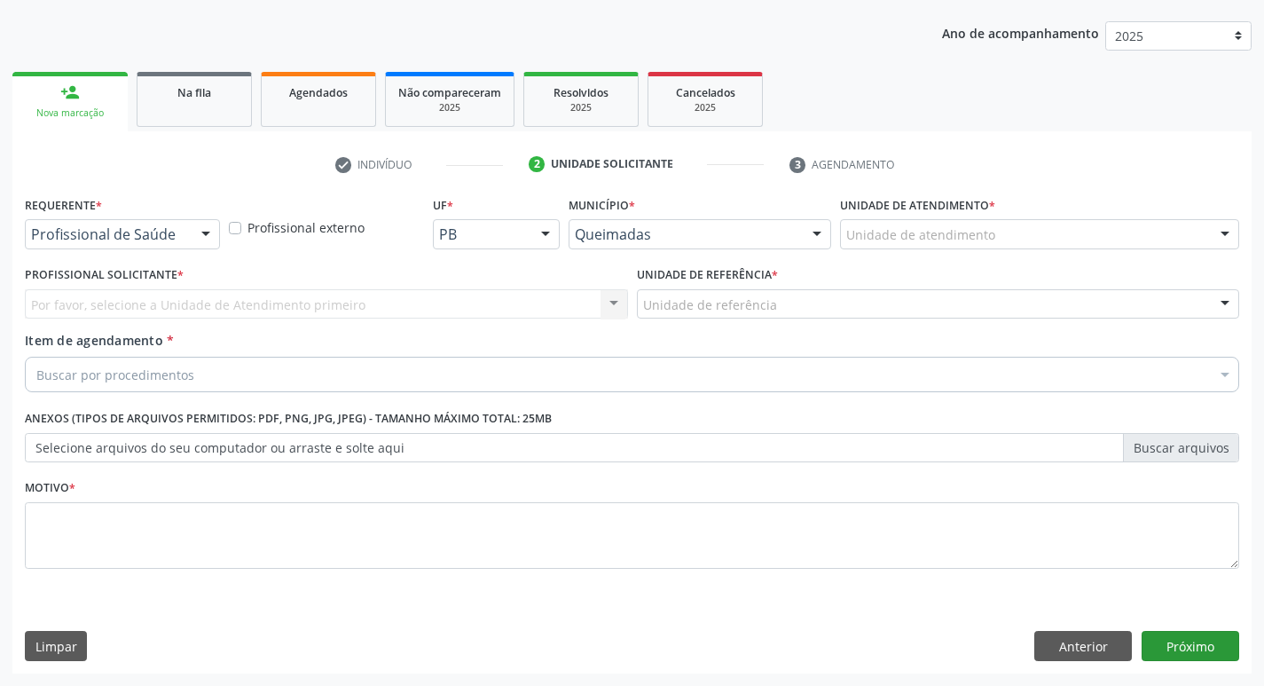
scroll to position [193, 0]
click at [204, 236] on div at bounding box center [205, 235] width 27 height 30
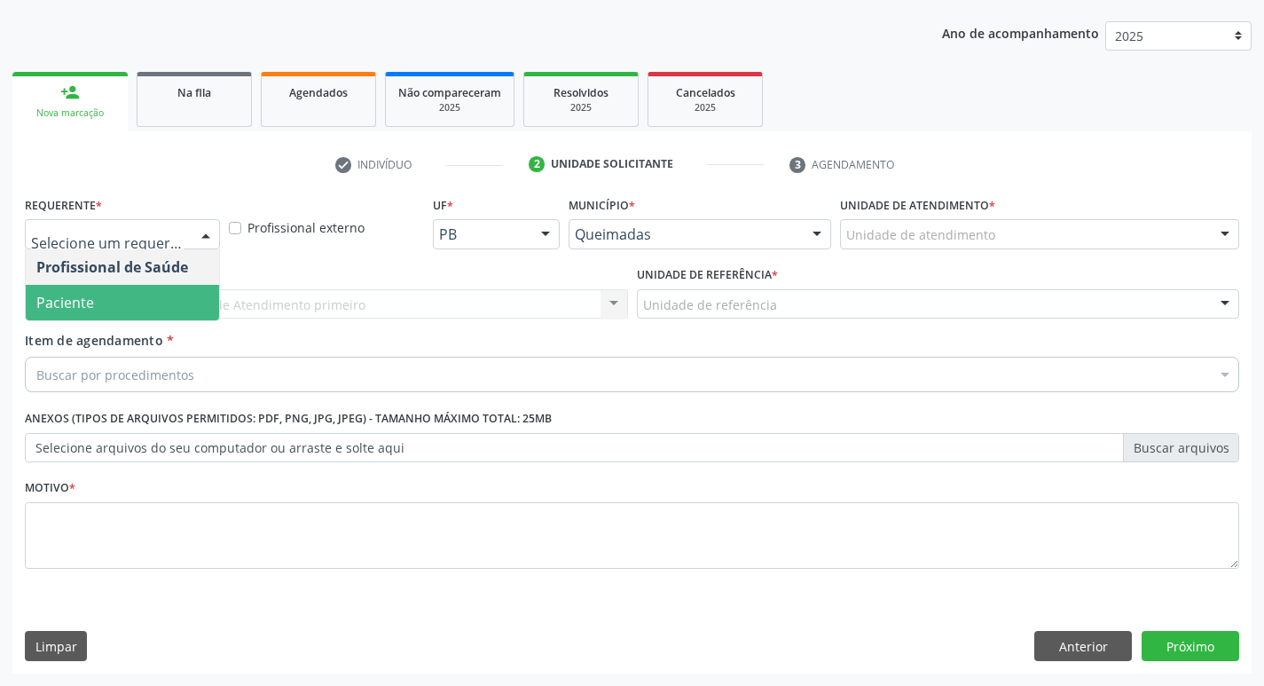
click at [171, 291] on span "Paciente" at bounding box center [122, 302] width 193 height 35
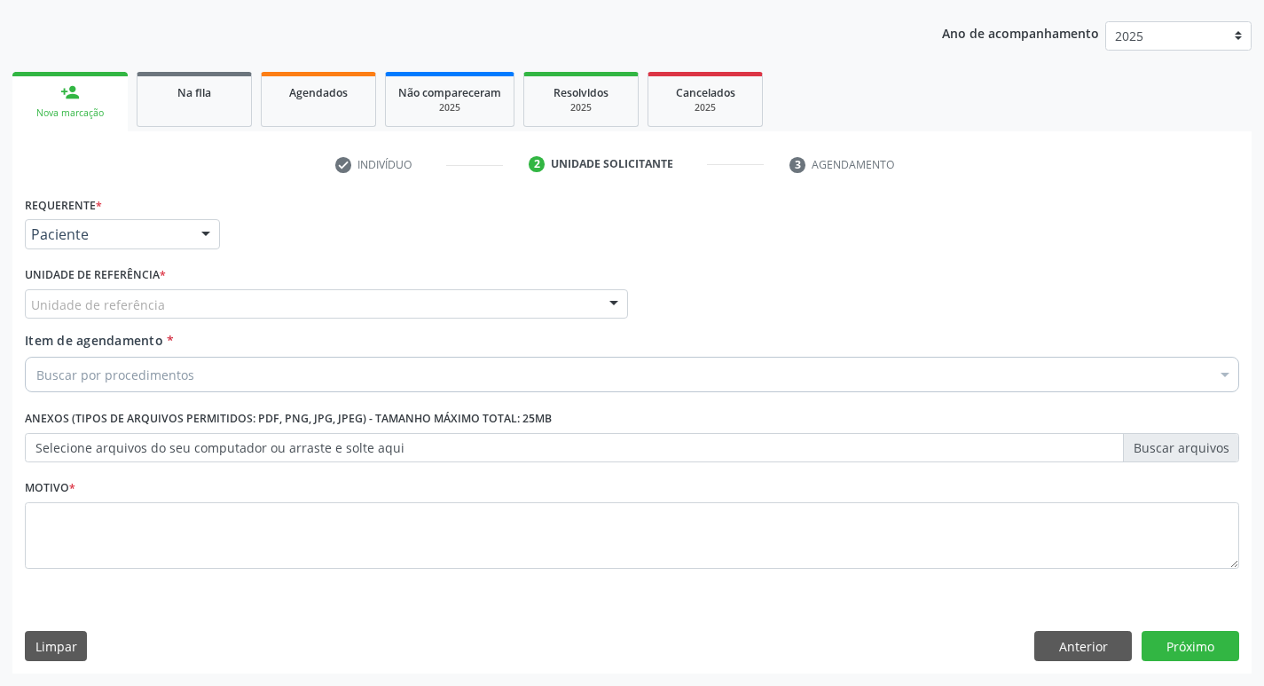
click at [171, 291] on div "Unidade de referência" at bounding box center [326, 304] width 603 height 30
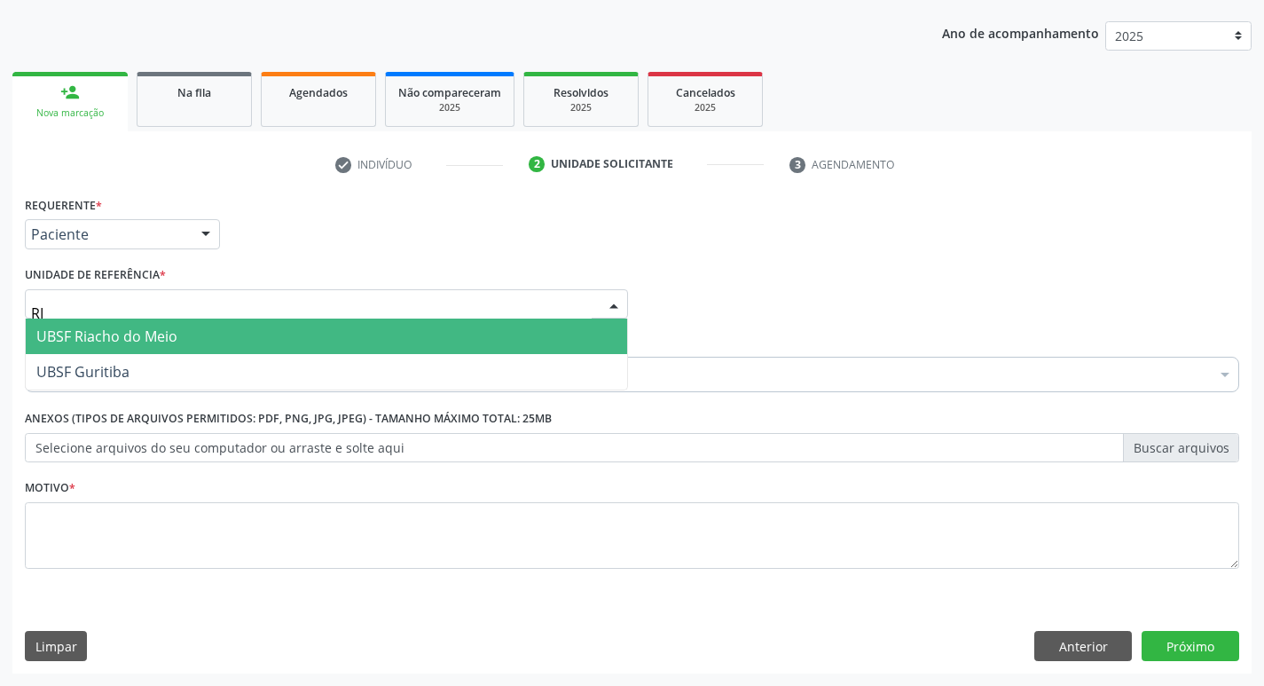
type input "RIA"
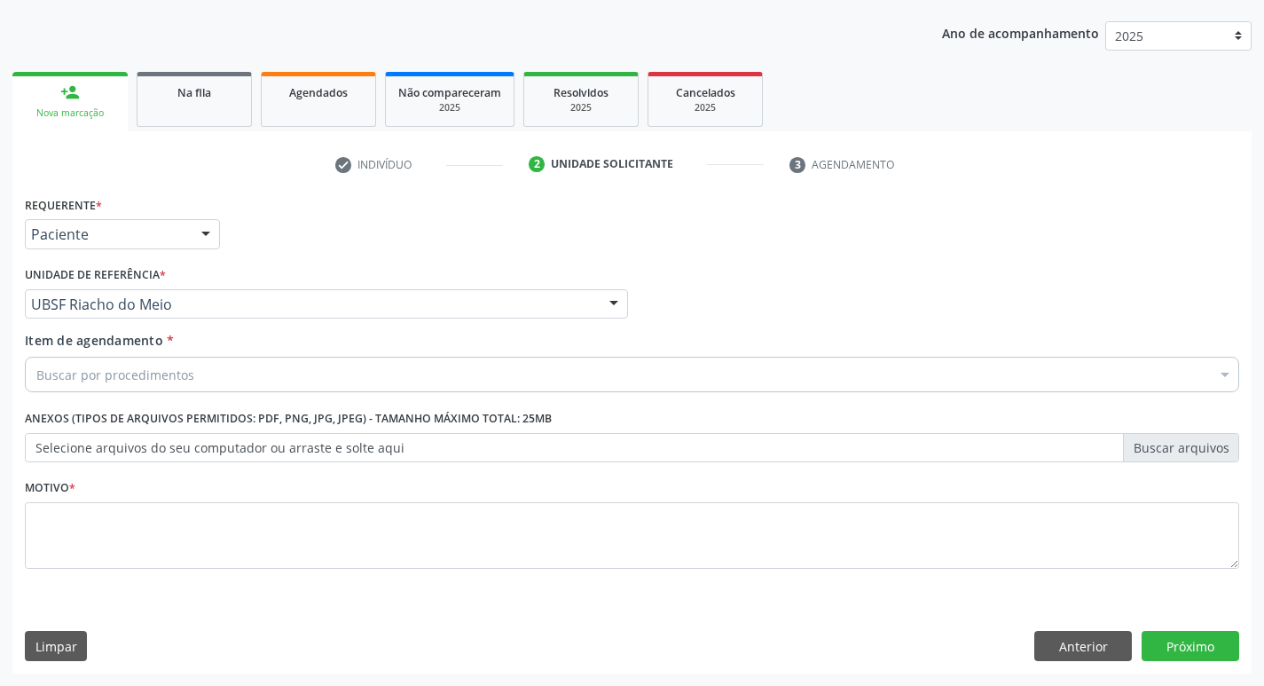
click at [192, 388] on div "Buscar por procedimentos" at bounding box center [632, 374] width 1214 height 35
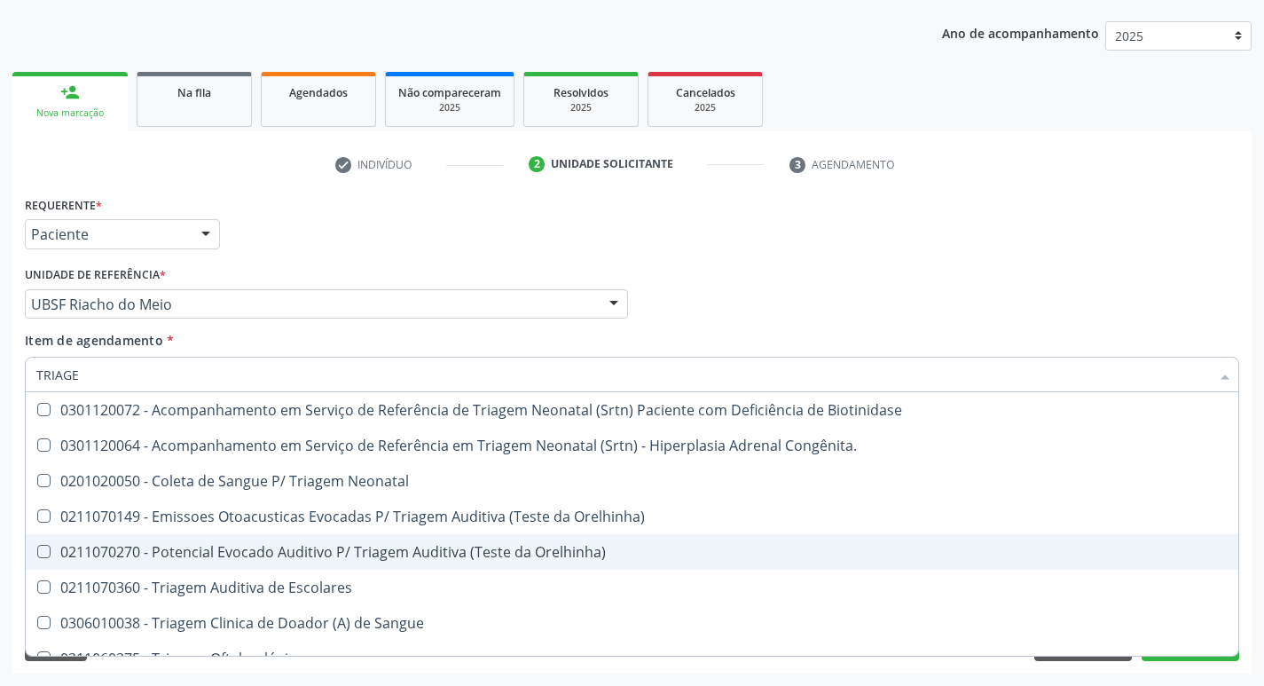
type input "TRIAGEM"
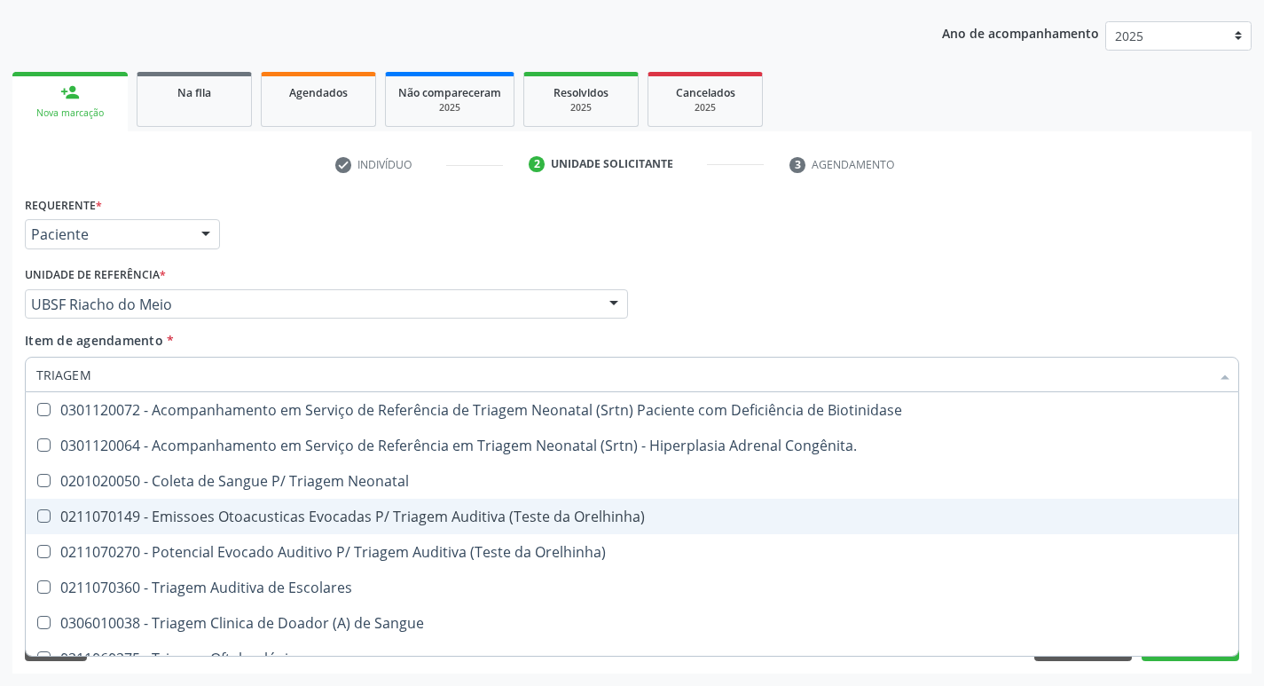
click at [283, 521] on div "0211070149 - Emissoes Otoacusticas Evocadas P/ Triagem Auditiva (Teste da Orelh…" at bounding box center [631, 516] width 1191 height 14
checkbox Orelhinha\) "true"
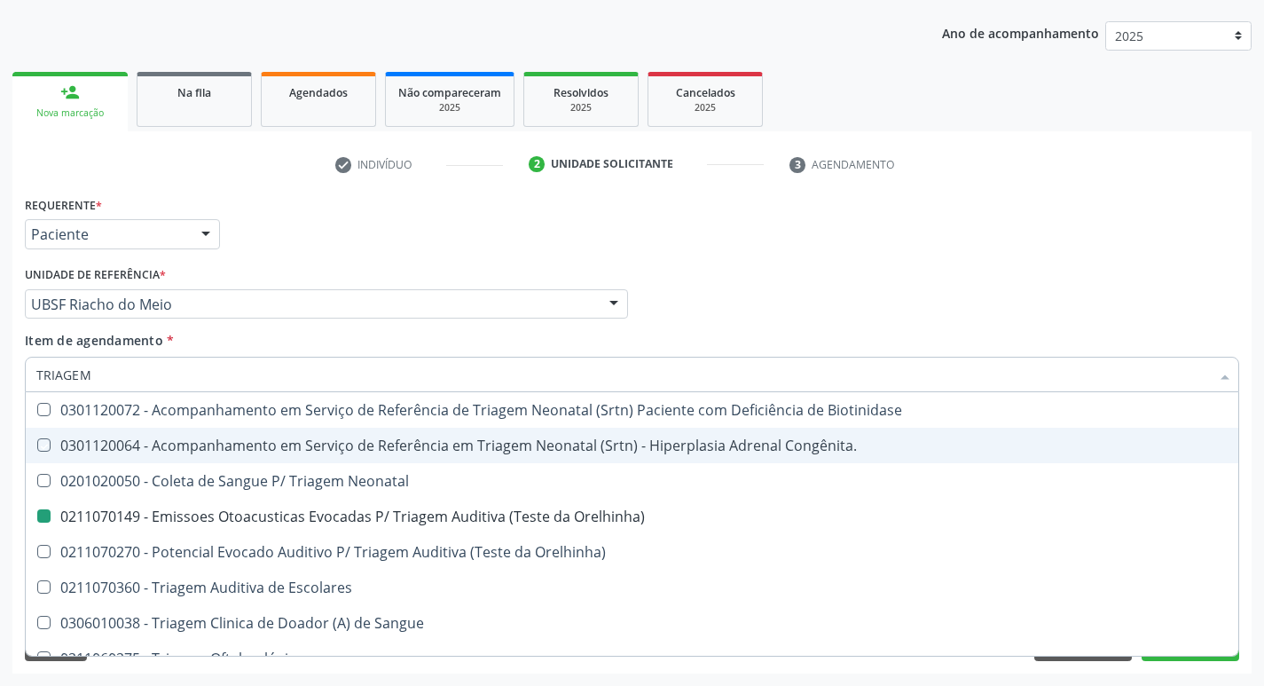
drag, startPoint x: 925, startPoint y: 187, endPoint x: 876, endPoint y: 210, distance: 54.0
click at [925, 188] on div "check Indivíduo 2 Unidade solicitante 3 Agendamento CNS 708 5043 7016 8878 Nome…" at bounding box center [631, 411] width 1239 height 523
checkbox Congênita\ "true"
checkbox Orelhinha\) "false"
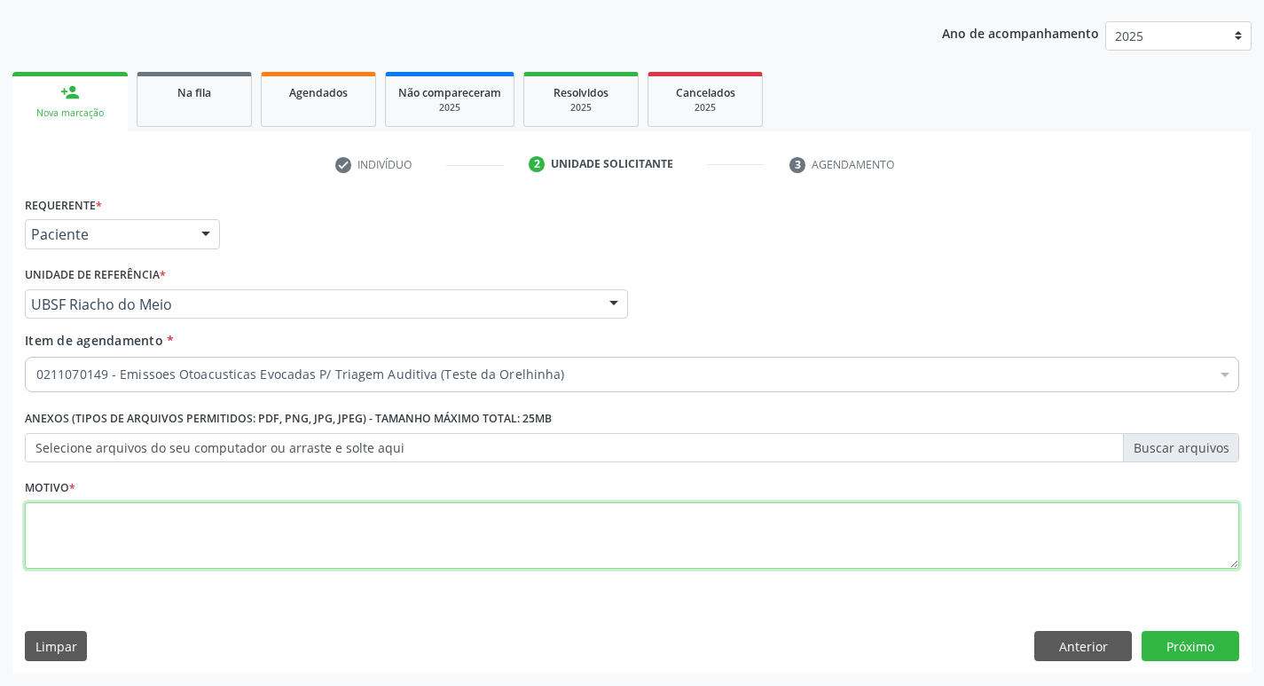
click at [295, 530] on textarea at bounding box center [632, 535] width 1214 height 67
type textarea "AVALIAÇÃO"
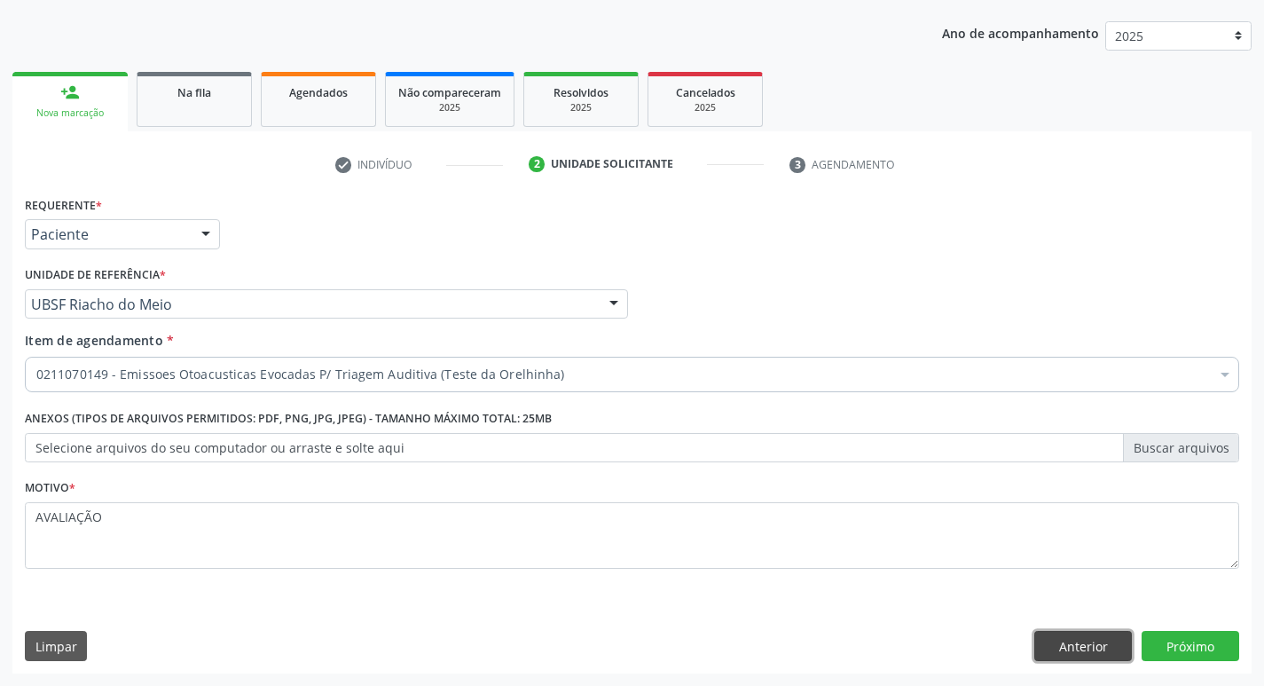
click at [1065, 652] on button "Anterior" at bounding box center [1083, 646] width 98 height 30
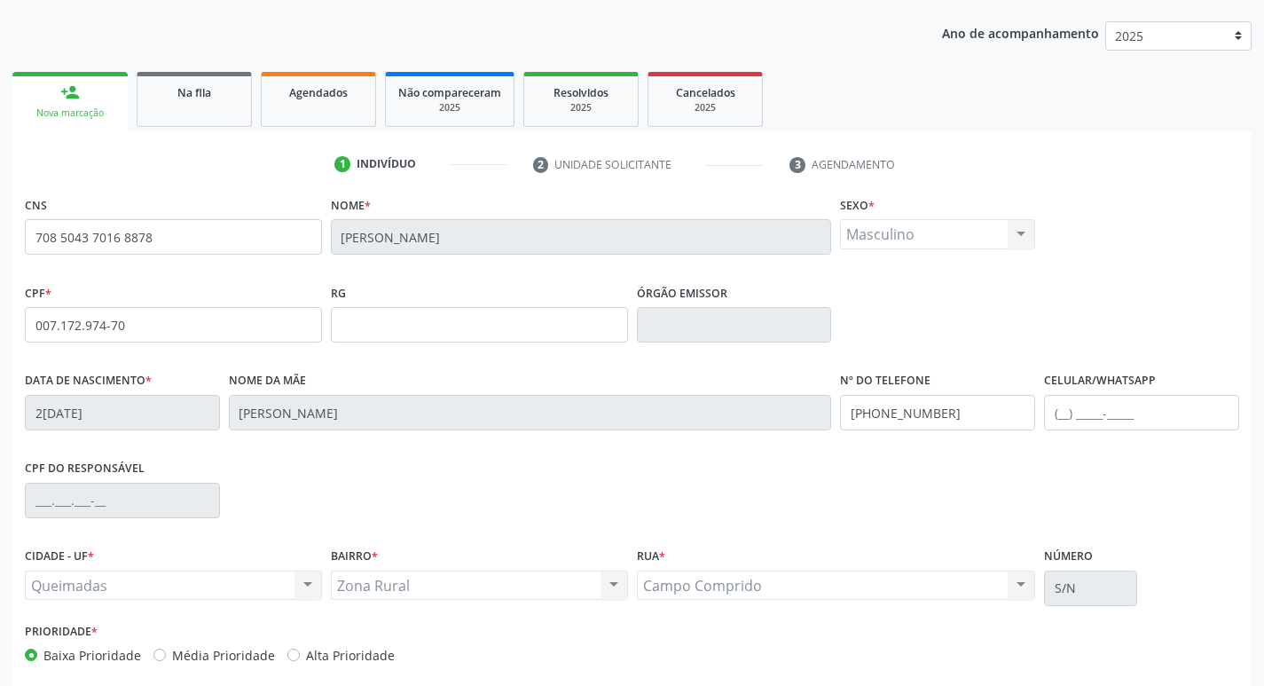
scroll to position [276, 0]
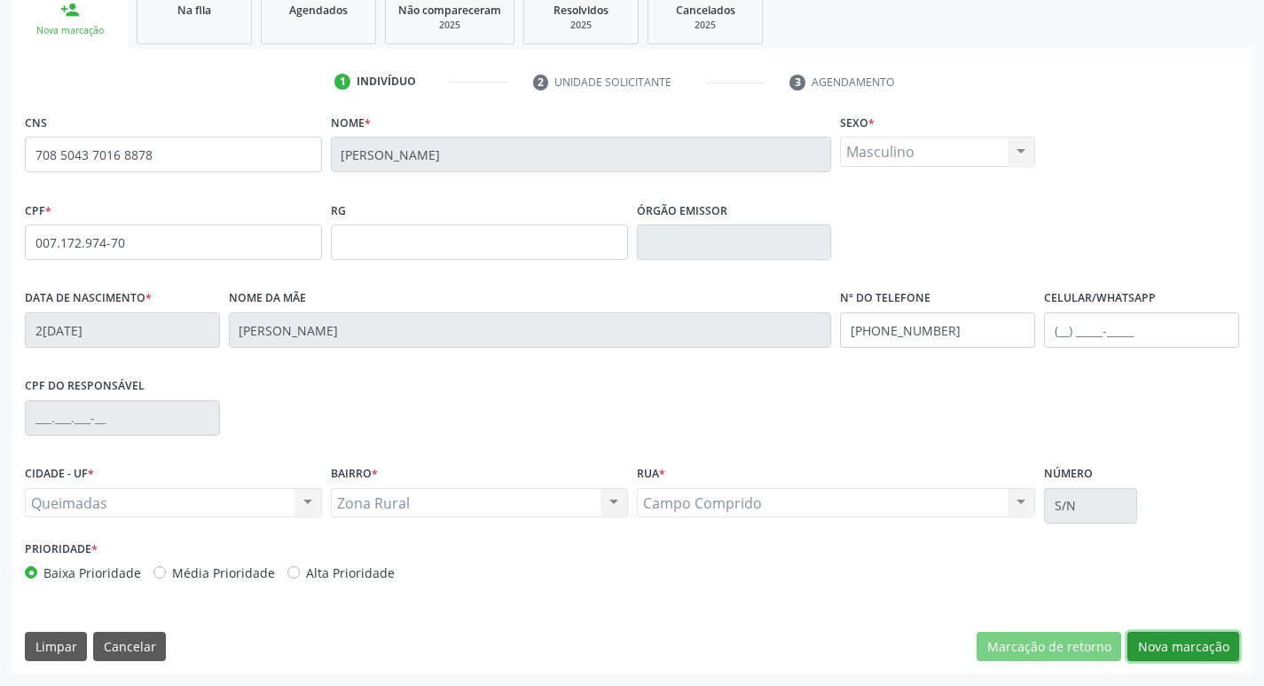
click at [1189, 647] on button "Nova marcação" at bounding box center [1183, 646] width 112 height 30
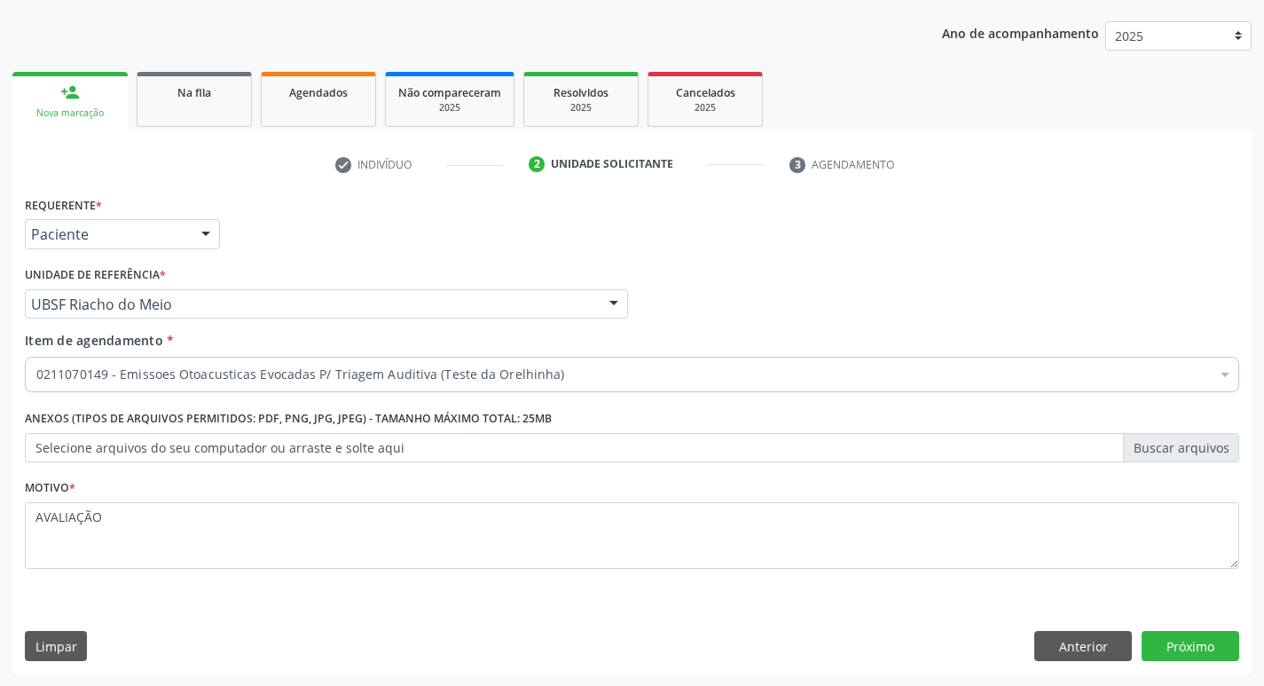
scroll to position [193, 0]
click at [1173, 650] on button "Próximo" at bounding box center [1190, 646] width 98 height 30
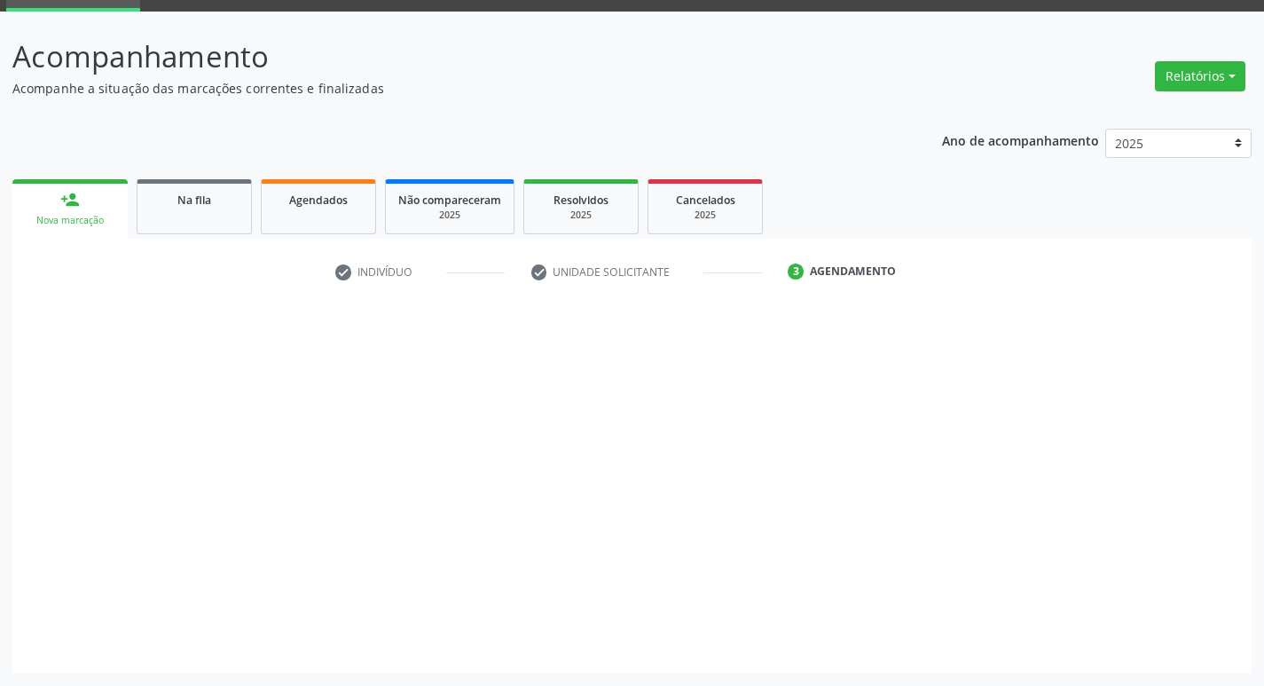
scroll to position [86, 0]
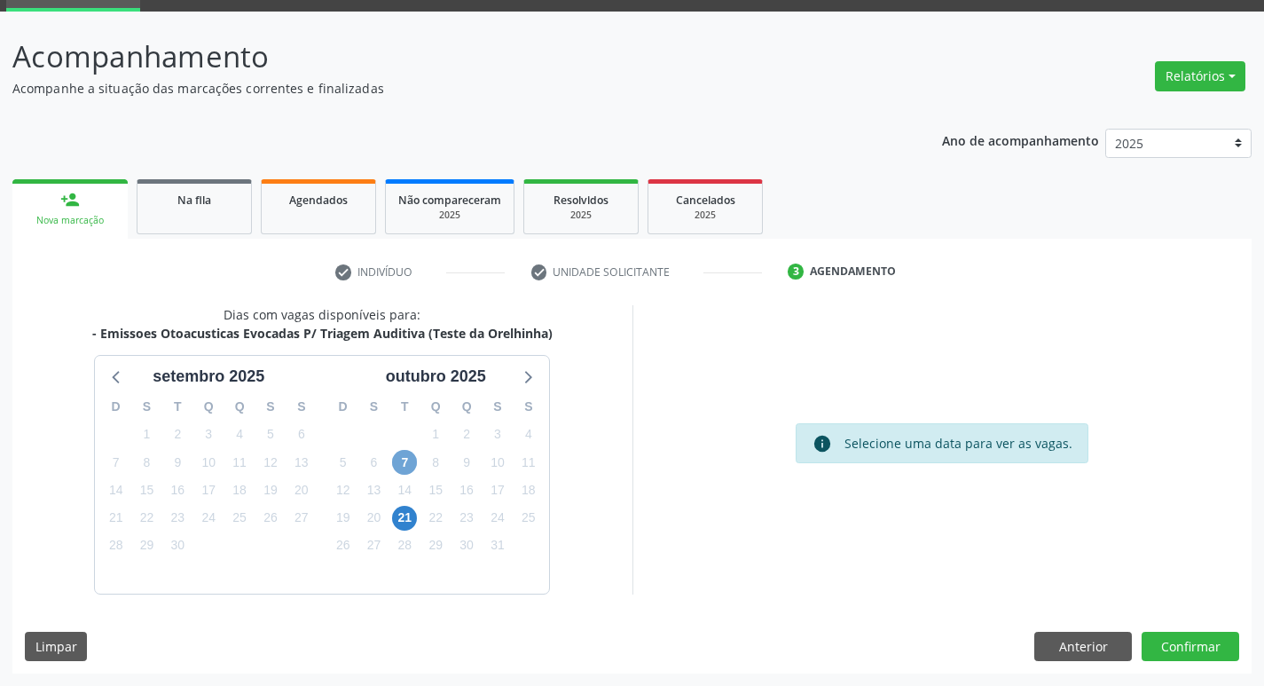
click at [392, 466] on span "7" at bounding box center [404, 462] width 25 height 25
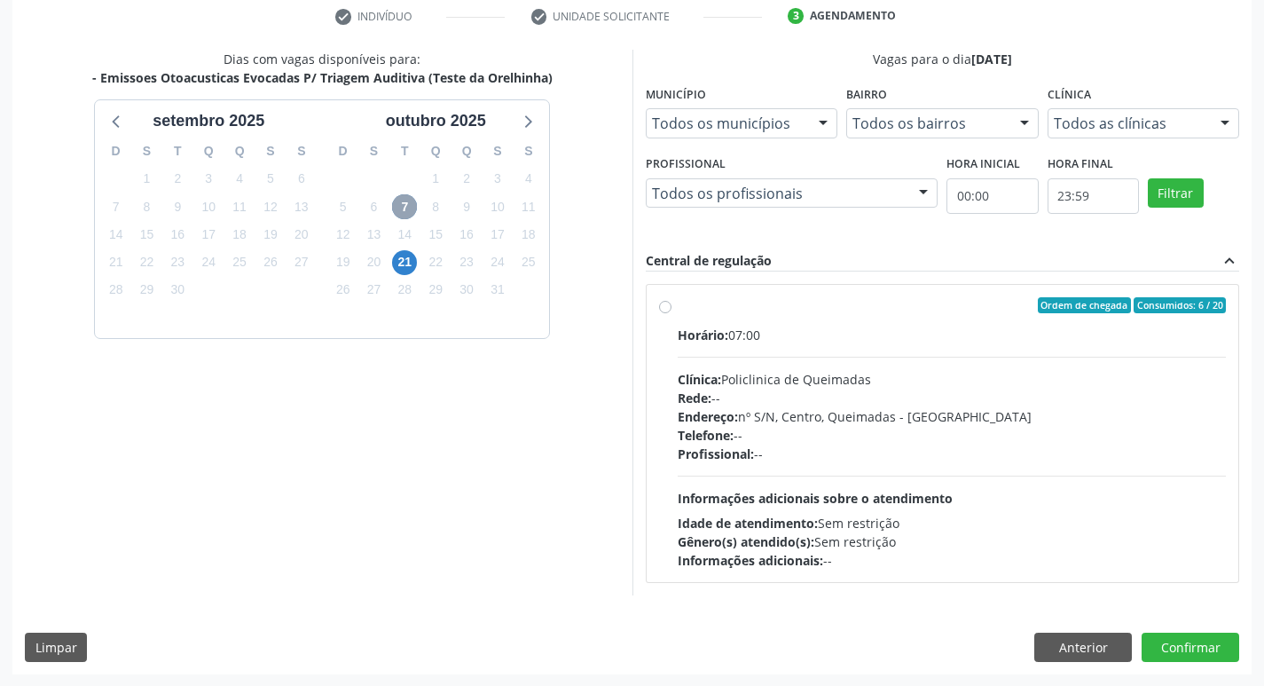
scroll to position [342, 0]
click at [880, 602] on div "Dias com vagas disponíveis para: - Emissoes Otoacusticas Evocadas P/ Triagem Au…" at bounding box center [631, 361] width 1239 height 624
click at [760, 320] on label "Ordem de chegada Consumidos: 6 / 20 Horário: 07:00 Clínica: Policlinica de Quei…" at bounding box center [952, 432] width 549 height 272
click at [671, 312] on input "Ordem de chegada Consumidos: 6 / 20 Horário: 07:00 Clínica: Policlinica de Quei…" at bounding box center [665, 304] width 12 height 16
radio input "true"
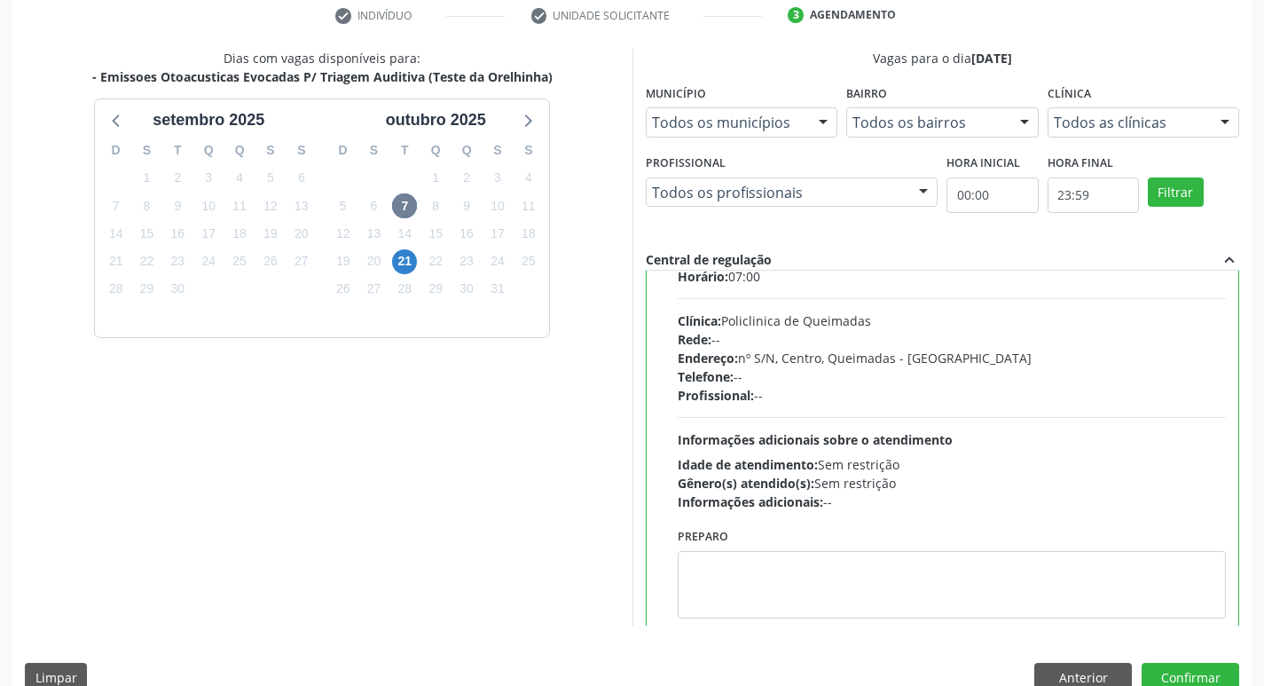
scroll to position [88, 0]
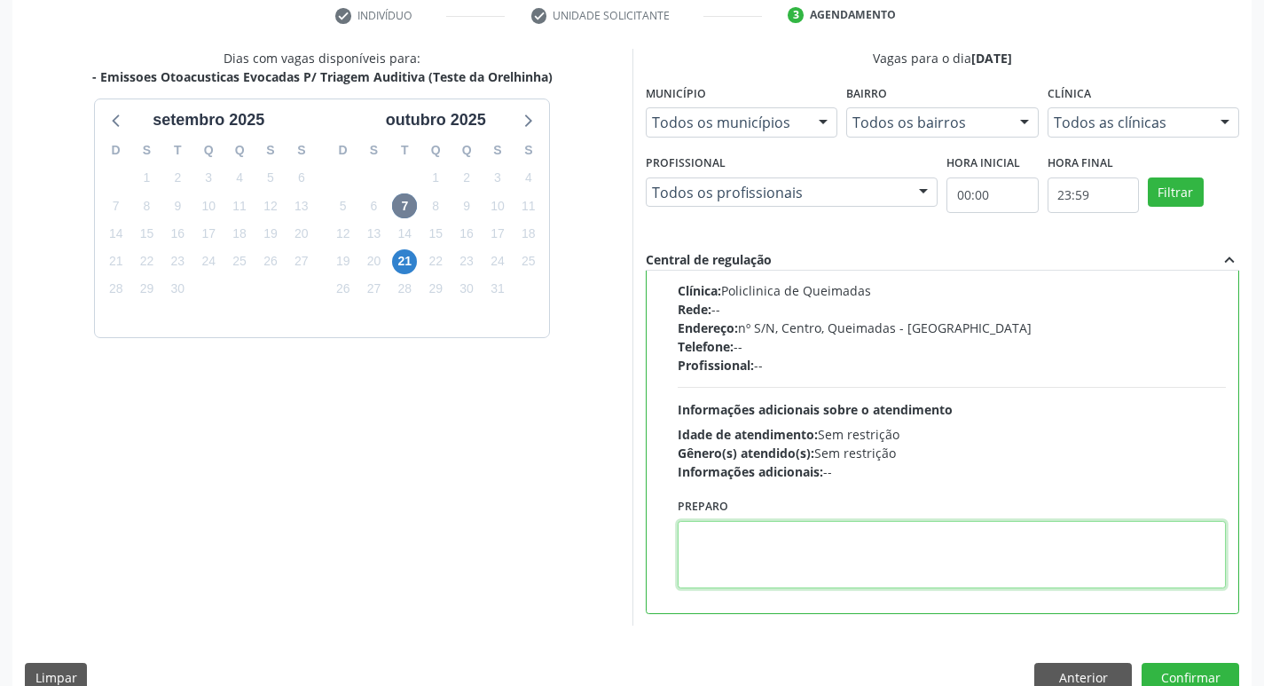
click at [780, 537] on textarea at bounding box center [952, 554] width 549 height 67
type textarea "LEVAR A CADERNETA DE VACINAÇÃO."
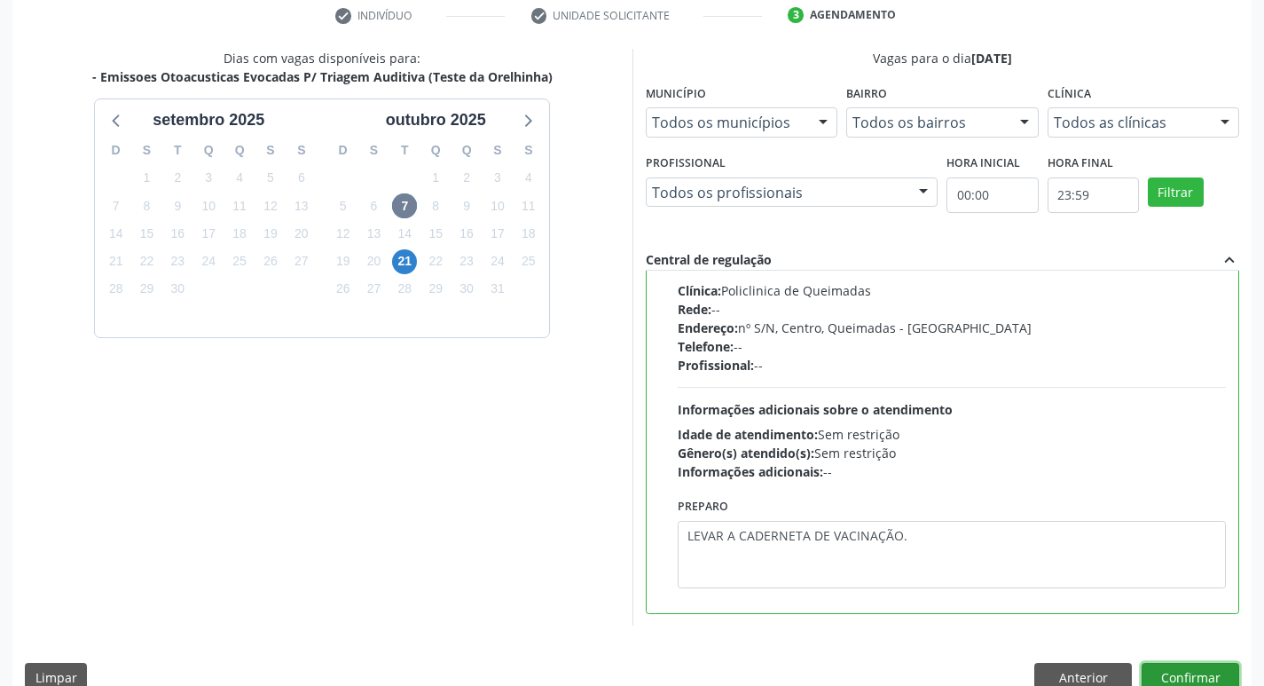
click at [1186, 668] on button "Confirmar" at bounding box center [1190, 678] width 98 height 30
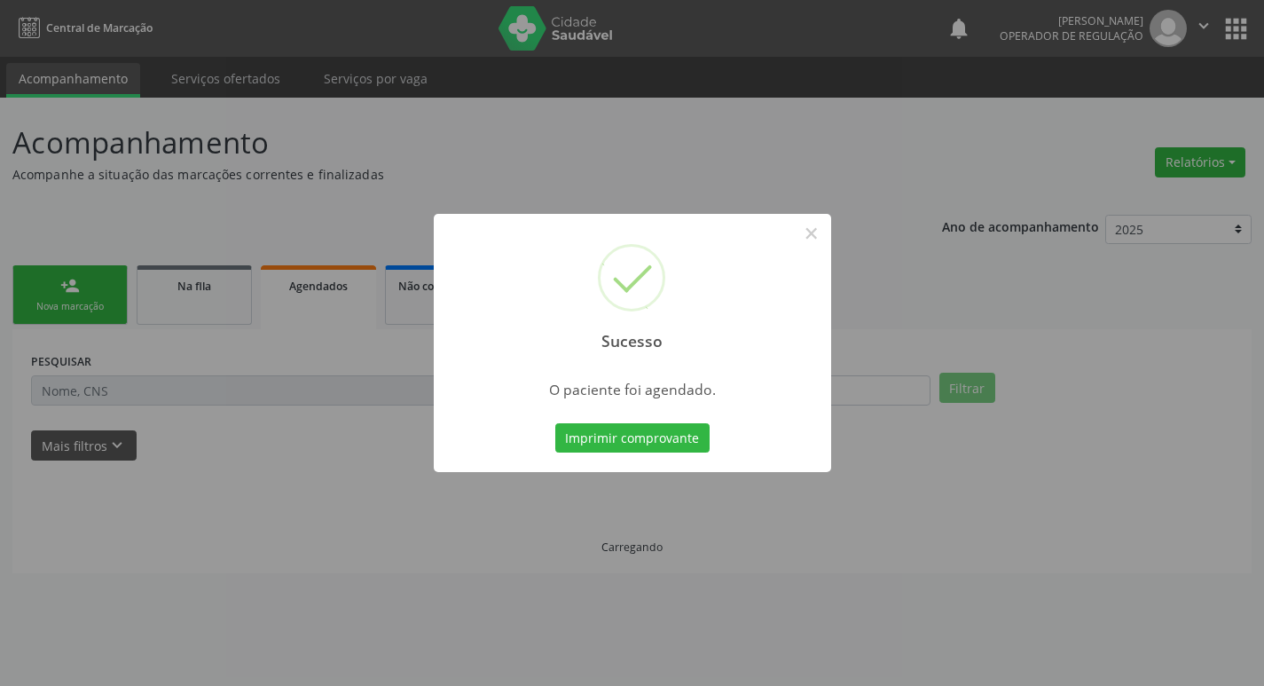
scroll to position [0, 0]
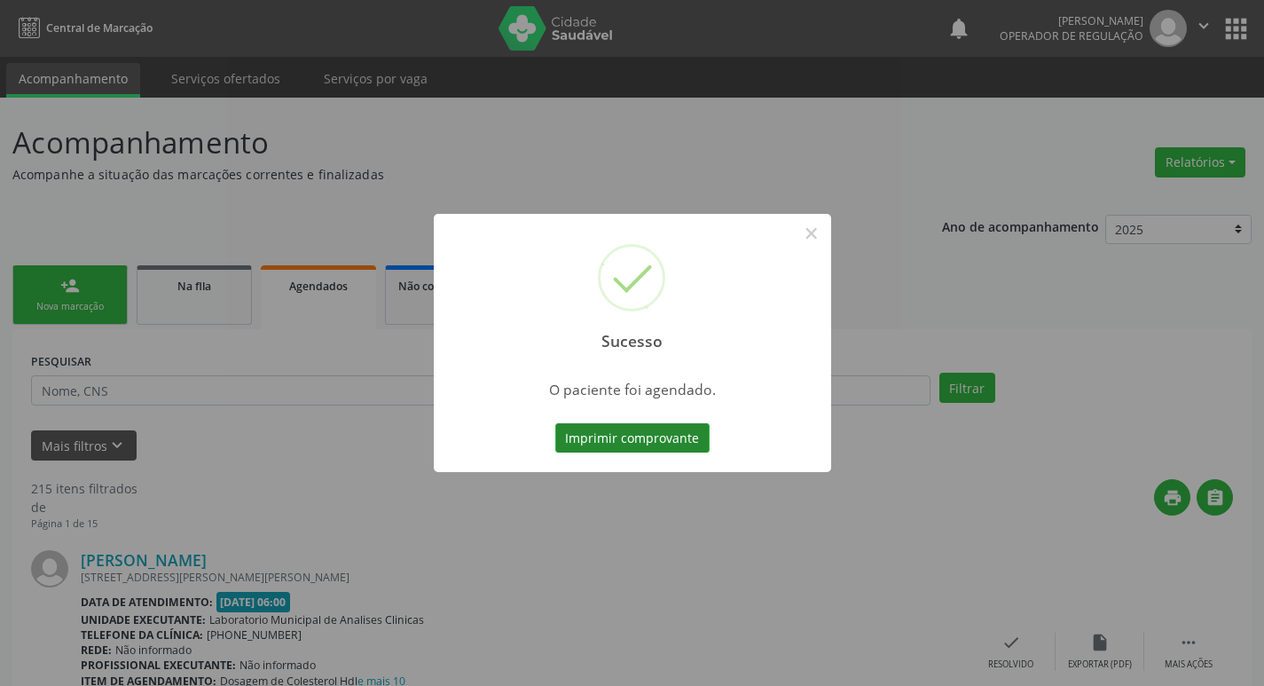
click at [688, 427] on button "Imprimir comprovante" at bounding box center [632, 438] width 154 height 30
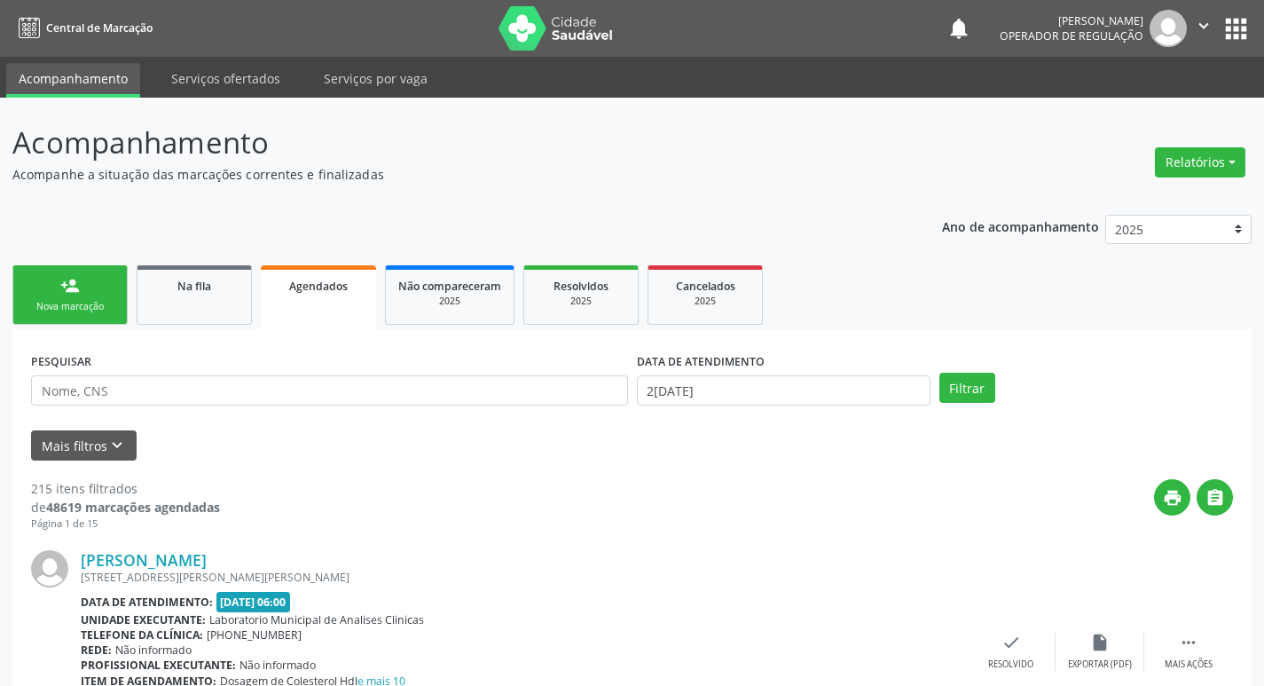
click at [59, 287] on link "person_add Nova marcação" at bounding box center [69, 294] width 115 height 59
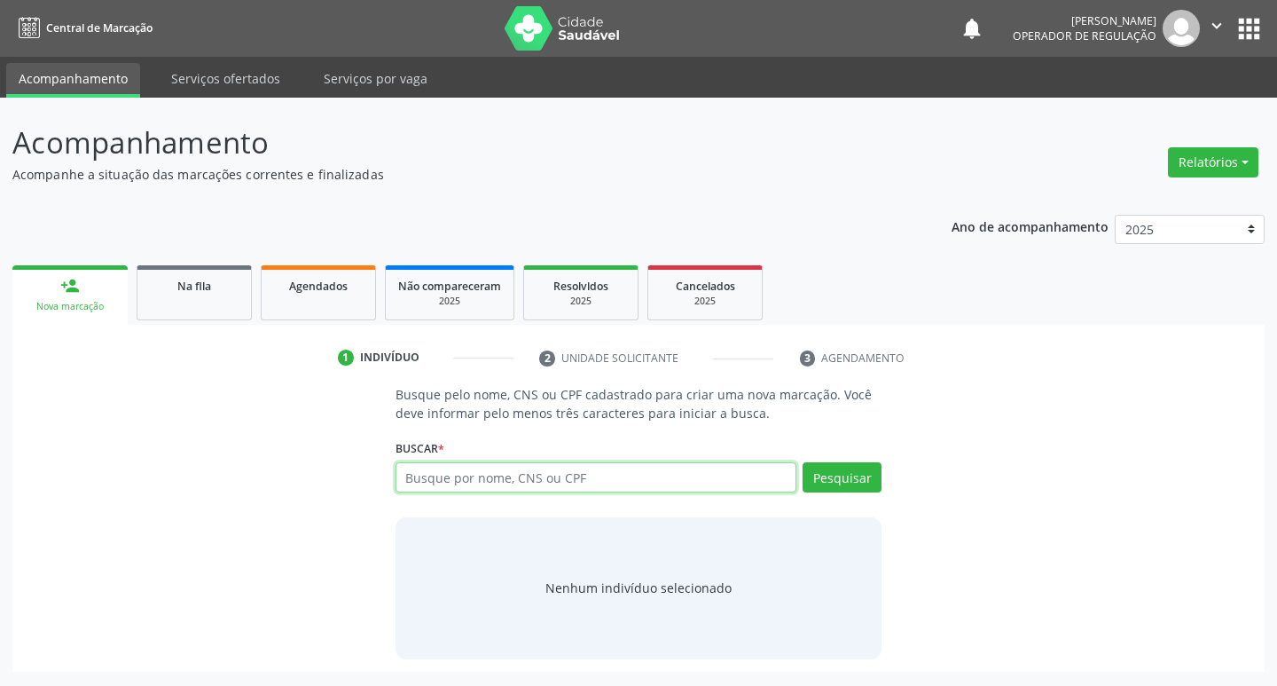
click at [486, 486] on input "text" at bounding box center [597, 477] width 402 height 30
type input "898006415455303"
click at [884, 483] on div "Busque pelo nome, CNS ou CPF cadastrado para criar uma nova marcação. Você deve…" at bounding box center [639, 521] width 512 height 273
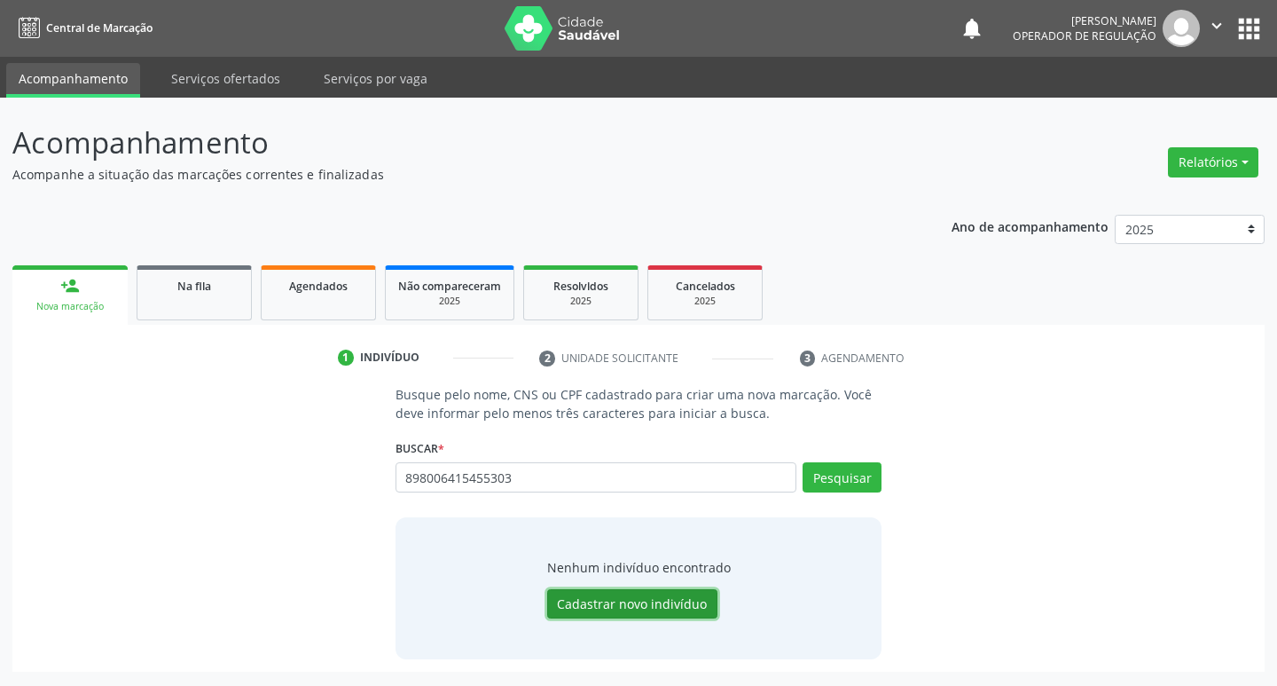
click at [656, 608] on button "Cadastrar novo indivíduo" at bounding box center [632, 604] width 170 height 30
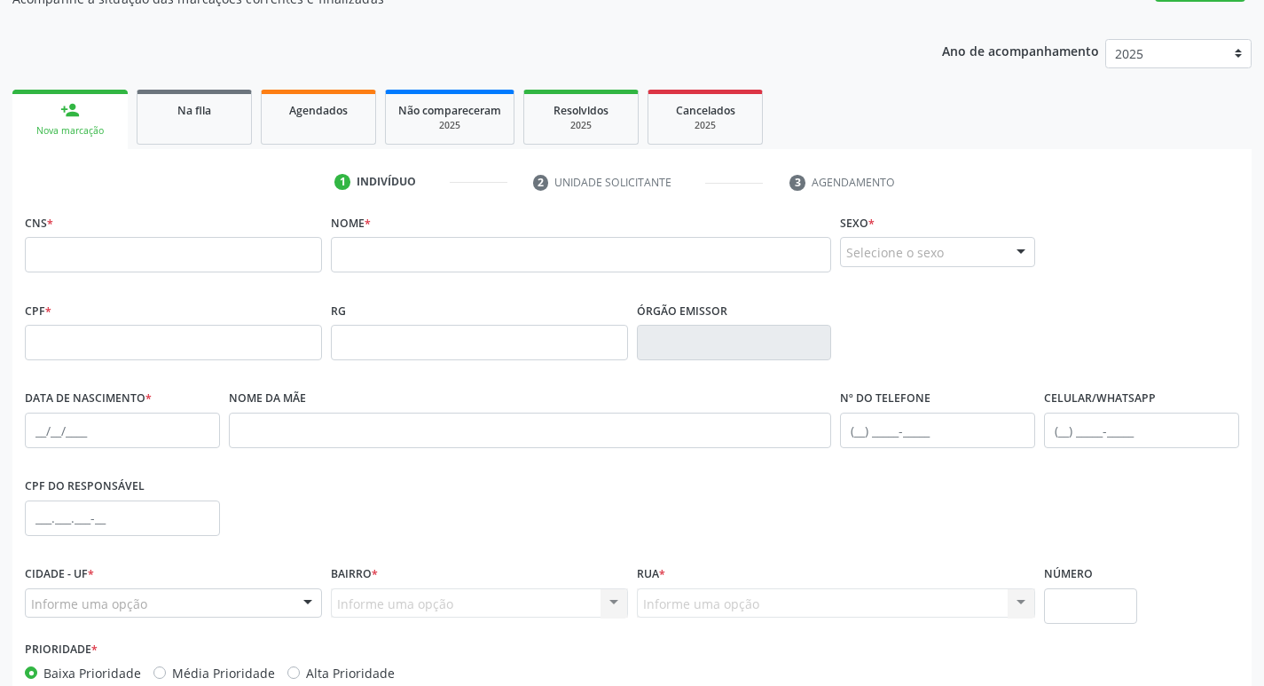
scroll to position [98, 0]
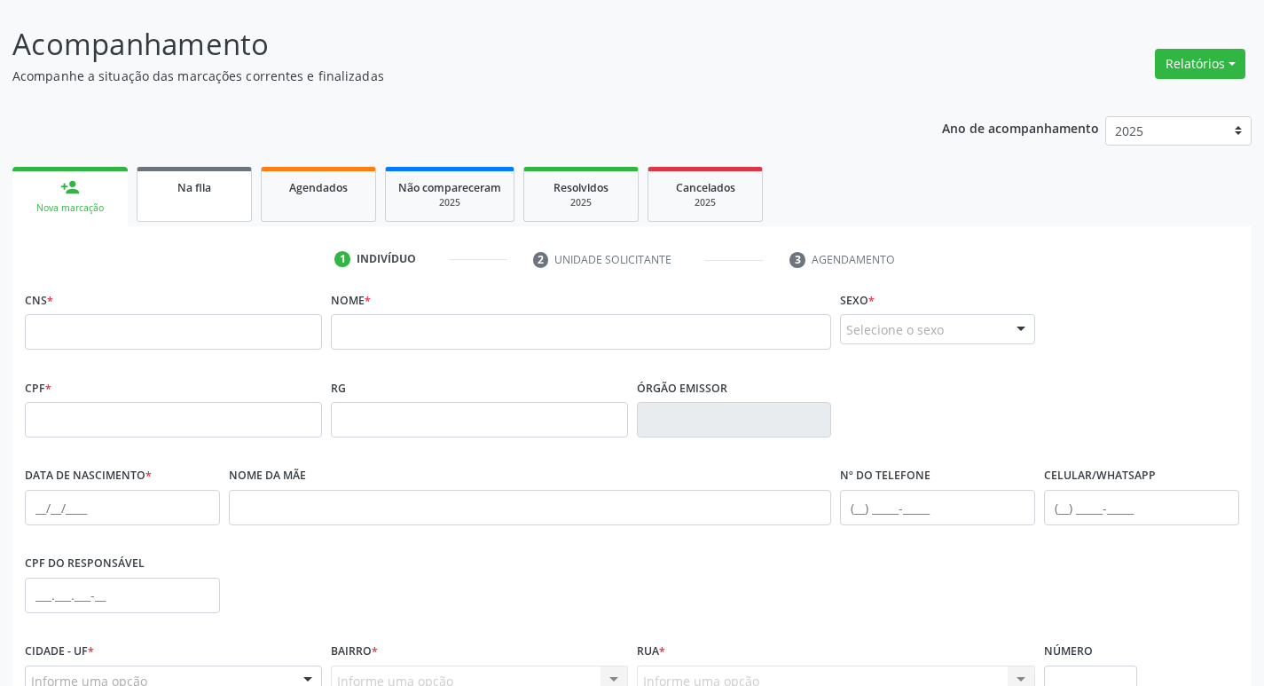
click at [197, 174] on link "Na fila" at bounding box center [194, 194] width 115 height 55
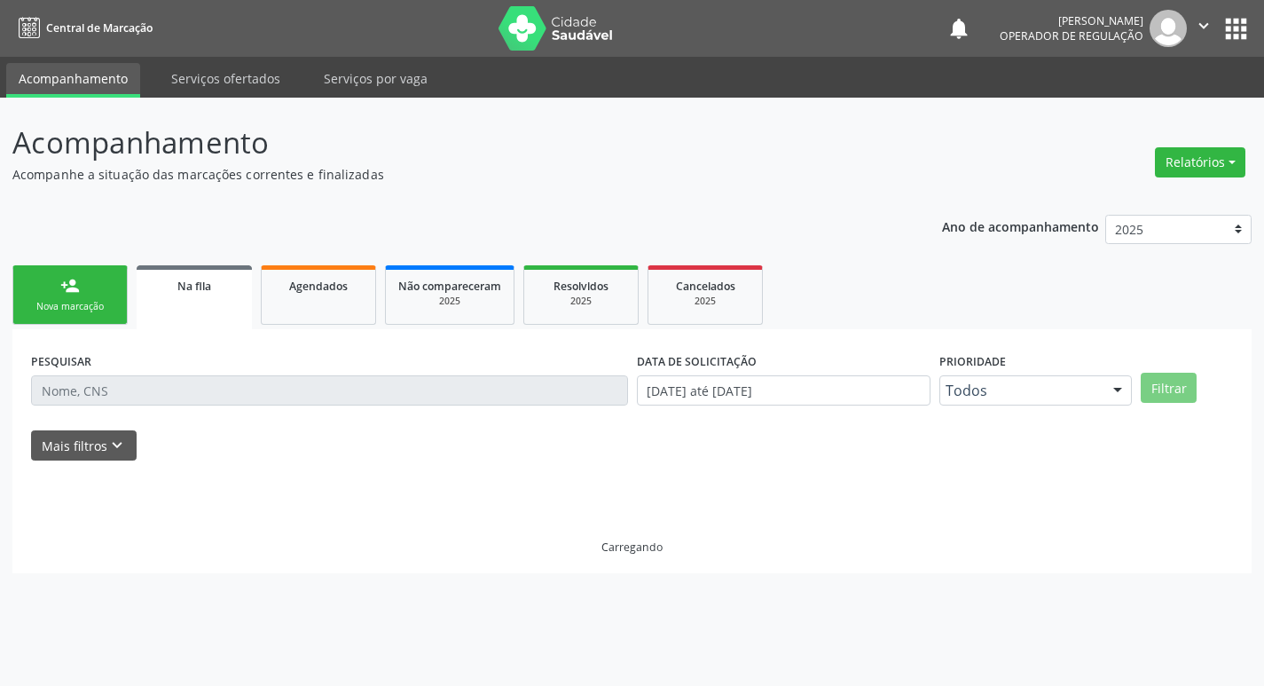
scroll to position [0, 0]
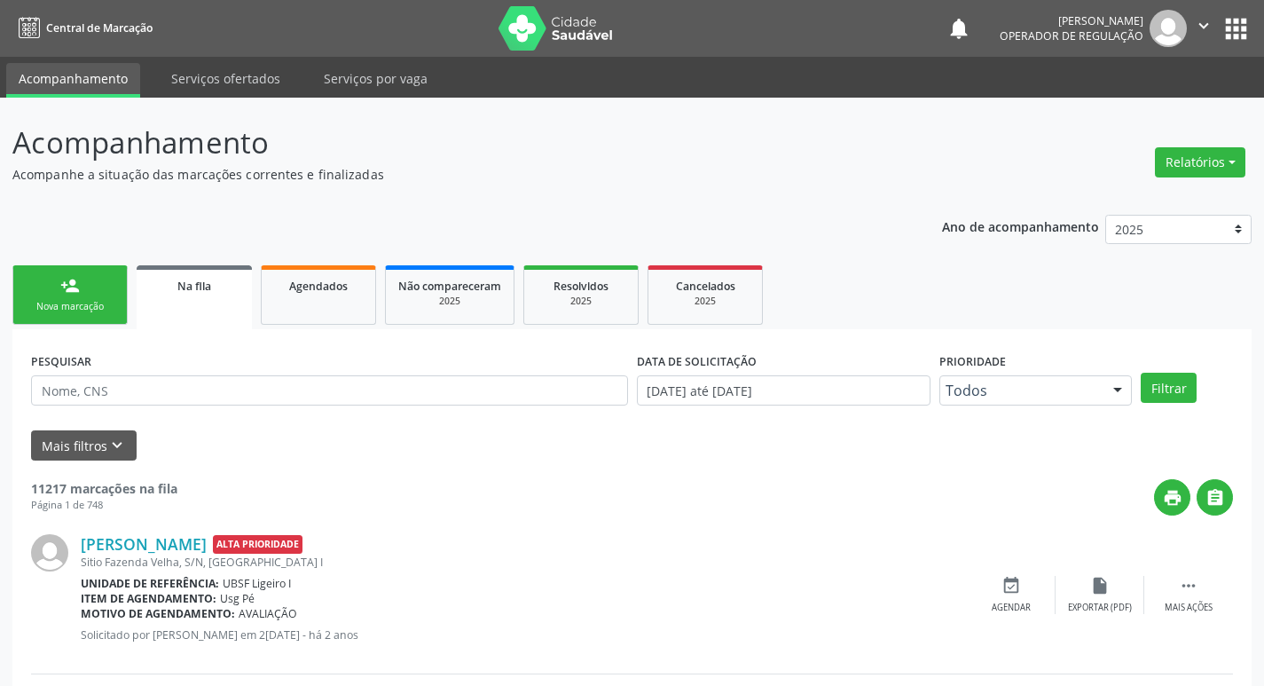
click at [91, 315] on link "person_add Nova marcação" at bounding box center [69, 294] width 115 height 59
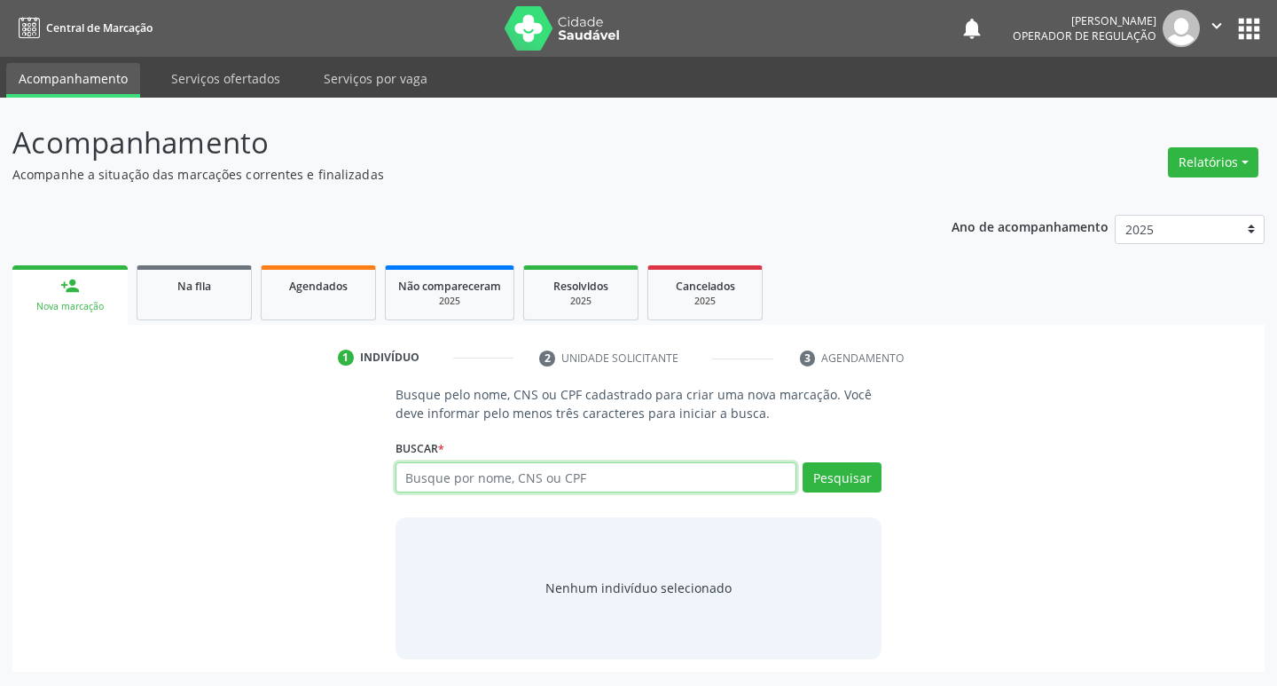
click at [540, 487] on input "text" at bounding box center [597, 477] width 402 height 30
type input "00707296463"
click at [527, 463] on input "00707296463" at bounding box center [597, 477] width 402 height 30
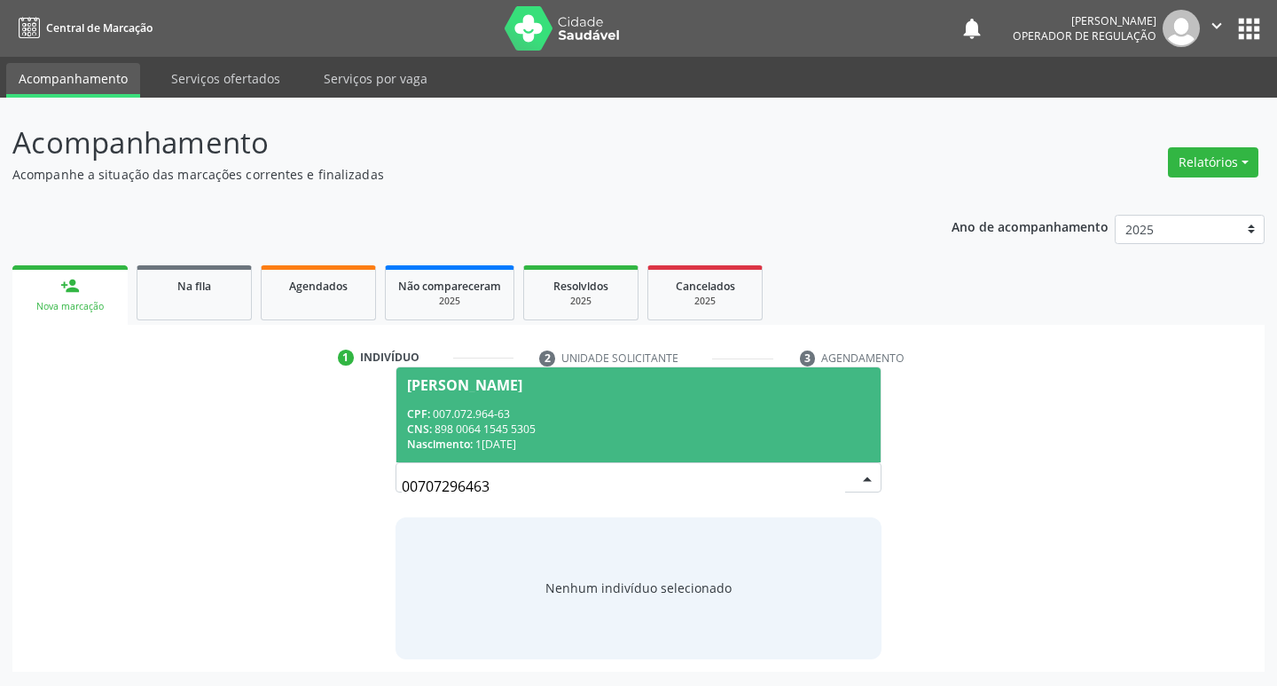
click at [541, 427] on div "CNS: 898 0064 1545 5305" at bounding box center [639, 428] width 464 height 15
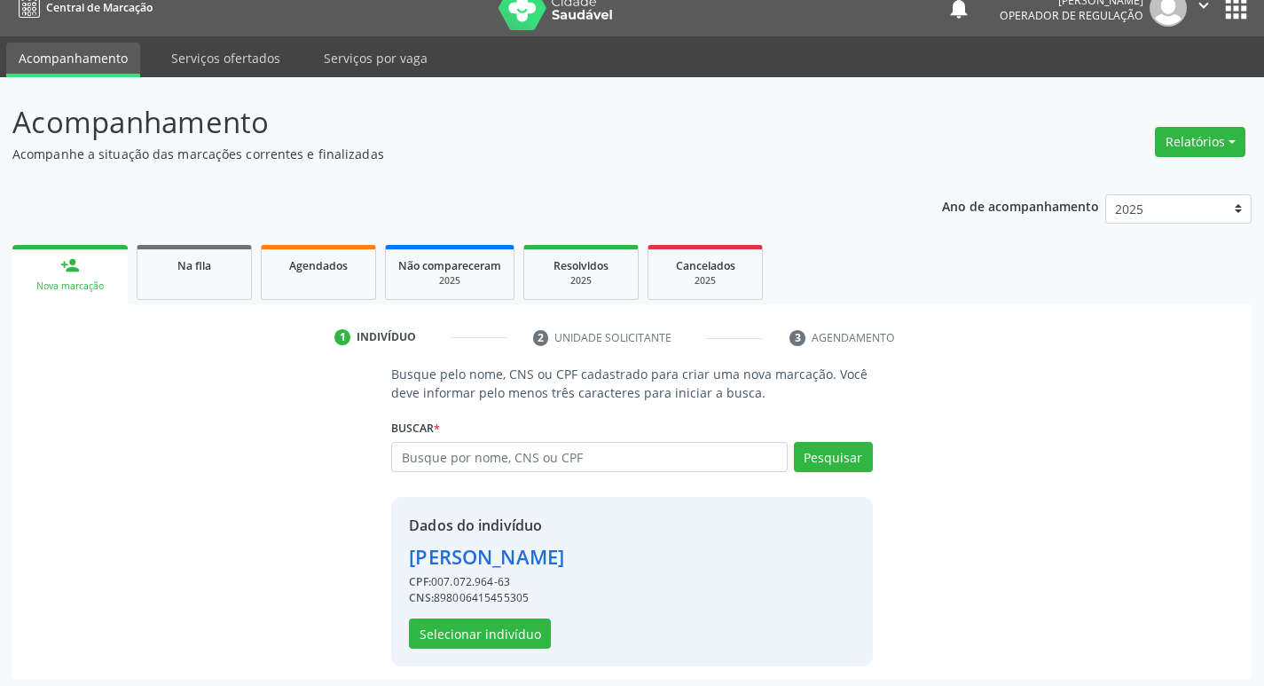
scroll to position [26, 0]
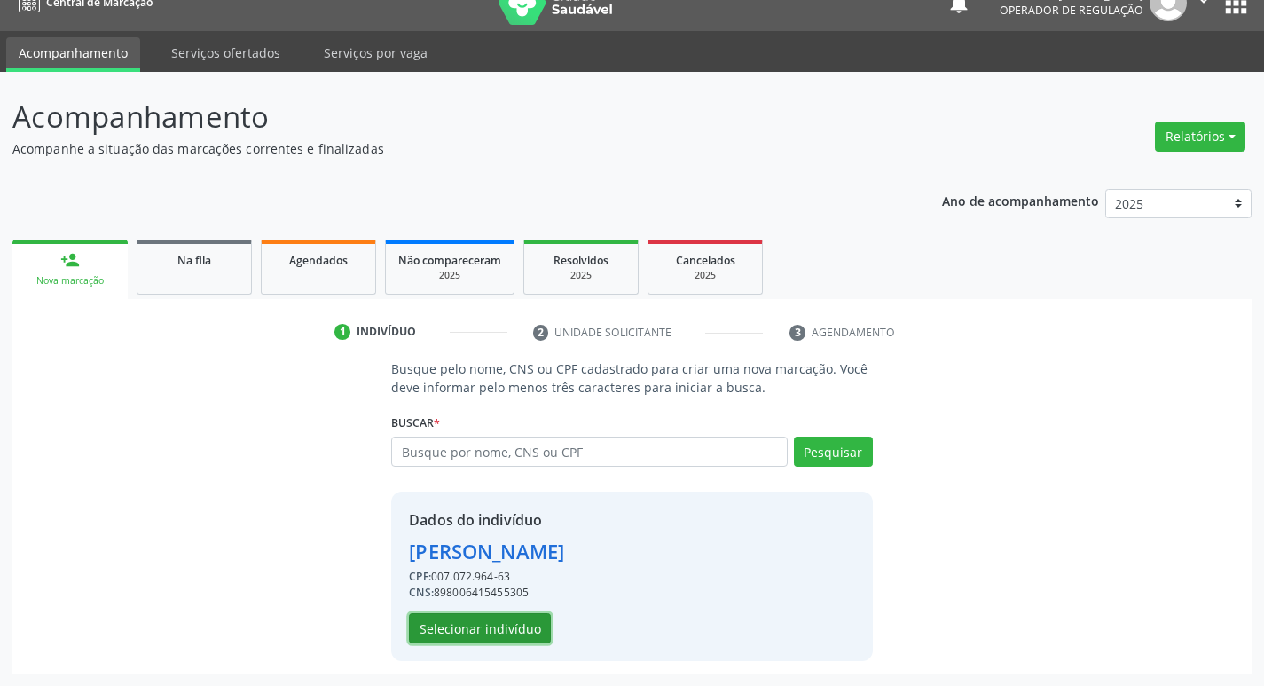
click at [459, 616] on button "Selecionar indivíduo" at bounding box center [480, 628] width 142 height 30
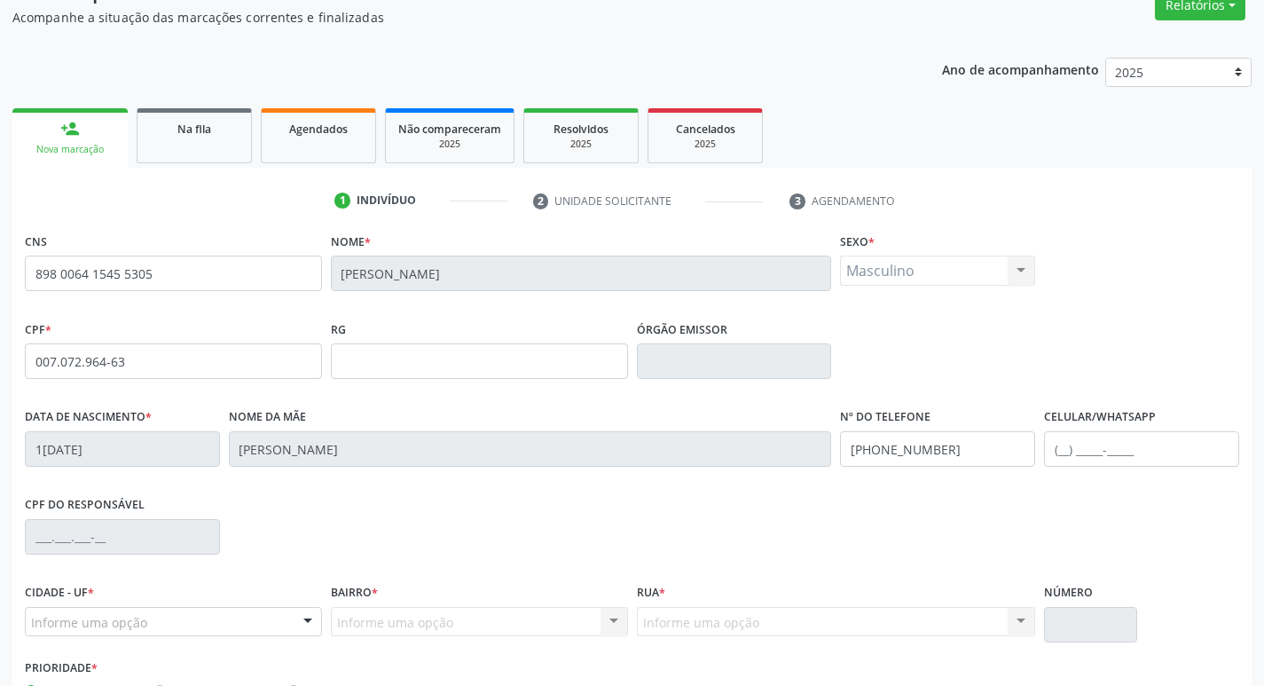
scroll to position [276, 0]
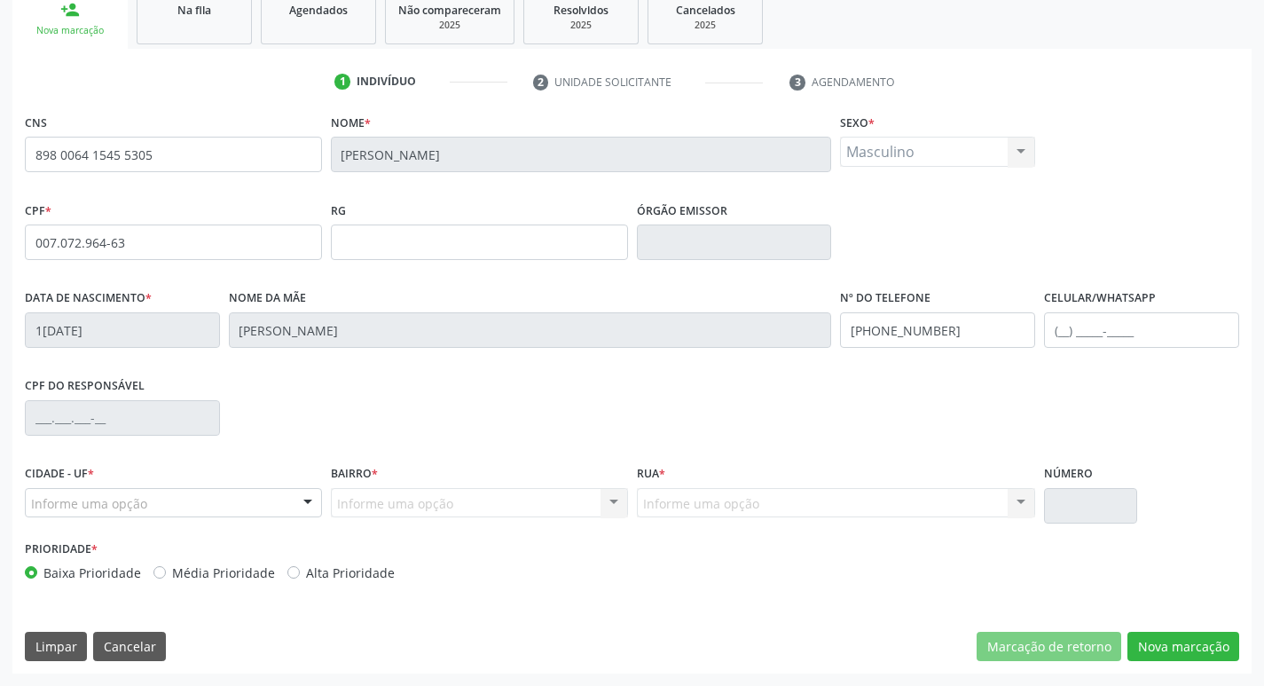
click at [276, 508] on div "Informe uma opção" at bounding box center [173, 503] width 297 height 30
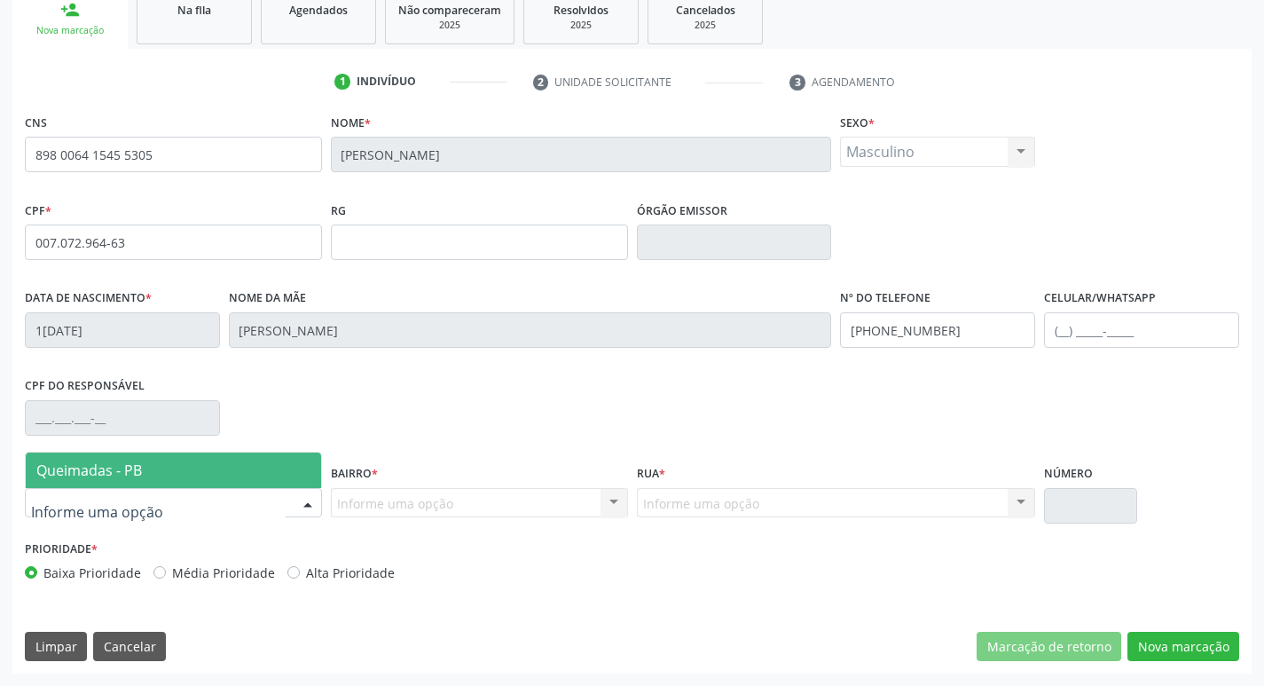
click at [236, 475] on span "Queimadas - PB" at bounding box center [173, 469] width 295 height 35
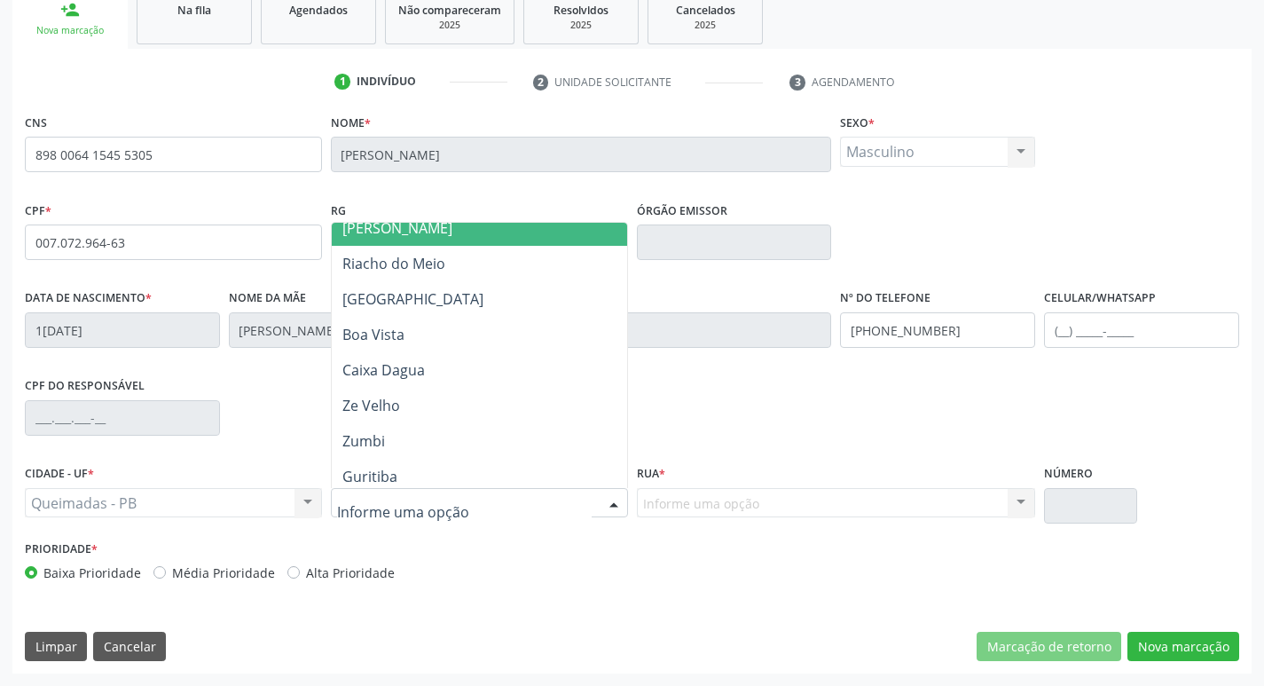
scroll to position [266, 0]
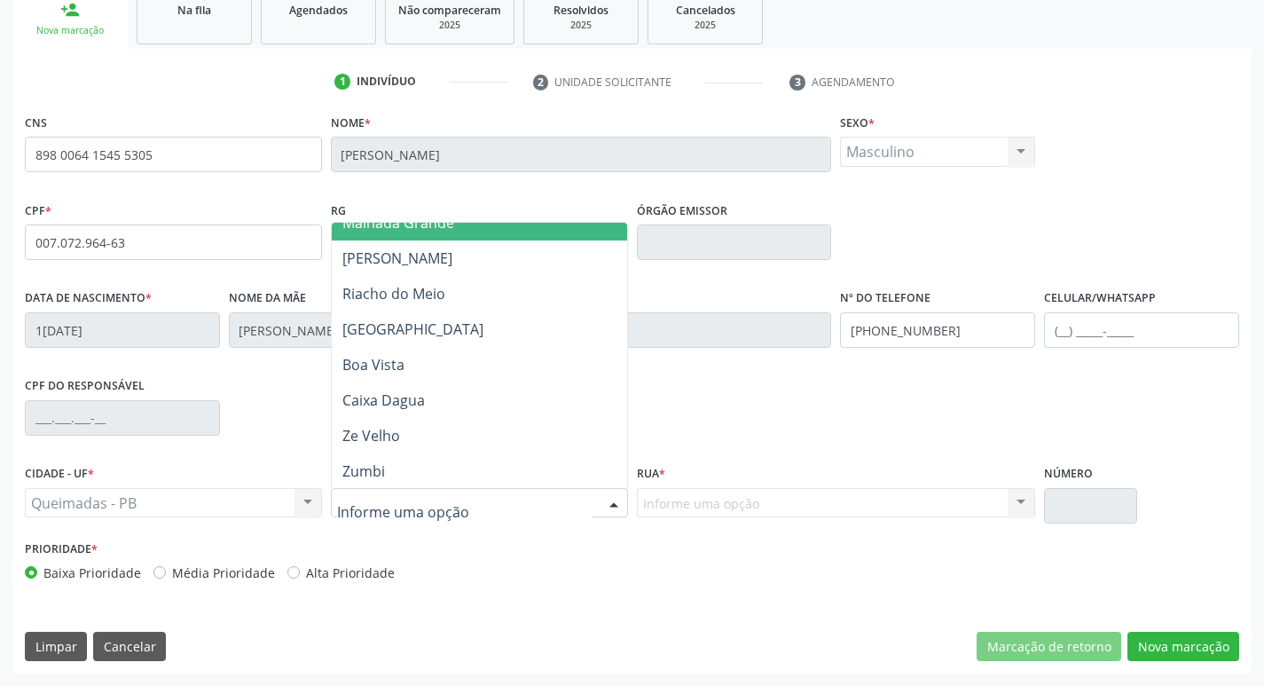
click at [497, 234] on span "Malhada Grande" at bounding box center [479, 222] width 295 height 35
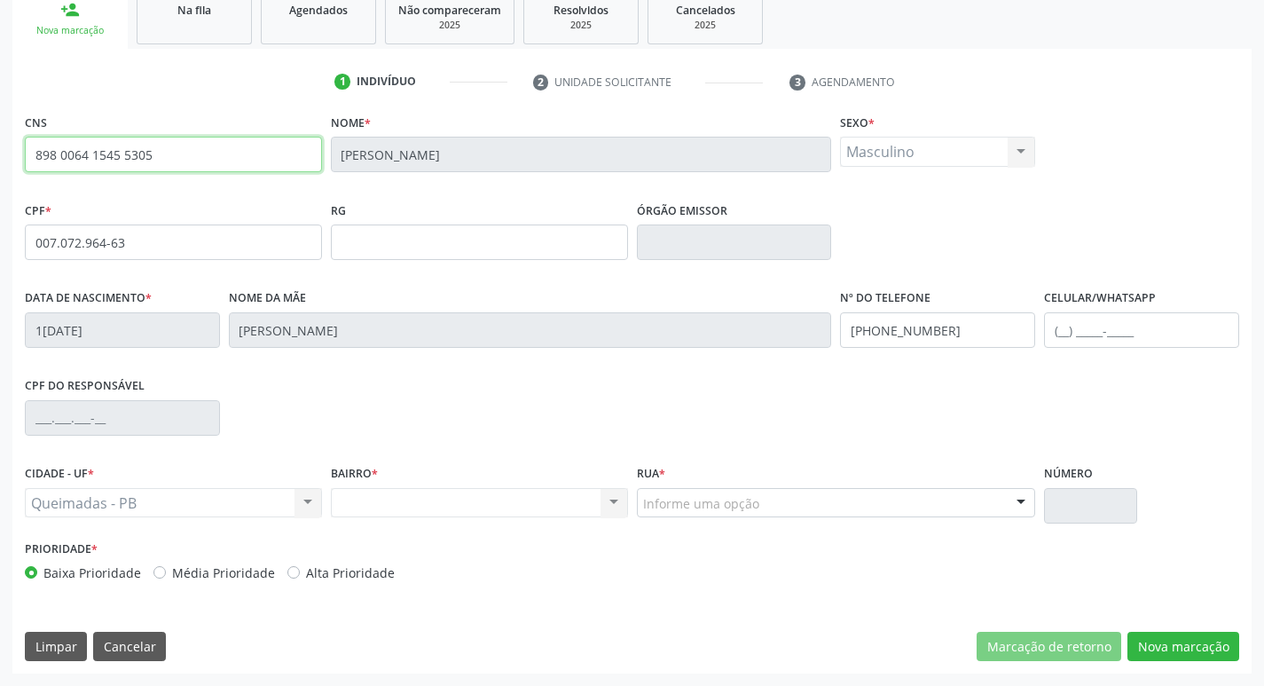
click at [169, 149] on input "898 0064 1545 5305" at bounding box center [173, 154] width 297 height 35
click at [548, 426] on div "CPF do responsável" at bounding box center [631, 416] width 1223 height 88
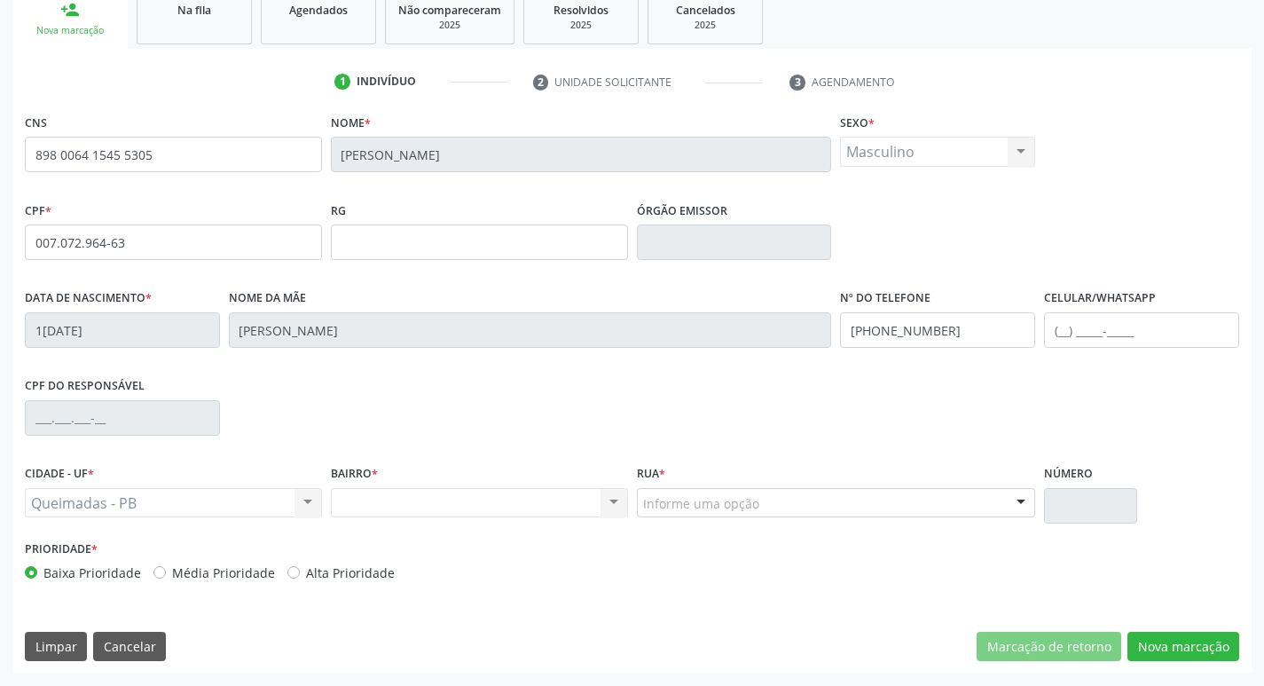
click at [486, 507] on div "Nenhum resultado encontrado para: " " Não há nenhuma opção para ser exibida." at bounding box center [479, 503] width 297 height 30
click at [620, 500] on div "Nenhum resultado encontrado para: " " Não há nenhuma opção para ser exibida." at bounding box center [479, 503] width 297 height 30
drag, startPoint x: 605, startPoint y: 498, endPoint x: 591, endPoint y: 498, distance: 14.2
click at [600, 498] on div "Nenhum resultado encontrado para: " " Não há nenhuma opção para ser exibida." at bounding box center [479, 503] width 297 height 30
click at [574, 498] on div "Nenhum resultado encontrado para: " " Não há nenhuma opção para ser exibida." at bounding box center [479, 503] width 297 height 30
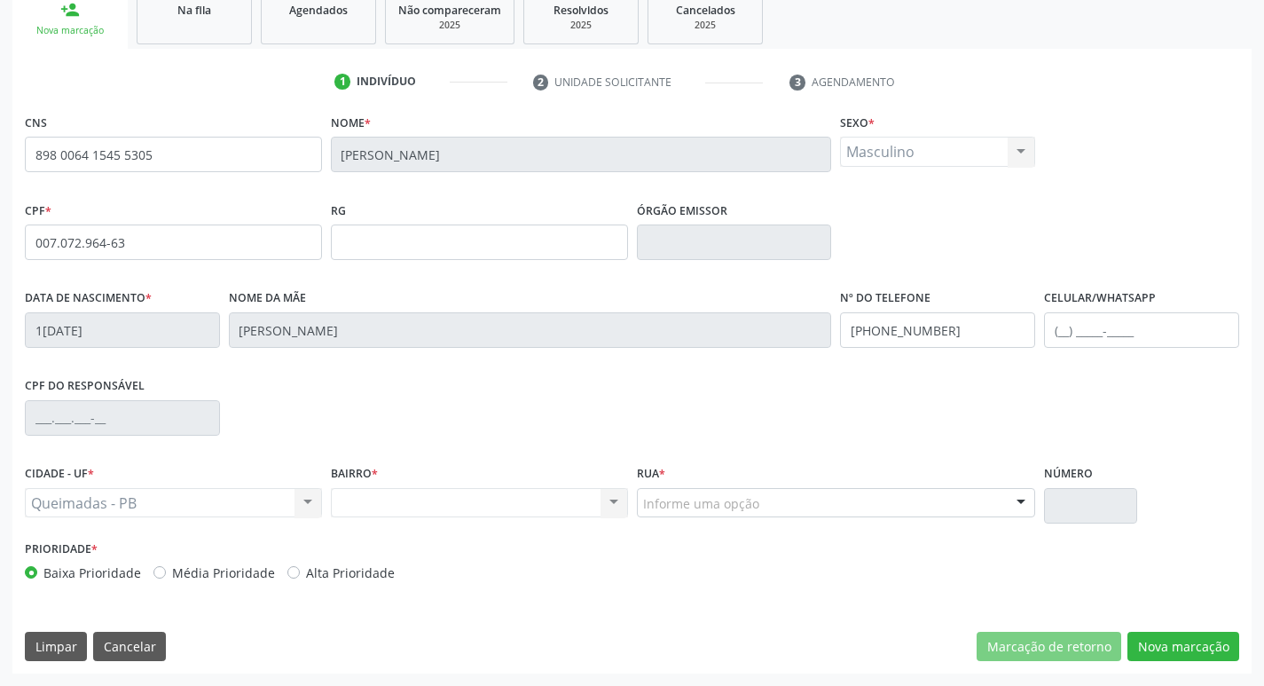
click at [457, 504] on div "Nenhum resultado encontrado para: " " Não há nenhuma opção para ser exibida." at bounding box center [479, 503] width 297 height 30
click at [1164, 646] on button "Nova marcação" at bounding box center [1183, 646] width 112 height 30
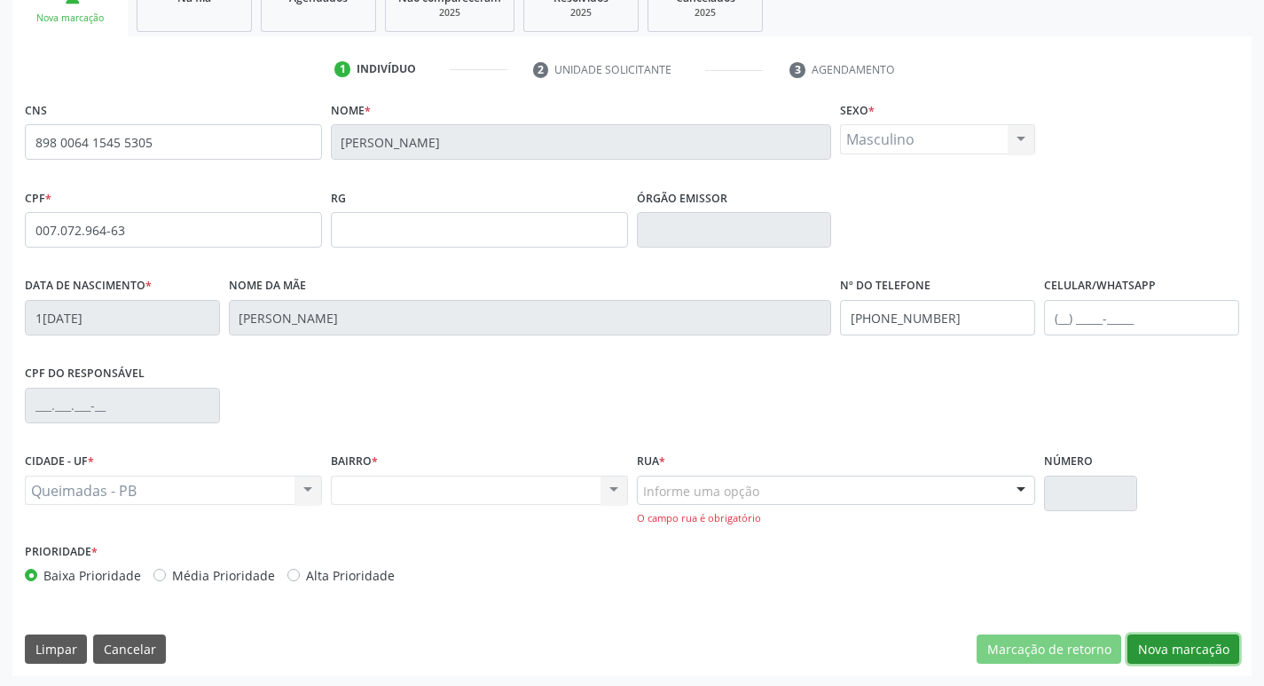
scroll to position [291, 0]
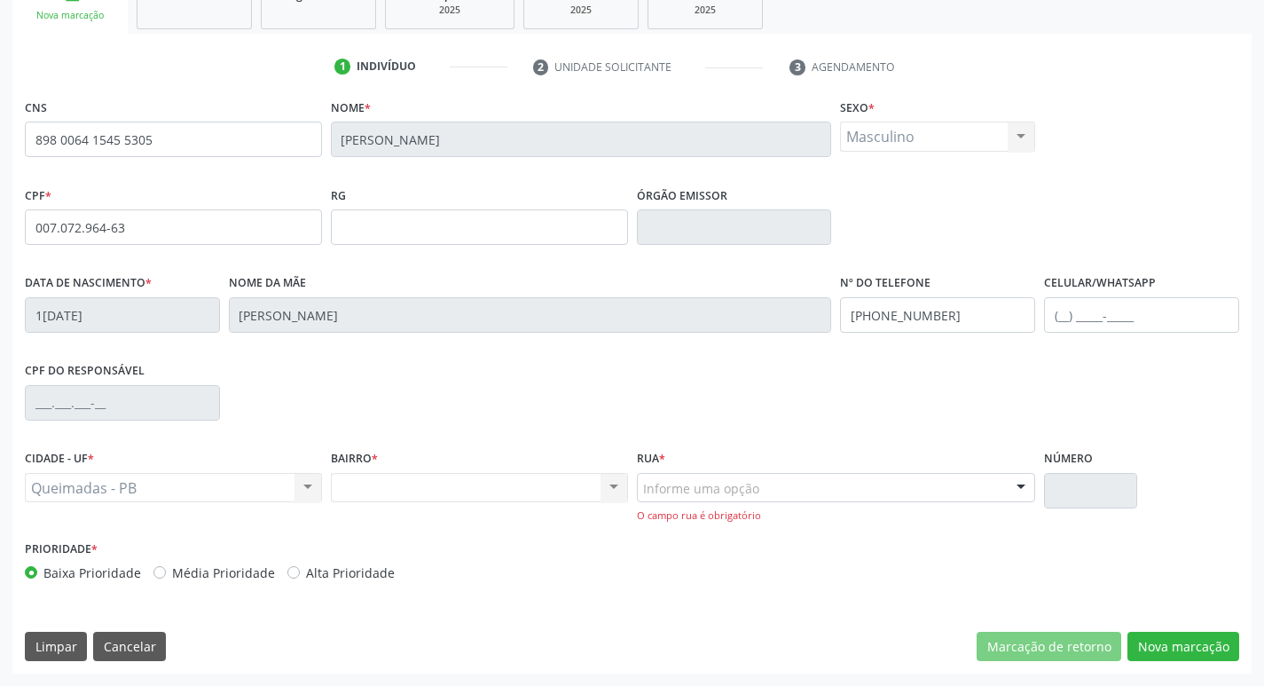
click at [700, 498] on div "Informe uma opção" at bounding box center [836, 488] width 399 height 30
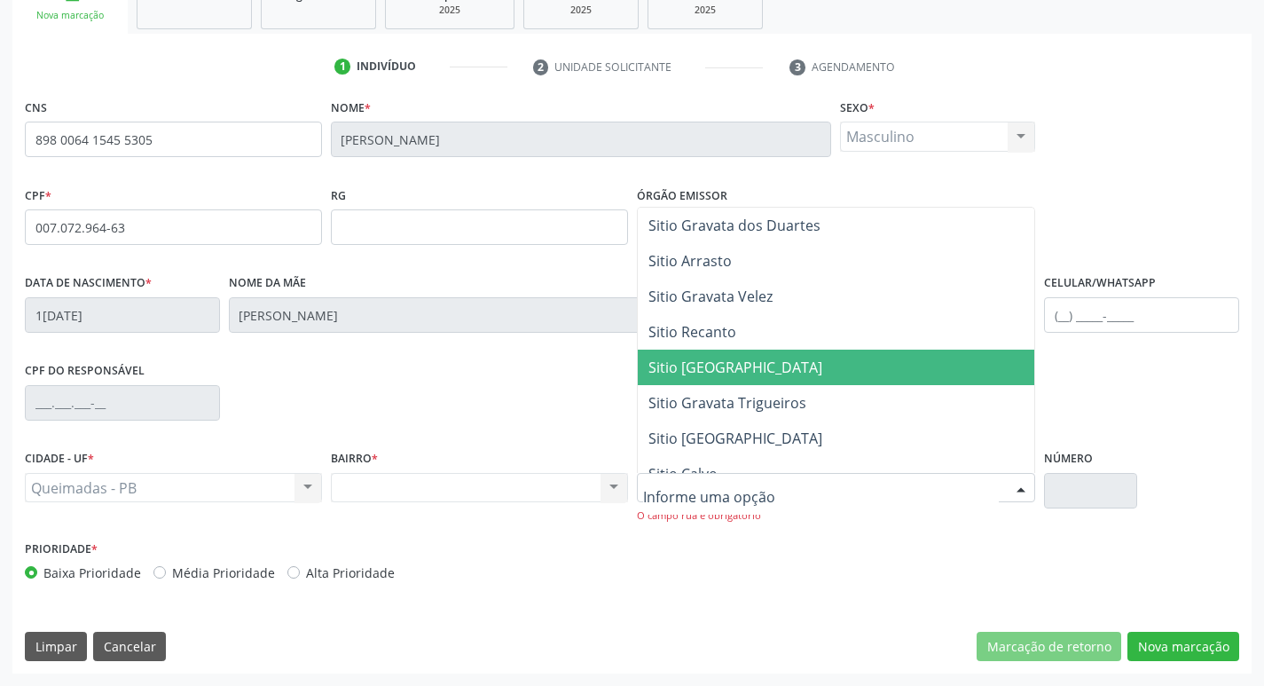
click at [776, 357] on span "Sitio [GEOGRAPHIC_DATA]" at bounding box center [735, 367] width 174 height 20
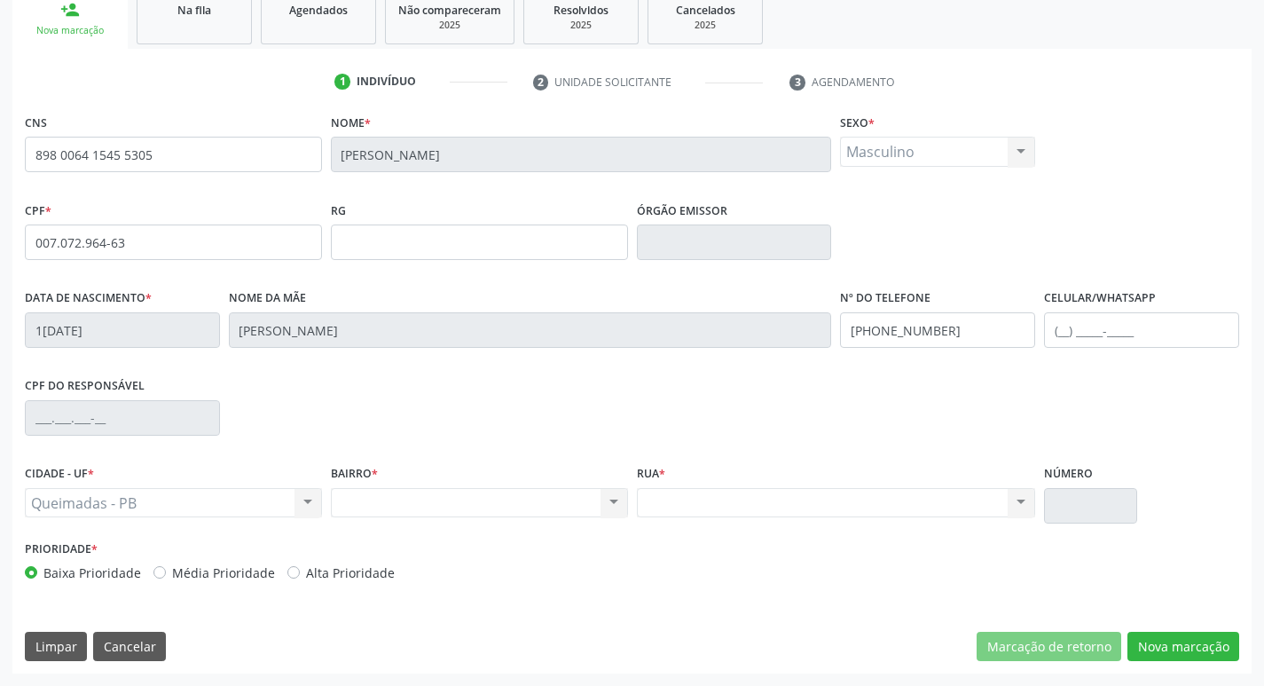
scroll to position [276, 0]
click at [1208, 649] on button "Nova marcação" at bounding box center [1183, 646] width 112 height 30
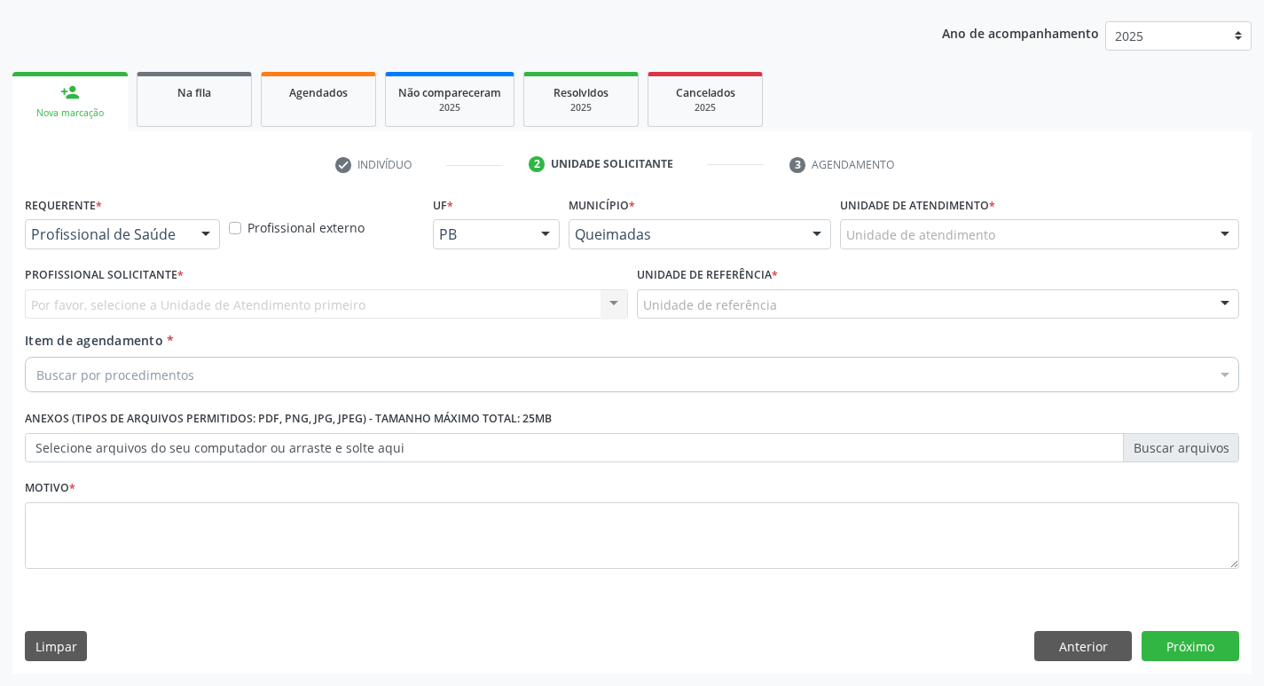
scroll to position [193, 0]
drag, startPoint x: 212, startPoint y: 229, endPoint x: 208, endPoint y: 263, distance: 33.9
click at [211, 229] on div at bounding box center [205, 235] width 27 height 30
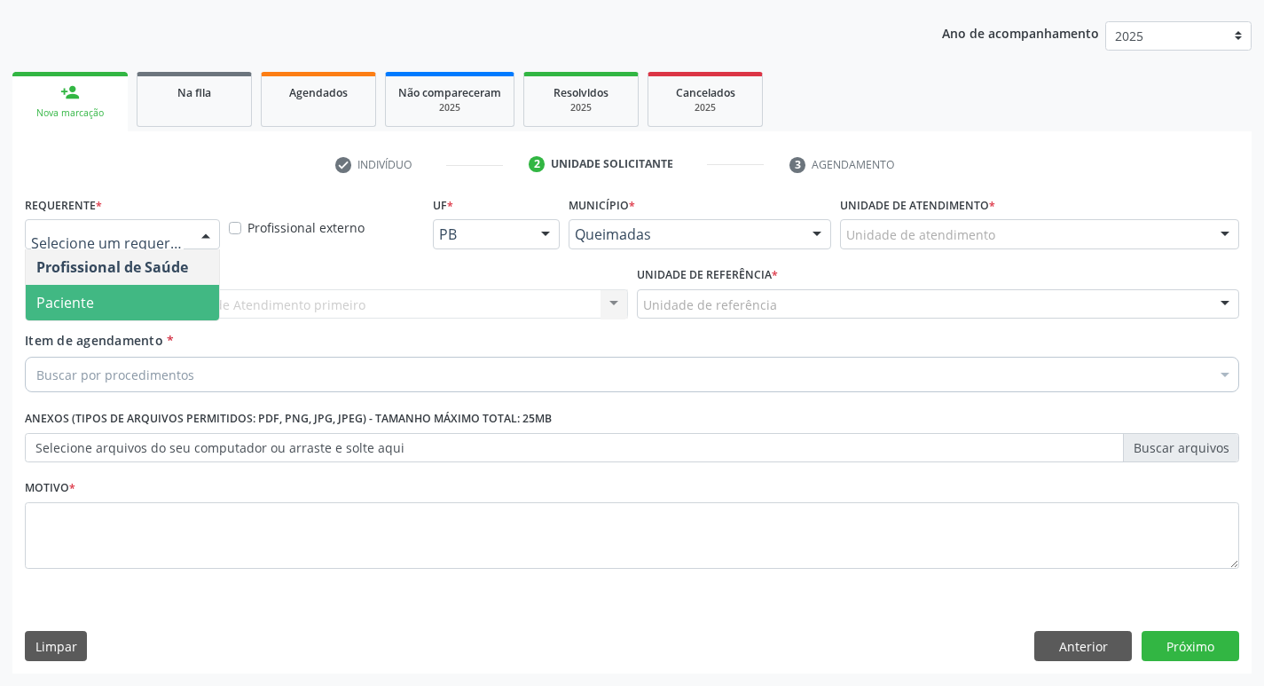
click at [192, 286] on span "Paciente" at bounding box center [122, 302] width 193 height 35
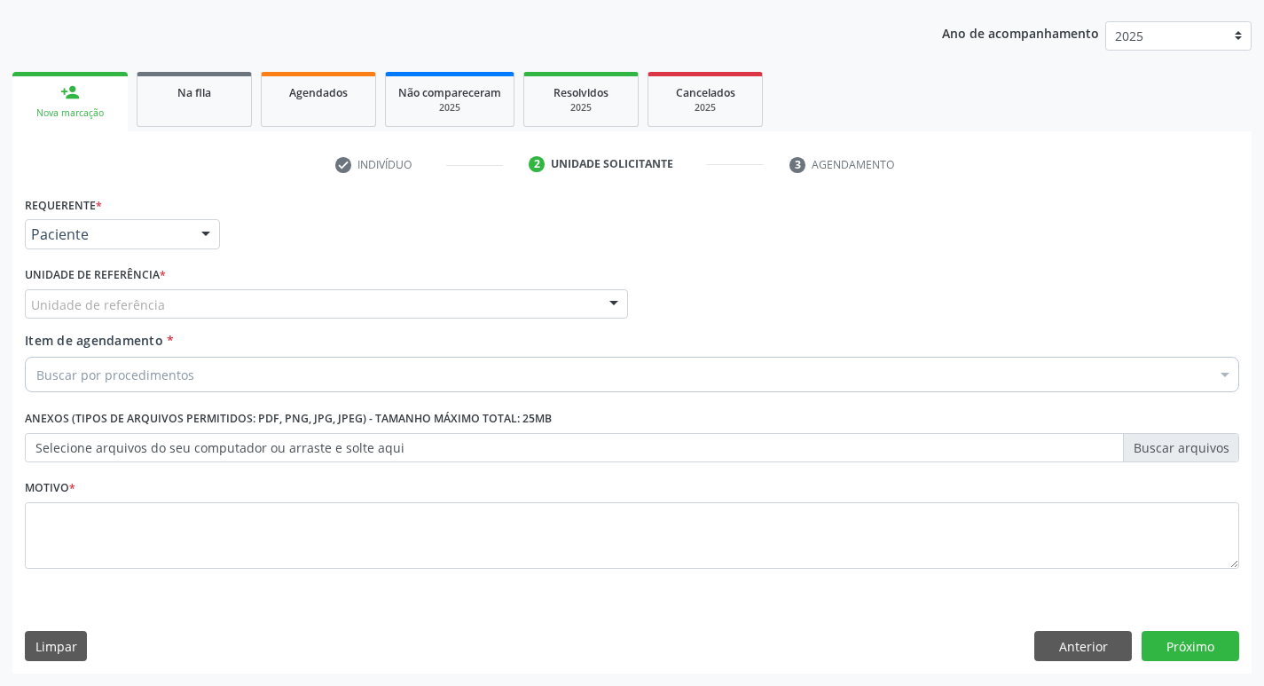
click at [195, 286] on div "Unidade de referência * Unidade de referência UBSF Ligeiro II UBSF Saulo Leal […" at bounding box center [326, 290] width 603 height 57
click at [214, 294] on div "Unidade de referência" at bounding box center [326, 304] width 603 height 30
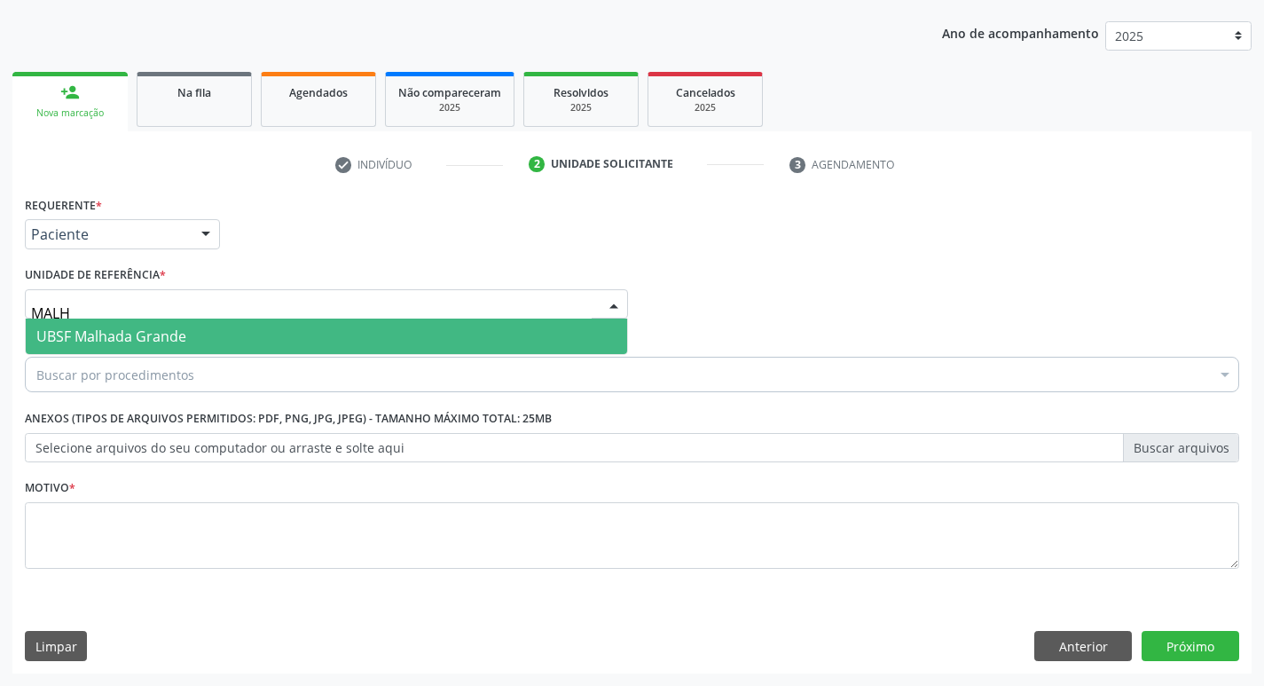
type input "MALHA"
click at [238, 321] on span "UBSF Malhada Grande" at bounding box center [326, 335] width 601 height 35
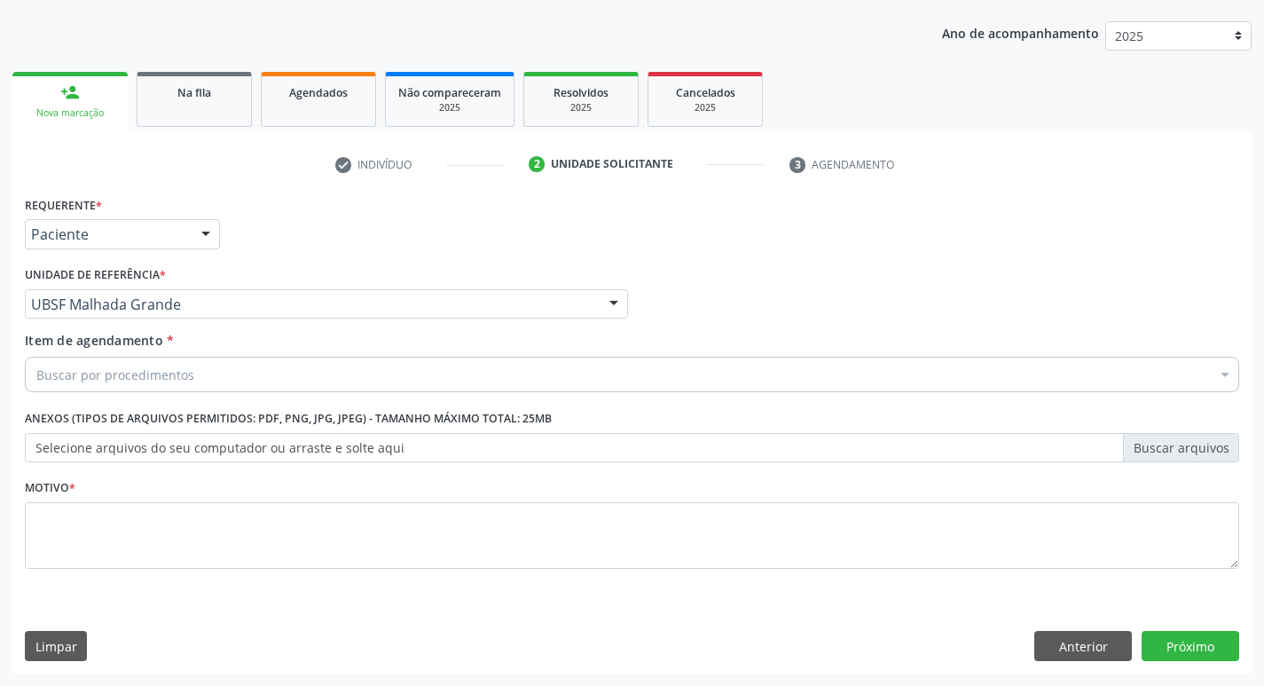
click at [278, 375] on div "Buscar por procedimentos" at bounding box center [632, 374] width 1214 height 35
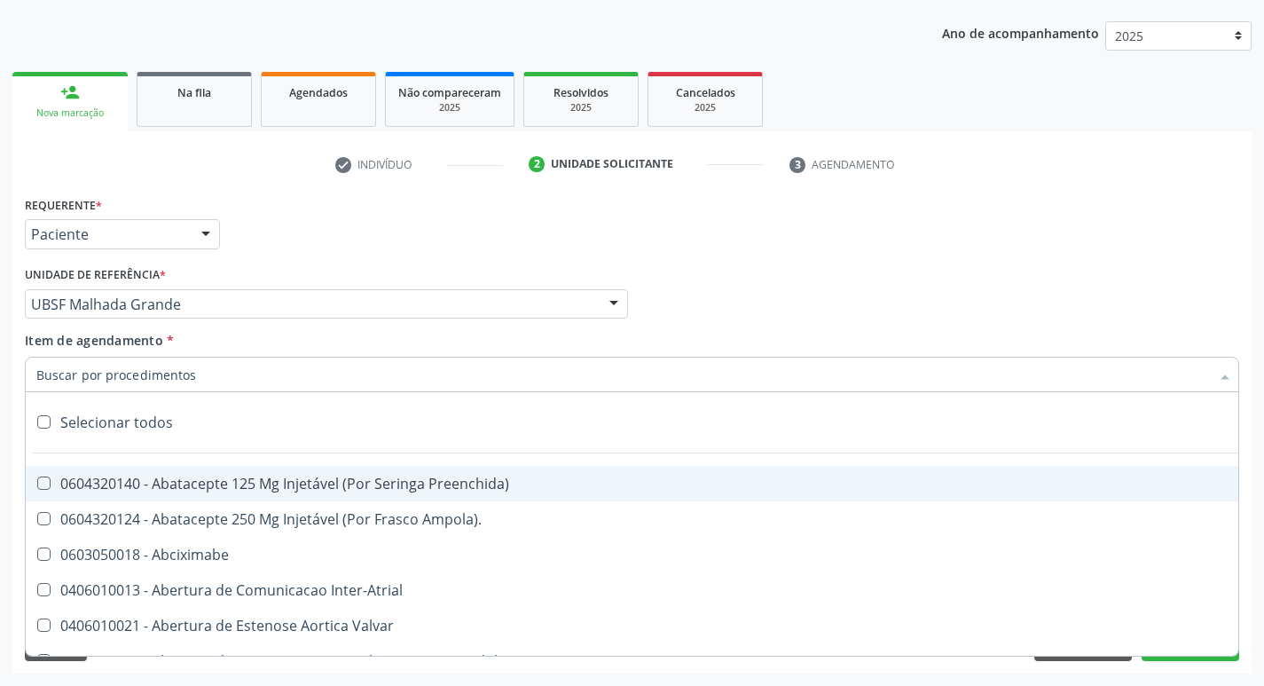
click at [278, 375] on input "Item de agendamento *" at bounding box center [622, 374] width 1173 height 35
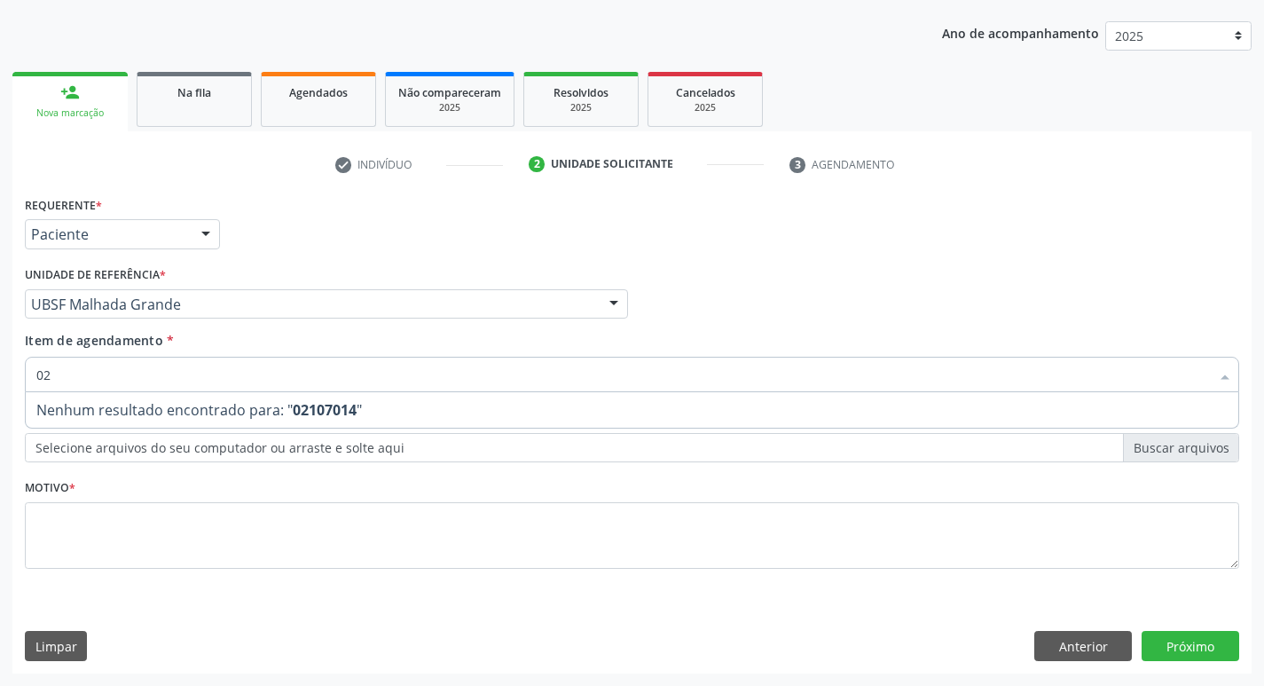
type input "0"
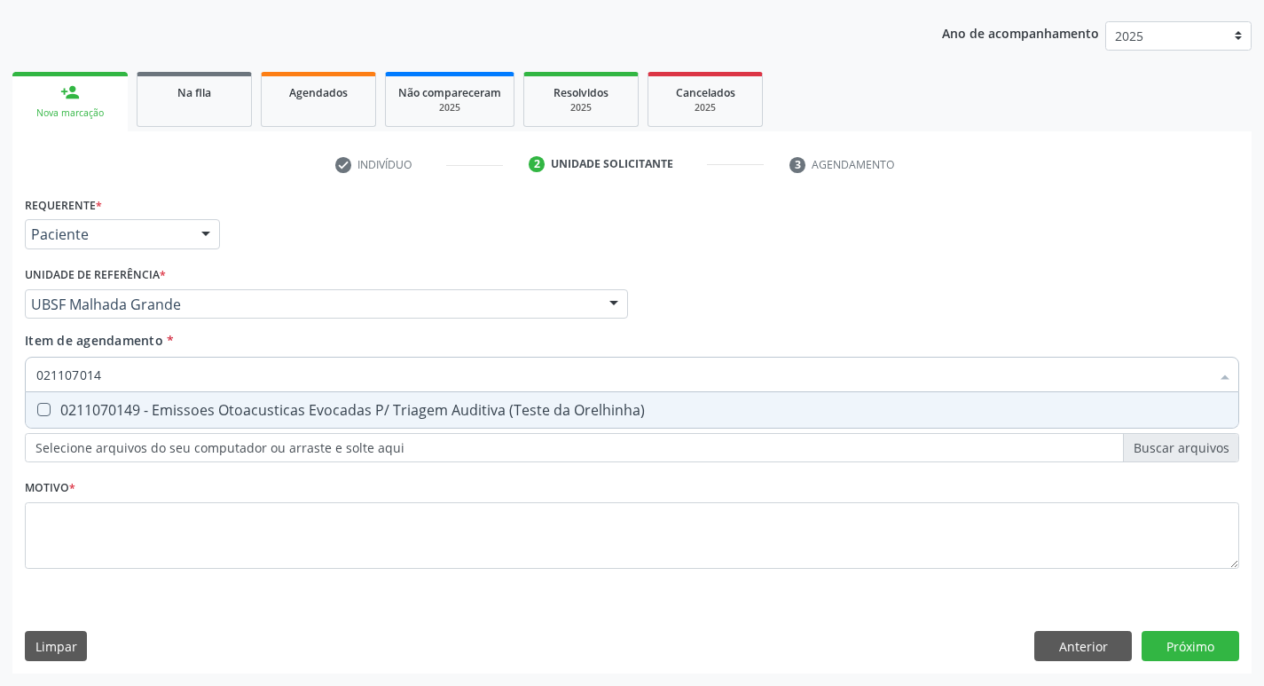
type input "0211070149"
click at [484, 416] on div "0211070149 - Emissoes Otoacusticas Evocadas P/ Triagem Auditiva (Teste da Orelh…" at bounding box center [631, 410] width 1191 height 14
checkbox Orelhinha\) "true"
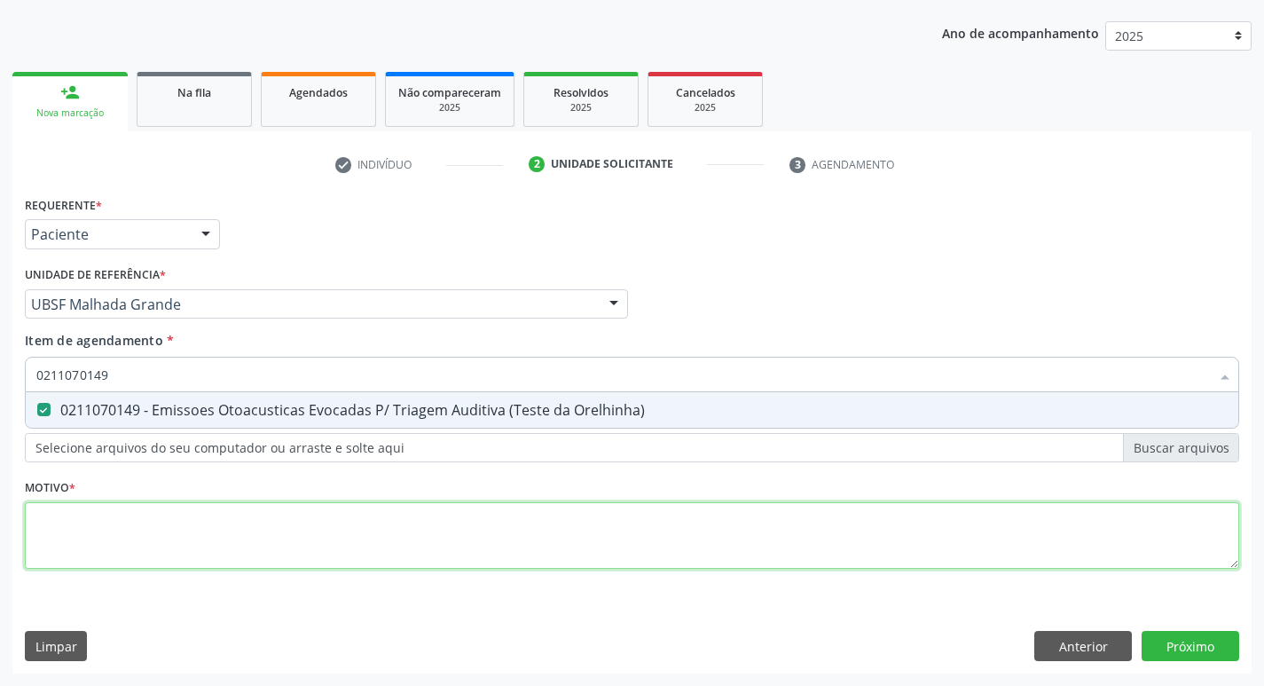
click at [505, 508] on div "Requerente * Paciente Profissional de Saúde Paciente Nenhum resultado encontrad…" at bounding box center [632, 393] width 1214 height 402
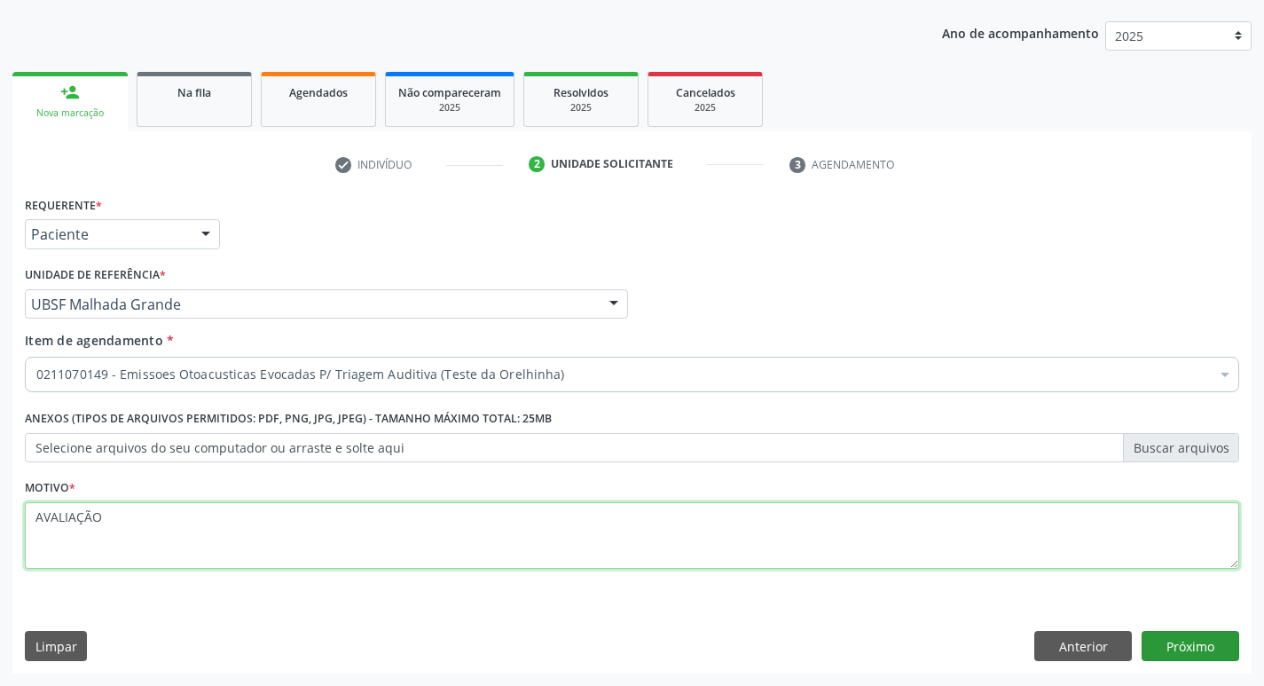
type textarea "AVALIAÇÃO"
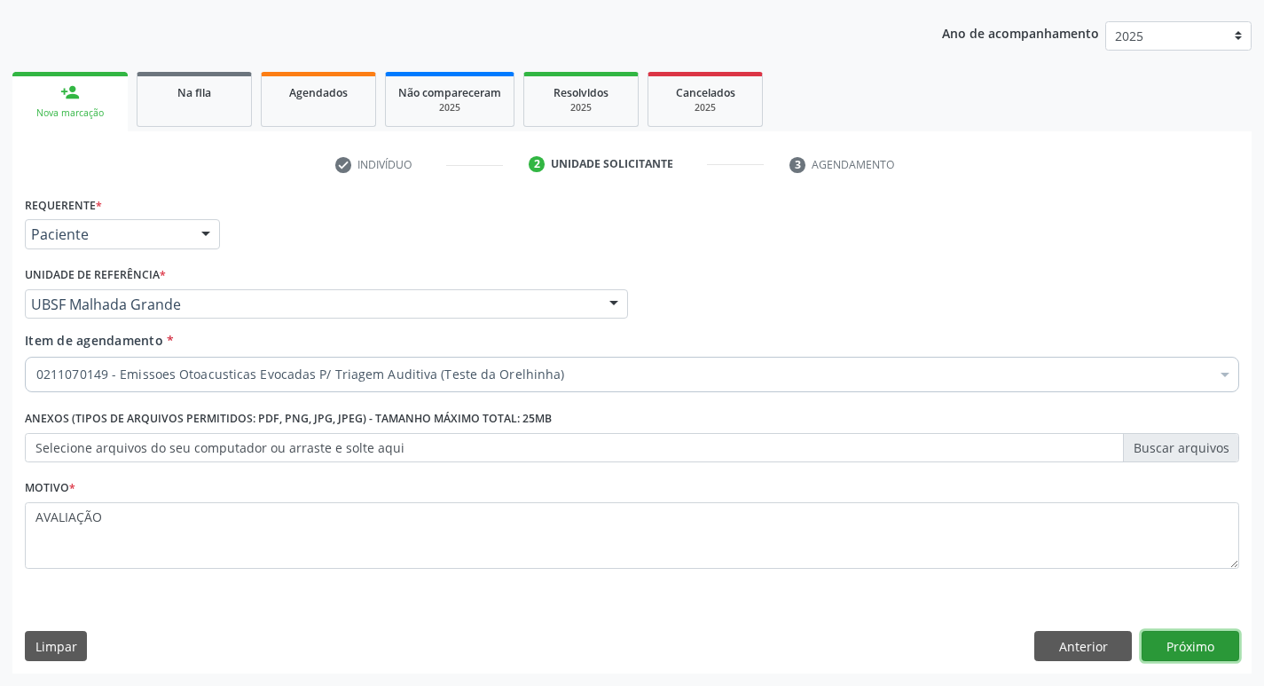
click at [1205, 652] on button "Próximo" at bounding box center [1190, 646] width 98 height 30
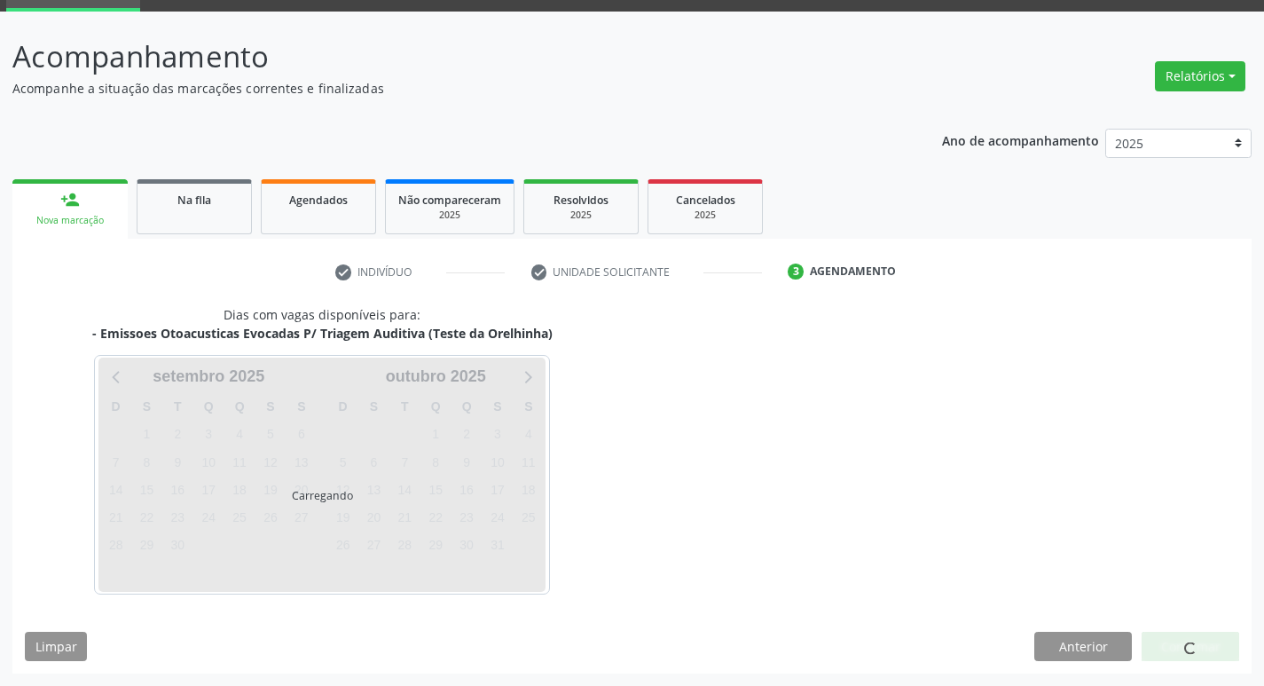
scroll to position [86, 0]
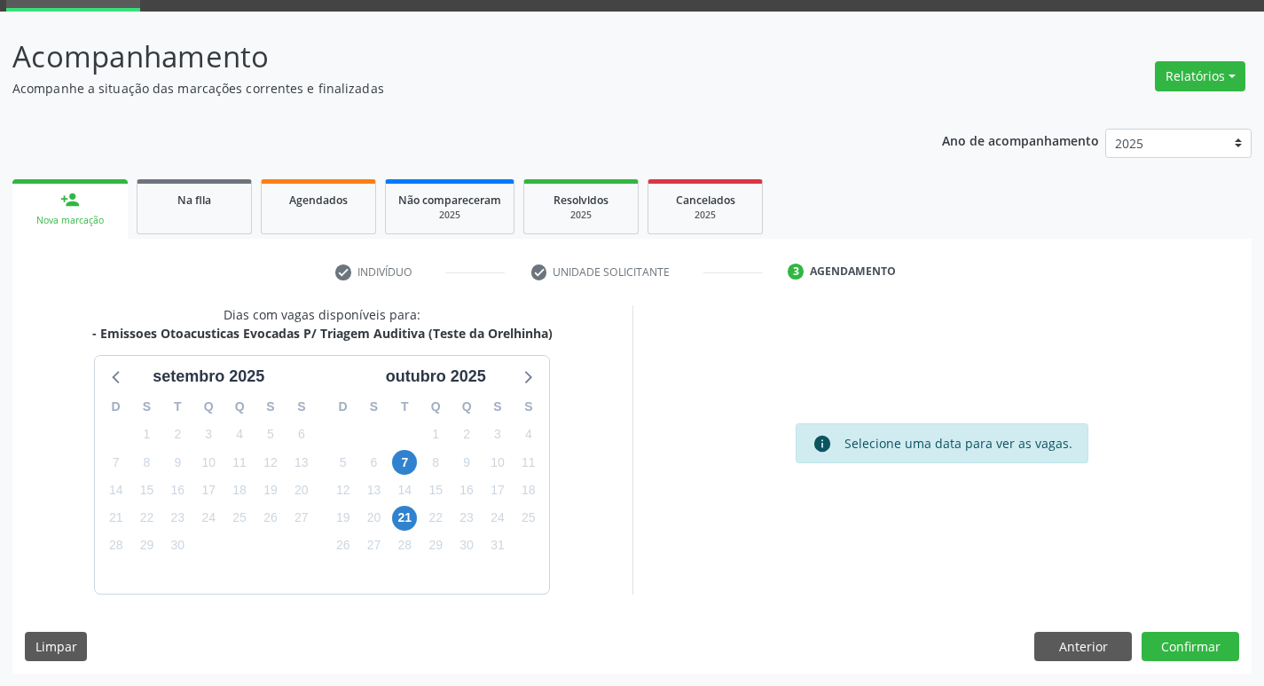
click at [416, 454] on div "7" at bounding box center [404, 462] width 25 height 27
click at [407, 458] on span "7" at bounding box center [404, 462] width 25 height 25
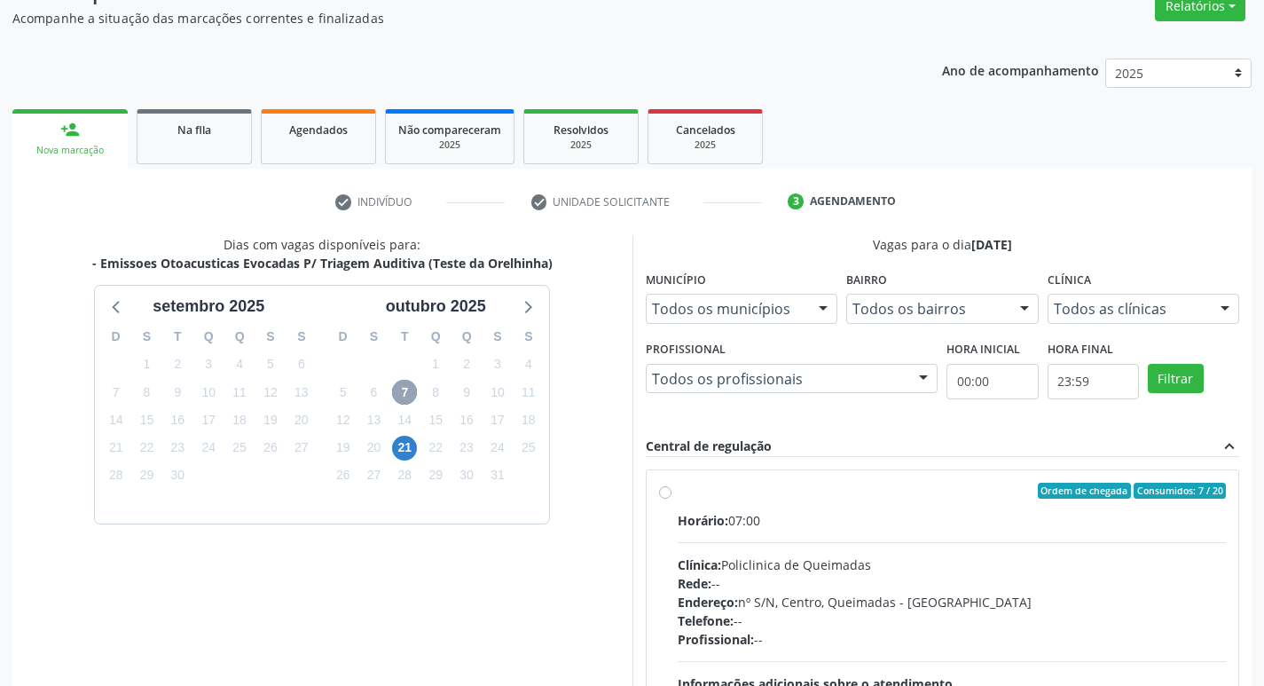
scroll to position [342, 0]
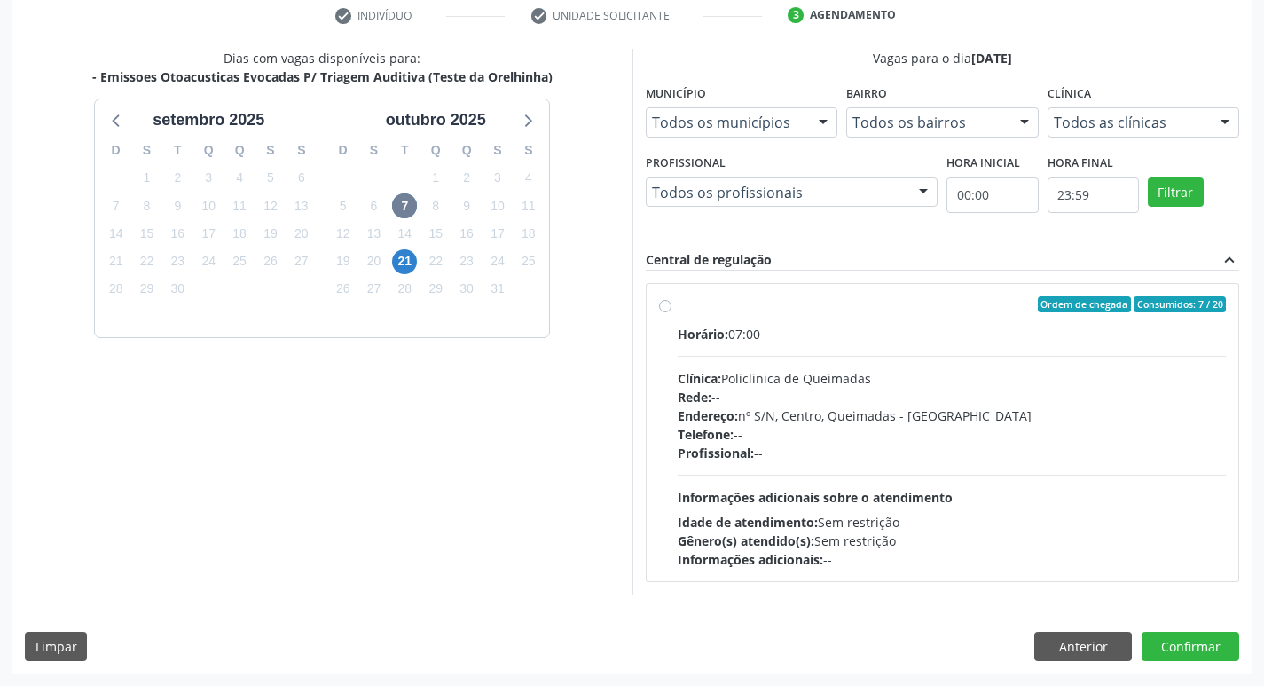
click at [909, 313] on label "Ordem de chegada Consumidos: 7 / 20 Horário: 07:00 Clínica: Policlinica de Quei…" at bounding box center [952, 432] width 549 height 272
click at [671, 312] on input "Ordem de chegada Consumidos: 7 / 20 Horário: 07:00 Clínica: Policlinica de Quei…" at bounding box center [665, 304] width 12 height 16
radio input "true"
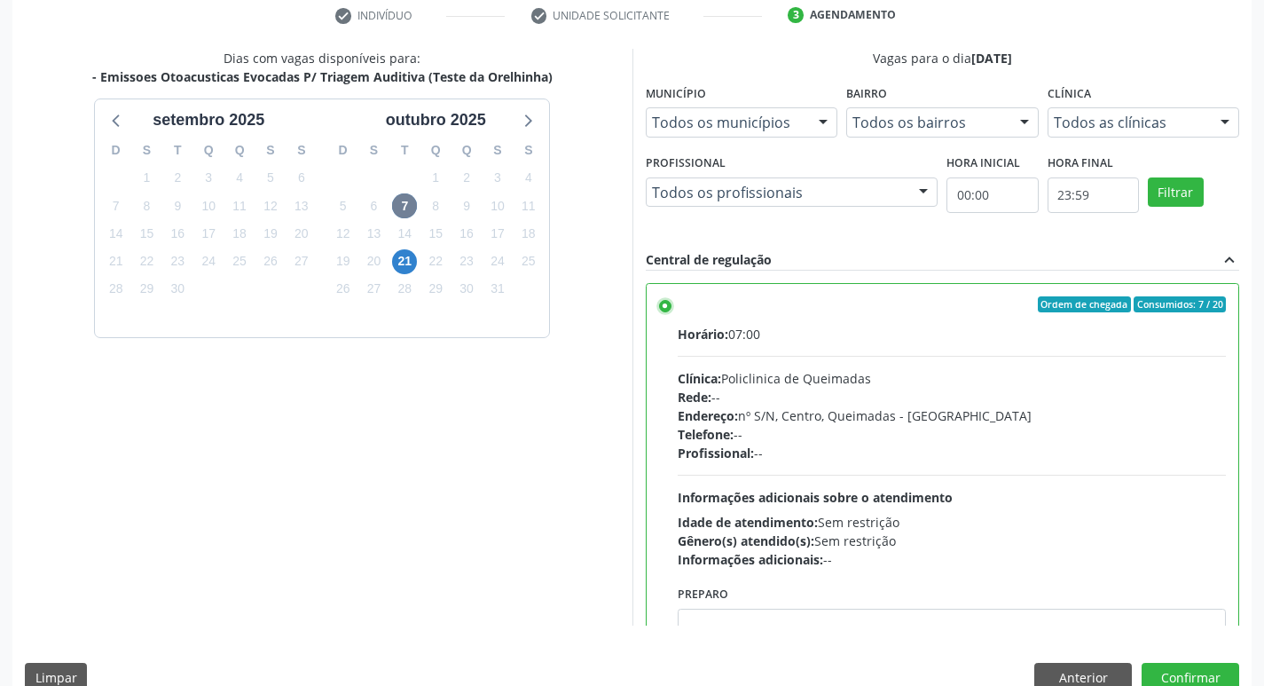
scroll to position [88, 0]
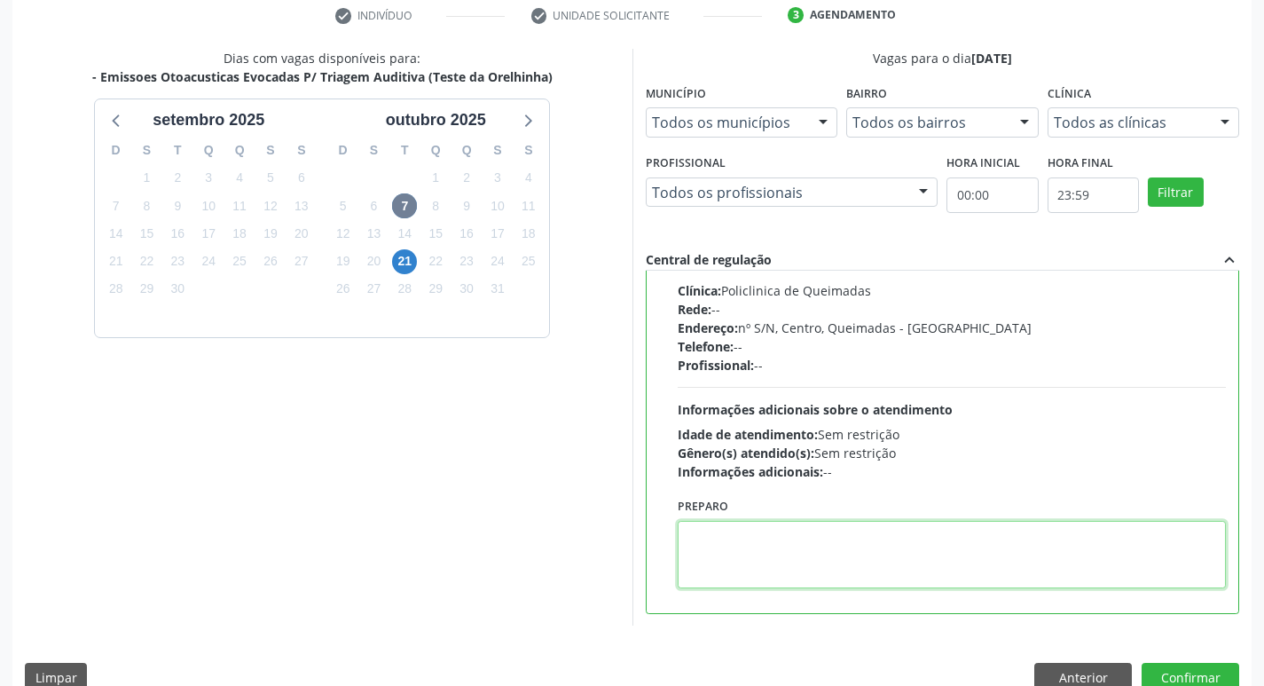
click at [830, 525] on textarea at bounding box center [952, 554] width 549 height 67
type textarea "LEVAR A CADERNETA DE VACINAÇÃO."
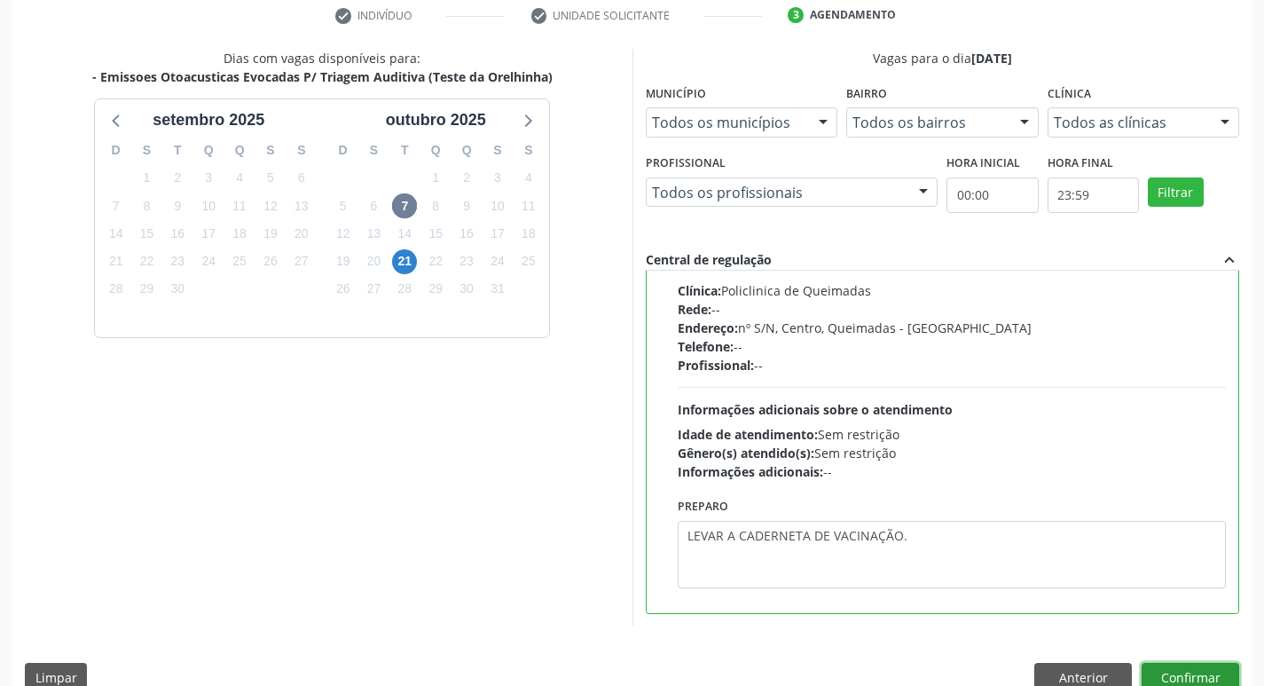
click at [1172, 667] on button "Confirmar" at bounding box center [1190, 678] width 98 height 30
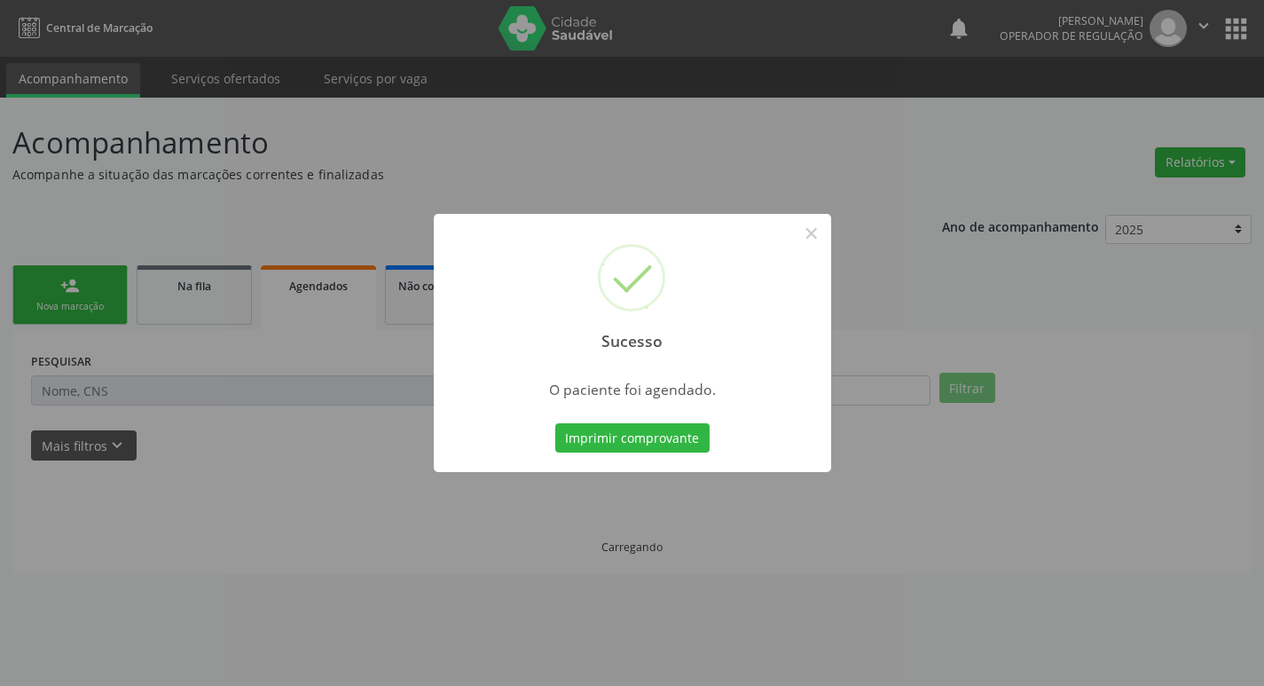
scroll to position [0, 0]
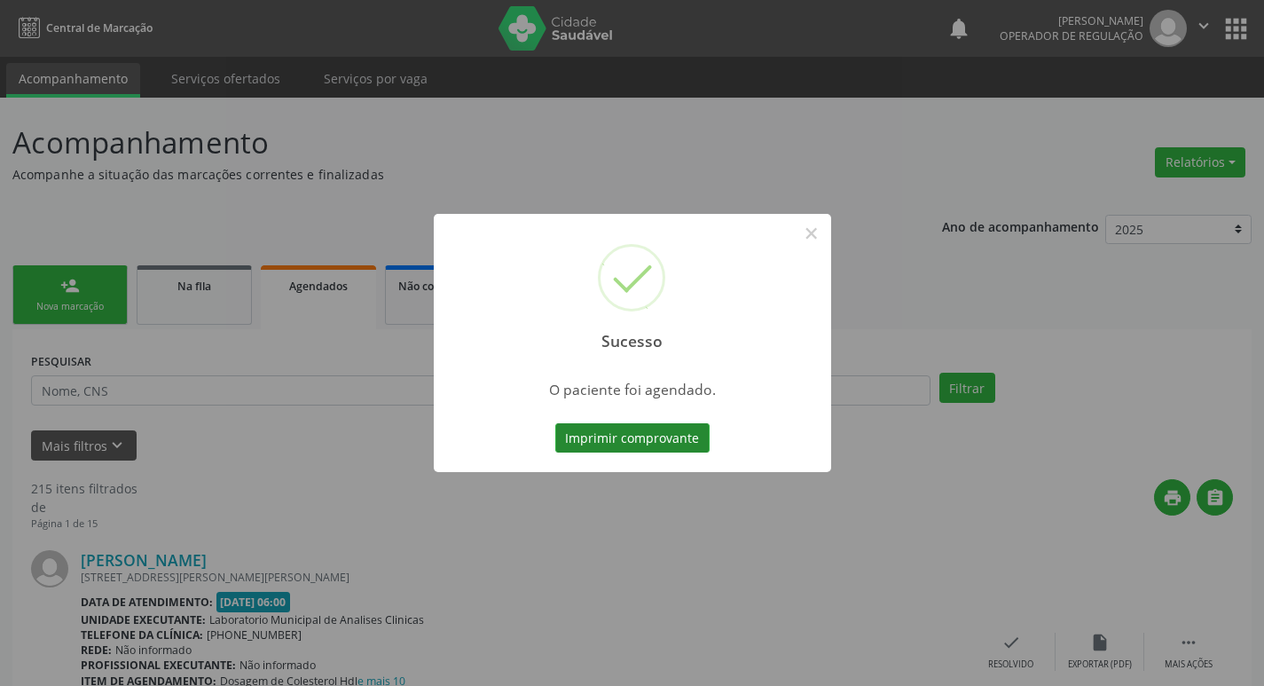
click at [590, 451] on button "Imprimir comprovante" at bounding box center [632, 438] width 154 height 30
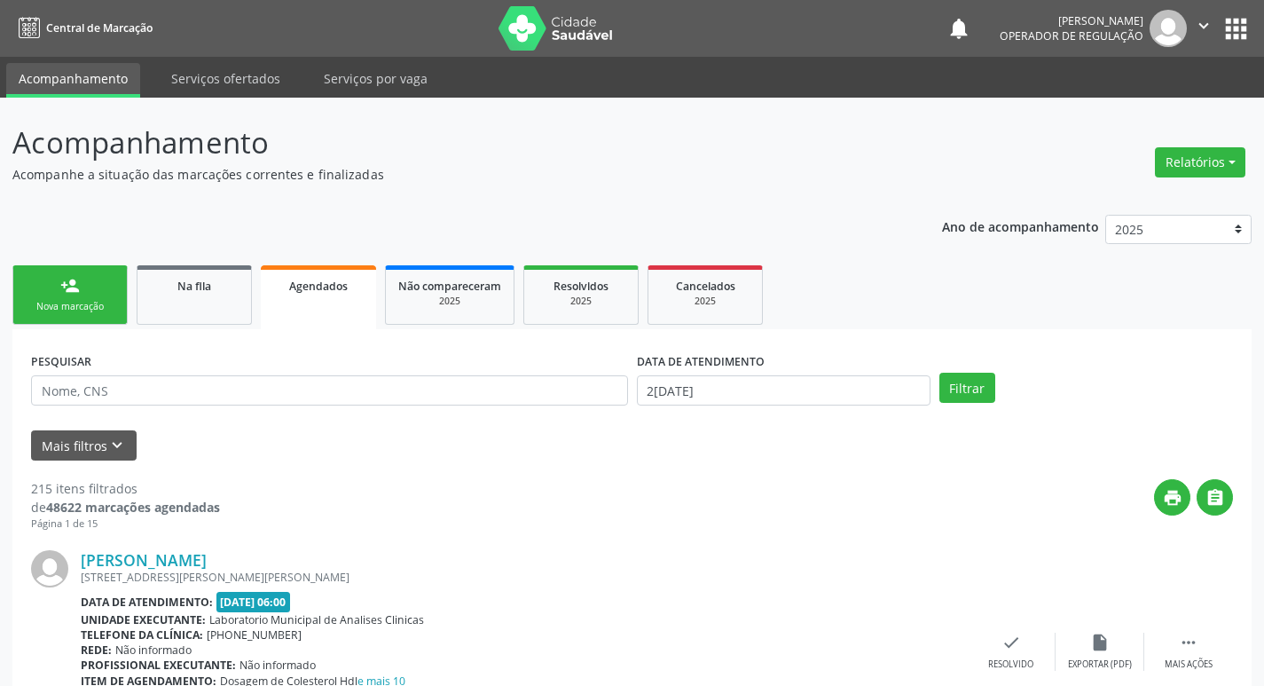
click at [93, 294] on link "person_add Nova marcação" at bounding box center [69, 294] width 115 height 59
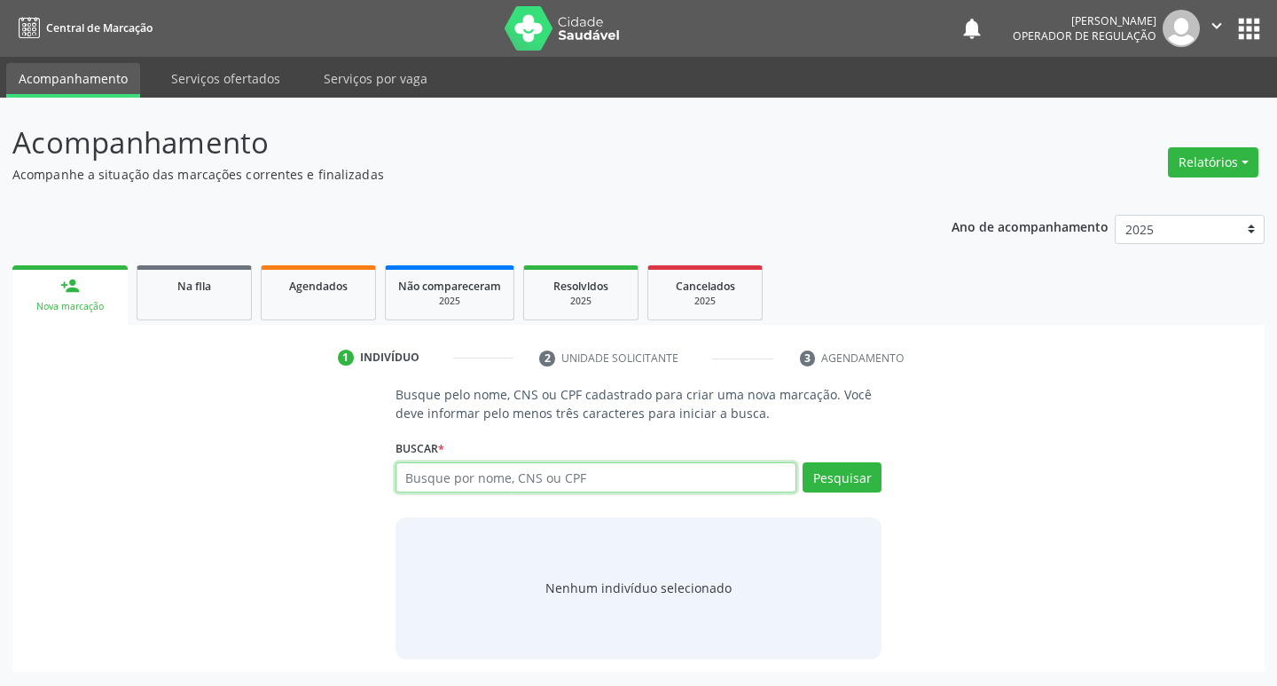
click at [443, 482] on input "text" at bounding box center [597, 477] width 402 height 30
type input "706407608099380"
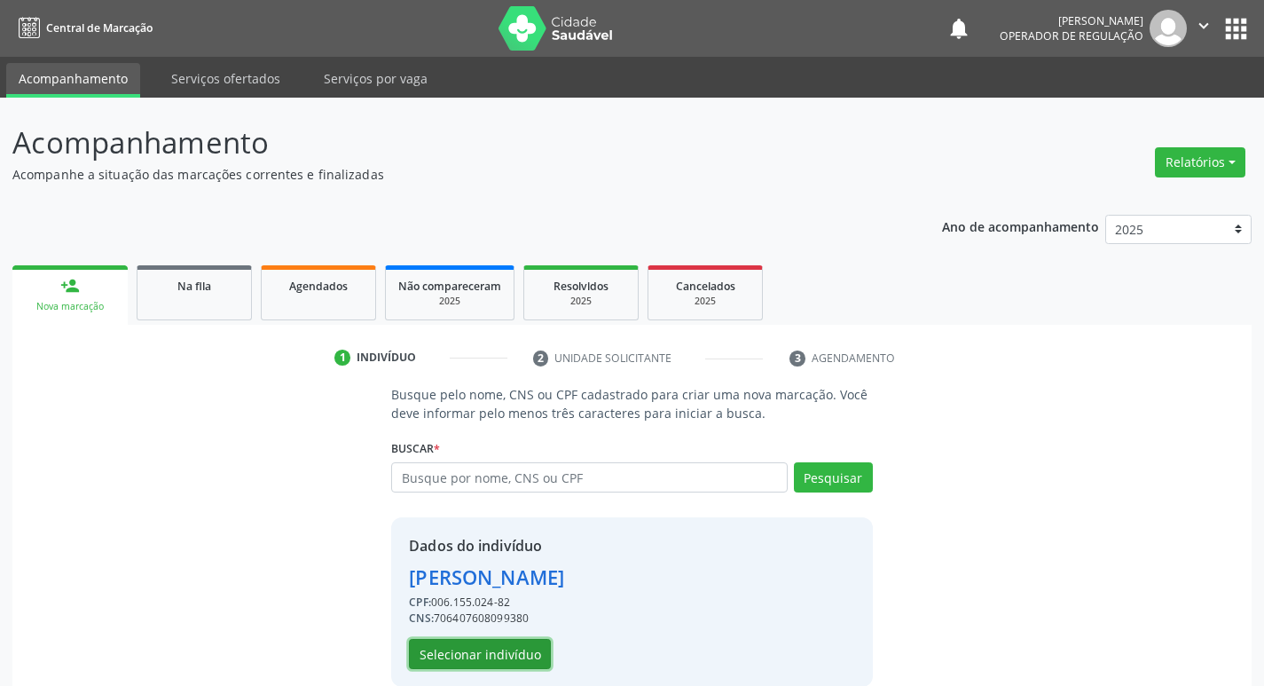
click at [499, 644] on button "Selecionar indivíduo" at bounding box center [480, 654] width 142 height 30
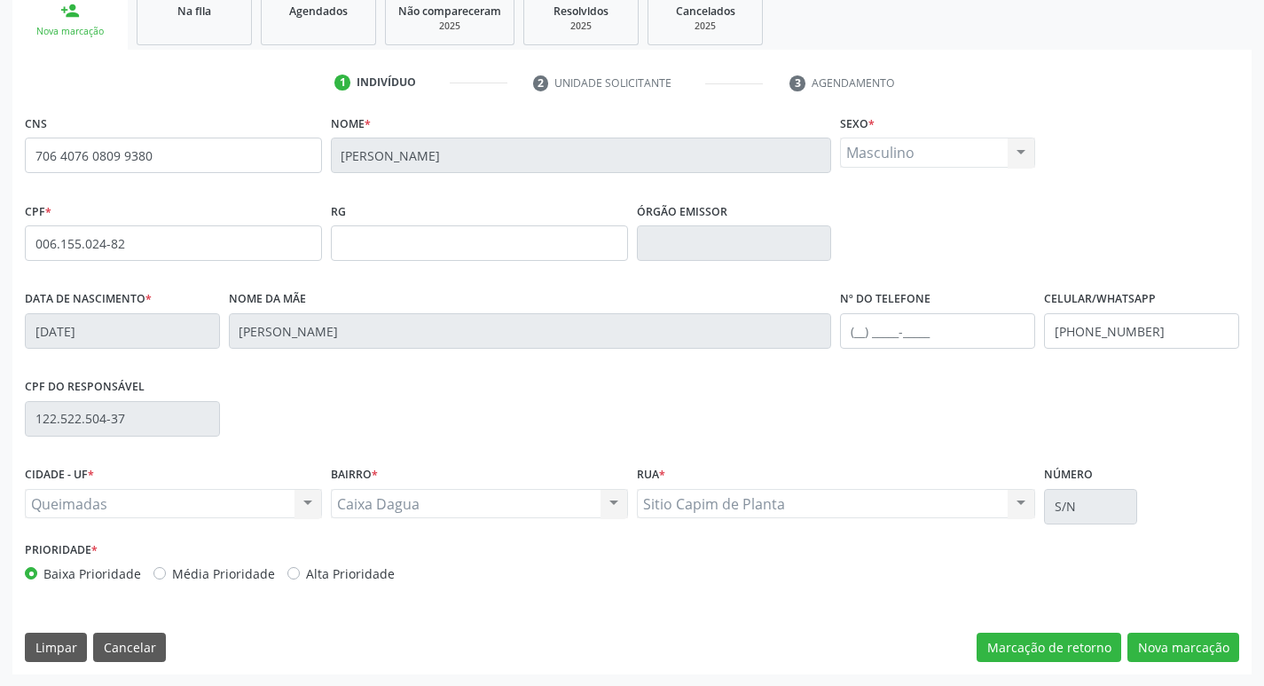
scroll to position [276, 0]
click at [1174, 641] on button "Nova marcação" at bounding box center [1183, 646] width 112 height 30
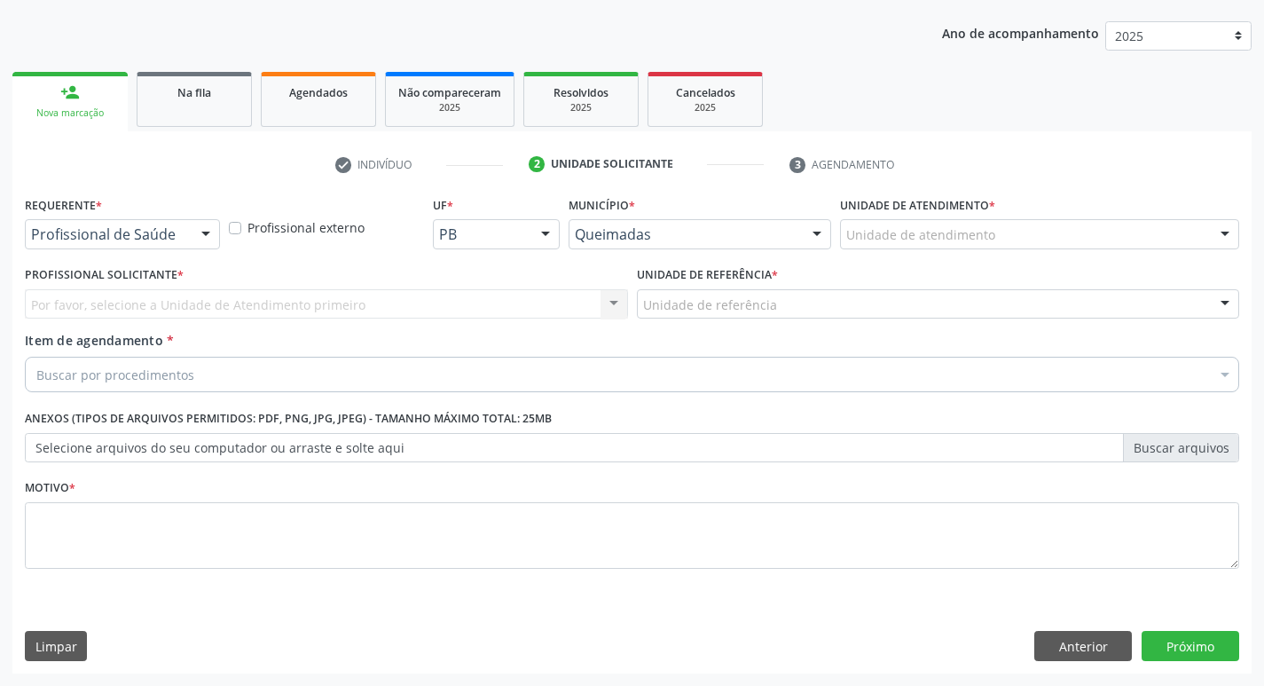
scroll to position [193, 0]
click at [179, 221] on div at bounding box center [122, 234] width 195 height 30
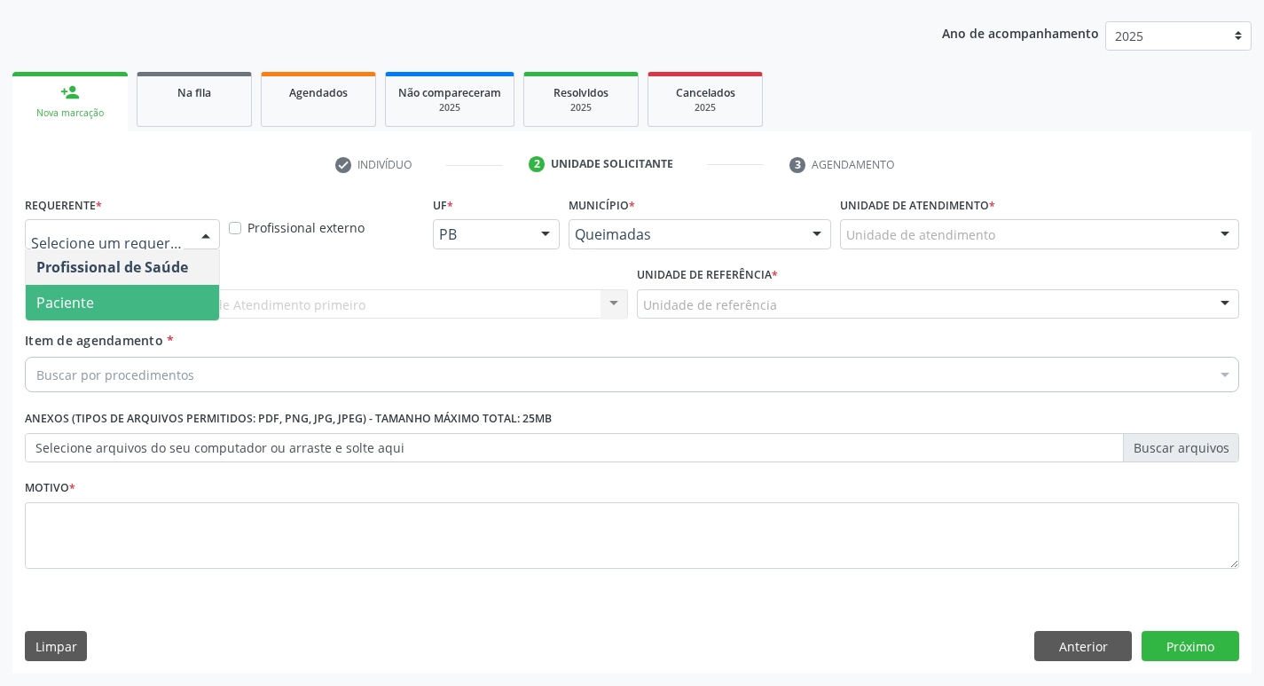
click at [170, 287] on span "Paciente" at bounding box center [122, 302] width 193 height 35
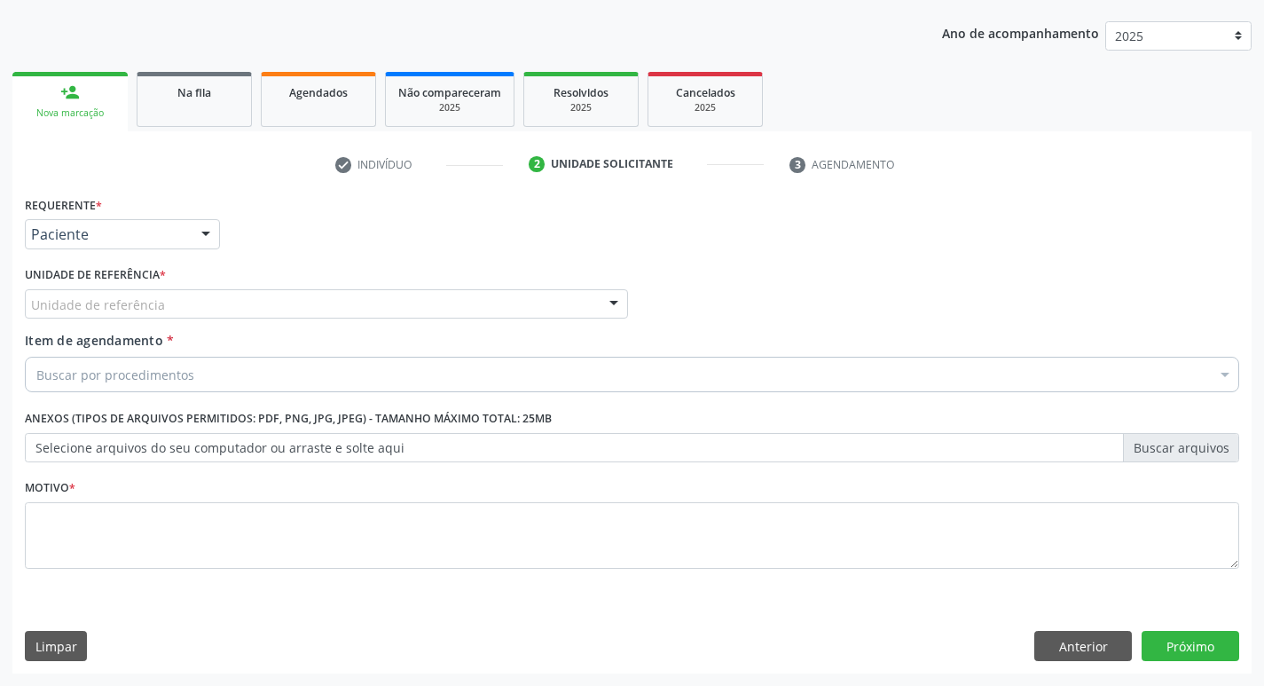
click at [167, 304] on div "Unidade de referência" at bounding box center [326, 304] width 603 height 30
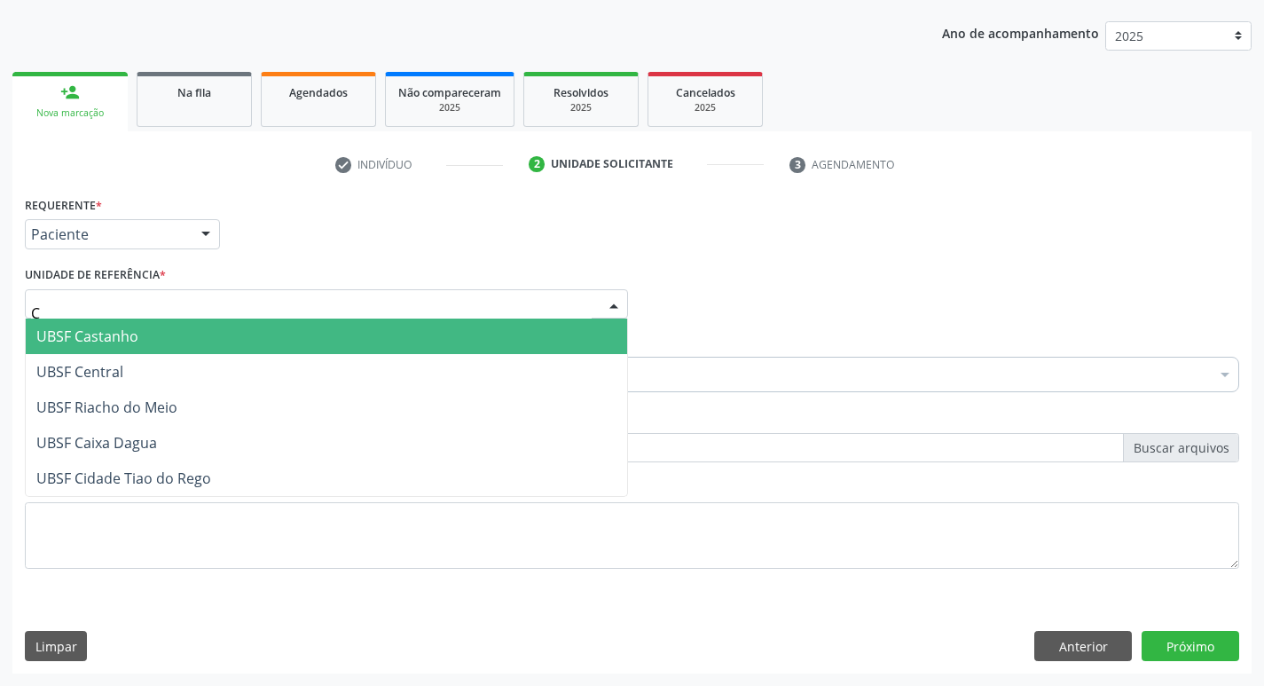
type input "CA"
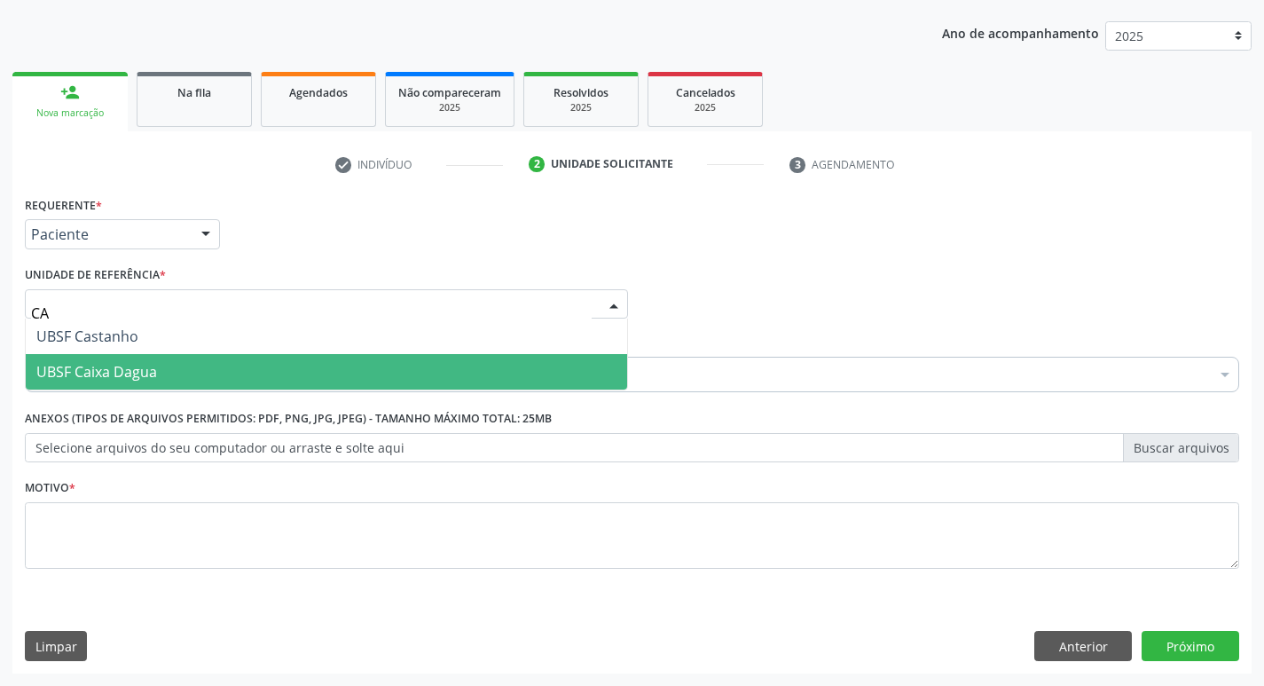
click at [157, 355] on span "UBSF Caixa Dagua" at bounding box center [326, 371] width 601 height 35
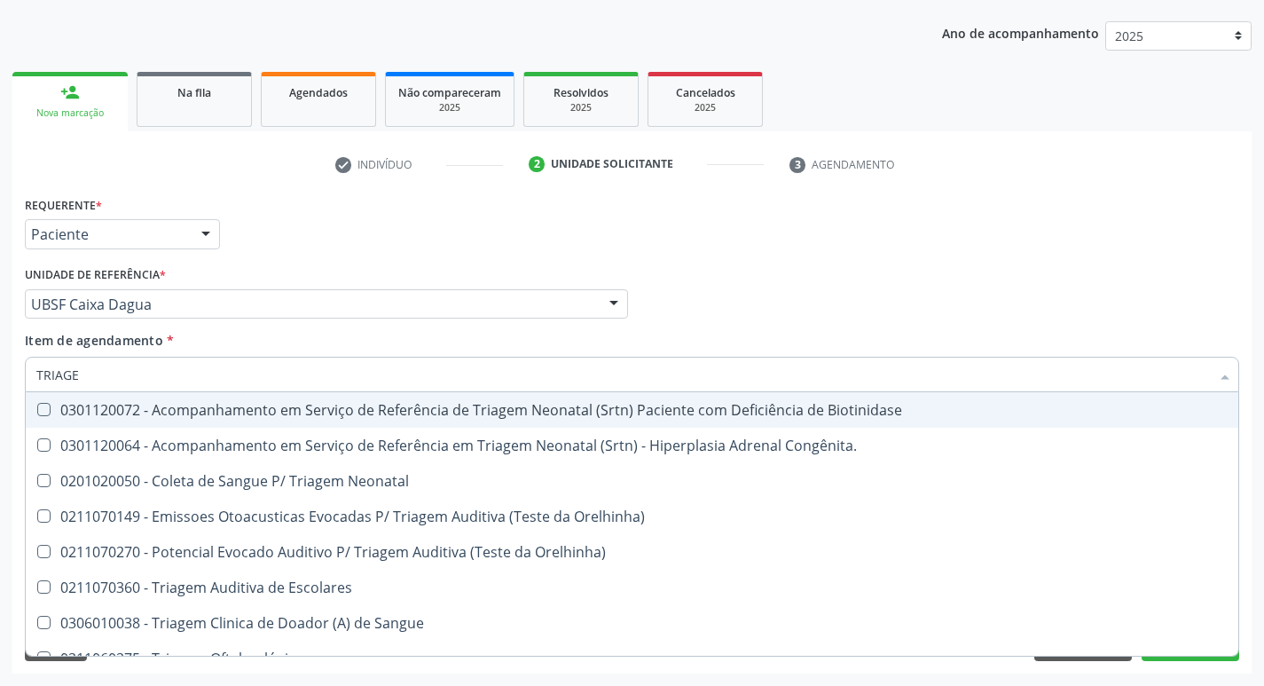
type input "TRIAGEM"
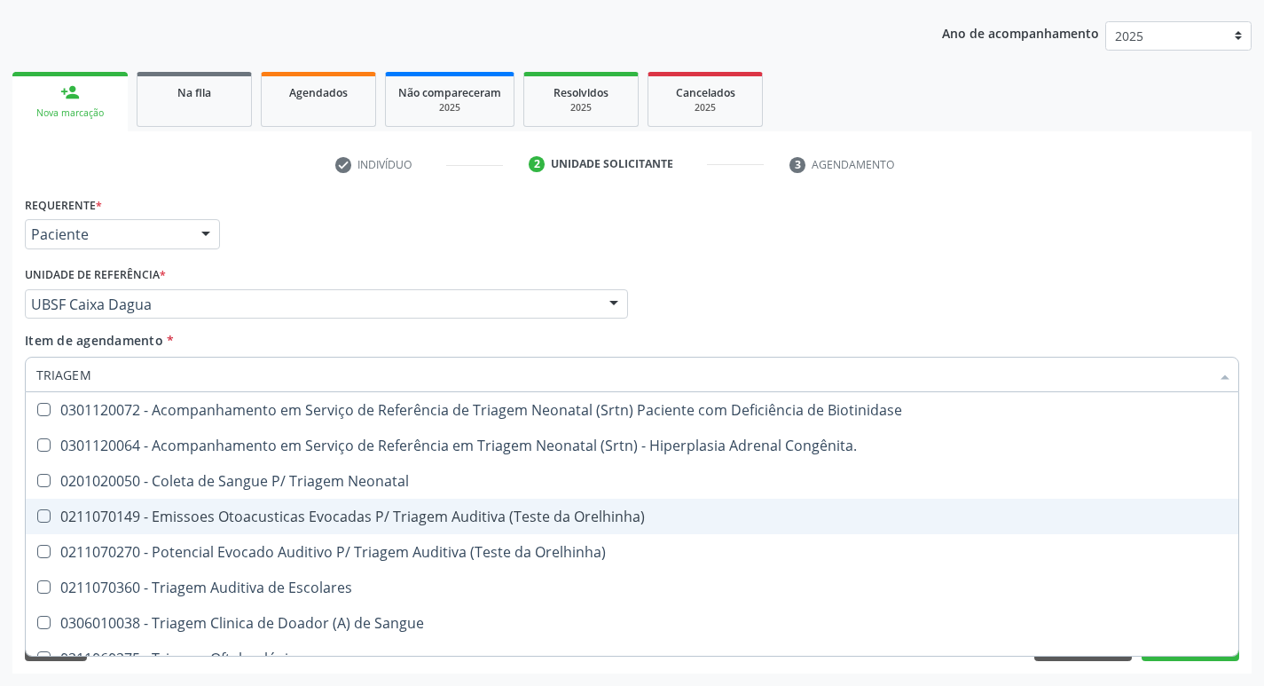
click at [283, 516] on div "0211070149 - Emissoes Otoacusticas Evocadas P/ Triagem Auditiva (Teste da Orelh…" at bounding box center [631, 516] width 1191 height 14
checkbox Orelhinha\) "true"
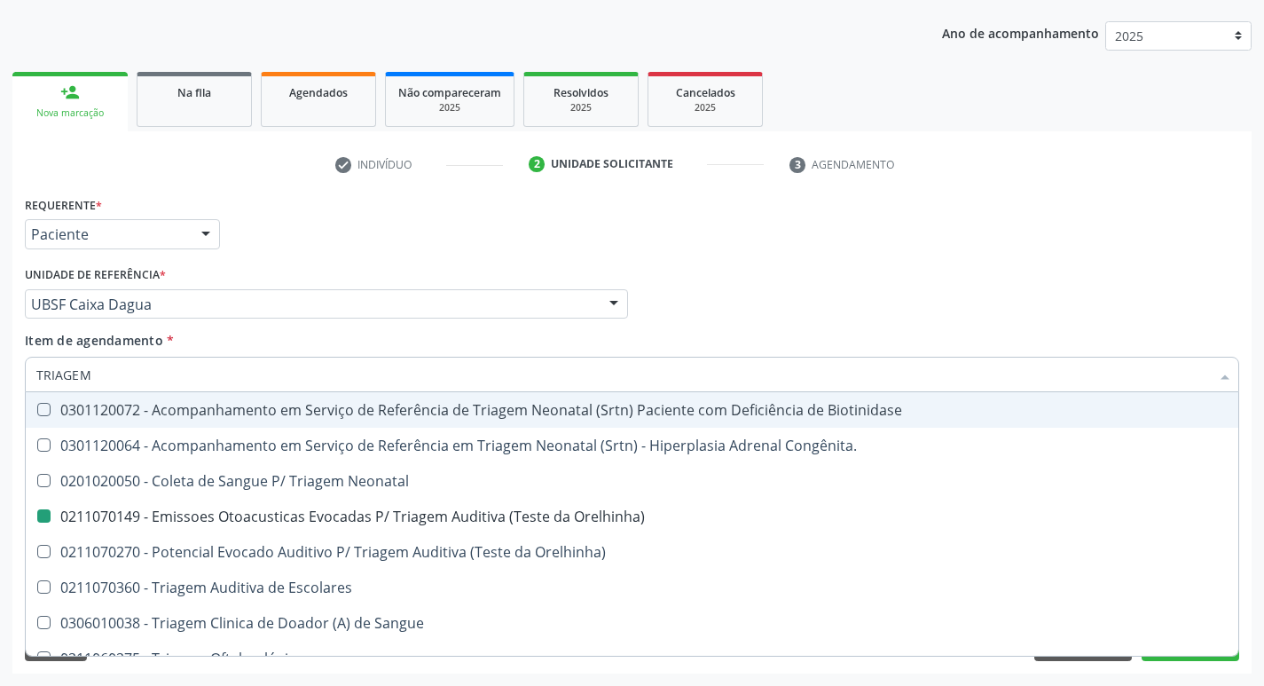
click at [1023, 257] on div "Requerente * Paciente Profissional de Saúde Paciente Nenhum resultado encontrad…" at bounding box center [631, 226] width 1223 height 69
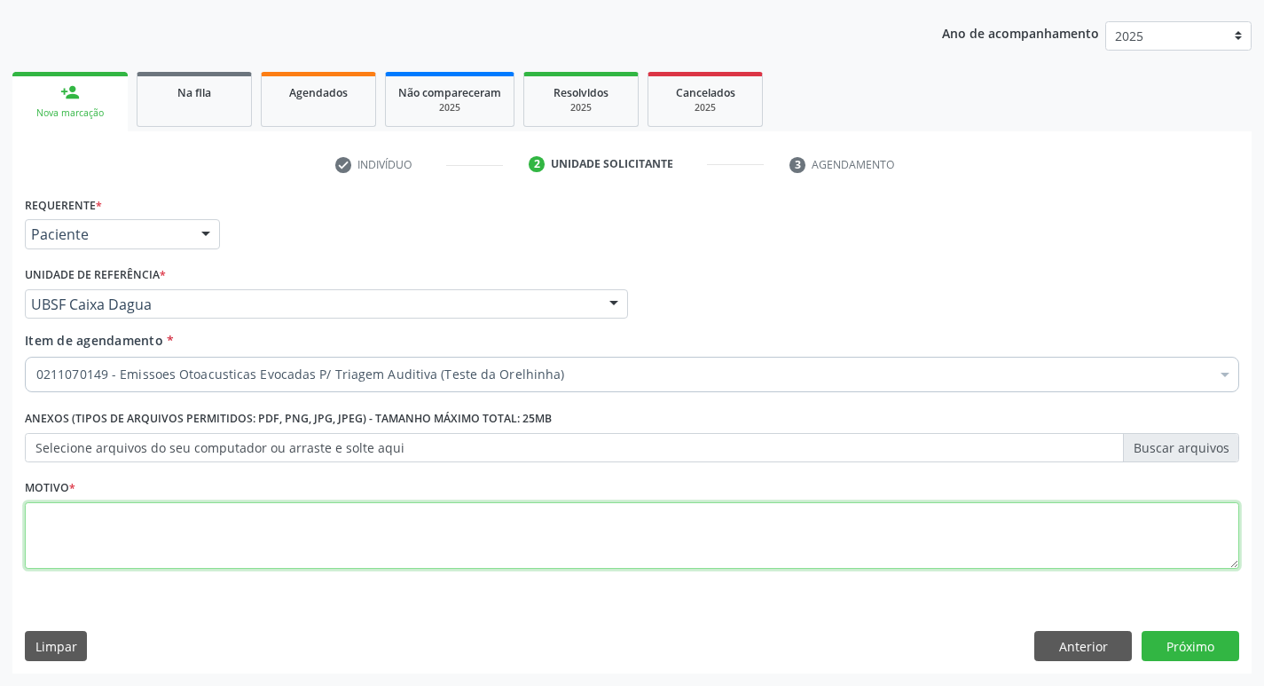
click at [227, 545] on textarea at bounding box center [632, 535] width 1214 height 67
type textarea "AVALIAÇÃO"
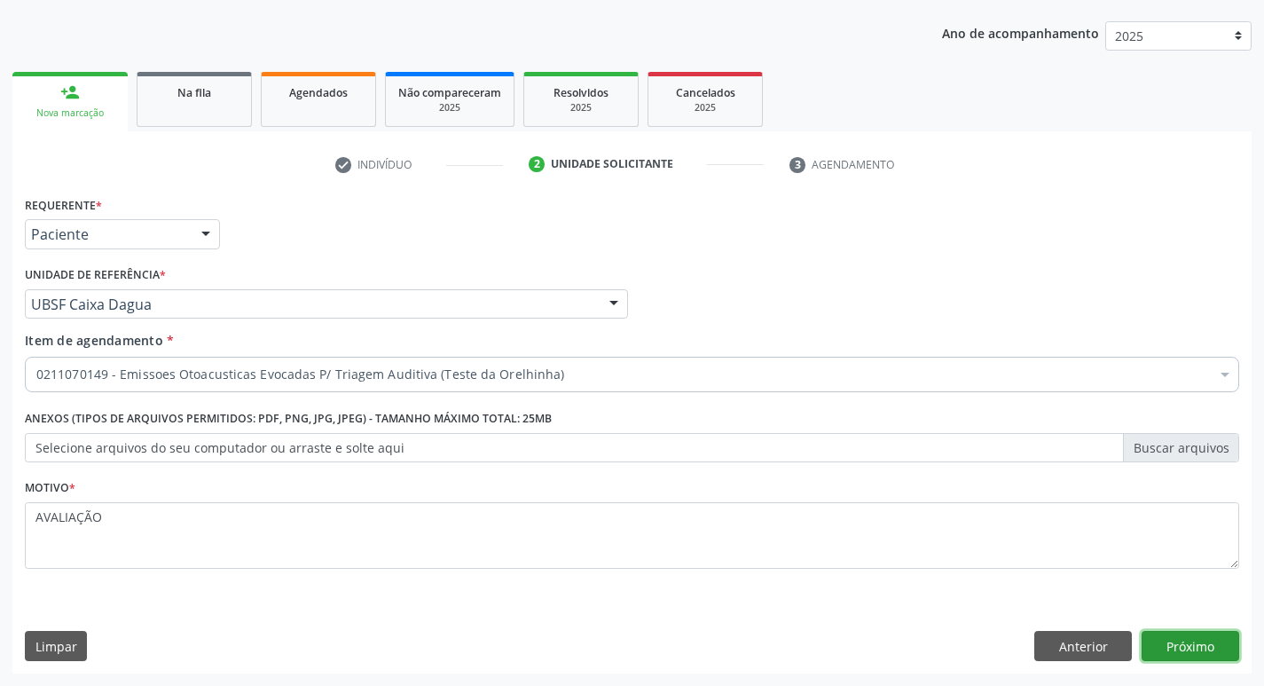
click at [1176, 634] on button "Próximo" at bounding box center [1190, 646] width 98 height 30
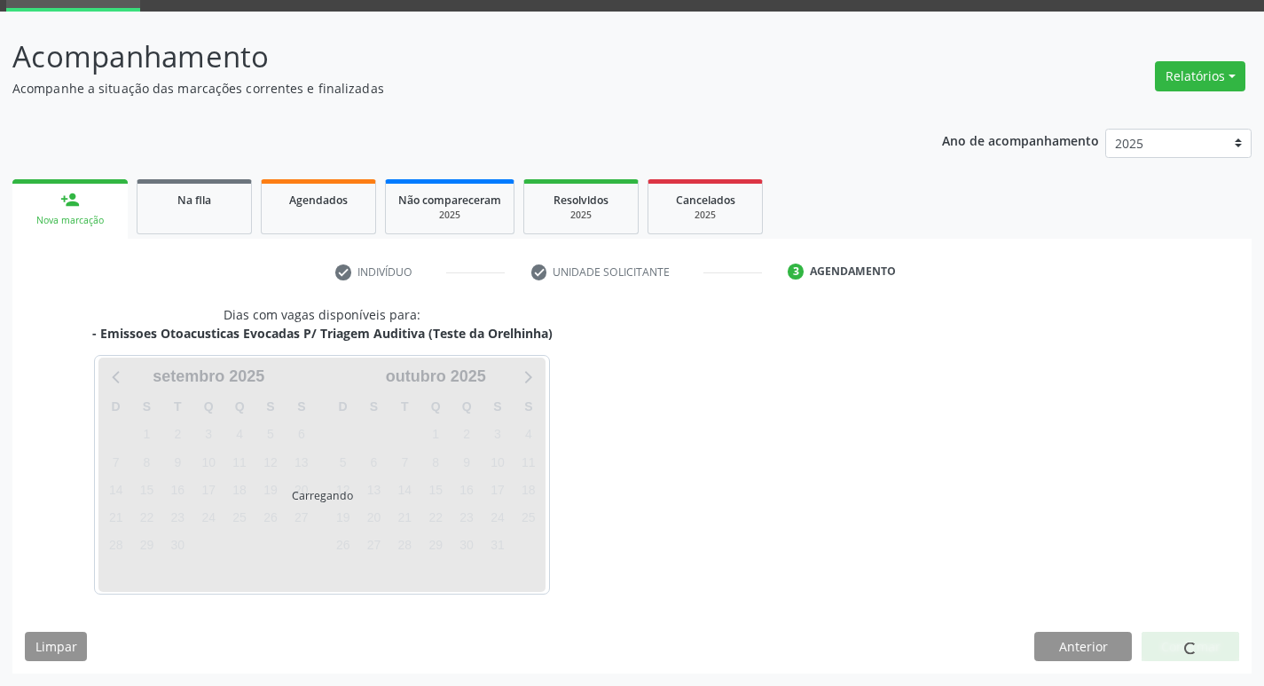
scroll to position [86, 0]
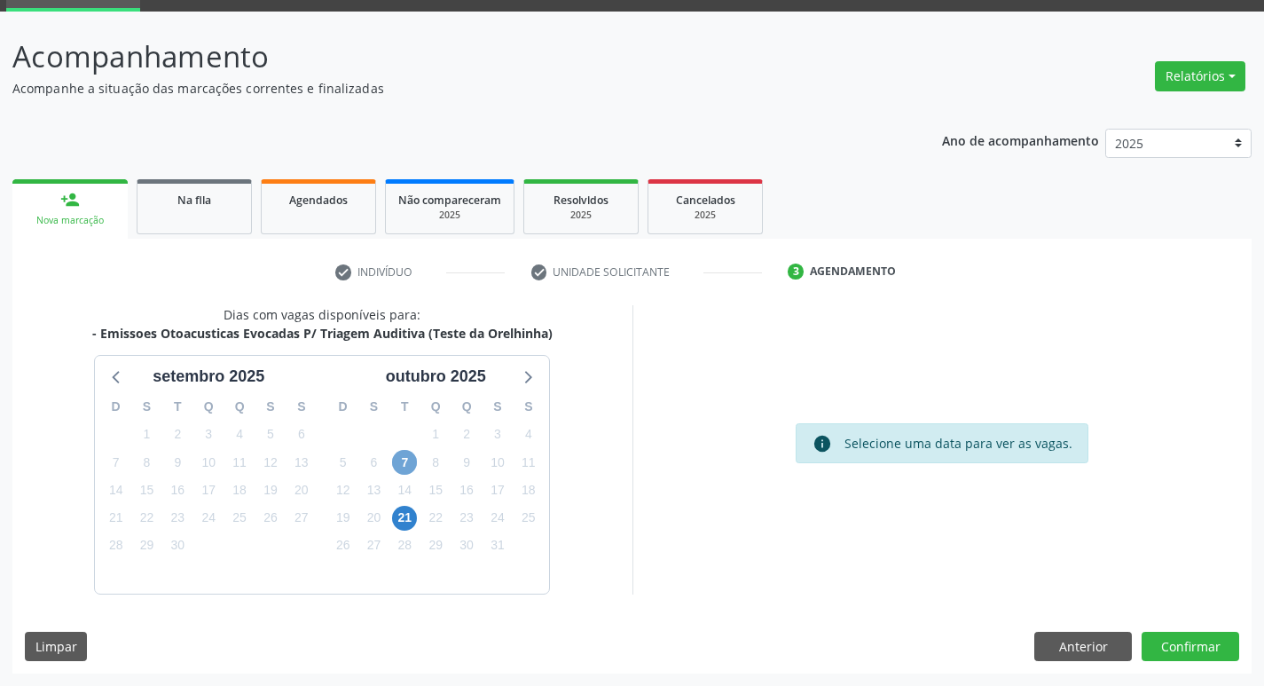
click at [409, 459] on span "7" at bounding box center [404, 462] width 25 height 25
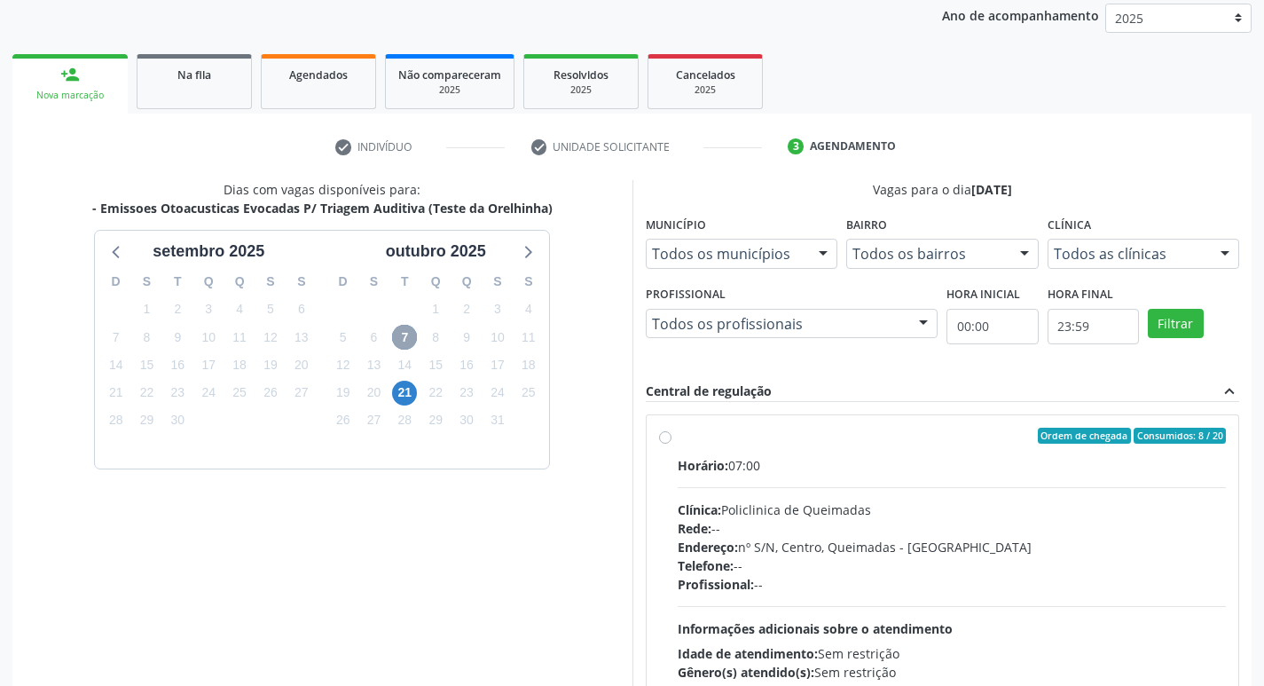
scroll to position [342, 0]
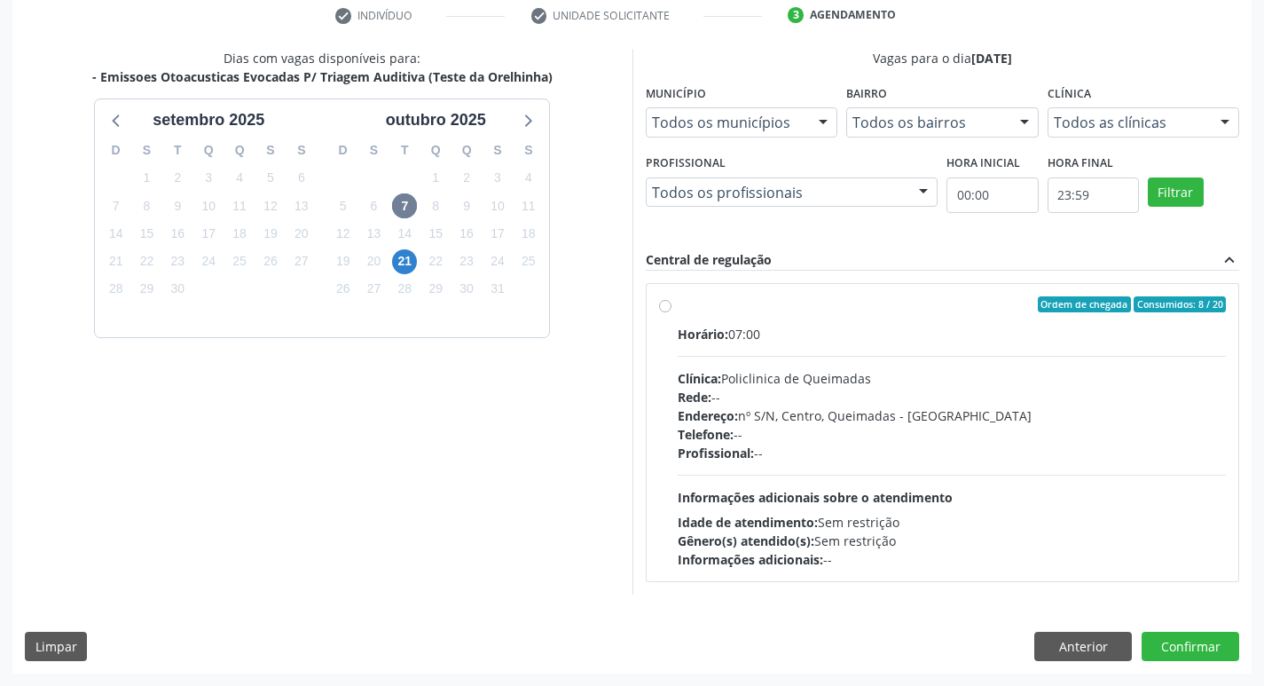
click at [819, 380] on div "Clínica: Policlinica de Queimadas" at bounding box center [952, 378] width 549 height 19
click at [671, 312] on input "Ordem de chegada Consumidos: 8 / 20 Horário: 07:00 Clínica: Policlinica de Quei…" at bounding box center [665, 304] width 12 height 16
radio input "true"
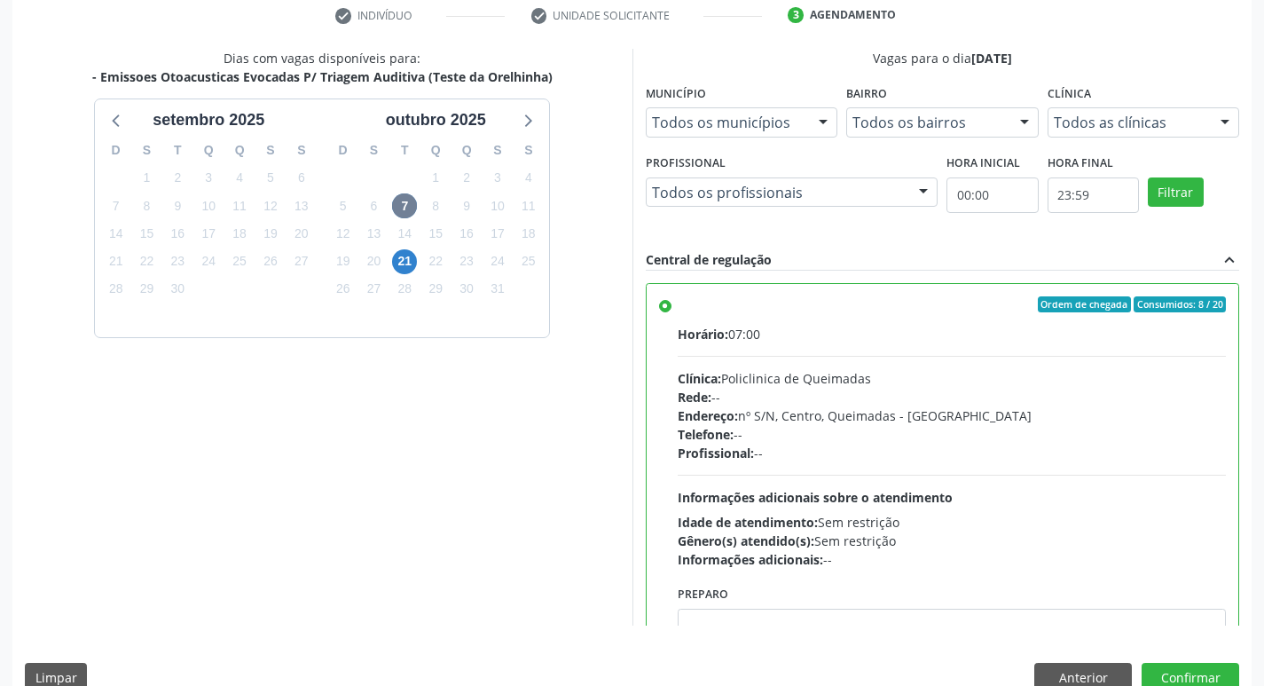
drag, startPoint x: 1164, startPoint y: 661, endPoint x: 1164, endPoint y: 671, distance: 10.7
click at [1164, 662] on div "Dias com vagas disponíveis para: - Emissoes Otoacusticas Evocadas P/ Triagem Au…" at bounding box center [631, 376] width 1239 height 655
click at [1164, 672] on button "Confirmar" at bounding box center [1190, 678] width 98 height 30
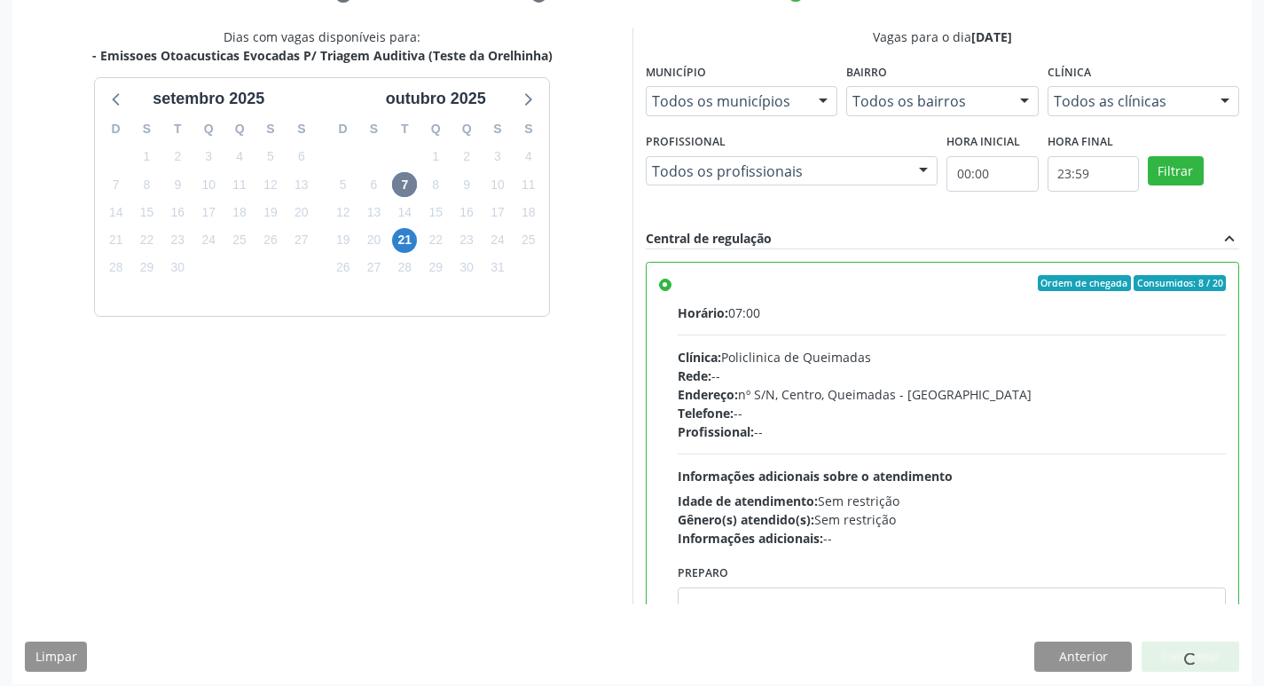
scroll to position [374, 0]
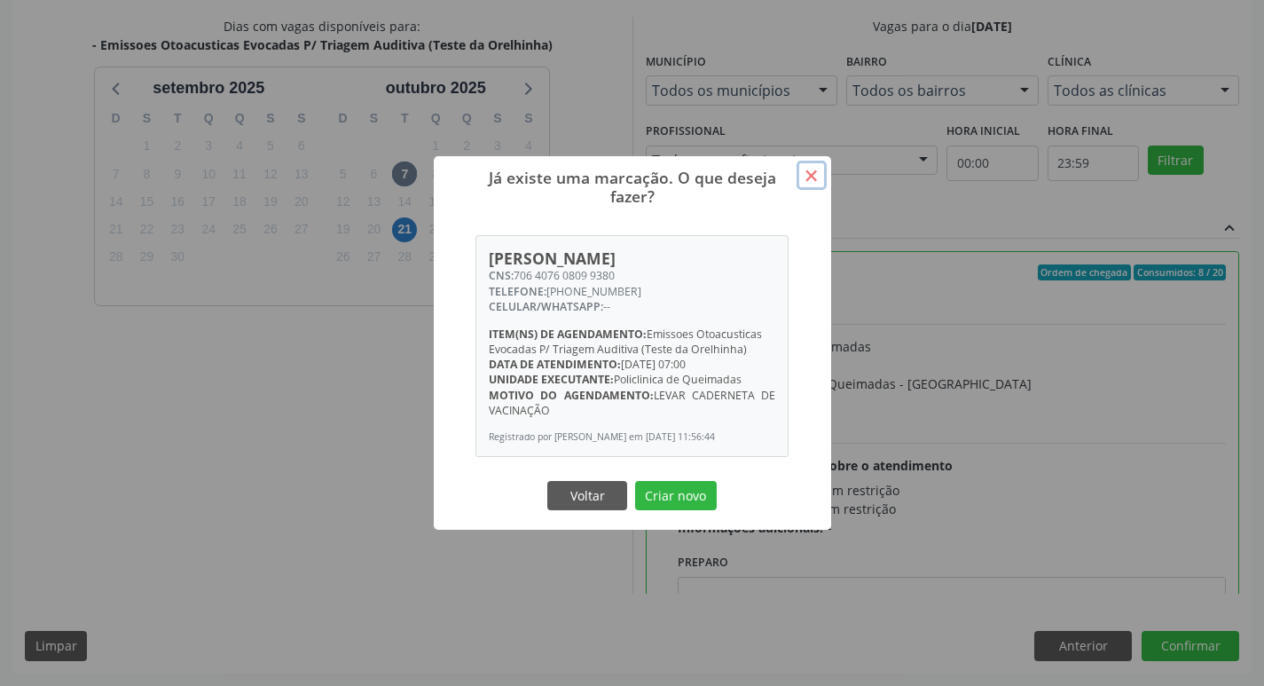
click at [803, 169] on button "×" at bounding box center [811, 176] width 30 height 30
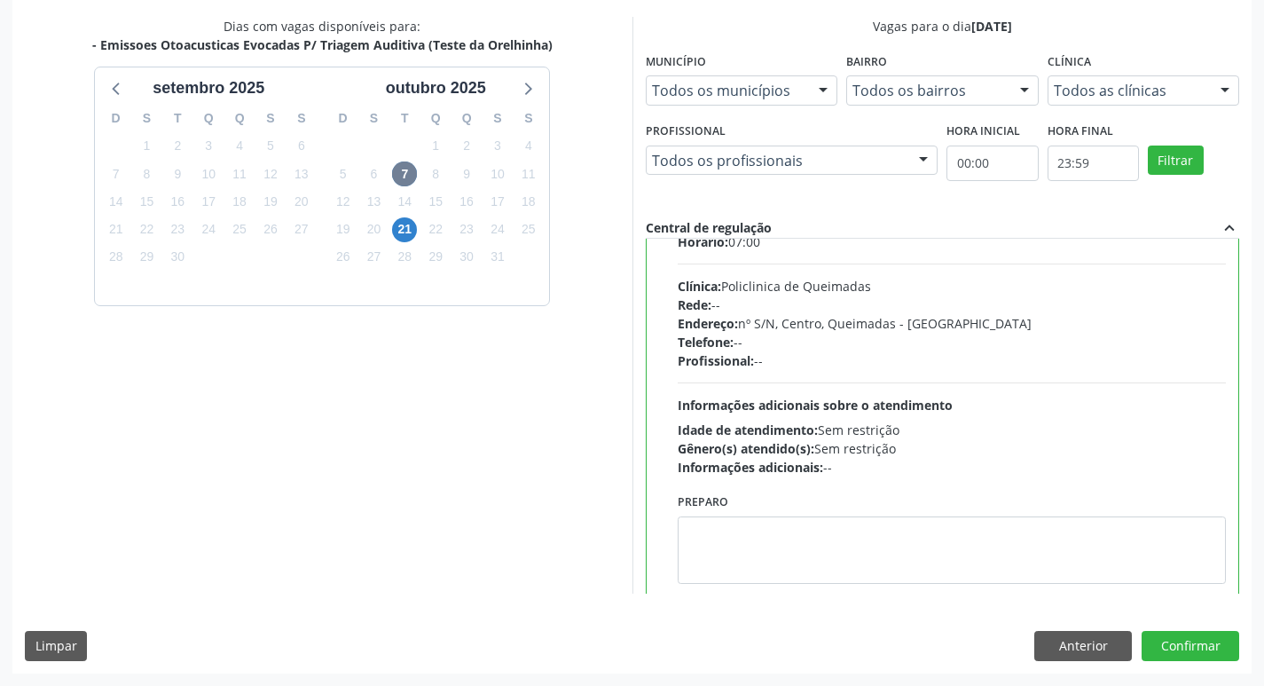
scroll to position [88, 0]
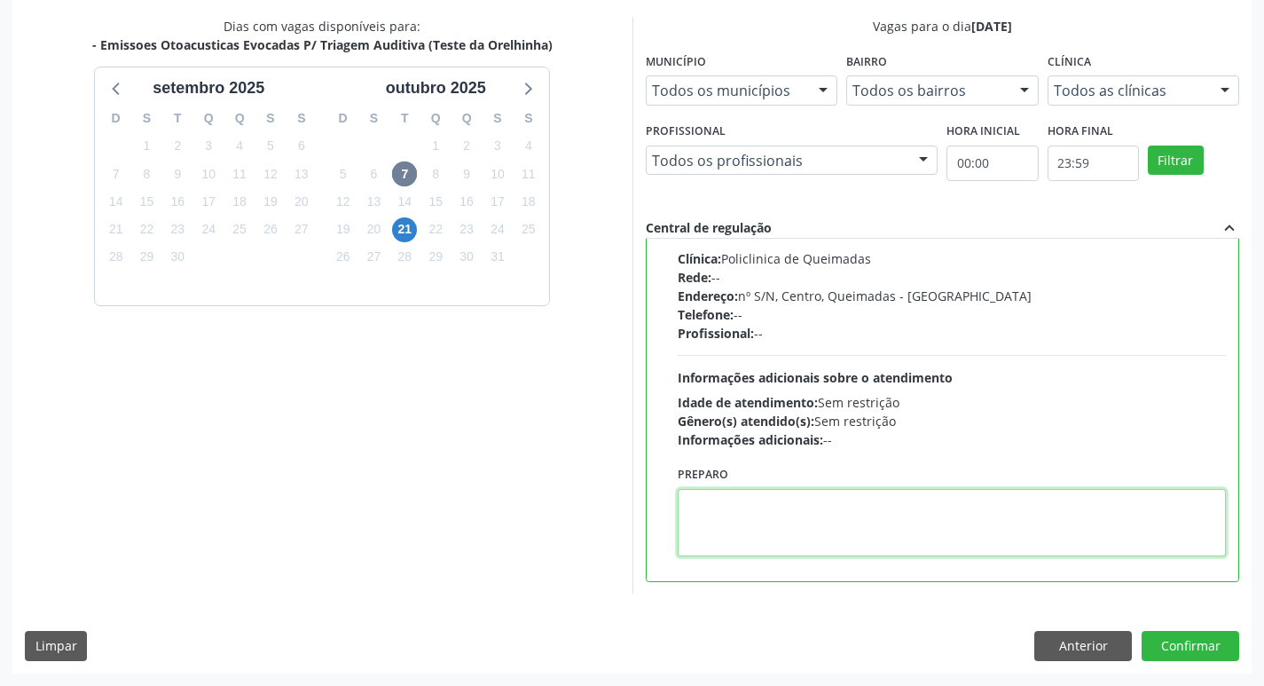
click at [763, 529] on textarea at bounding box center [952, 522] width 549 height 67
type textarea "LEVAR A CADERNETA DE VACINAÇÃO."
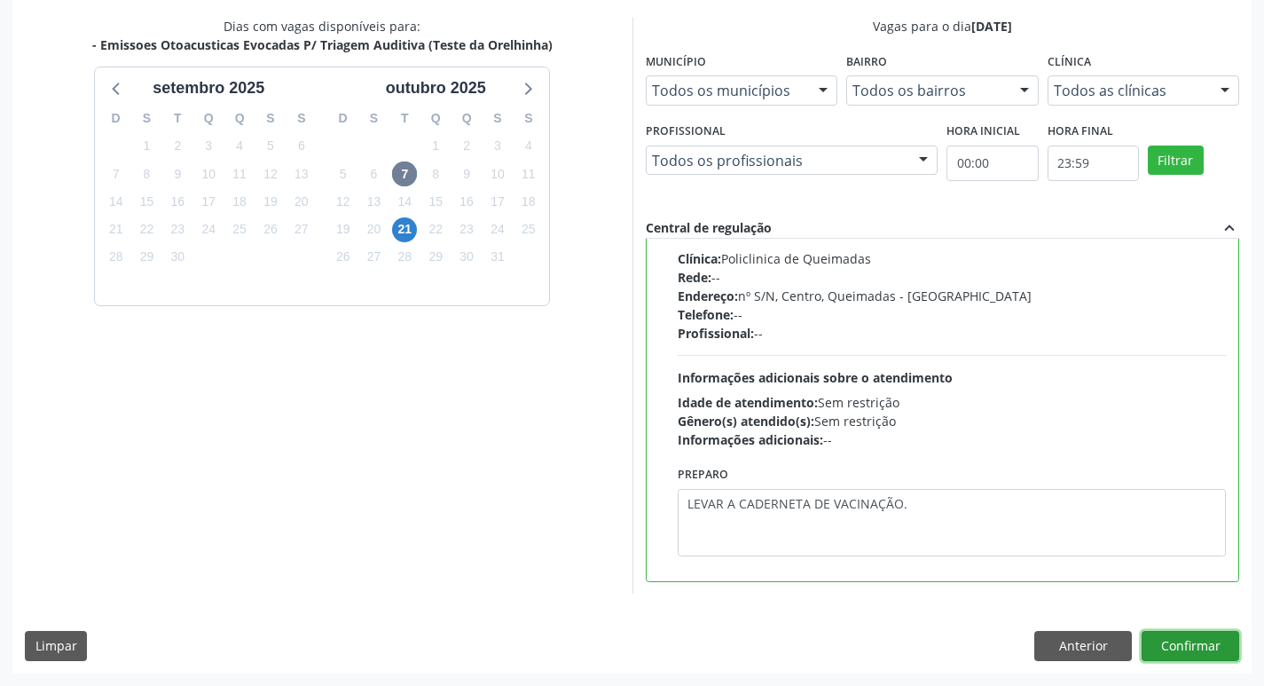
click at [1208, 652] on button "Confirmar" at bounding box center [1190, 646] width 98 height 30
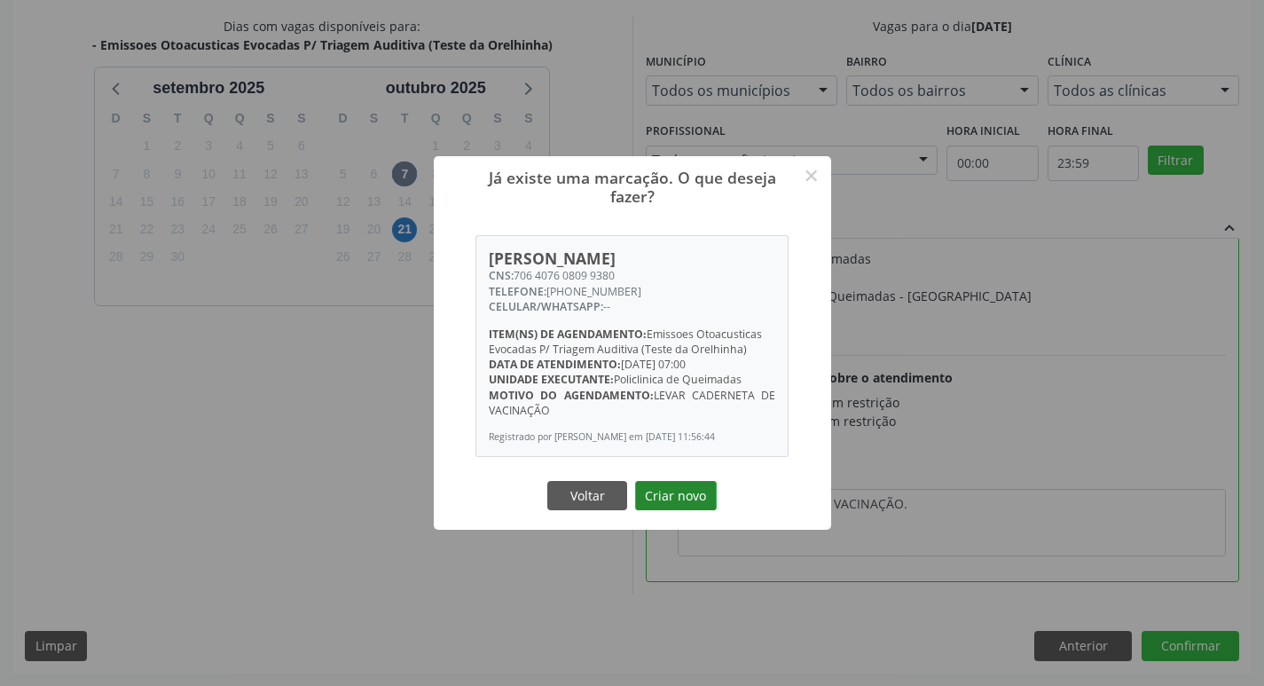
click at [678, 510] on button "Criar novo" at bounding box center [676, 496] width 82 height 30
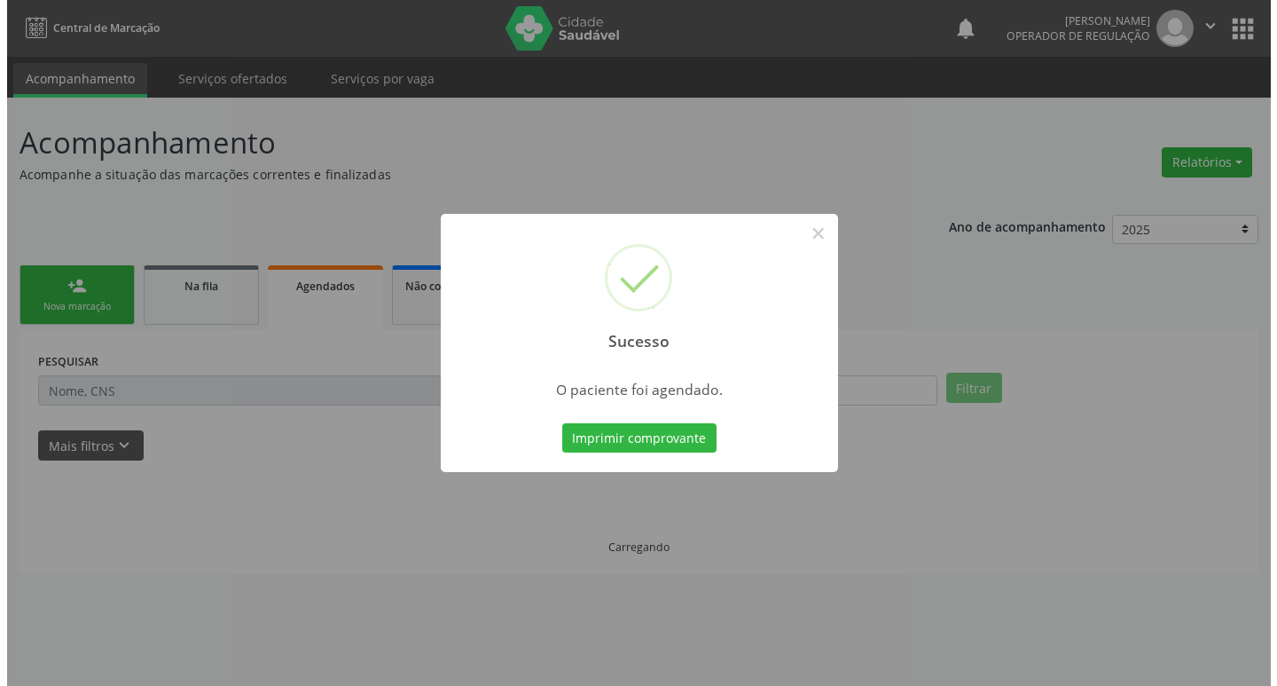
scroll to position [0, 0]
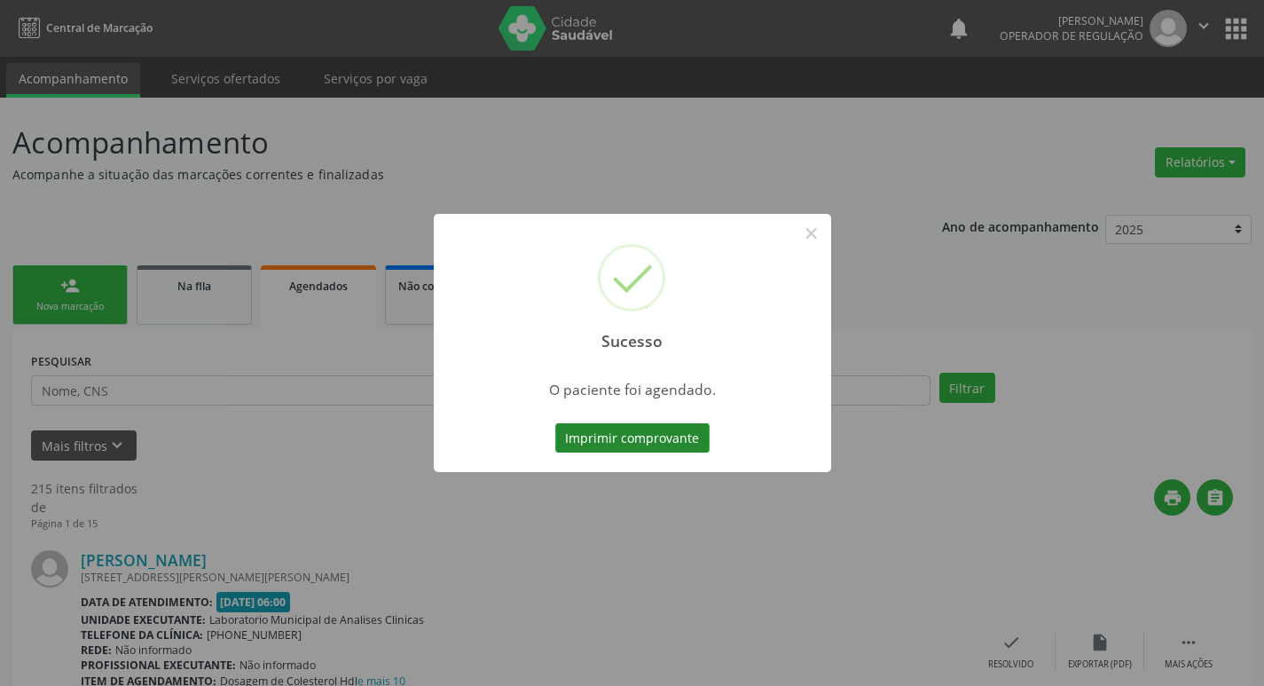
click at [658, 452] on button "Imprimir comprovante" at bounding box center [632, 438] width 154 height 30
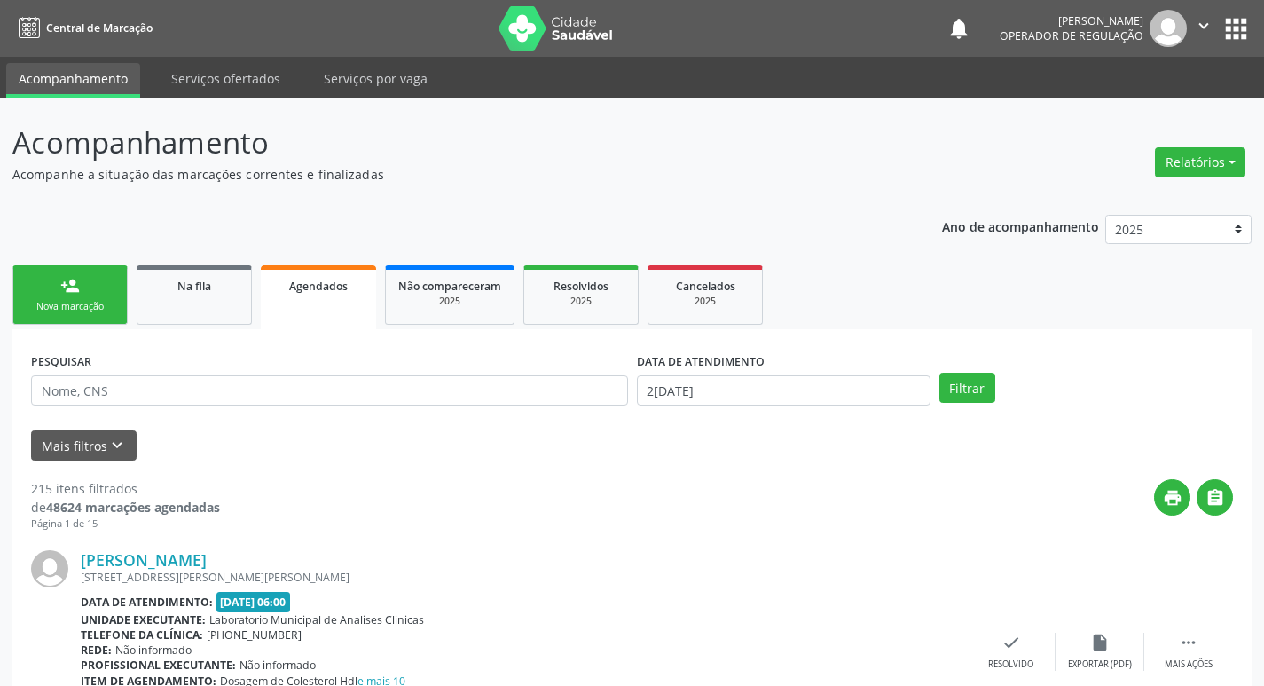
click at [62, 291] on div "person_add" at bounding box center [70, 286] width 20 height 20
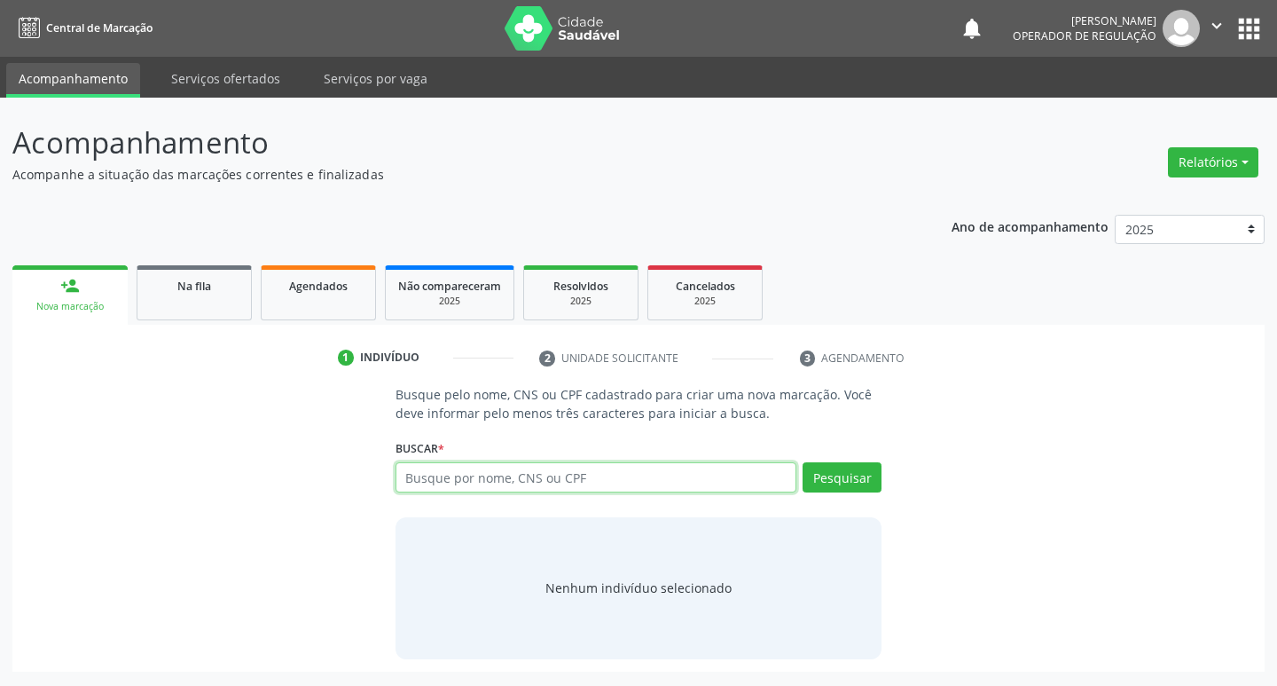
click at [554, 469] on input "text" at bounding box center [597, 477] width 402 height 30
type input "00710650400"
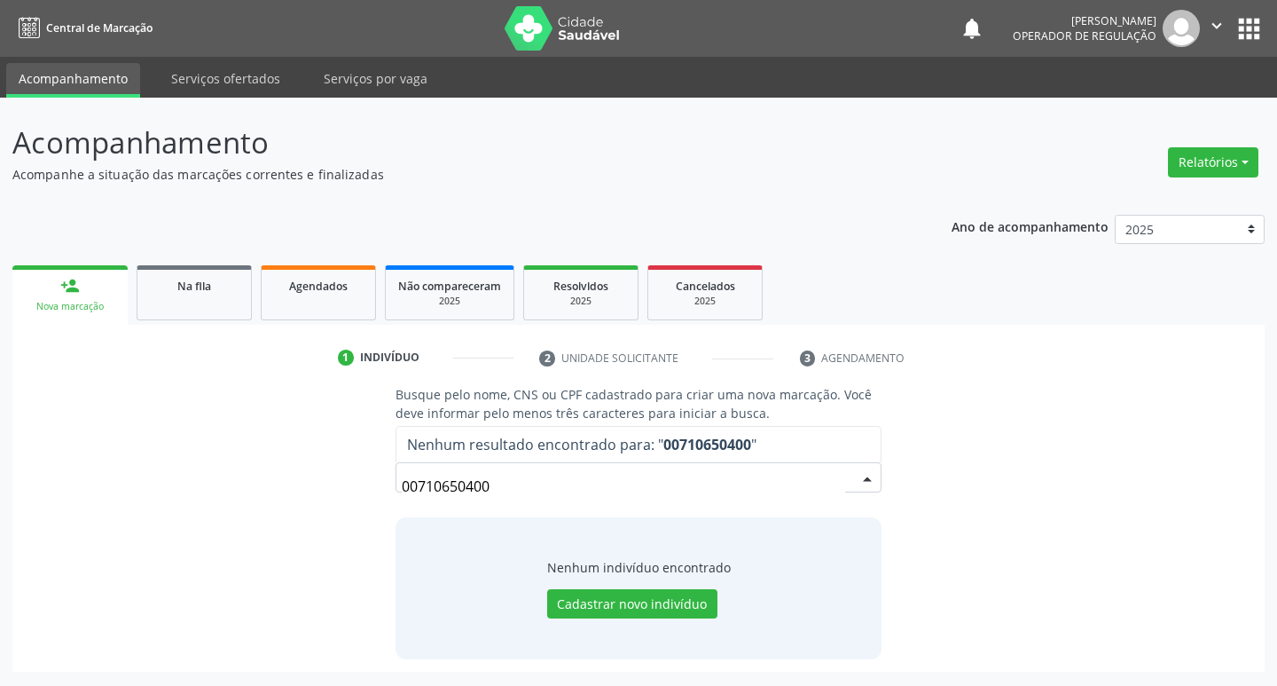
drag, startPoint x: 507, startPoint y: 476, endPoint x: 178, endPoint y: 492, distance: 329.4
click at [178, 492] on div "Busque pelo nome, CNS ou CPF cadastrado para criar uma nova marcação. Você deve…" at bounding box center [638, 521] width 1227 height 273
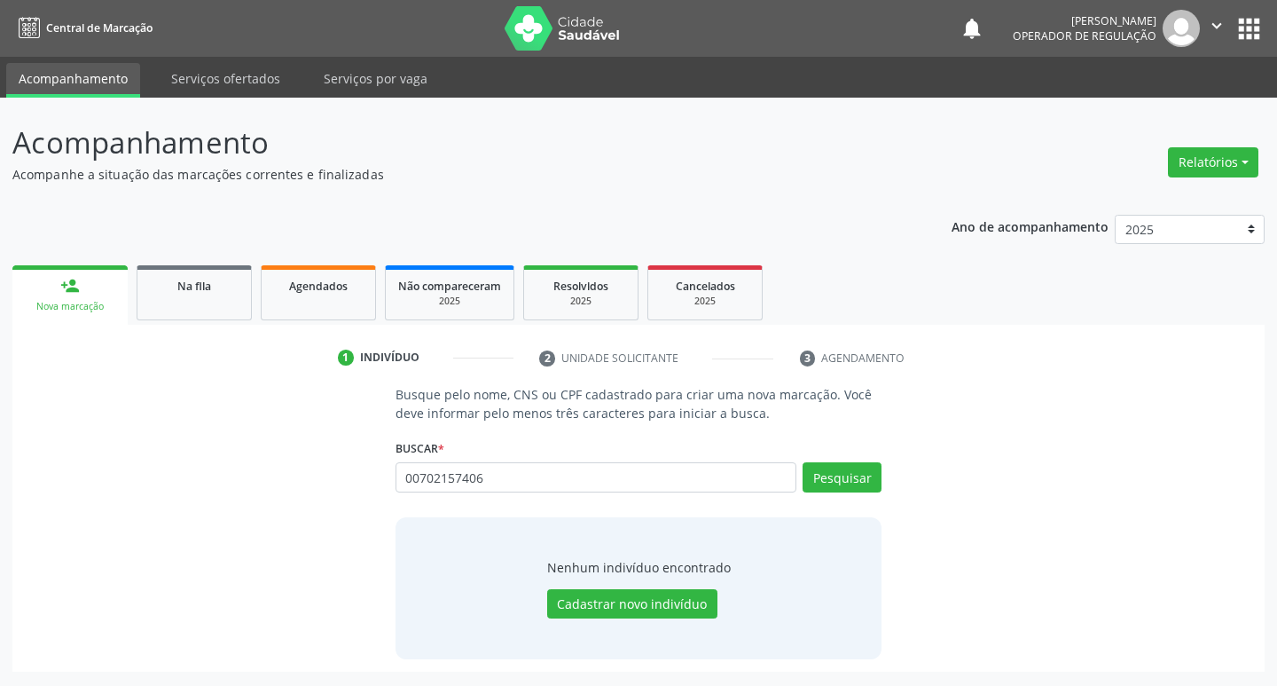
type input "00702157406"
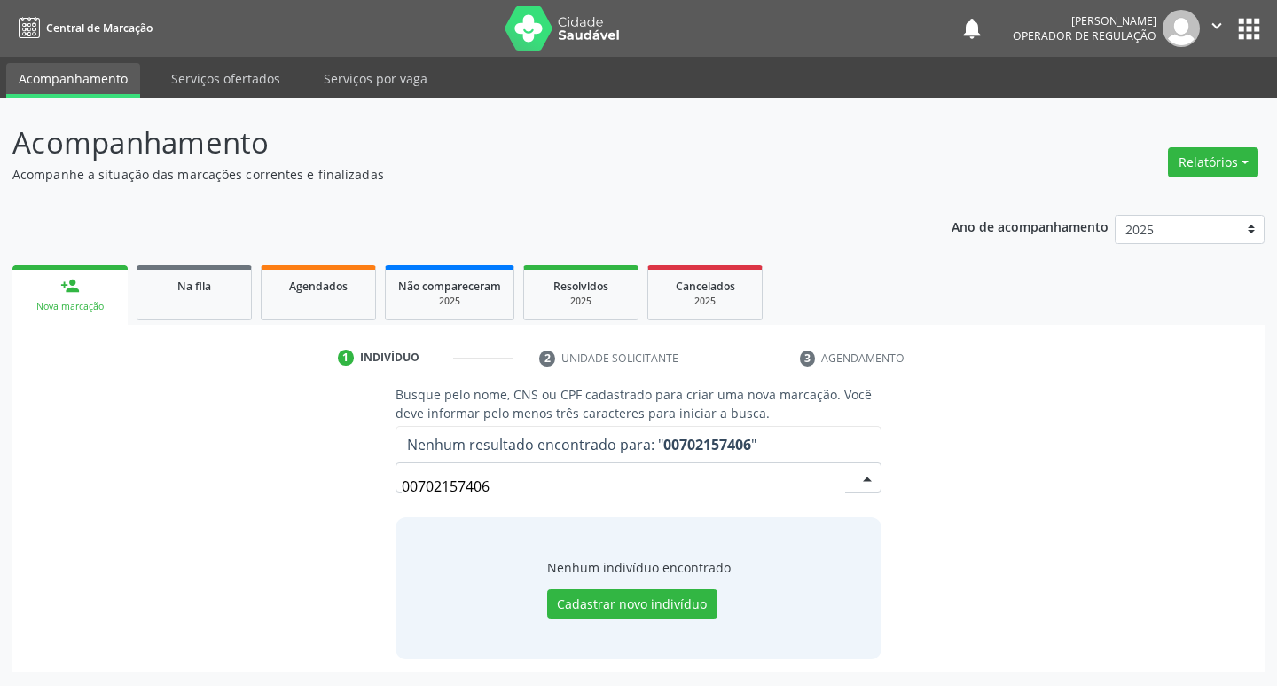
click at [934, 534] on div "Busque pelo nome, CNS ou CPF cadastrado para criar uma nova marcação. Você deve…" at bounding box center [638, 521] width 1227 height 273
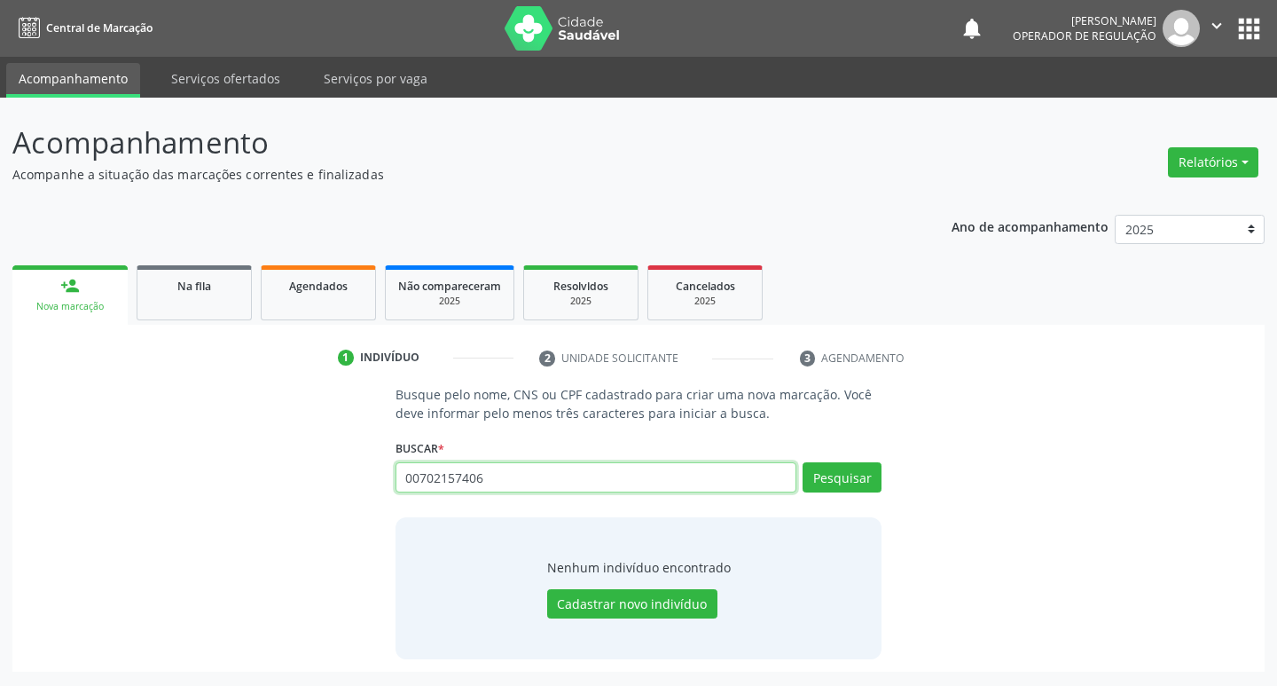
click at [799, 480] on div "00702157406 Busque por nome, CNS ou CPF Nenhum resultado encontrado para: " 007…" at bounding box center [639, 483] width 487 height 43
click at [824, 478] on button "Pesquisar" at bounding box center [842, 477] width 79 height 30
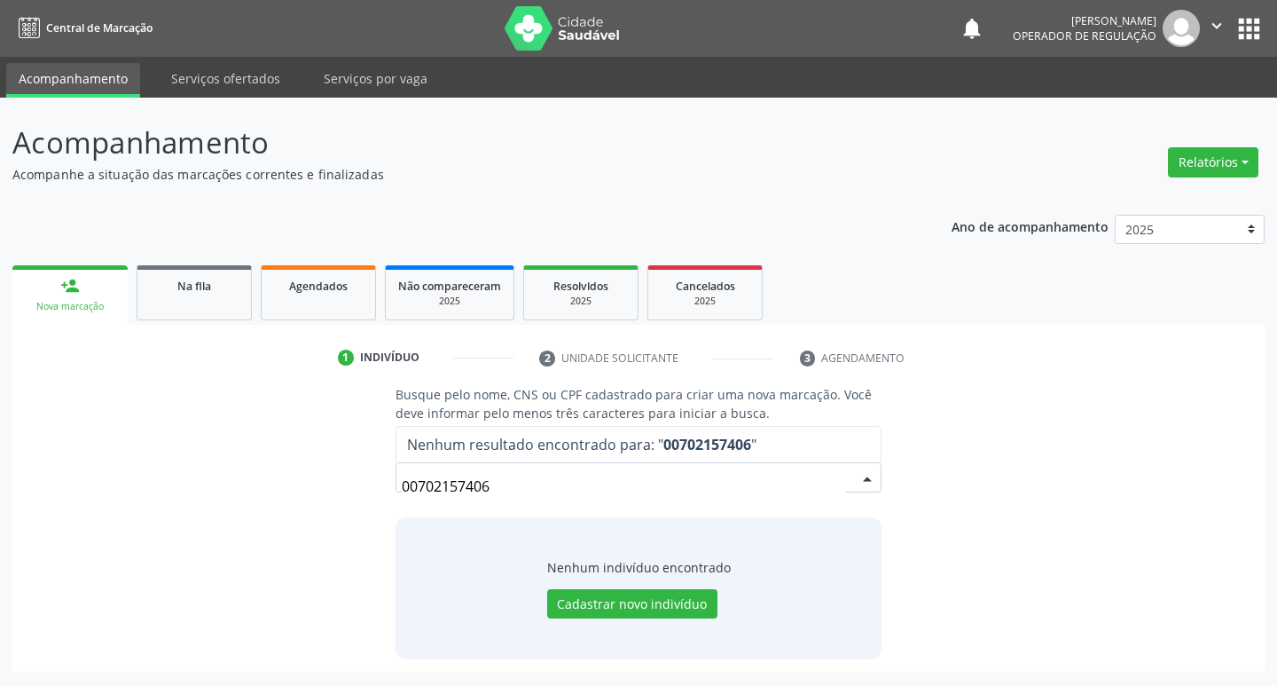
click at [1255, 34] on button "apps" at bounding box center [1249, 28] width 31 height 31
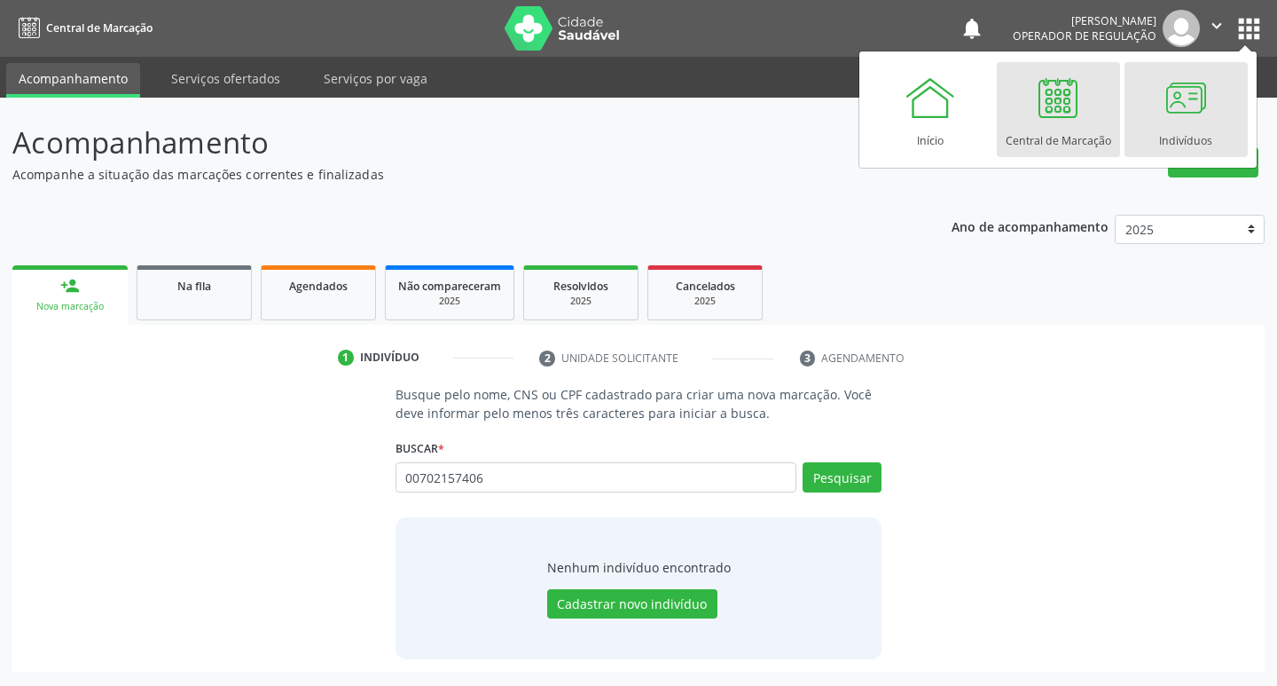
click at [1201, 98] on div at bounding box center [1185, 97] width 53 height 53
